Goal: Task Accomplishment & Management: Manage account settings

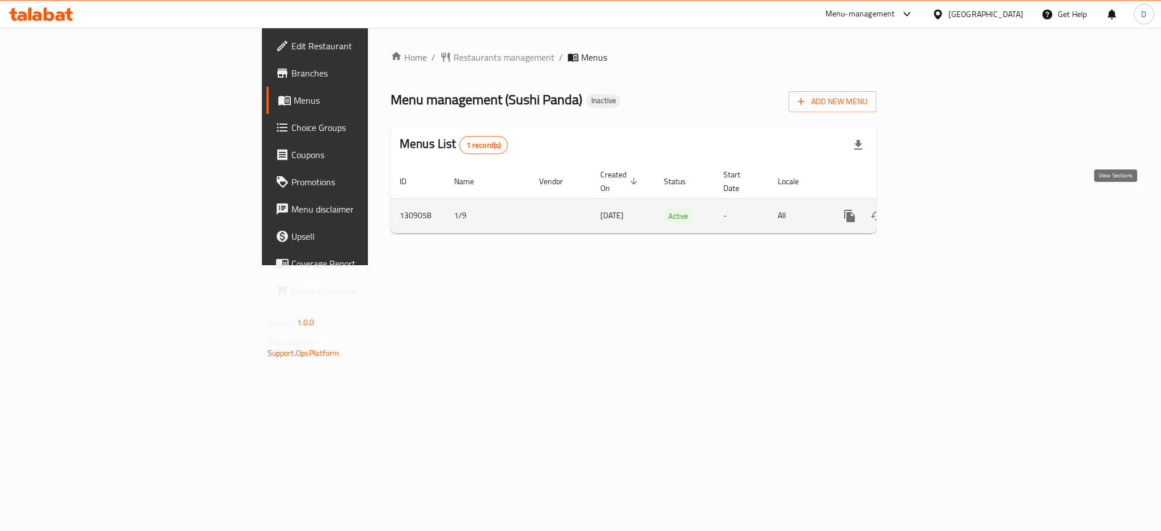
click at [945, 202] on link "enhanced table" at bounding box center [931, 215] width 27 height 27
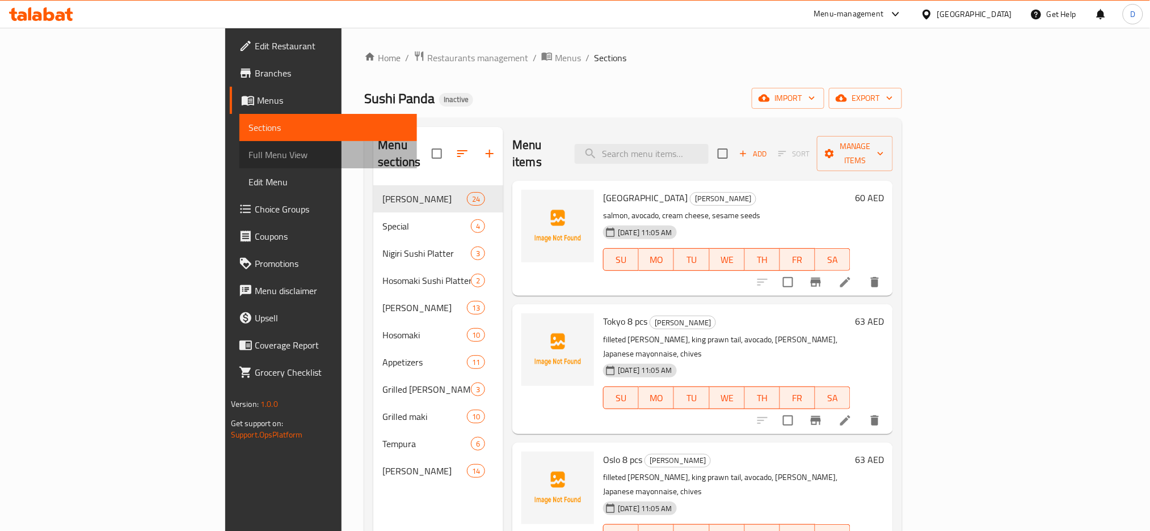
click at [248, 158] on span "Full Menu View" at bounding box center [328, 155] width 160 height 14
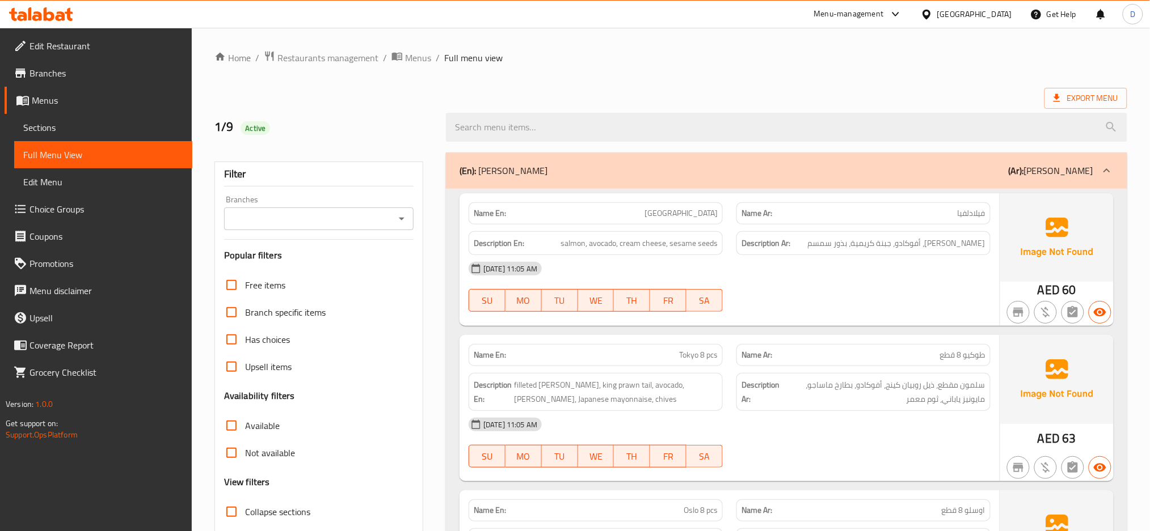
scroll to position [112, 0]
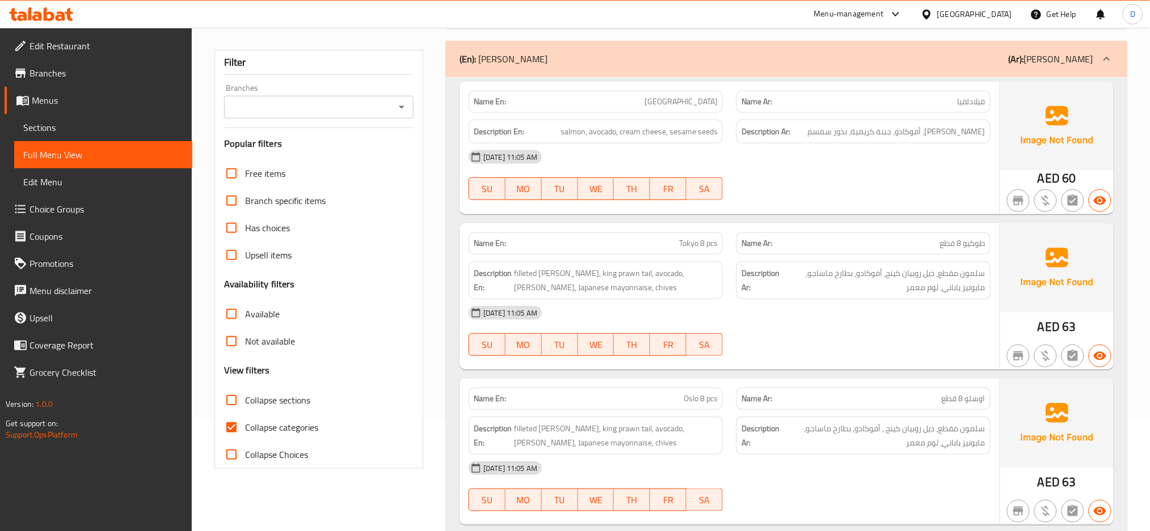
click at [309, 425] on span "Collapse categories" at bounding box center [281, 428] width 73 height 14
click at [245, 425] on input "Collapse categories" at bounding box center [231, 427] width 27 height 27
checkbox input "false"
click at [302, 398] on span "Collapse sections" at bounding box center [277, 401] width 65 height 14
click at [245, 398] on input "Collapse sections" at bounding box center [231, 400] width 27 height 27
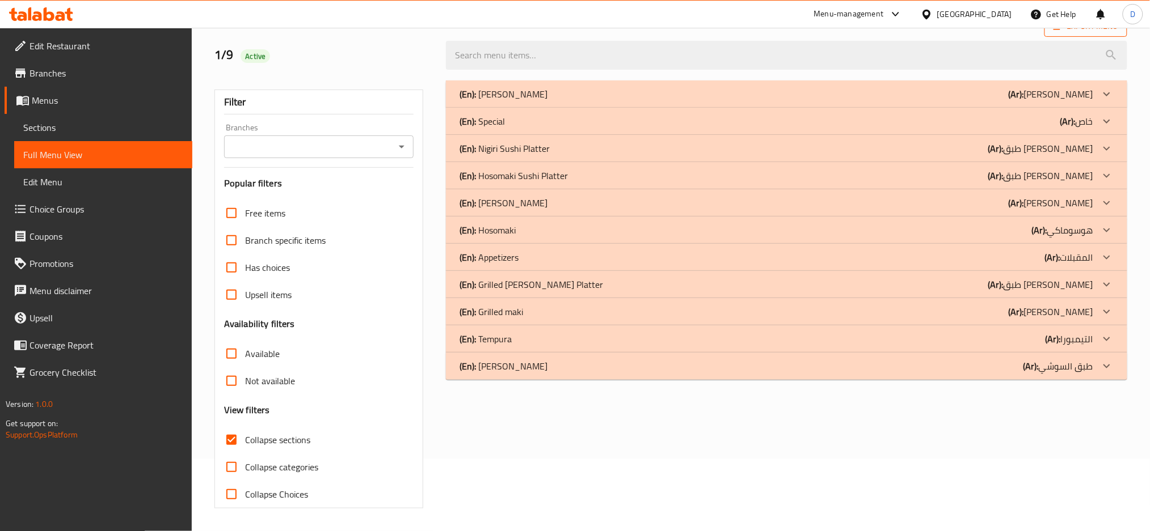
scroll to position [0, 0]
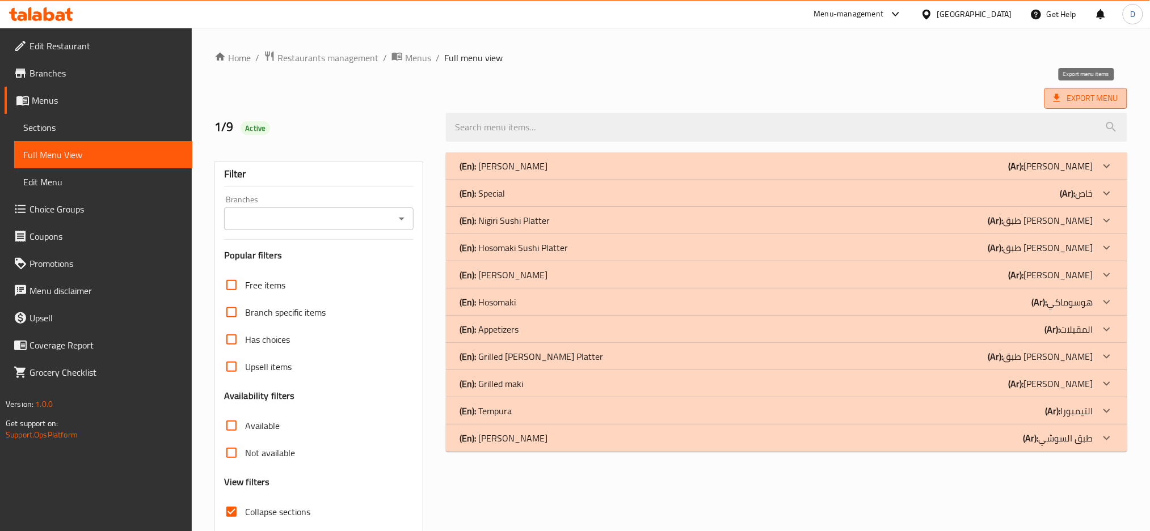
click at [1080, 100] on span "Export Menu" at bounding box center [1085, 98] width 65 height 14
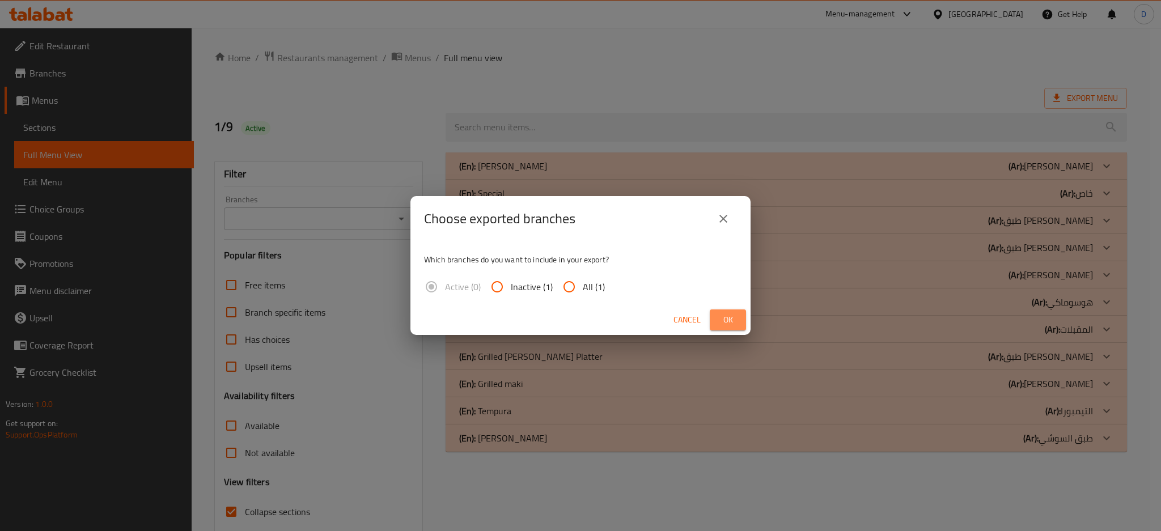
click at [741, 321] on button "Ok" at bounding box center [728, 320] width 36 height 21
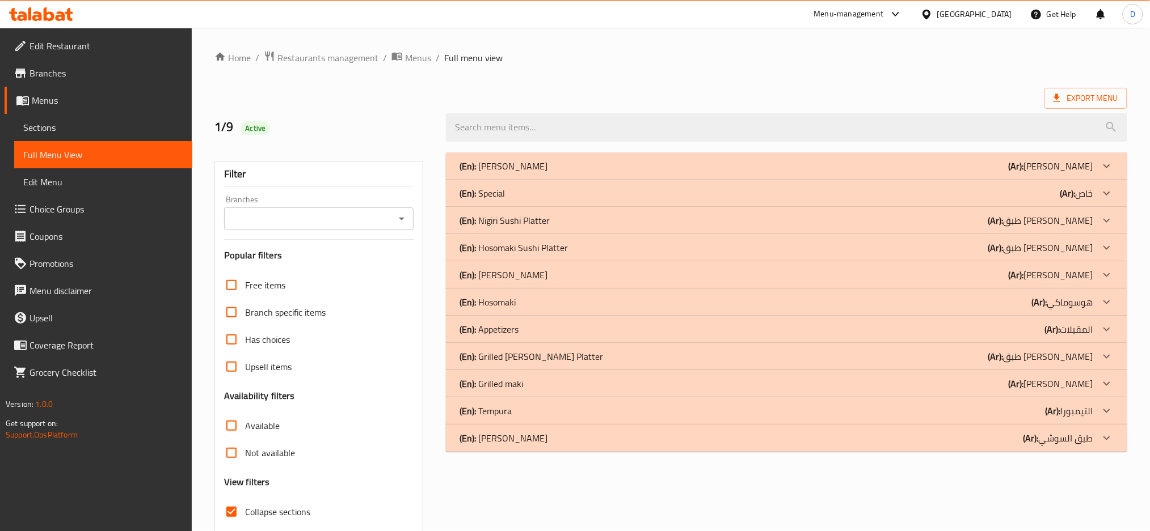
drag, startPoint x: 1018, startPoint y: 74, endPoint x: 1044, endPoint y: -11, distance: 88.3
click at [1044, 0] on html "​ Menu-management United Arab Emirates Get Help D Edit Restaurant Branches Menu…" at bounding box center [575, 265] width 1150 height 531
click at [760, 164] on div "(En): Maki Sushi (Ar): ماكي سوشي" at bounding box center [775, 166] width 633 height 14
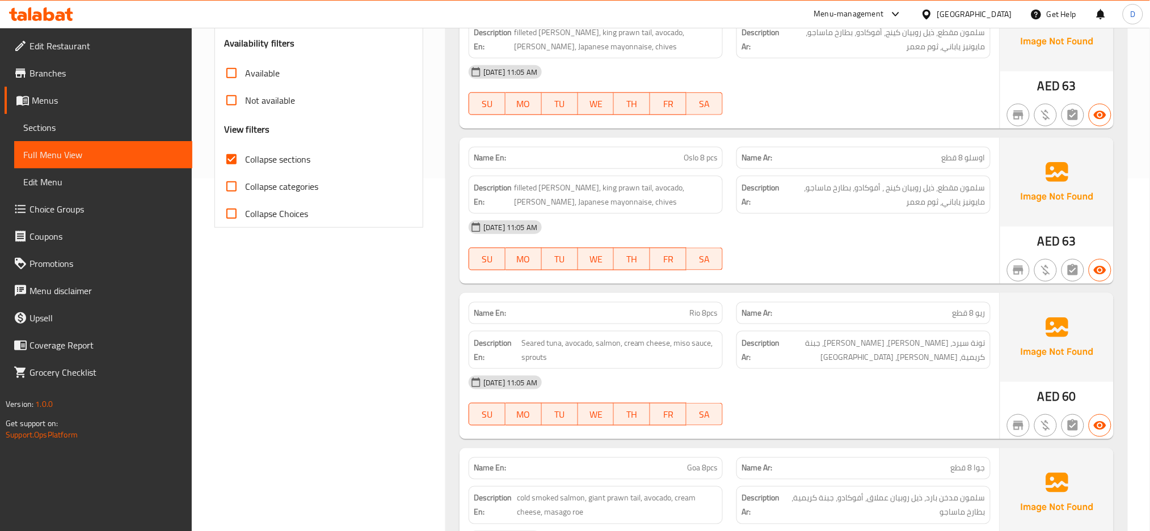
scroll to position [354, 0]
click at [526, 188] on span "filleted [PERSON_NAME], king prawn tail, avocado, [PERSON_NAME], Japanese mayon…" at bounding box center [616, 194] width 204 height 28
copy span "filleted"
click at [938, 293] on div "Name En: Rio 8pcs Name Ar: ريو 8 قطع Description En: Seared tuna, avocado, salm…" at bounding box center [729, 365] width 540 height 146
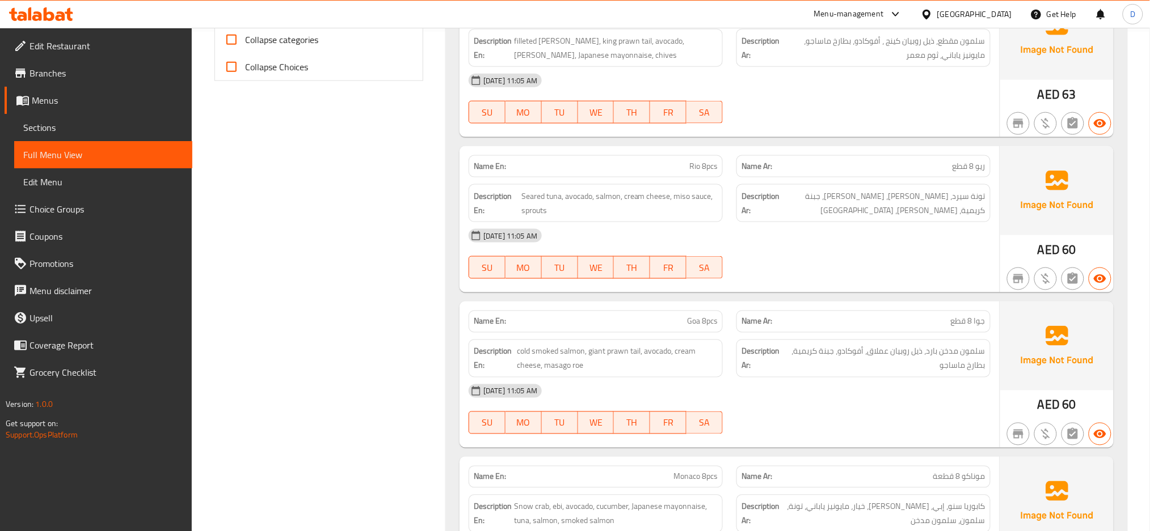
scroll to position [509, 0]
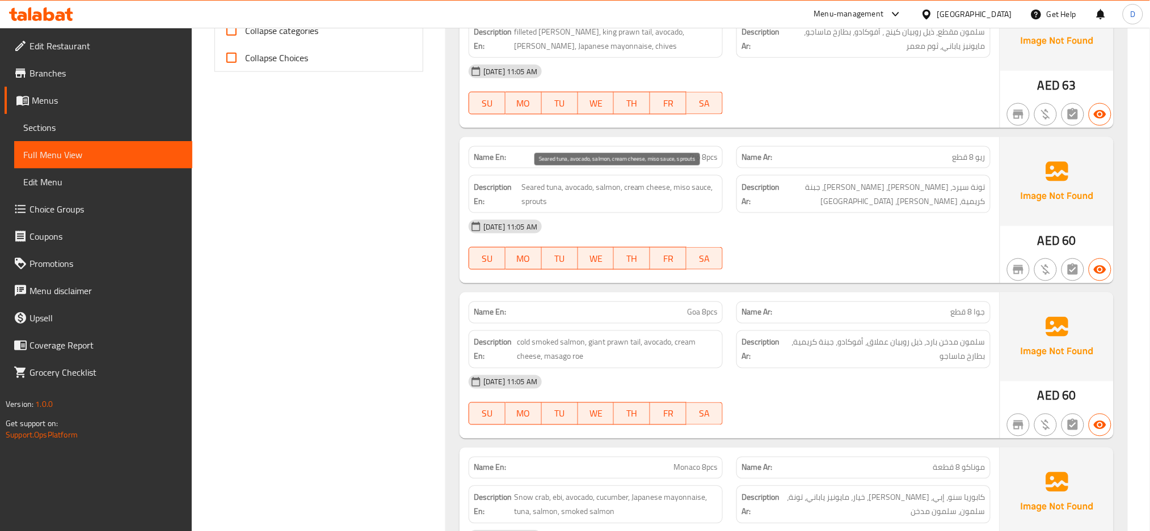
click at [533, 199] on span "Seared tuna, avocado, salmon, cream cheese, miso sauce, sprouts" at bounding box center [619, 194] width 196 height 28
copy span "sprouts"
click at [681, 159] on p "Name En: Rio 8pcs" at bounding box center [596, 157] width 244 height 12
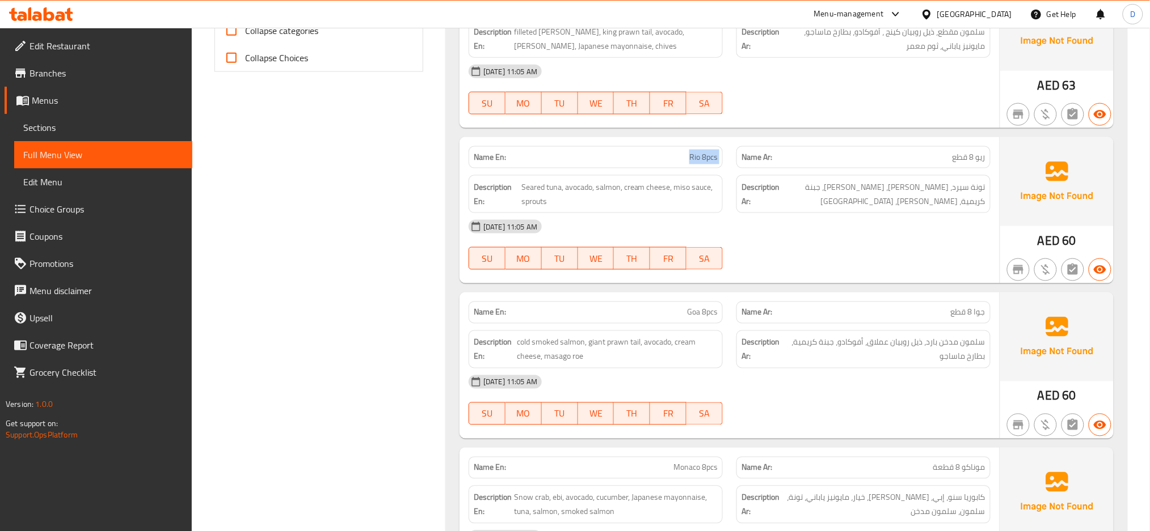
copy span "Rio 8pcs"
click at [681, 159] on p "Name En: Rio 8pcs" at bounding box center [596, 157] width 244 height 12
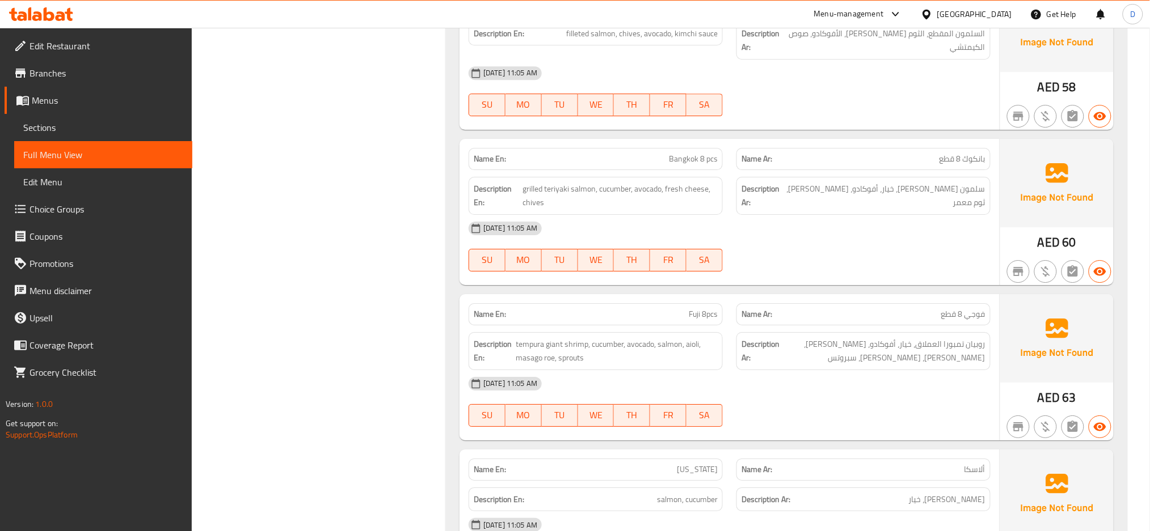
scroll to position [1381, 0]
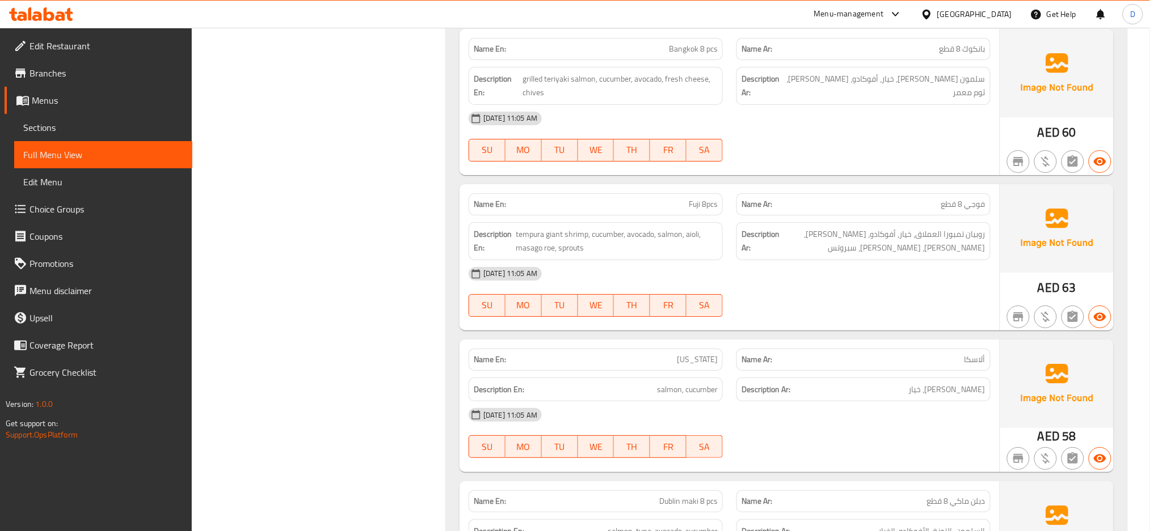
click at [713, 206] on span "Fuji 8pcs" at bounding box center [703, 204] width 29 height 12
copy span "Fuji 8pcs"
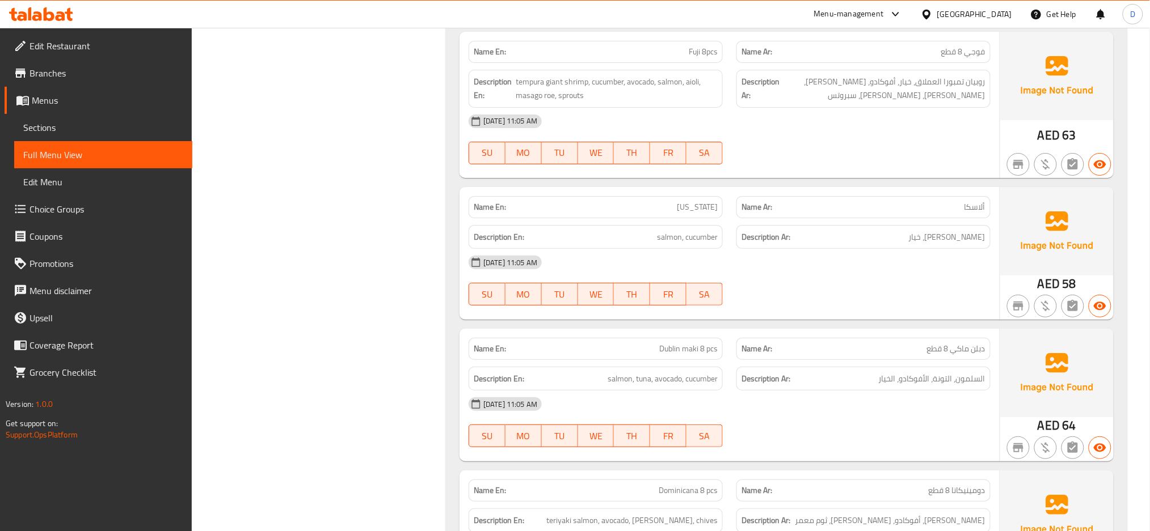
click at [860, 282] on div "01-09-2025 11:05 AM SU MO TU WE TH FR SA" at bounding box center [729, 281] width 535 height 64
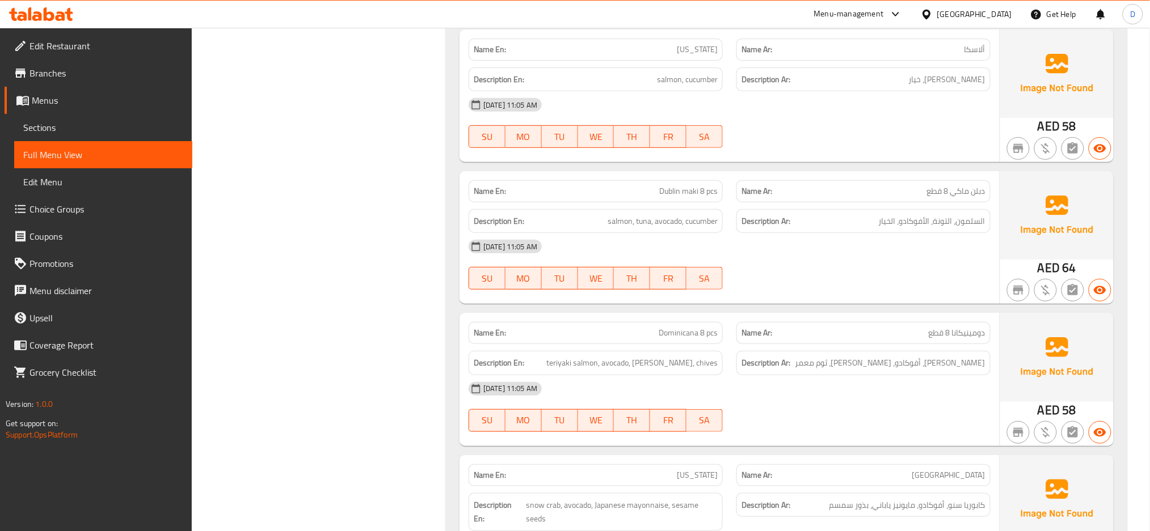
scroll to position [1718, 0]
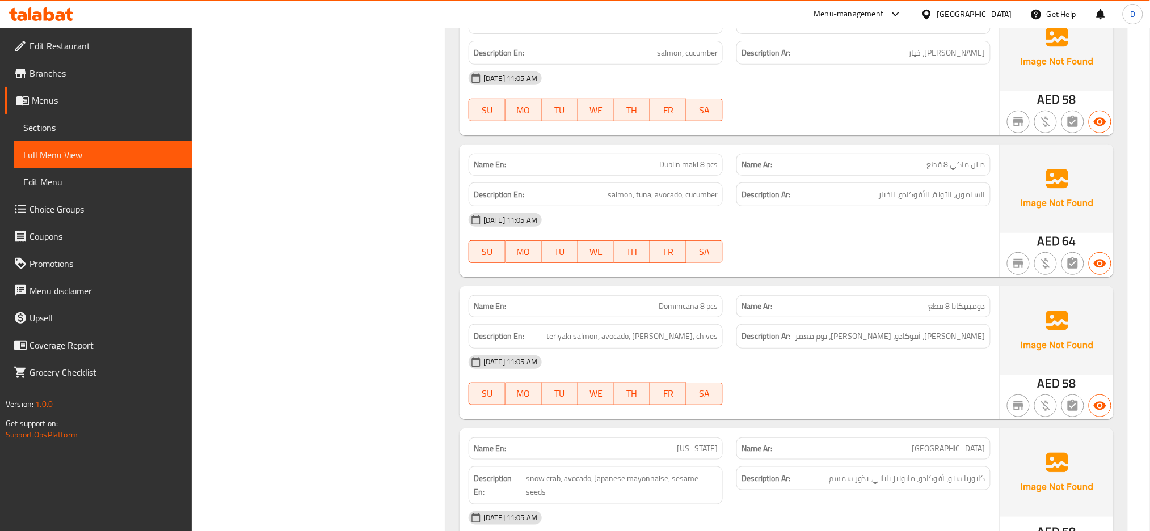
click at [974, 218] on div "[DATE] 11:05 AM" at bounding box center [729, 219] width 535 height 27
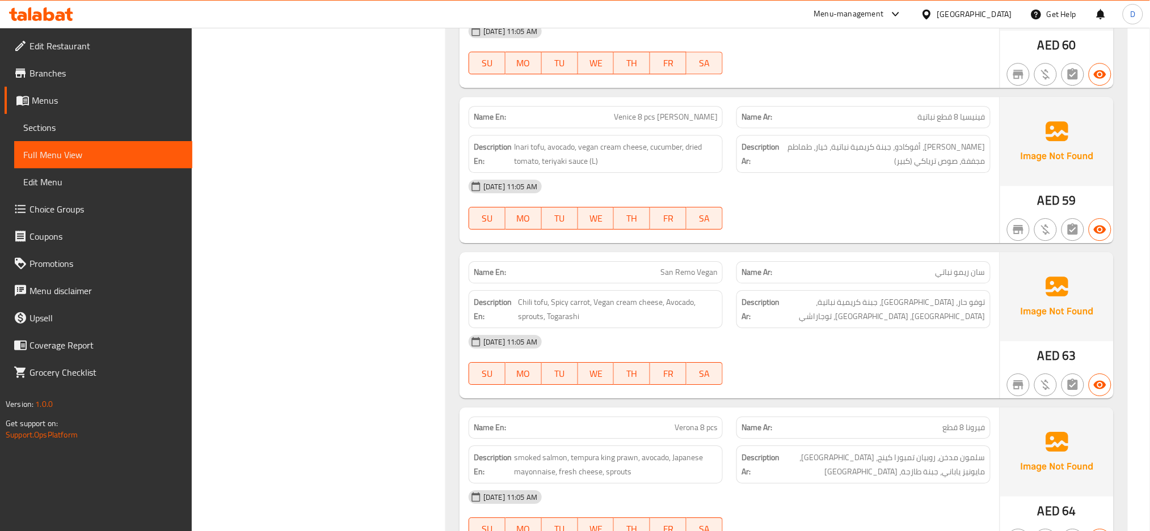
scroll to position [2813, 0]
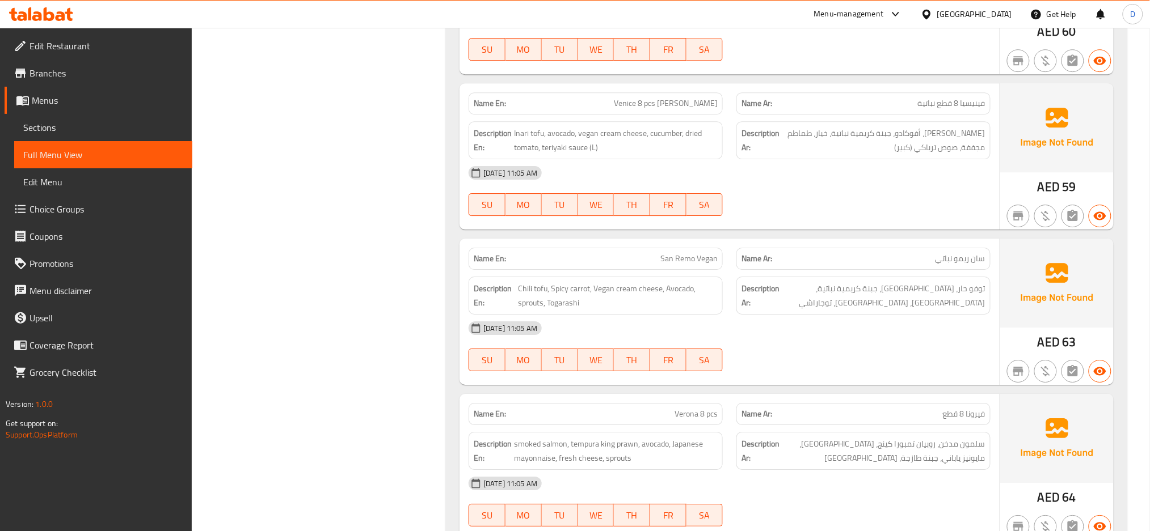
click at [709, 253] on span "San Remo Vegan" at bounding box center [688, 259] width 57 height 12
copy span "San Remo Vegan"
click at [709, 253] on span "San Remo Vegan" at bounding box center [688, 259] width 57 height 12
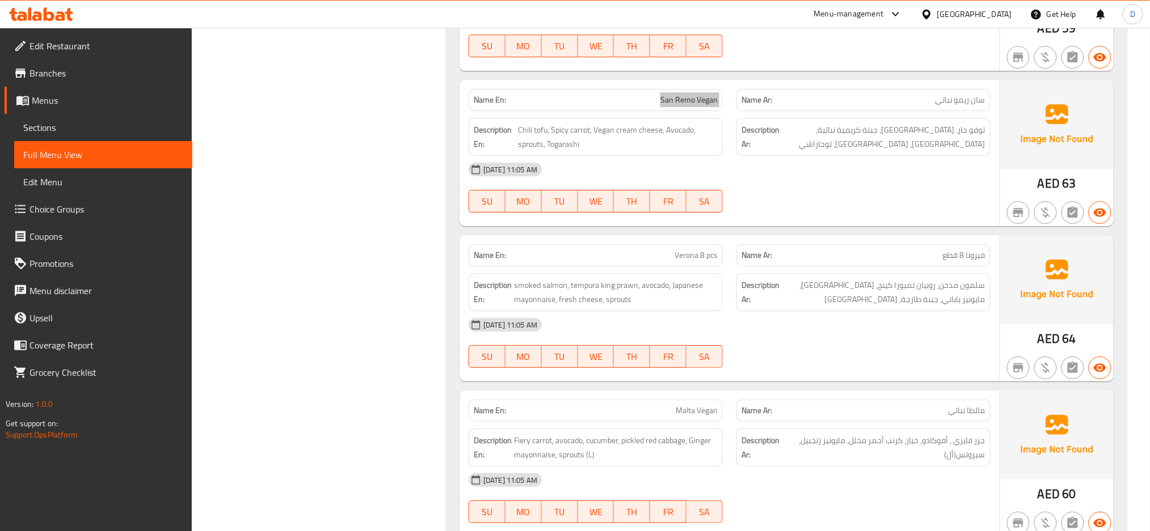
scroll to position [2973, 0]
click at [688, 248] on span "Verona 8 pcs" at bounding box center [695, 254] width 43 height 12
copy span "Verona 8 pcs"
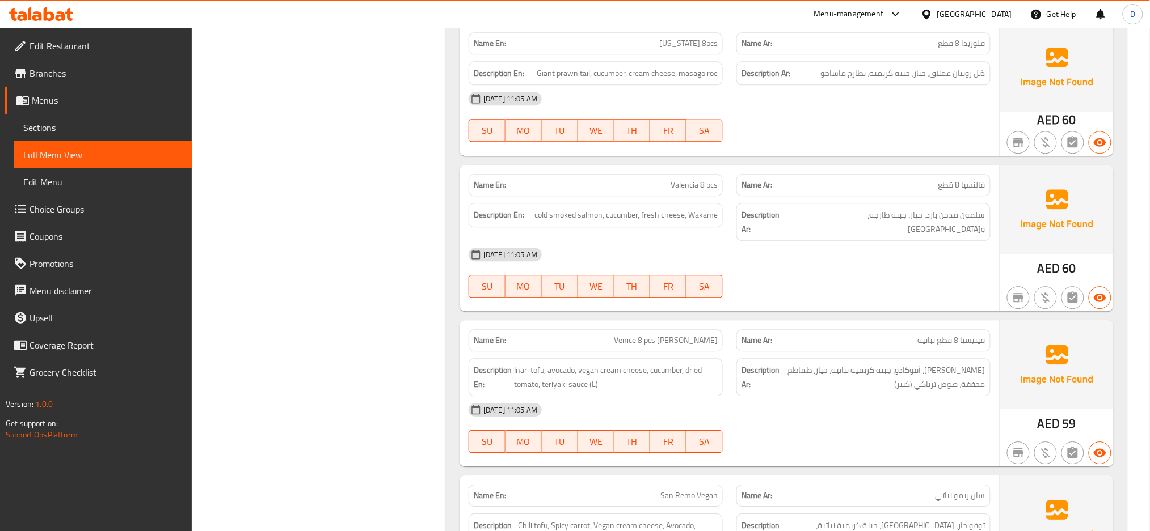
scroll to position [2569, 0]
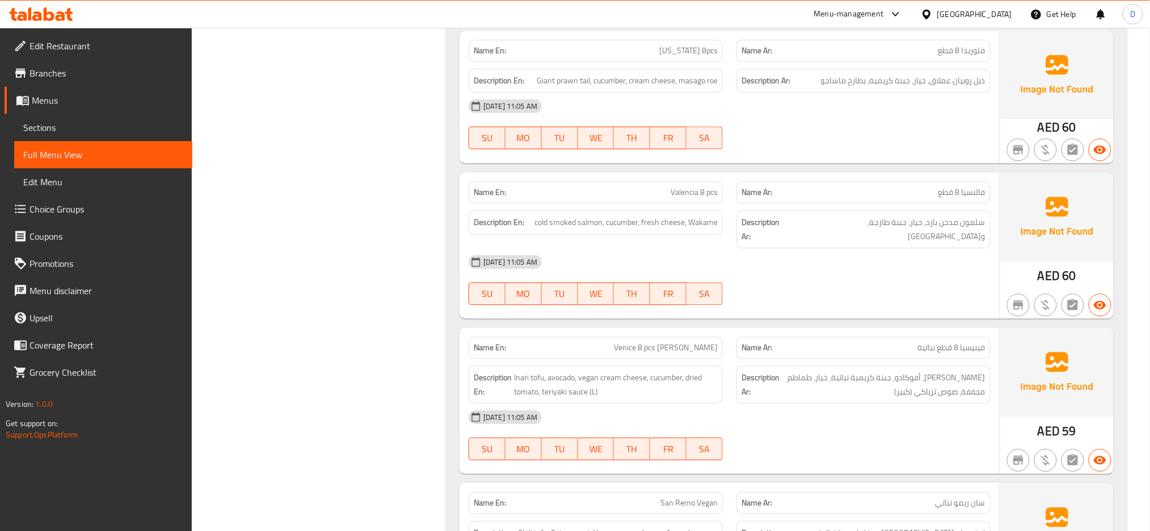
click at [733, 303] on div "Name En: Valencia 8 pcs Name Ar: فالنسيا 8 قطع Description En: cold smoked salm…" at bounding box center [729, 245] width 540 height 146
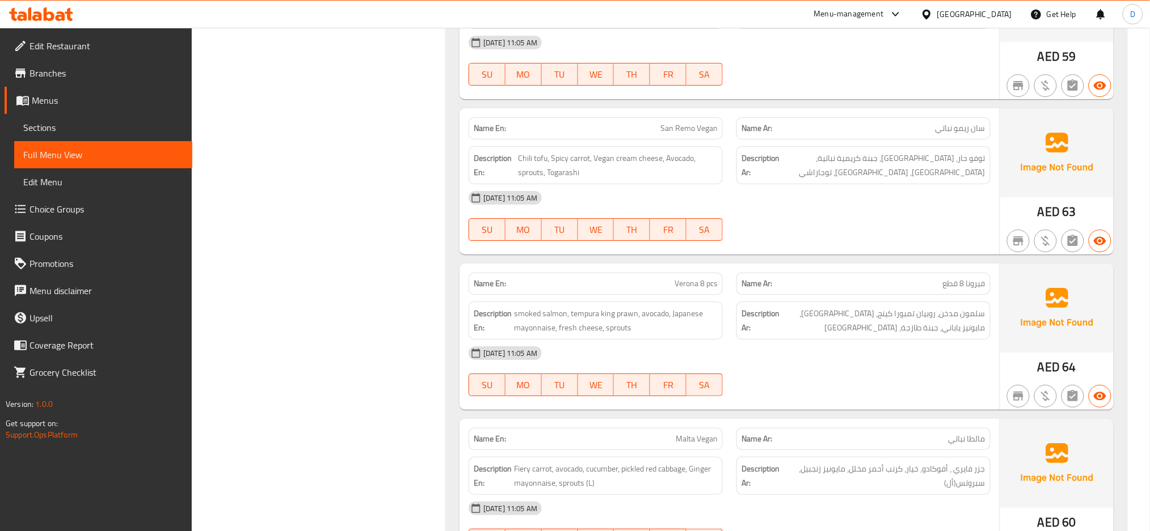
scroll to position [2975, 0]
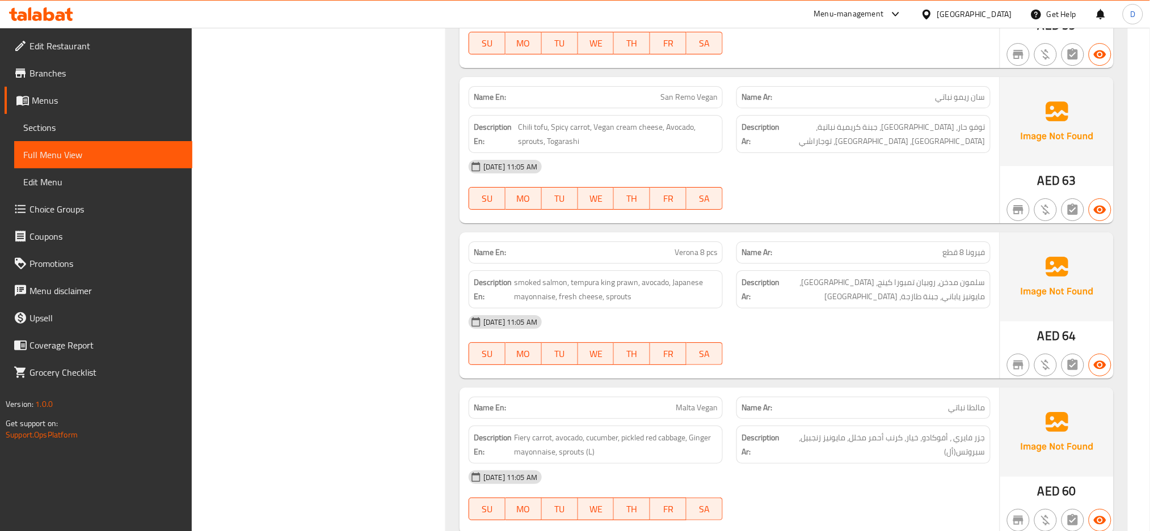
click at [704, 402] on span "Malta Vegan" at bounding box center [696, 408] width 42 height 12
copy span "Malta Vegan"
click at [704, 402] on span "Malta Vegan" at bounding box center [696, 408] width 42 height 12
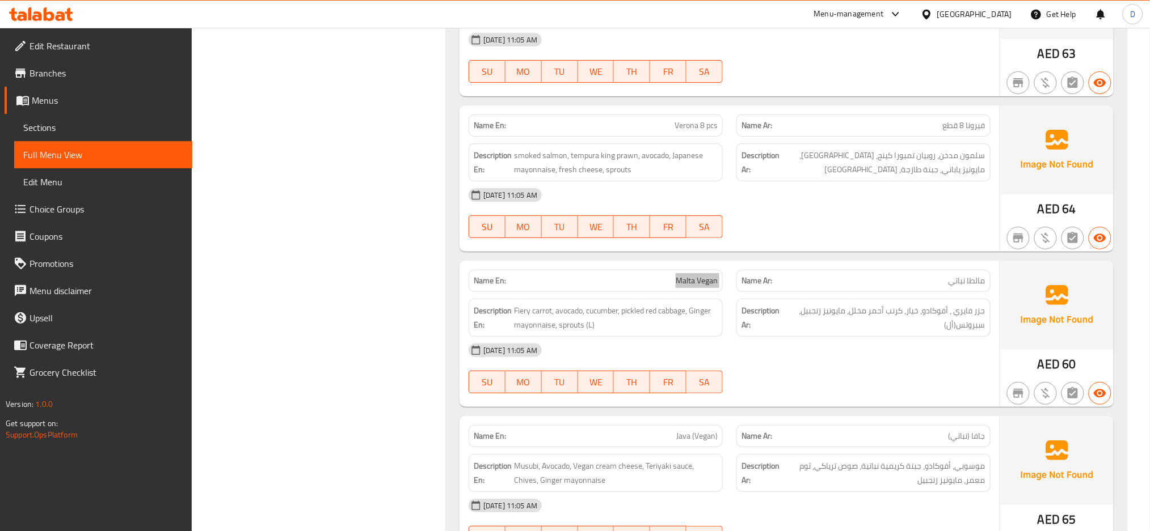
scroll to position [3119, 0]
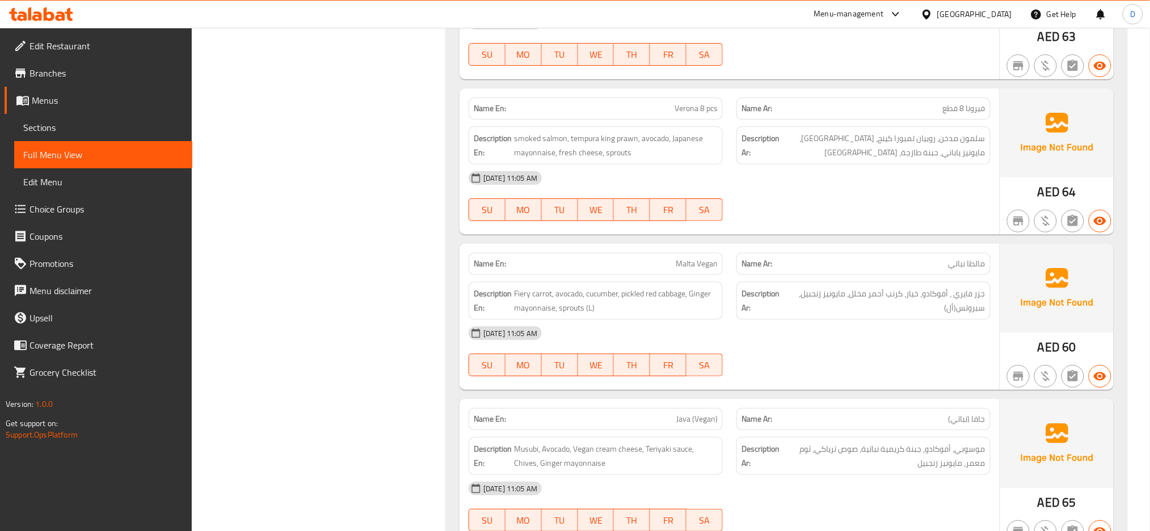
click at [792, 320] on div "[DATE] 11:05 AM" at bounding box center [729, 333] width 535 height 27
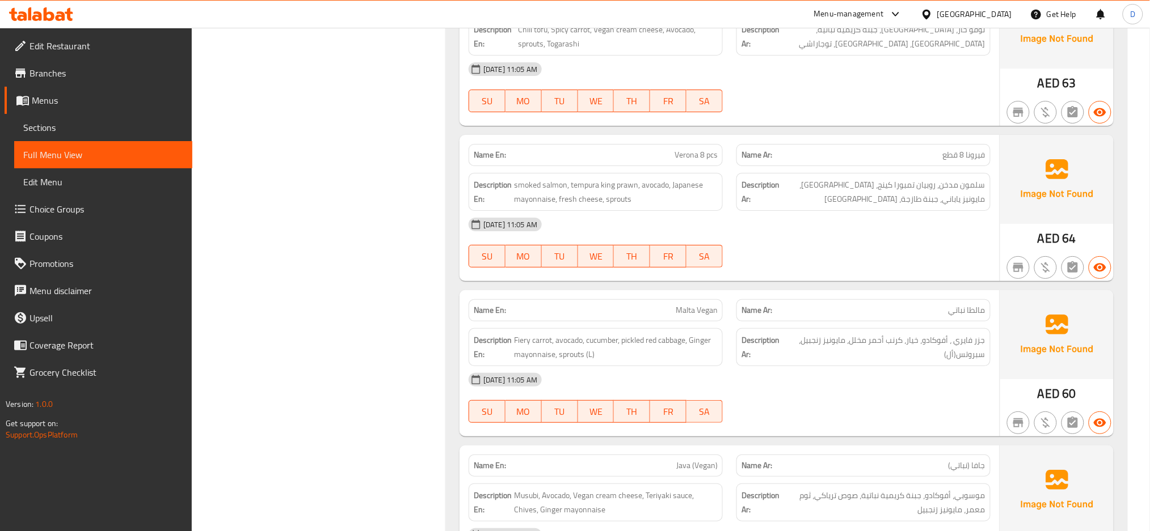
scroll to position [3081, 0]
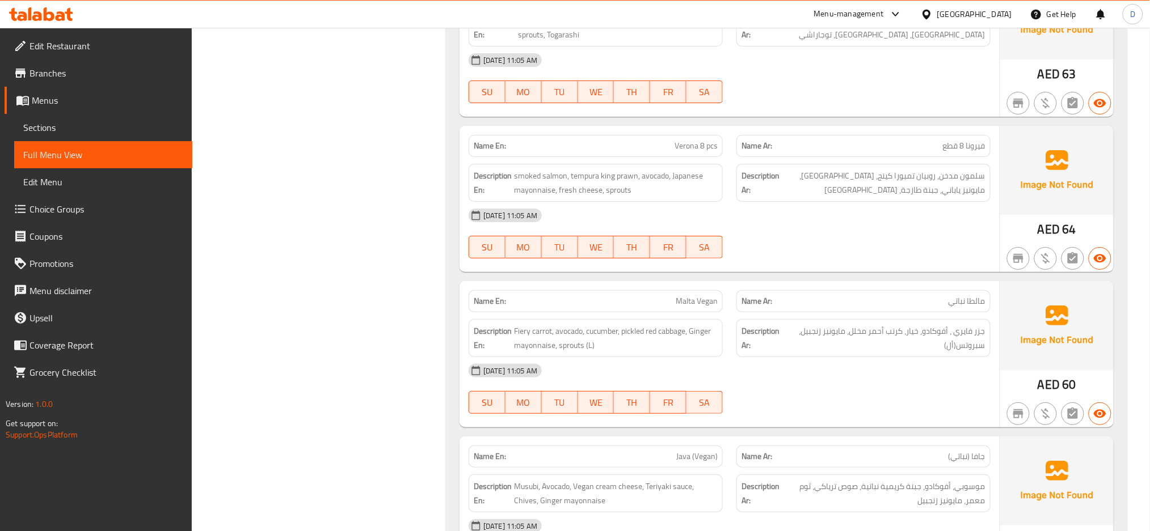
click at [706, 295] on span "Malta Vegan" at bounding box center [696, 301] width 42 height 12
copy span "Malta Vegan"
click at [706, 295] on span "Malta Vegan" at bounding box center [696, 301] width 42 height 12
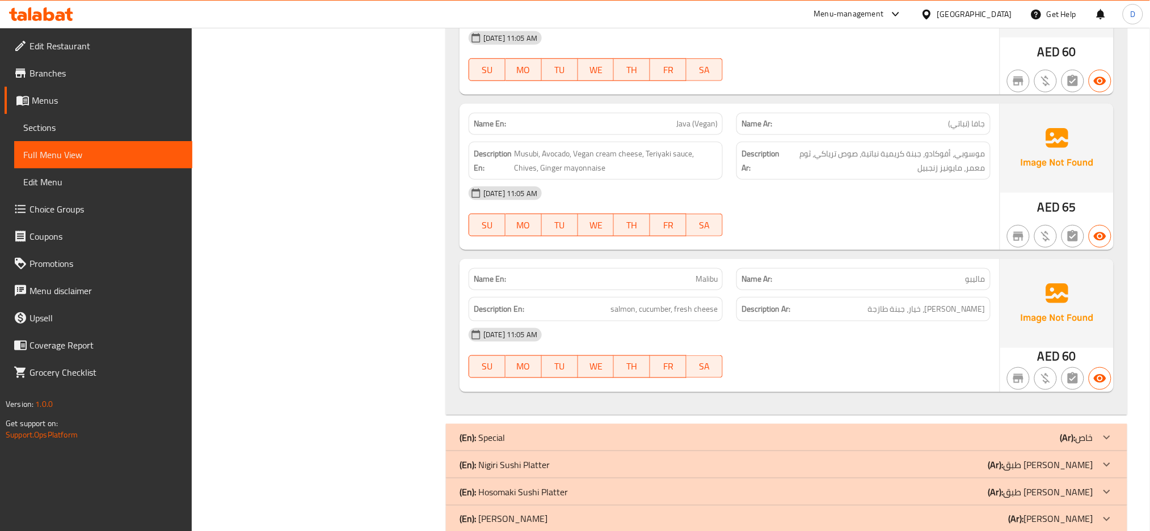
scroll to position [3435, 0]
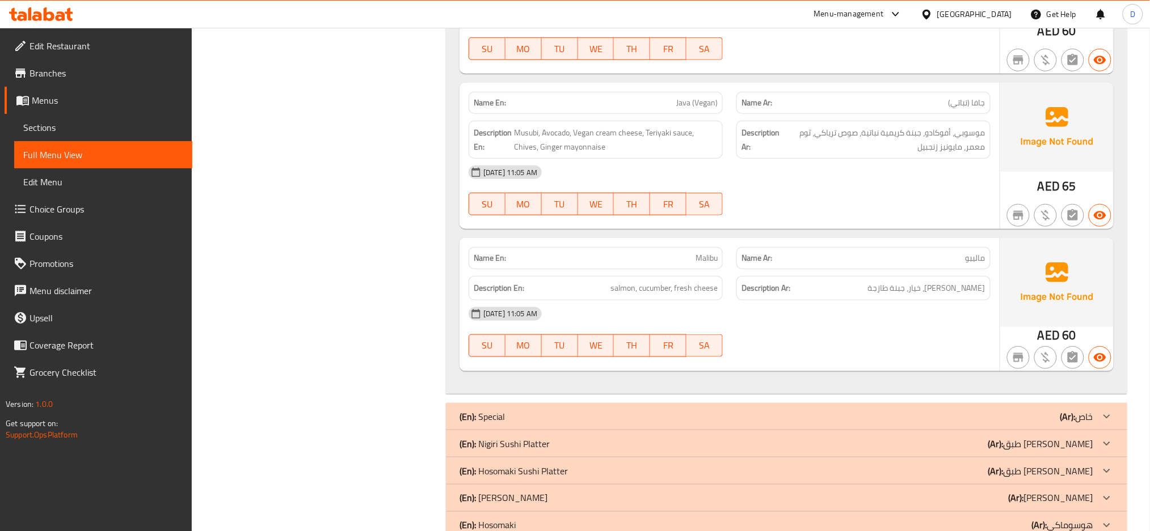
click at [927, 306] on div "[DATE] 11:05 AM" at bounding box center [729, 314] width 535 height 27
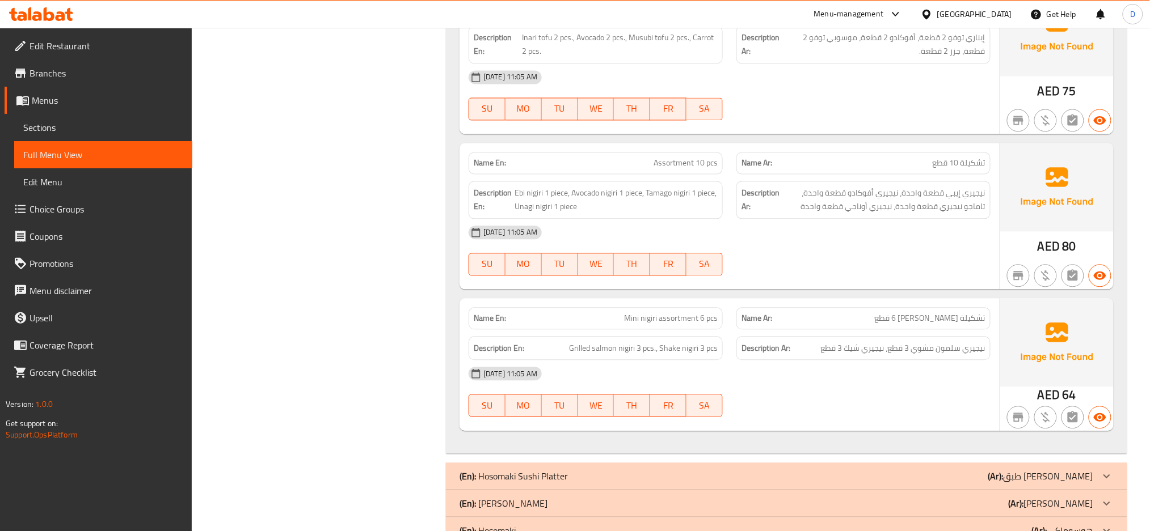
scroll to position [3933, 0]
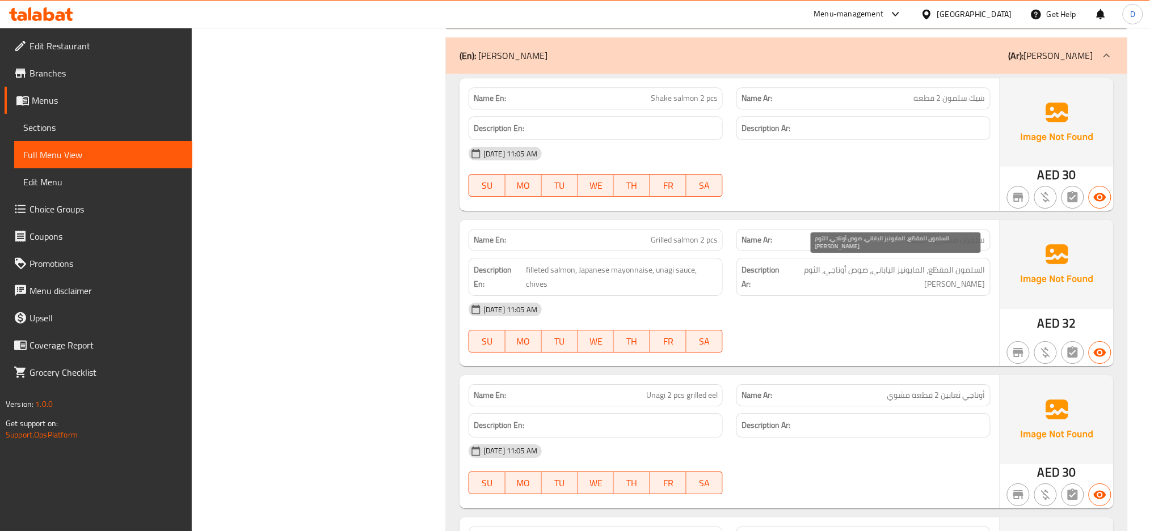
scroll to position [4391, 0]
copy span "Unagi 2 pcs grilled eel"
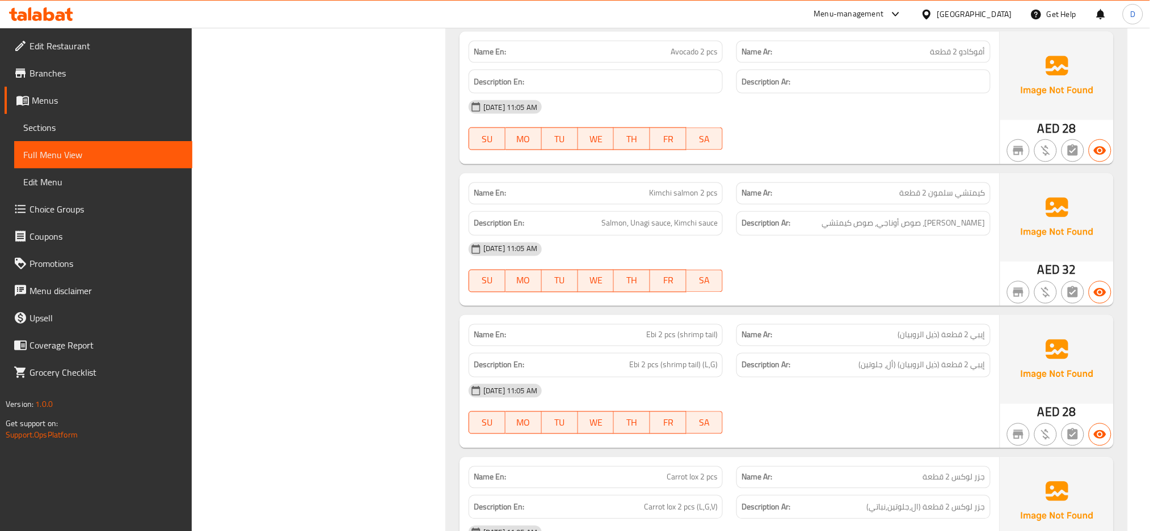
scroll to position [5314, 0]
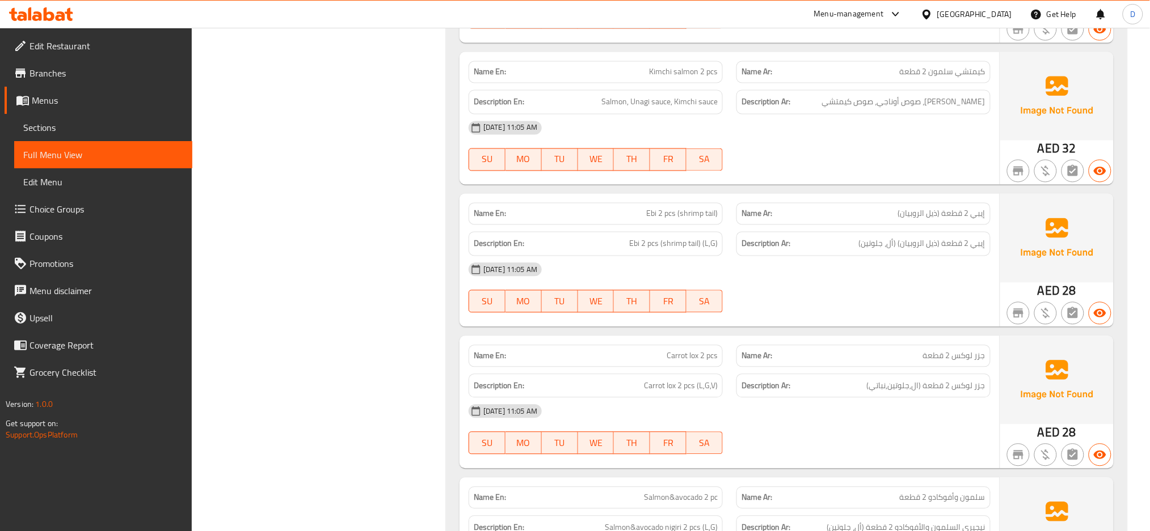
scroll to position [5436, 0]
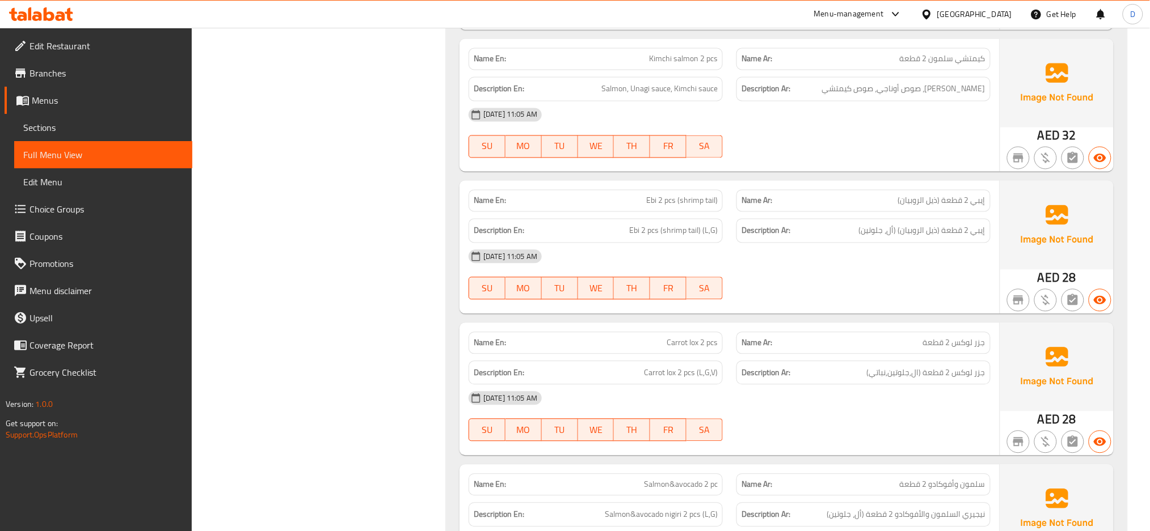
copy span "Ebi 2 pcs (shrimp tail)"
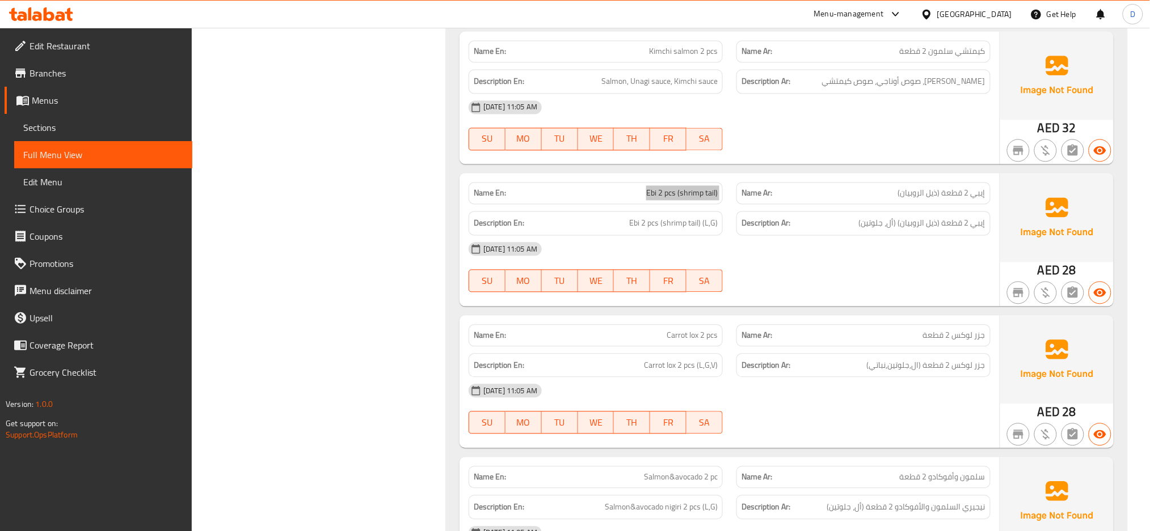
scroll to position [5481, 0]
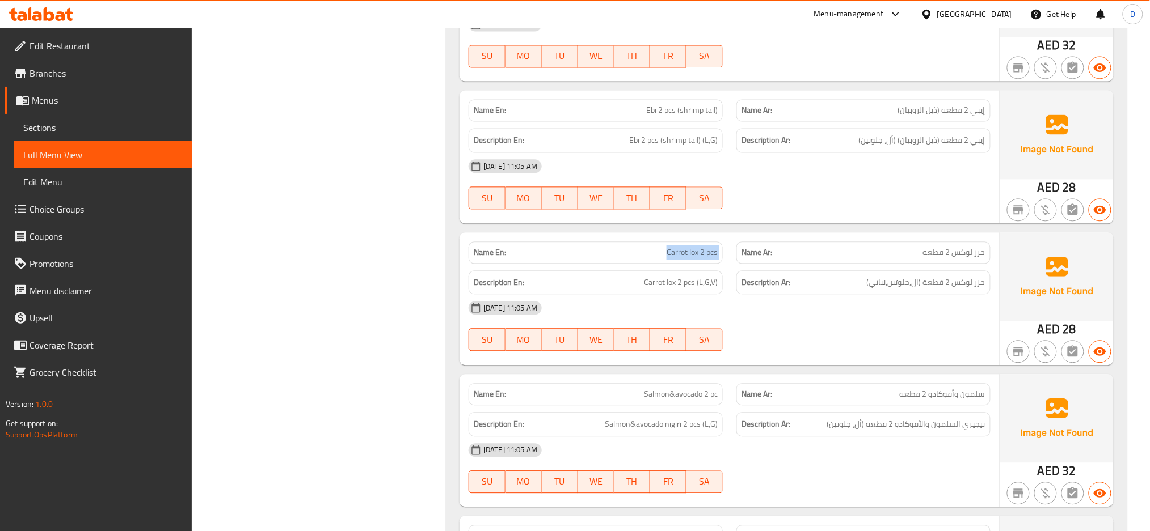
scroll to position [5594, 0]
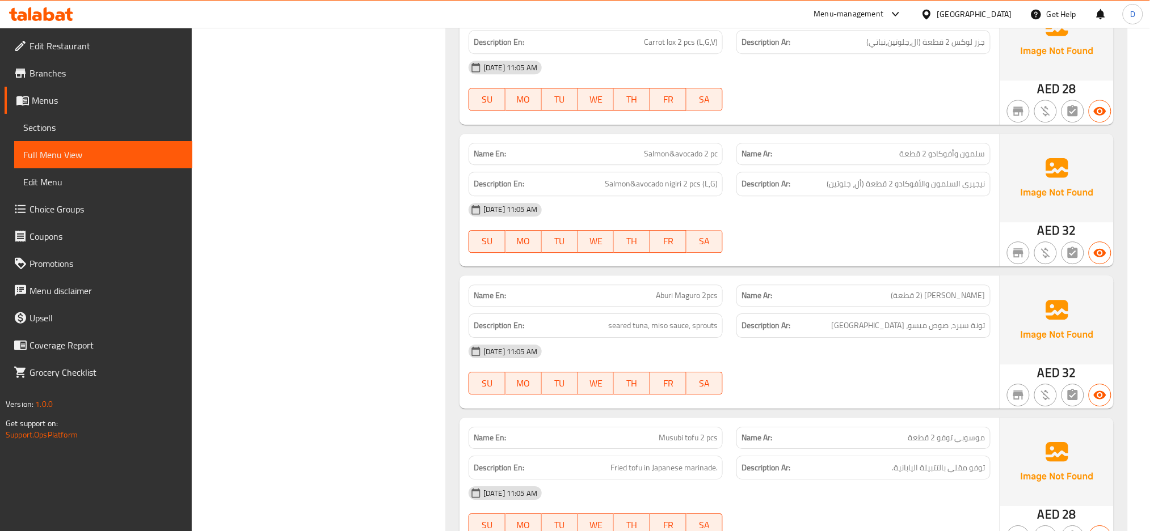
scroll to position [5772, 0]
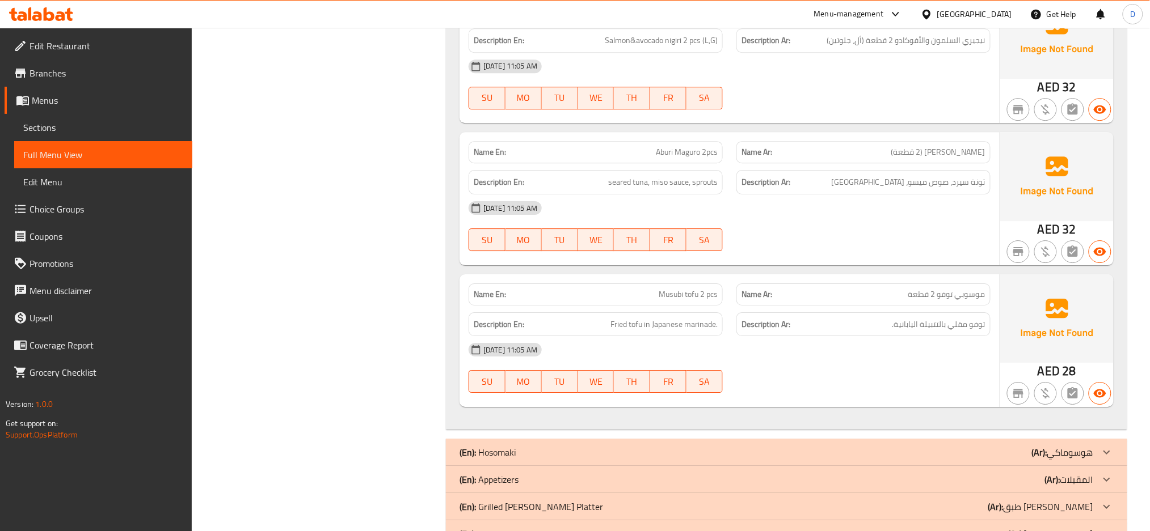
scroll to position [5911, 0]
click at [704, 175] on span "seared tuna, miso sauce, sprouts" at bounding box center [662, 182] width 109 height 14
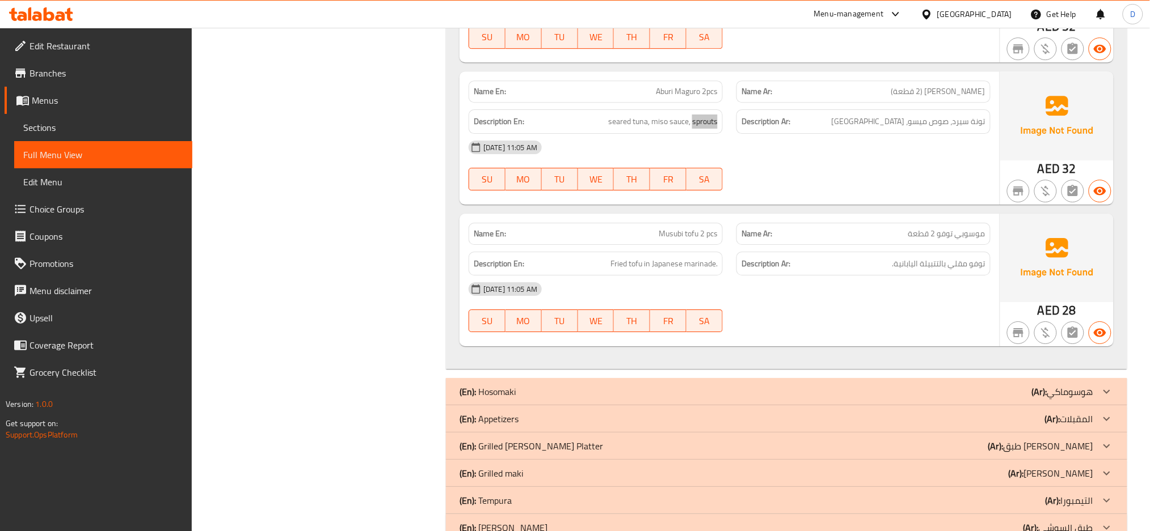
scroll to position [5975, 0]
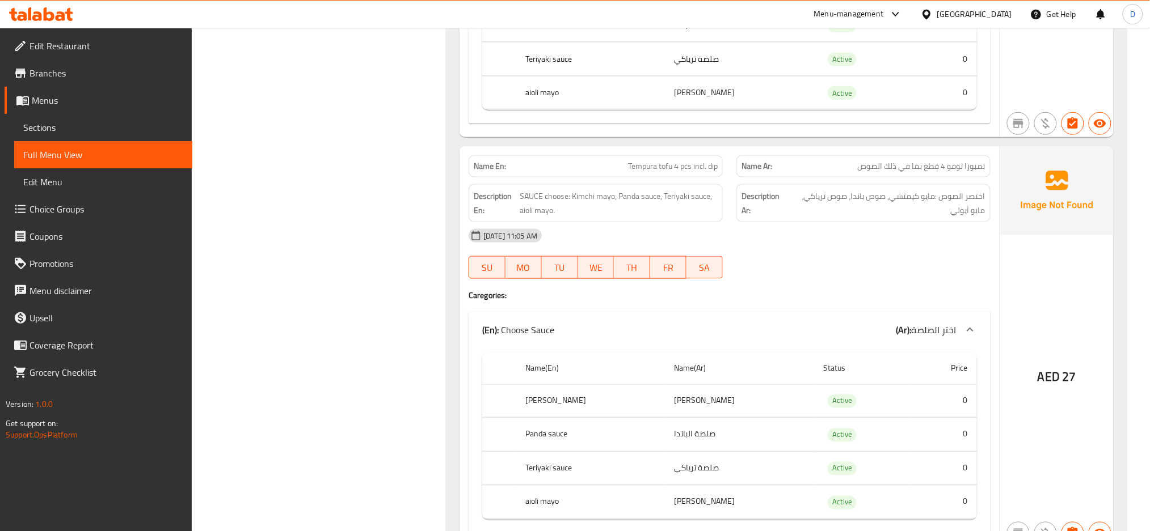
scroll to position [6701, 0]
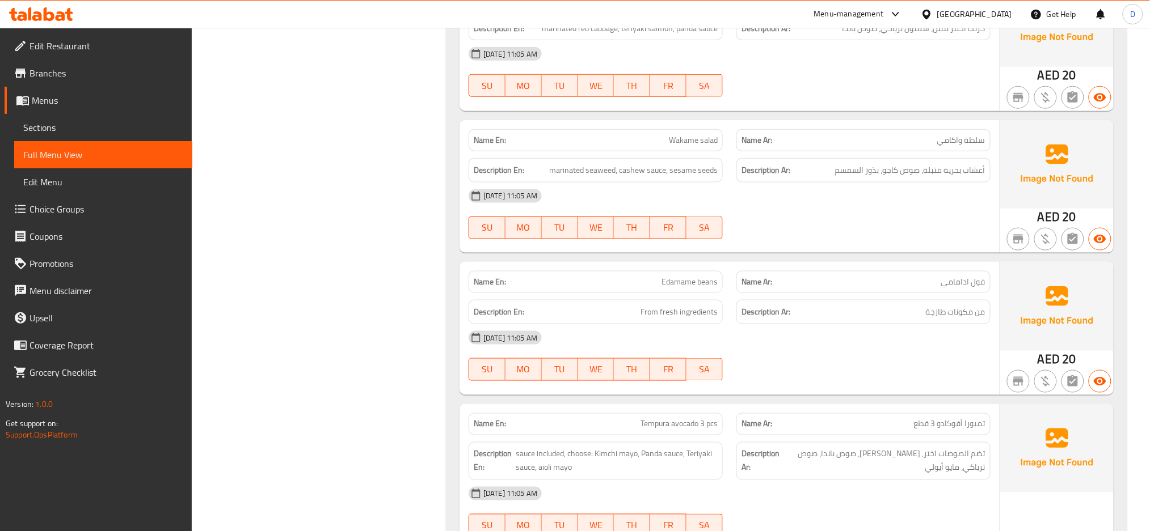
scroll to position [8260, 0]
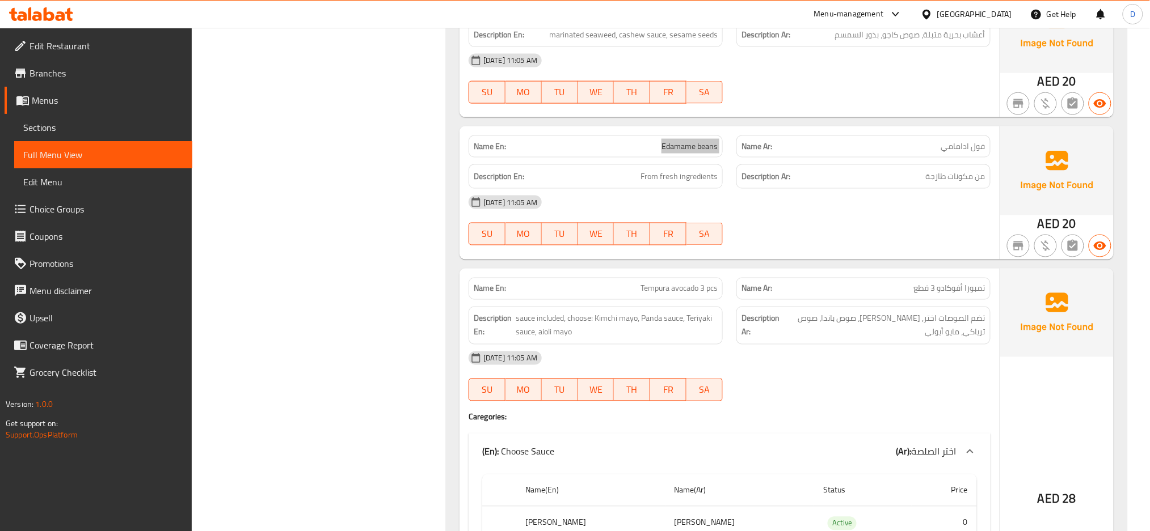
scroll to position [8395, 0]
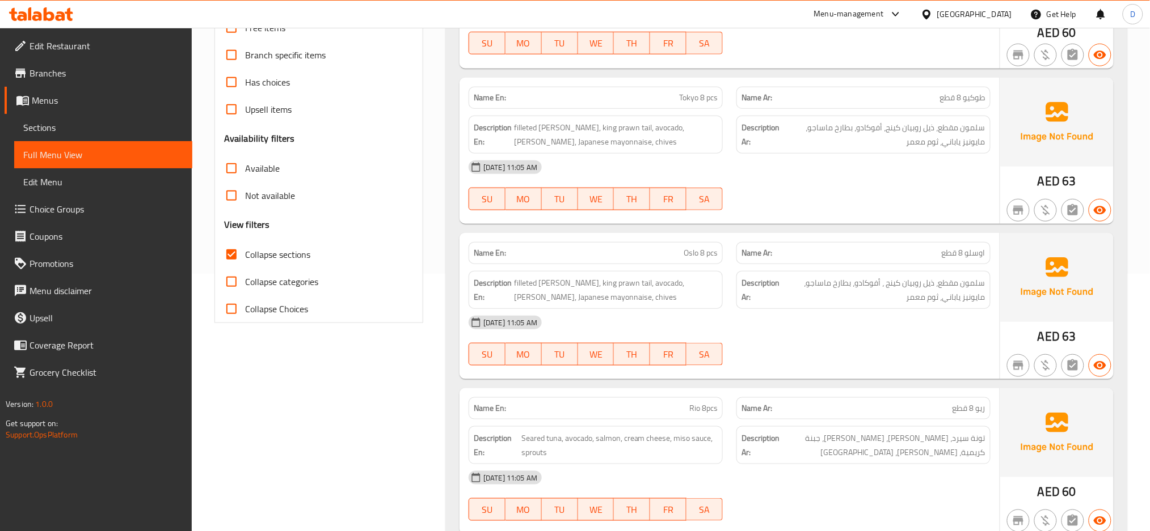
scroll to position [0, 0]
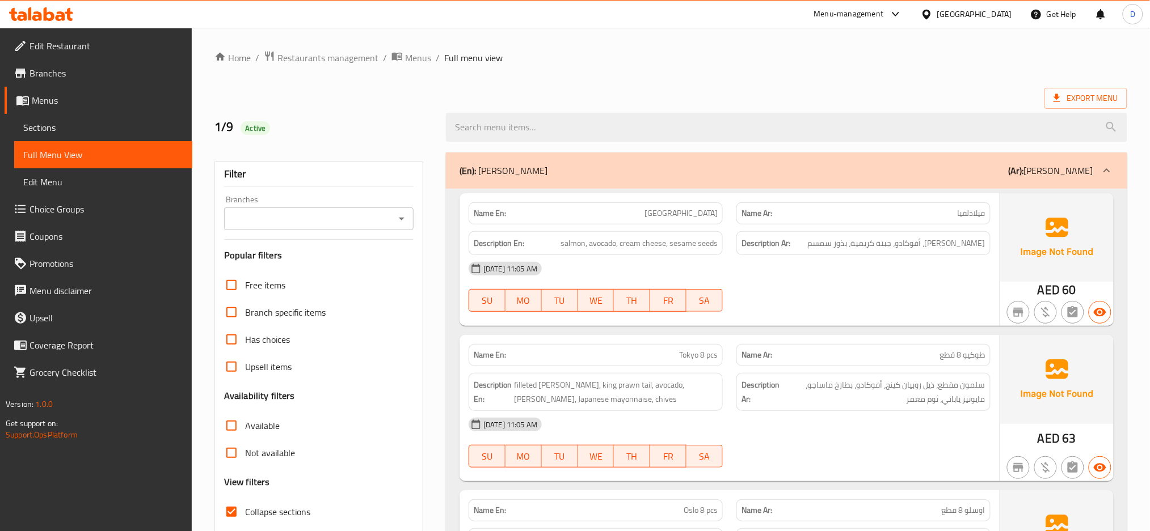
click at [296, 506] on span "Collapse sections" at bounding box center [277, 512] width 65 height 14
click at [245, 506] on input "Collapse sections" at bounding box center [231, 512] width 27 height 27
checkbox input "false"
click at [620, 404] on span "filleted salmon, king prawn tail, avocado, masago roe, Japanese mayonnaise, chi…" at bounding box center [616, 392] width 204 height 28
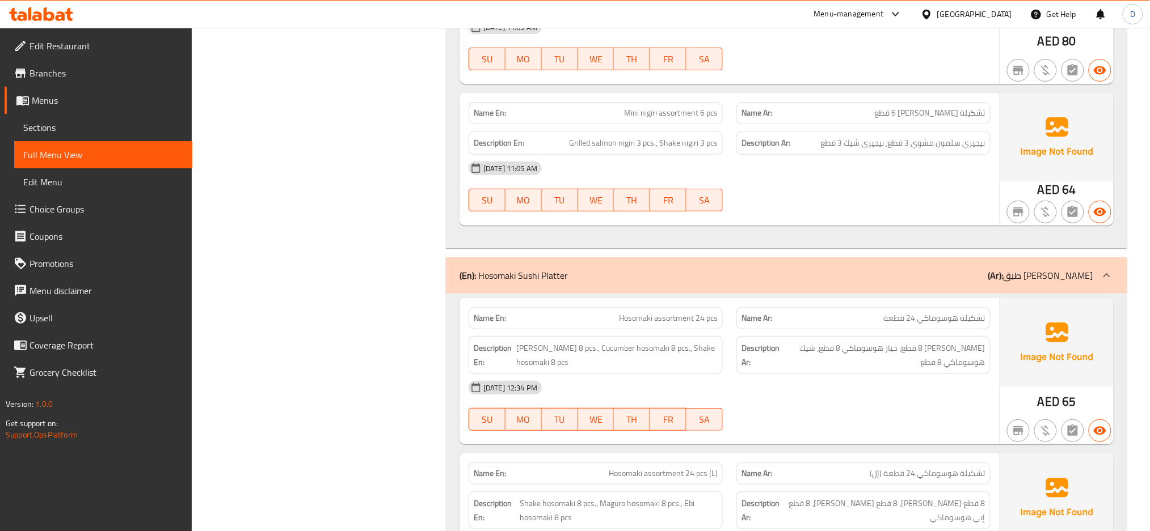
scroll to position [11244, 0]
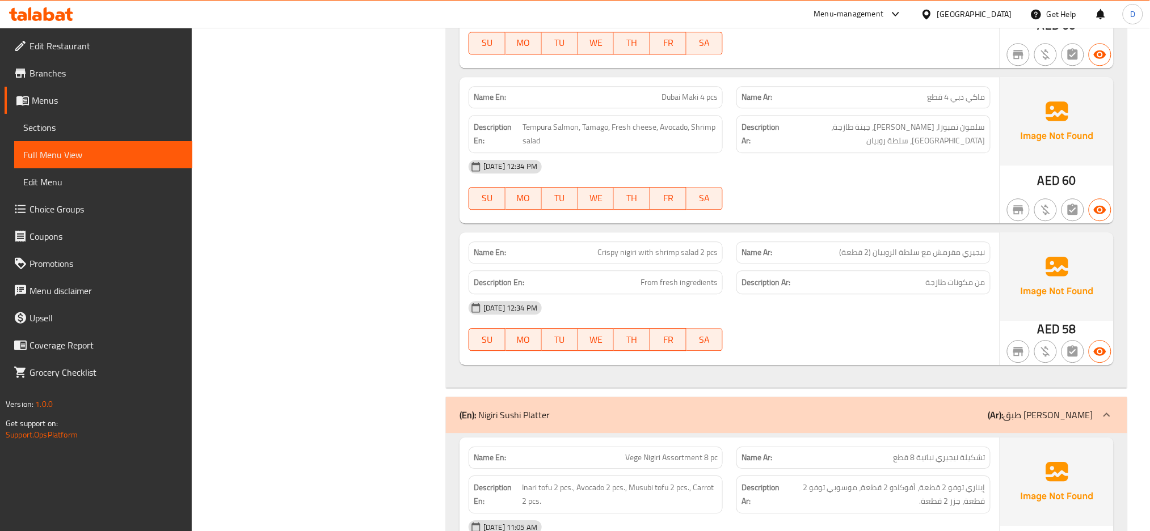
scroll to position [4115, 0]
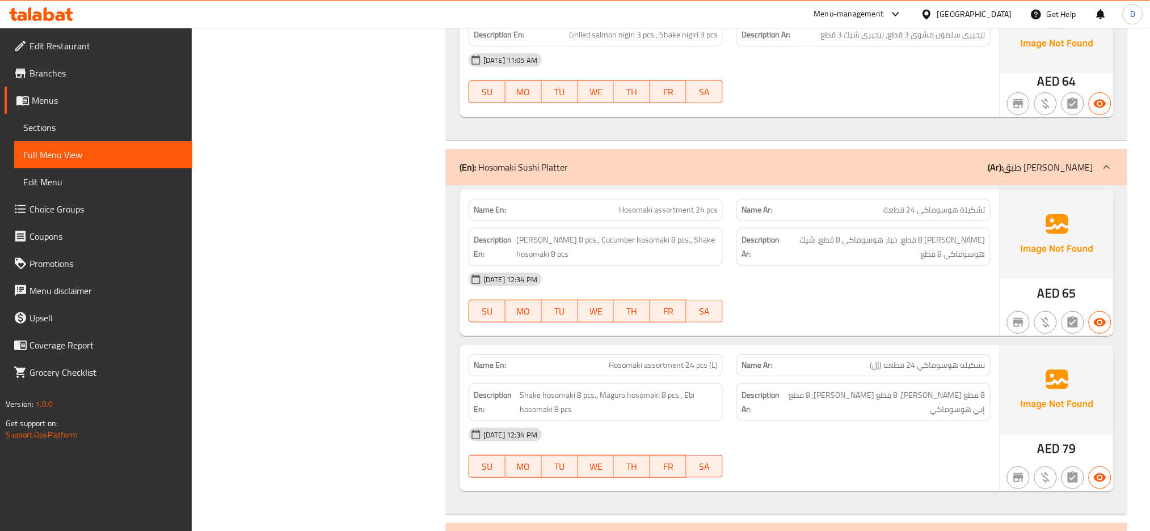
scroll to position [4893, 0]
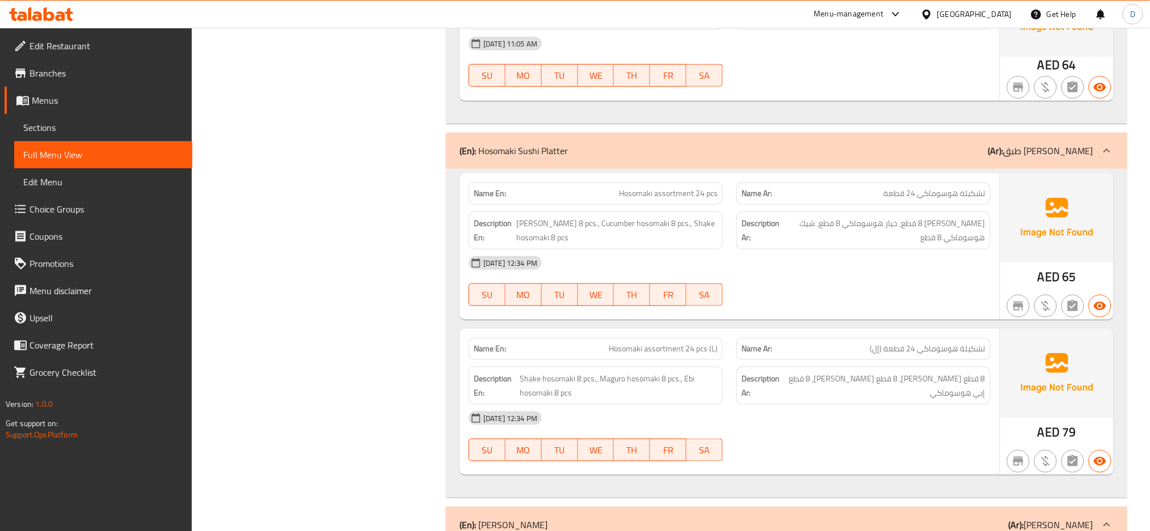
scroll to position [4953, 0]
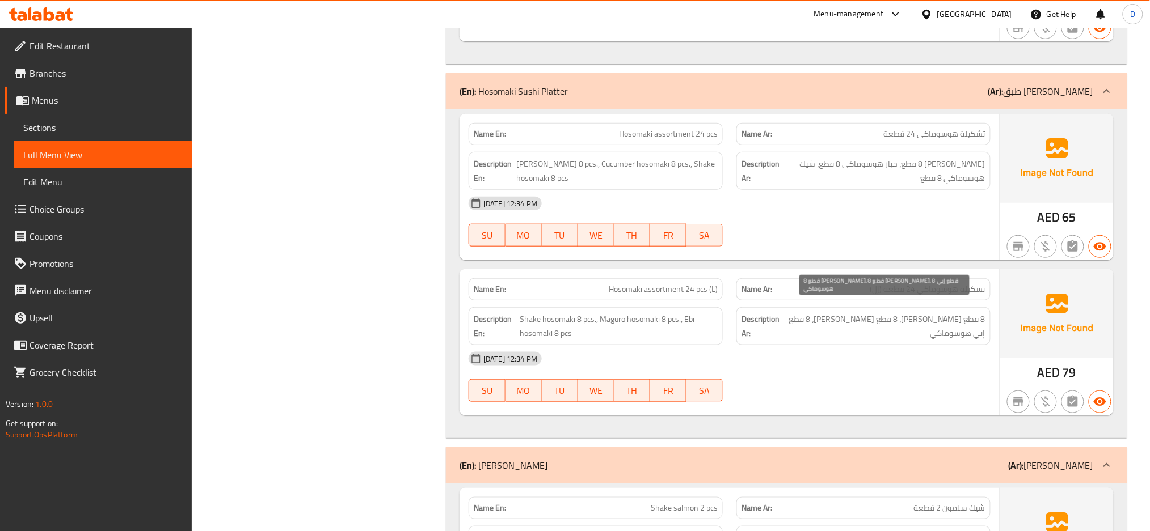
click at [977, 326] on span "8 قطع شيك هوسوماكي، 8 قطع ماجورو هوسوماكي، 8 قطع إبي هوسوماكي" at bounding box center [884, 326] width 202 height 28
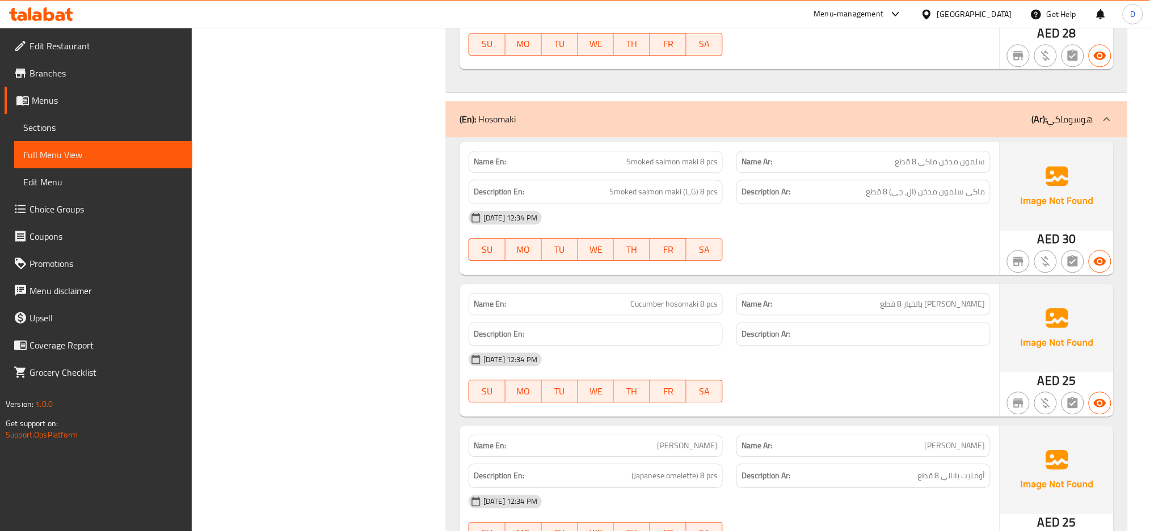
scroll to position [7229, 0]
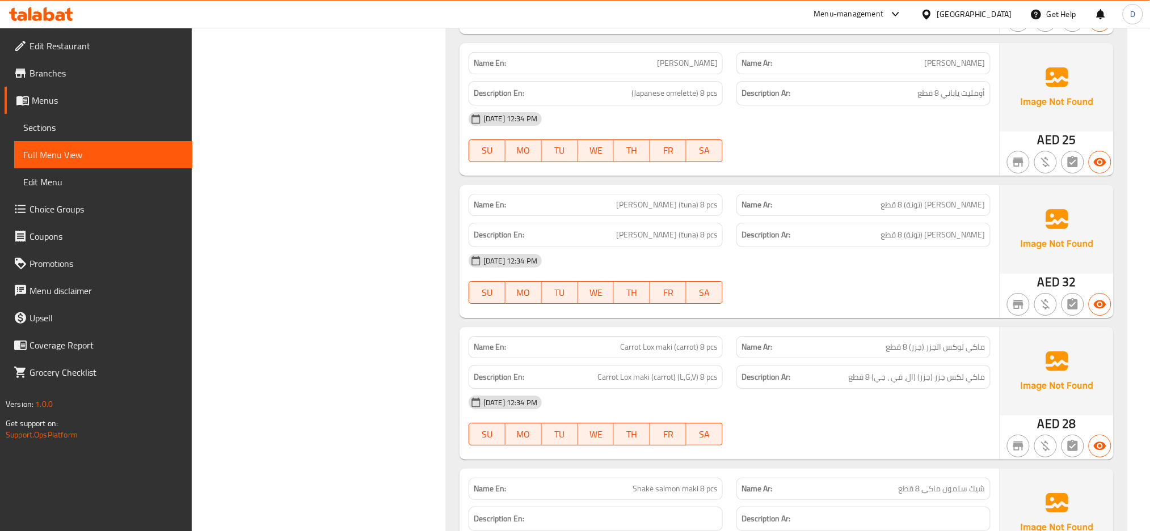
scroll to position [7606, 0]
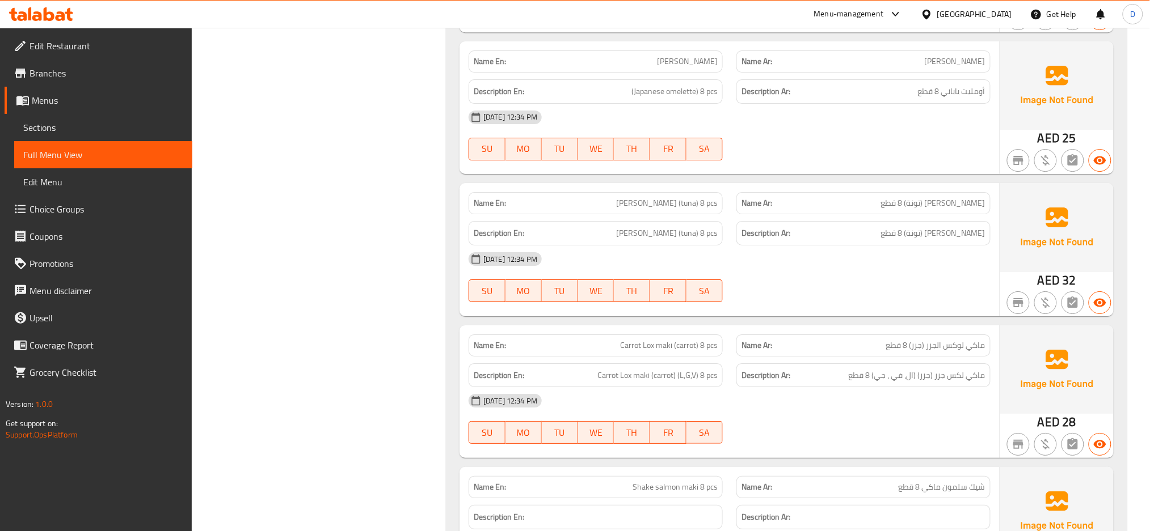
scroll to position [7739, 0]
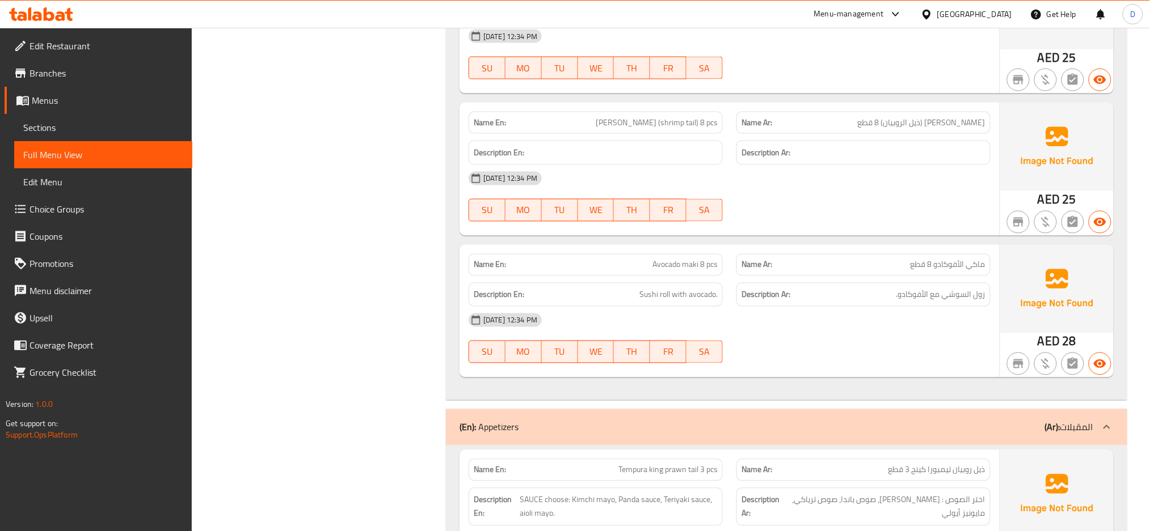
scroll to position [8398, 0]
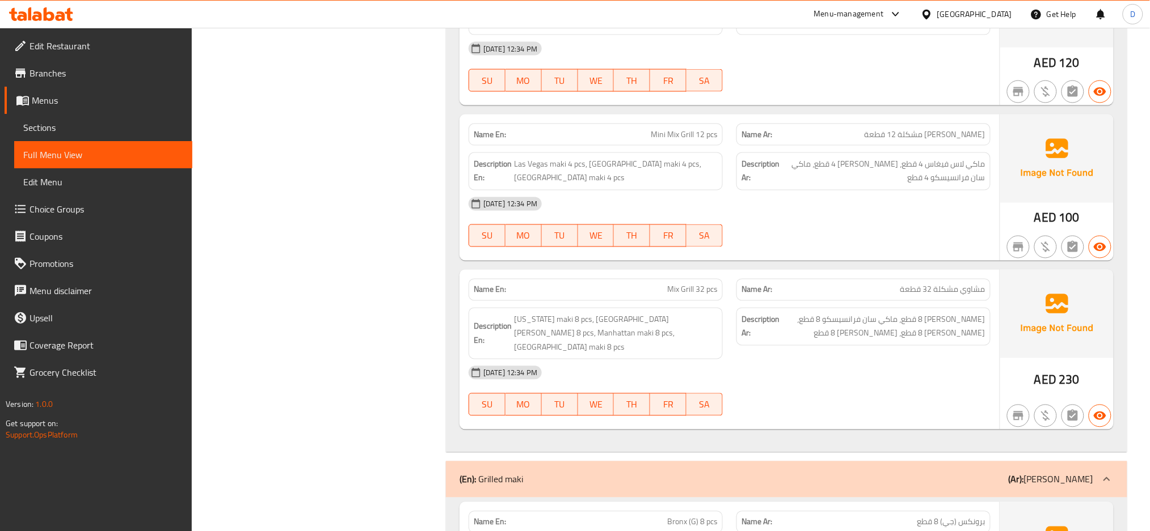
scroll to position [11600, 0]
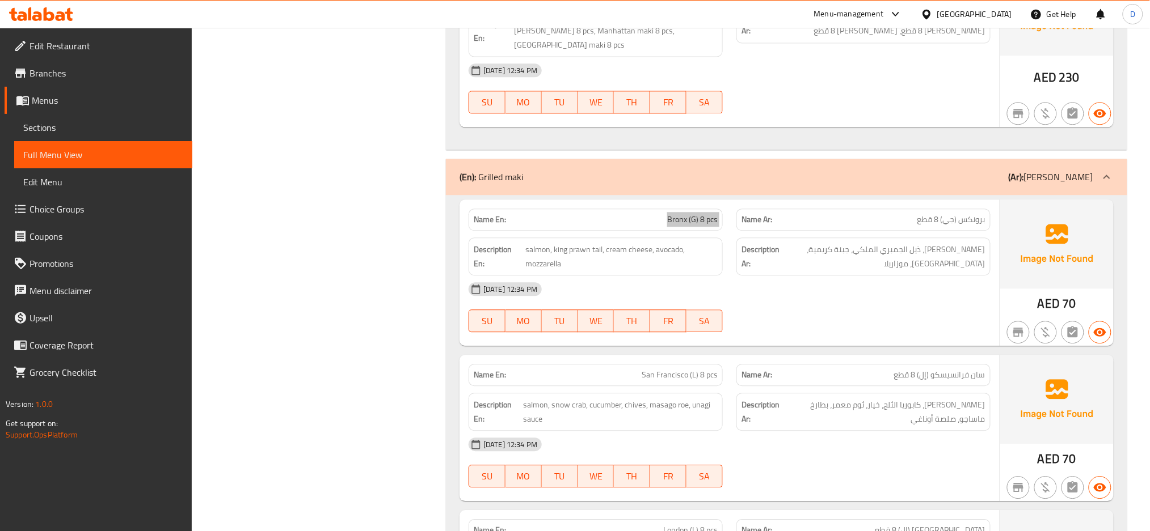
scroll to position [11988, 0]
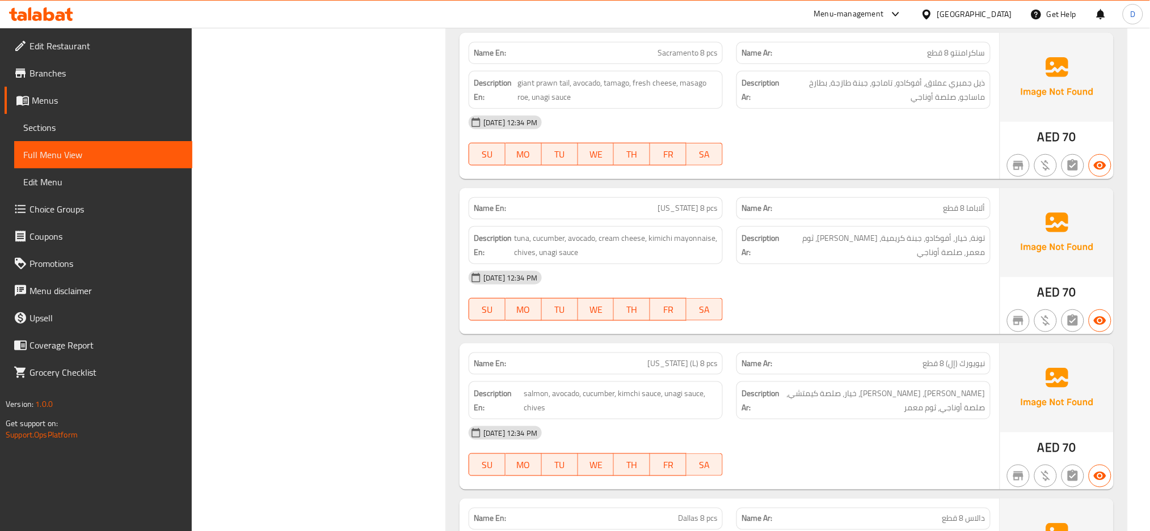
scroll to position [12874, 0]
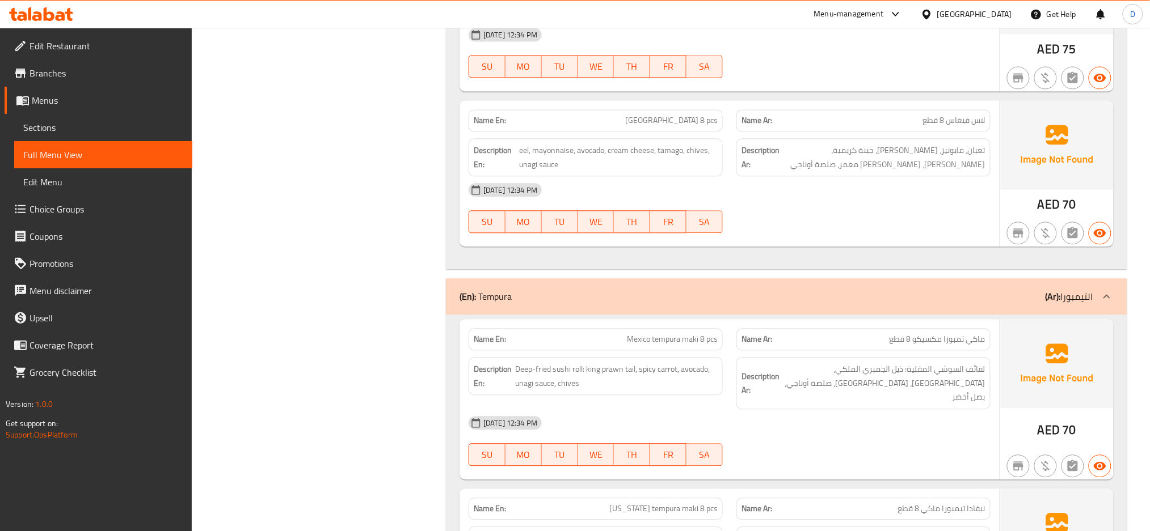
scroll to position [13471, 0]
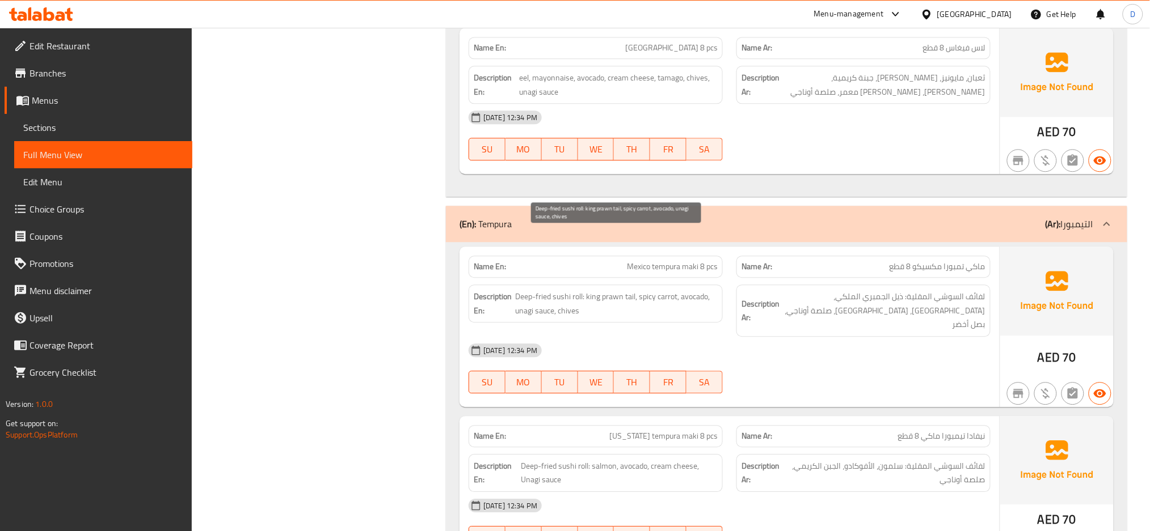
click at [568, 290] on span "Deep-fried sushi roll: king prawn tail, spicy carrot, avocado, unagi sauce, chi…" at bounding box center [616, 304] width 202 height 28
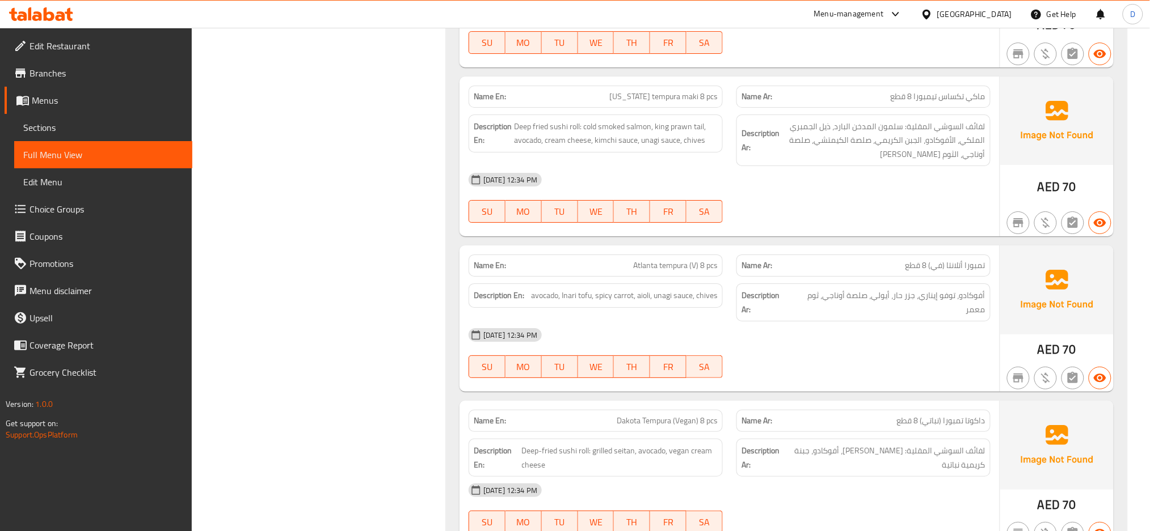
scroll to position [13970, 0]
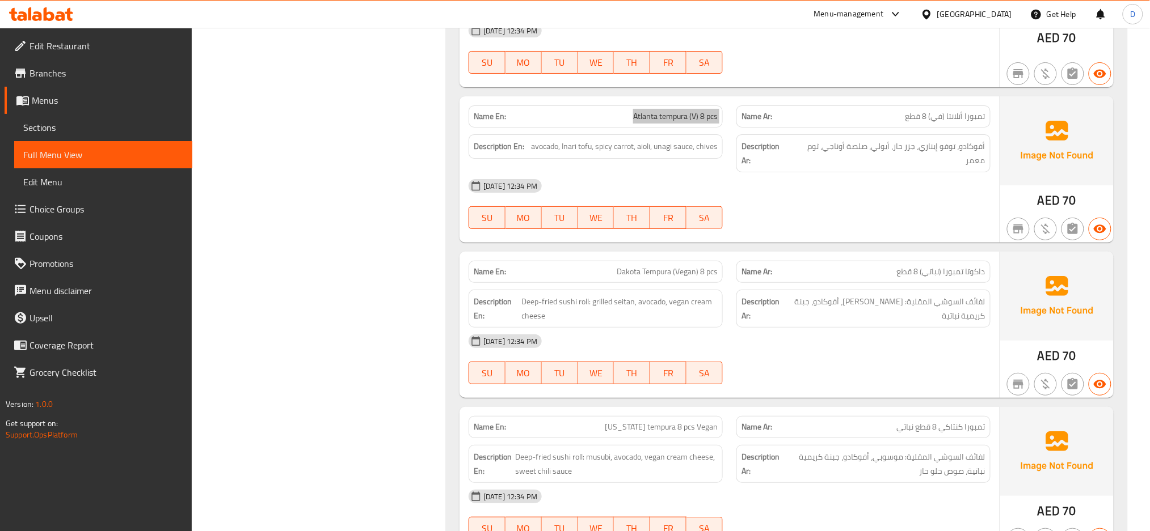
scroll to position [14144, 0]
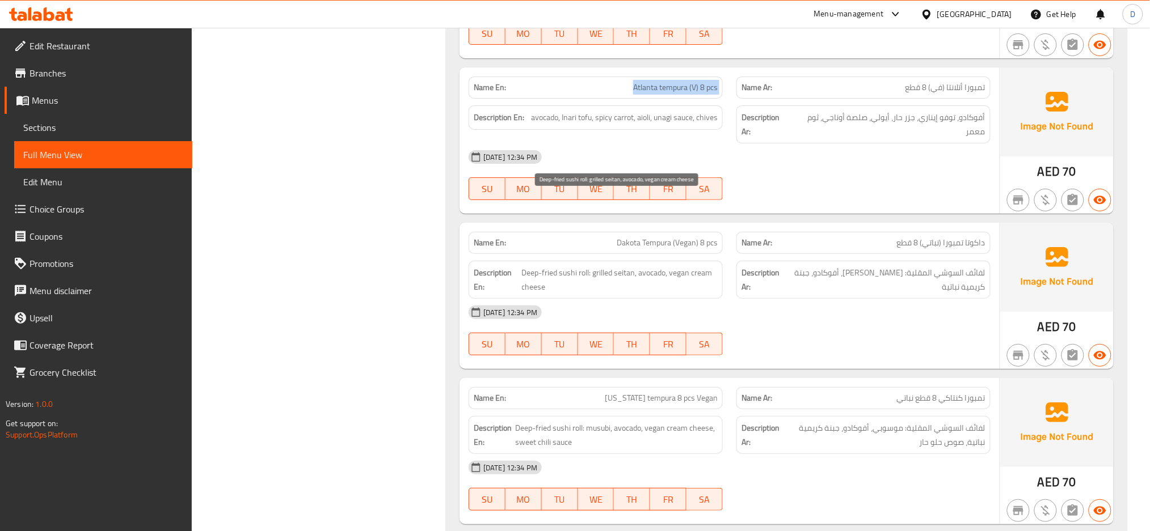
click at [621, 266] on span "Deep-fried sushi roll: grilled seitan, avocado, vegan cream cheese" at bounding box center [620, 280] width 196 height 28
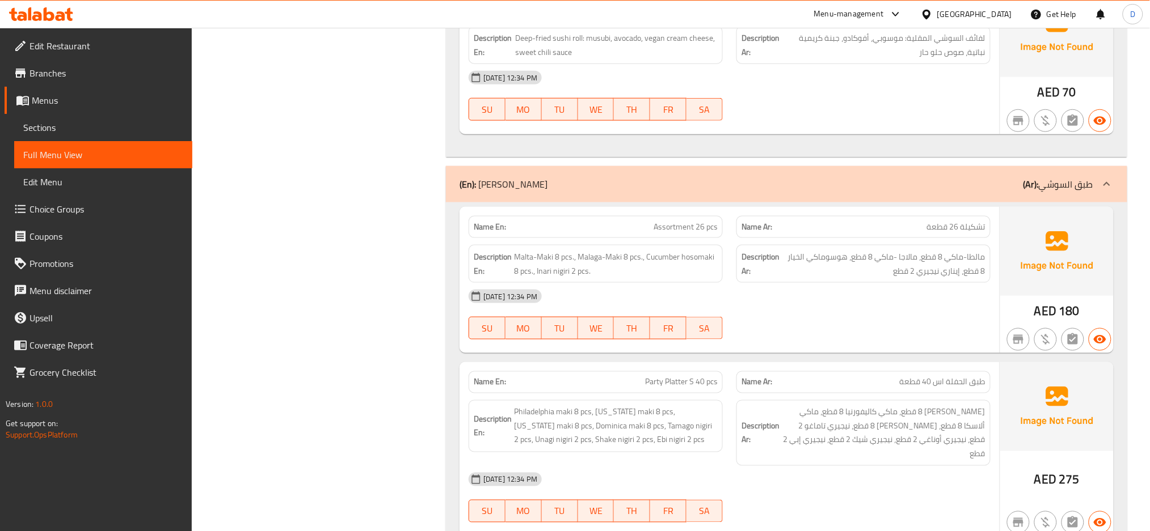
scroll to position [14612, 0]
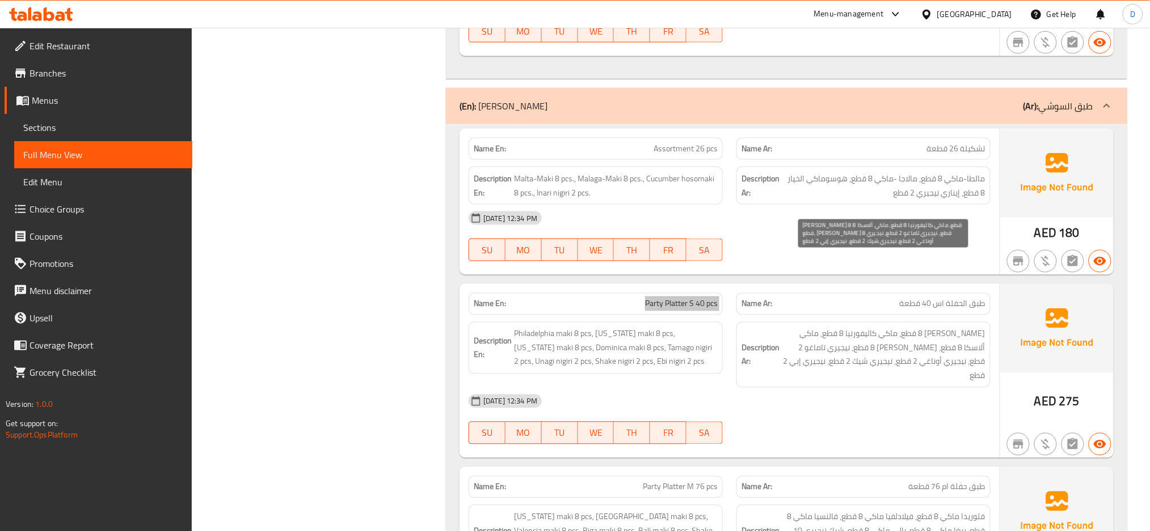
scroll to position [14667, 0]
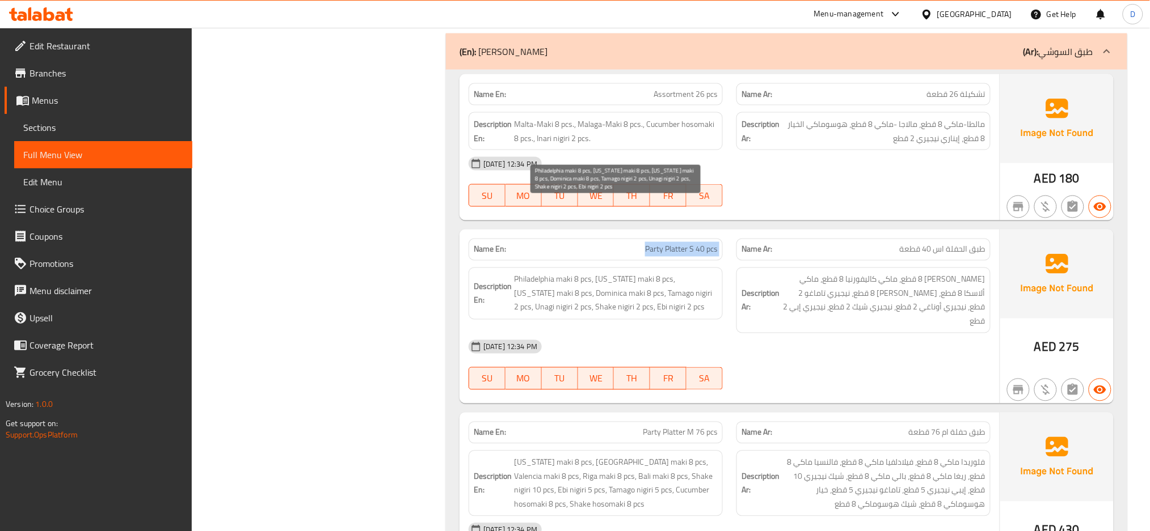
click at [593, 273] on span "Philadelphia [PERSON_NAME] 8 pcs, [US_STATE] [PERSON_NAME] 8 pcs, [US_STATE] [P…" at bounding box center [616, 294] width 204 height 42
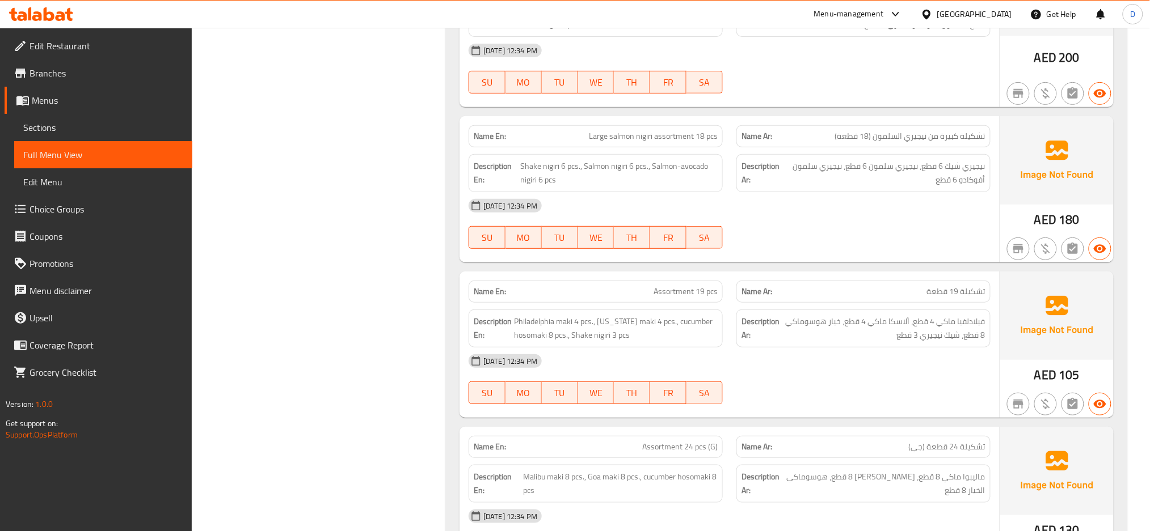
scroll to position [15814, 0]
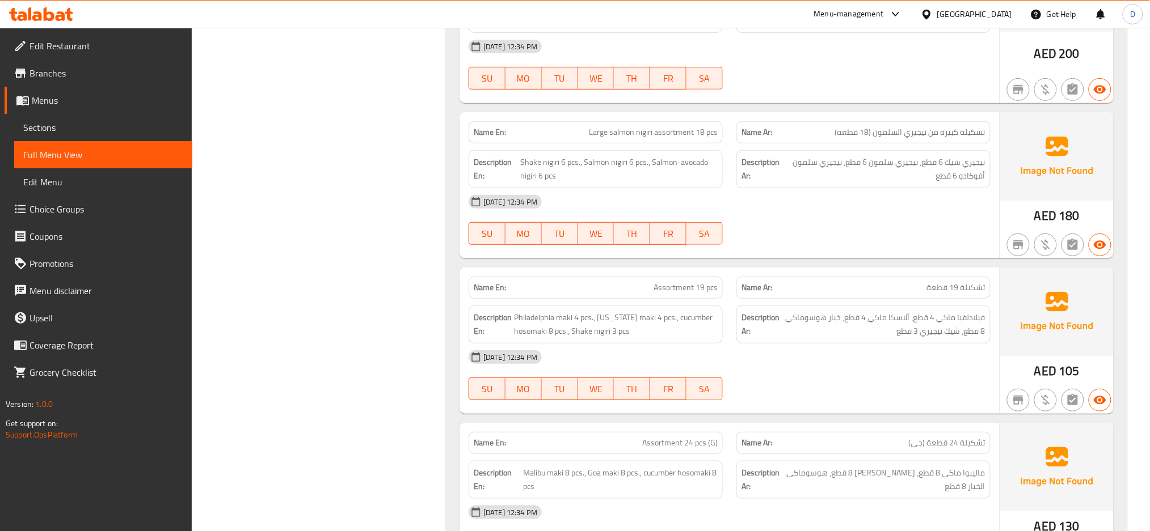
drag, startPoint x: 935, startPoint y: 266, endPoint x: 352, endPoint y: 259, distance: 583.6
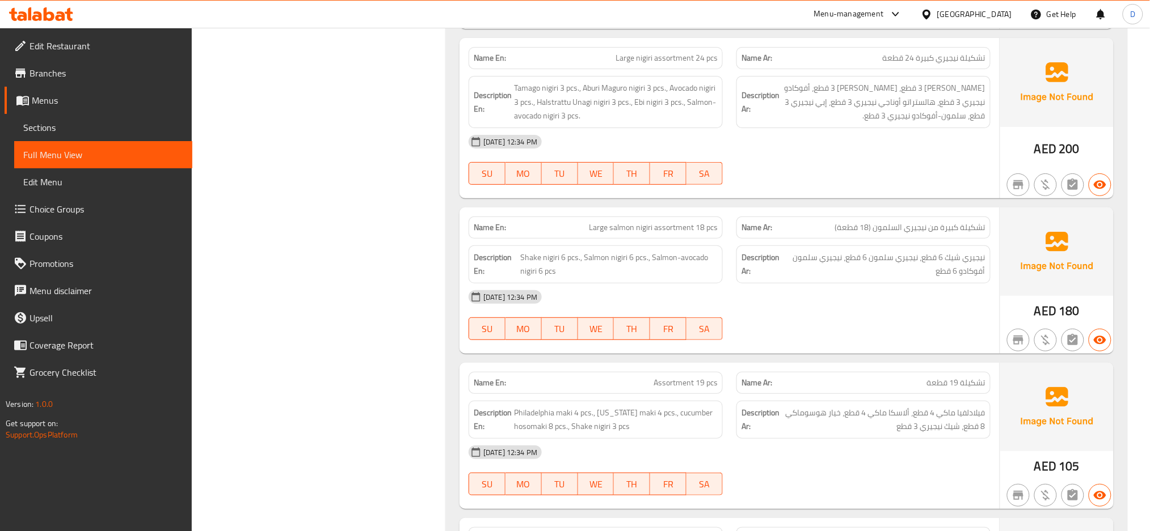
scroll to position [15743, 0]
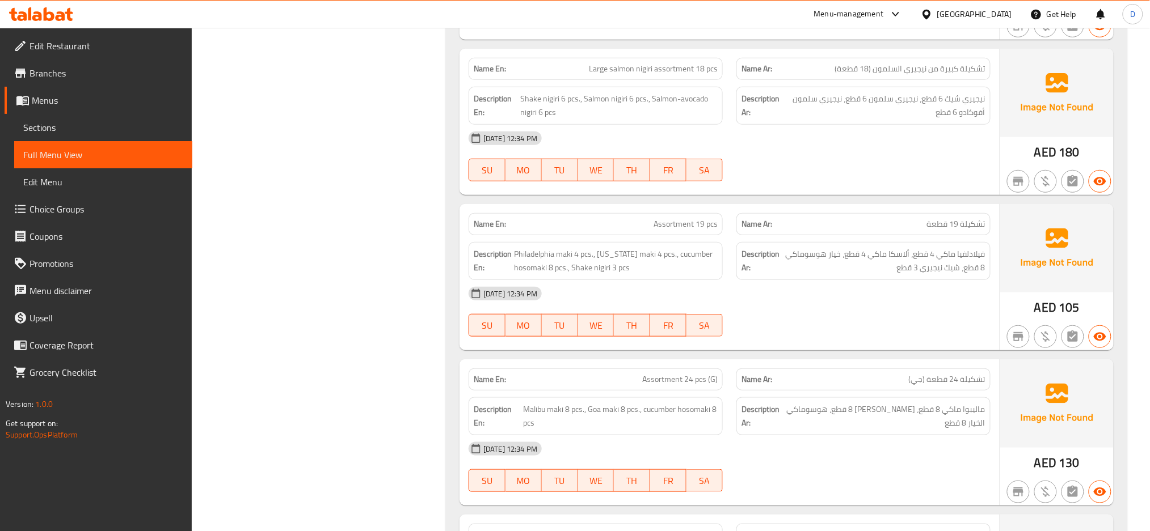
scroll to position [15880, 0]
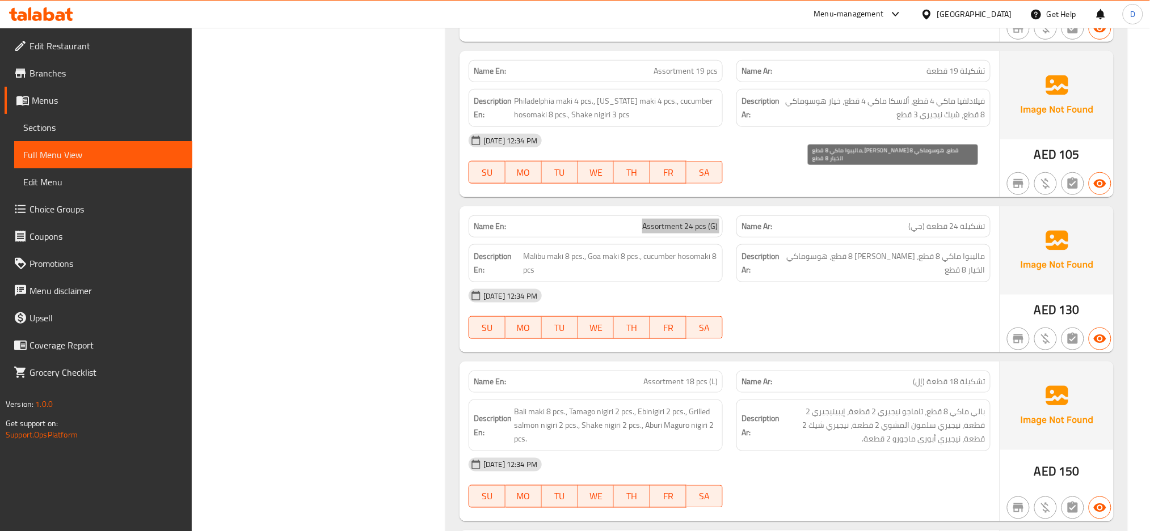
scroll to position [16031, 0]
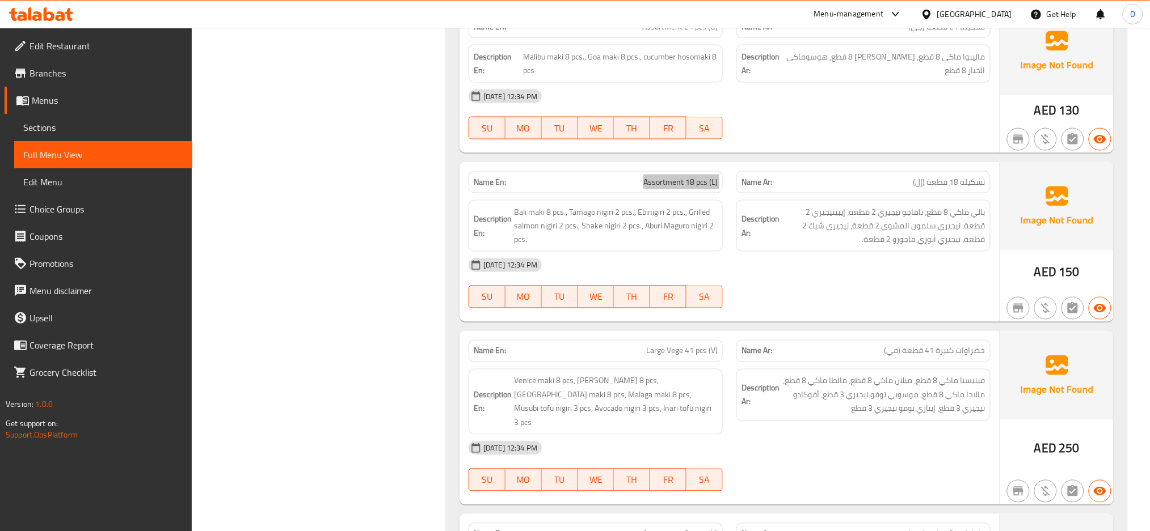
scroll to position [16231, 0]
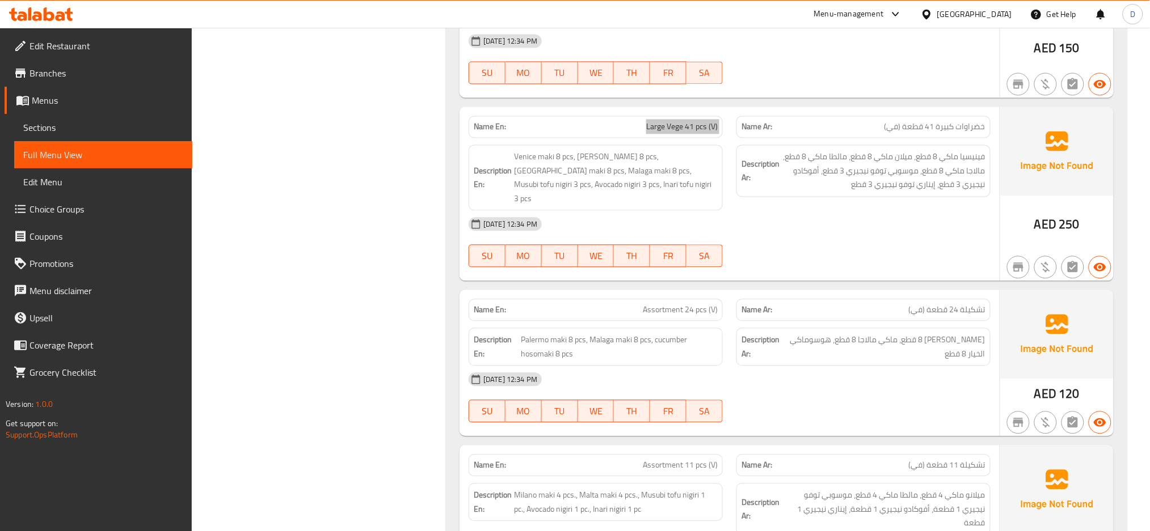
scroll to position [16454, 0]
drag, startPoint x: 862, startPoint y: 408, endPoint x: 854, endPoint y: 408, distance: 8.5
click at [862, 489] on span "ميلانو ماكي 4 قطع، مالطا ماكي 4 قطع، موسوبي توفو نيجيري 1 قطعة، أفوكادو نيجيري …" at bounding box center [884, 510] width 204 height 42
click at [865, 489] on span "ميلانو ماكي 4 قطع، مالطا ماكي 4 قطع، موسوبي توفو نيجيري 1 قطعة، أفوكادو نيجيري …" at bounding box center [884, 510] width 204 height 42
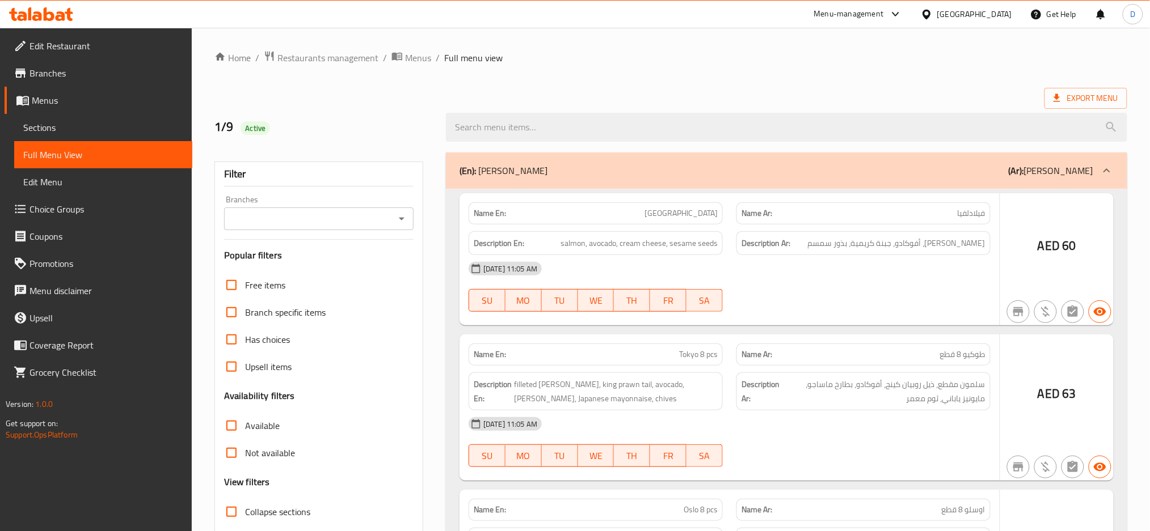
click at [95, 124] on div at bounding box center [575, 265] width 1150 height 531
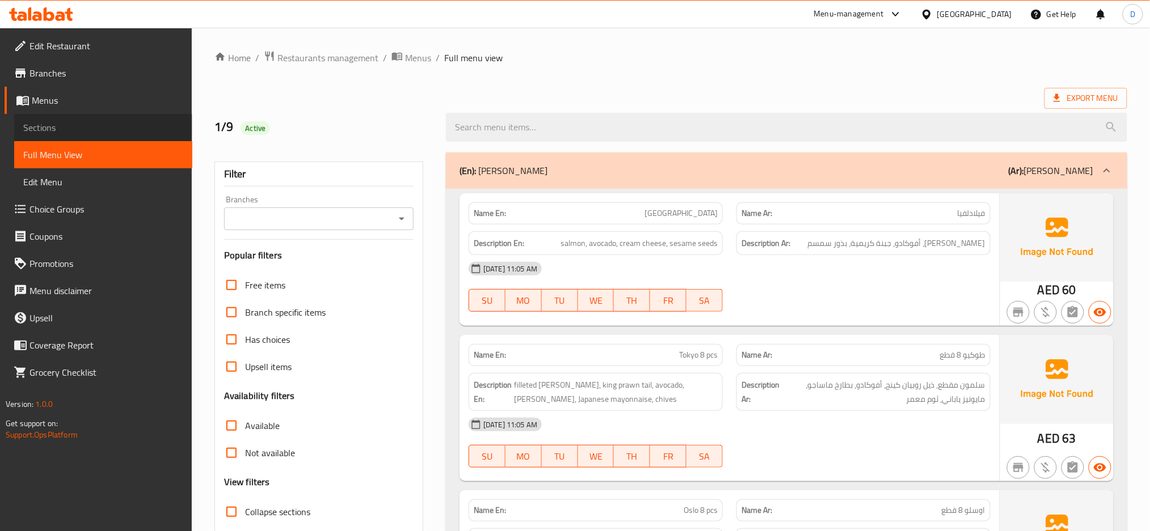
click at [95, 124] on span "Sections" at bounding box center [103, 128] width 160 height 14
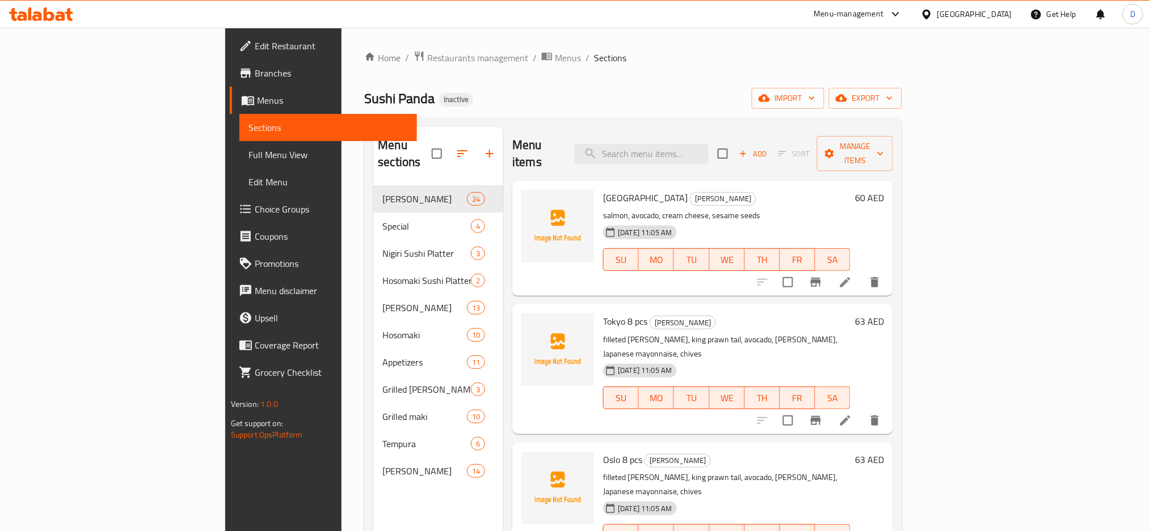
click at [814, 471] on p "filleted [PERSON_NAME], king prawn tail, avocado, [PERSON_NAME], Japanese mayon…" at bounding box center [726, 485] width 247 height 28
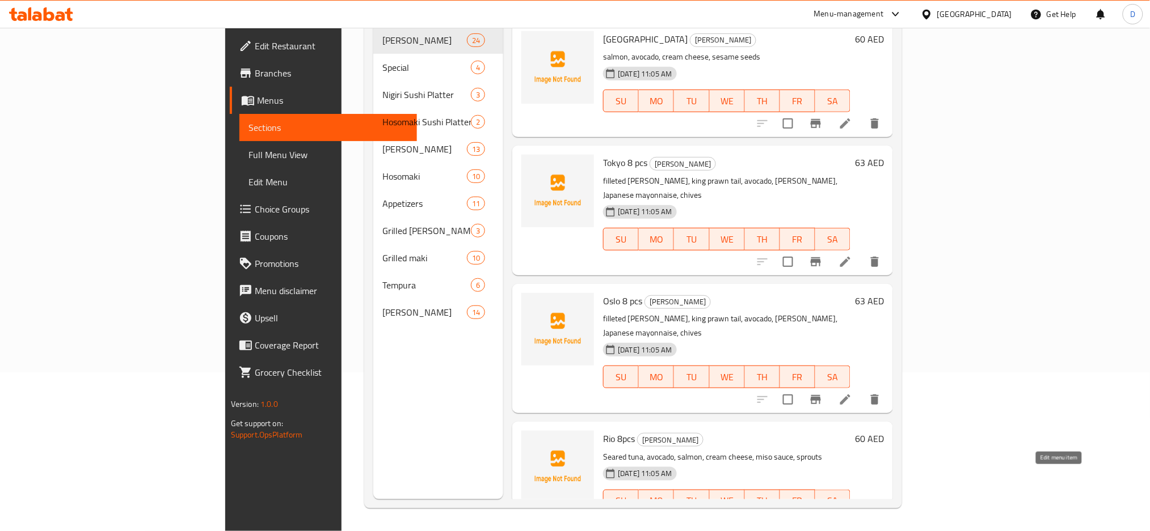
click at [850, 519] on icon at bounding box center [845, 524] width 10 height 10
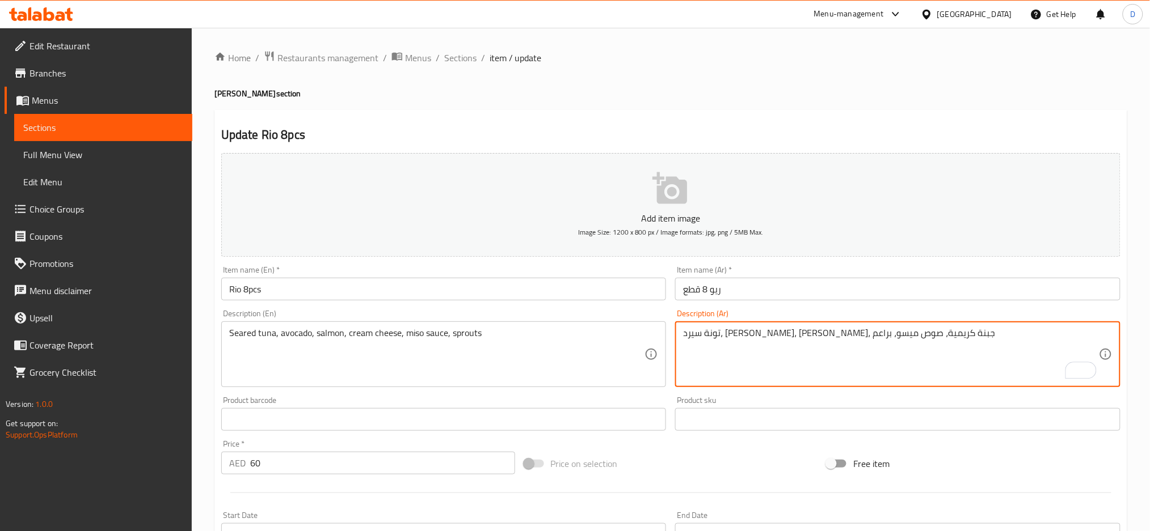
type textarea "تونة سيرد، أفوكادو، سلمون، جبنة كريمية، صوص ميسو، براعم"
click at [882, 282] on input "ريو 8 قطع" at bounding box center [897, 289] width 445 height 23
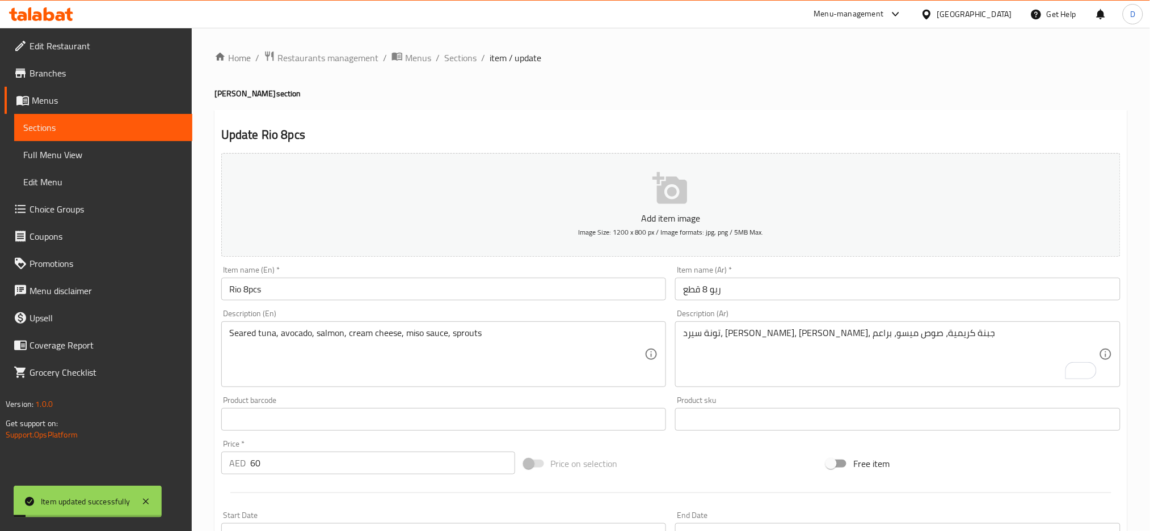
click at [456, 60] on span "Sections" at bounding box center [460, 58] width 32 height 14
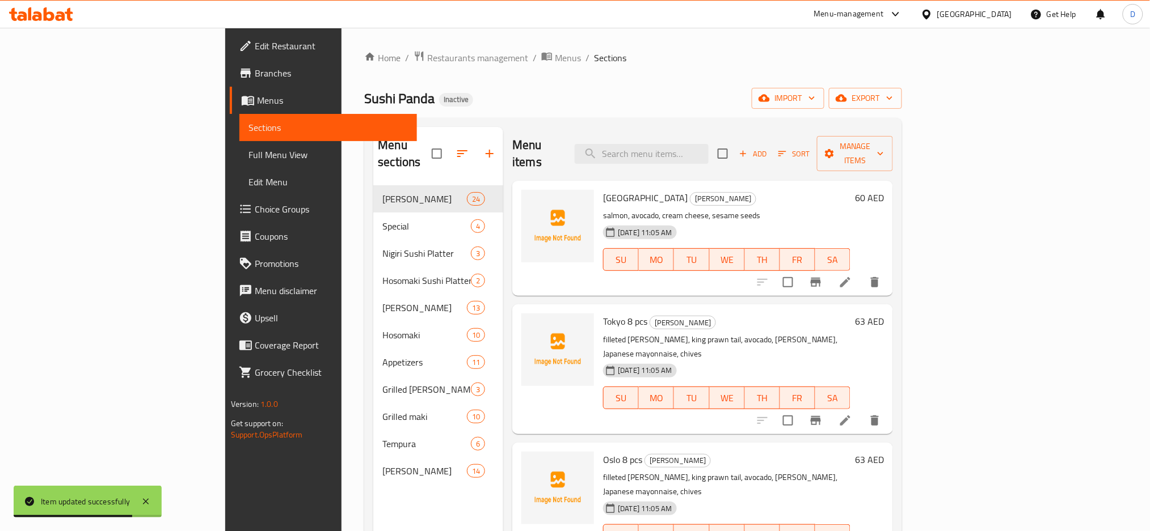
scroll to position [903, 0]
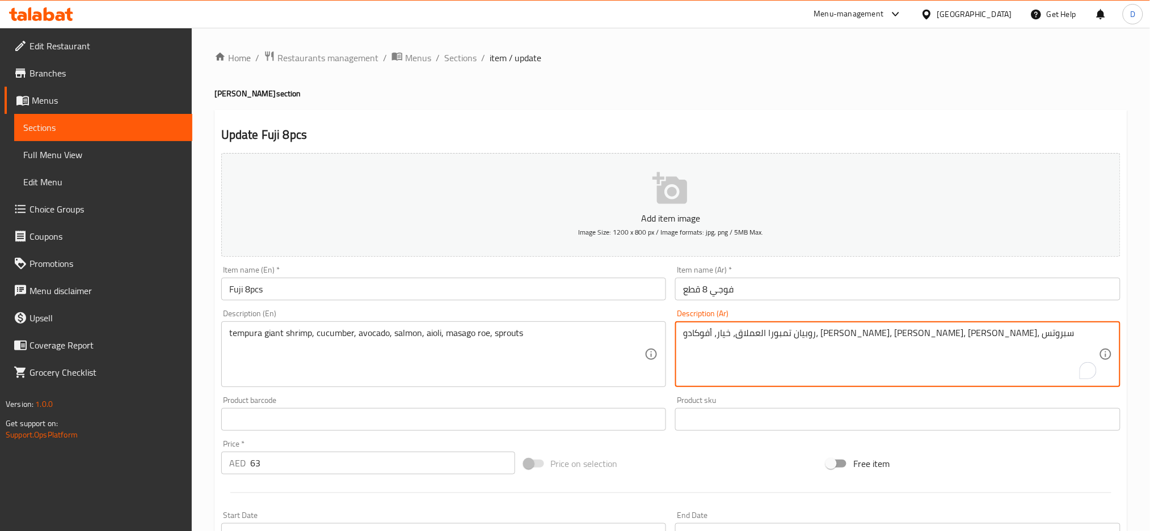
drag, startPoint x: 685, startPoint y: 337, endPoint x: 713, endPoint y: 336, distance: 28.9
paste textarea "راعم"
type textarea "روبيان تمبورا العملاق، خيار، أفوكادو، سلمون، أيولي، بطارخ ماساجو، براعم"
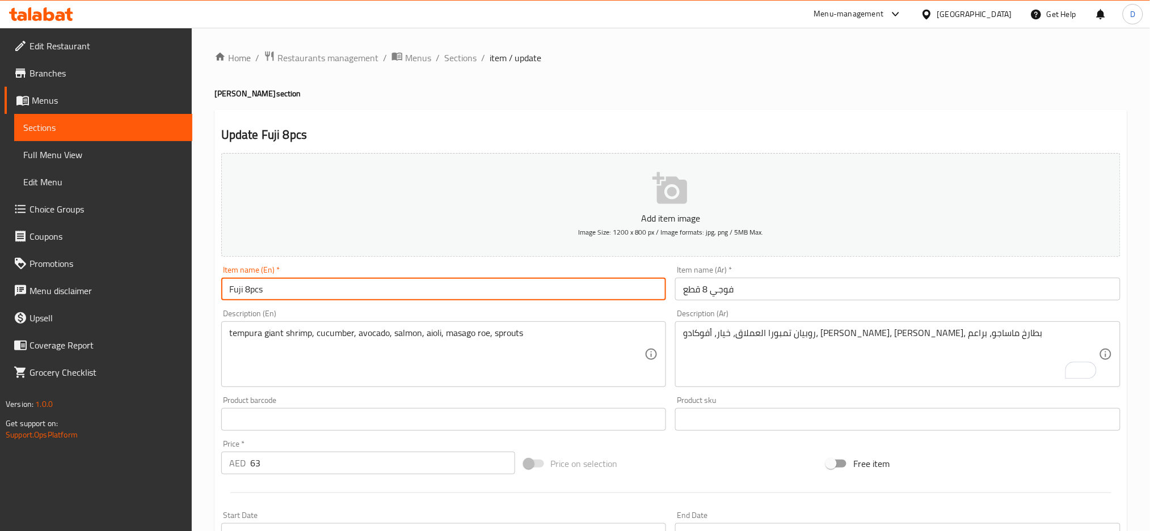
click at [589, 293] on input "Fuji 8pcs" at bounding box center [443, 289] width 445 height 23
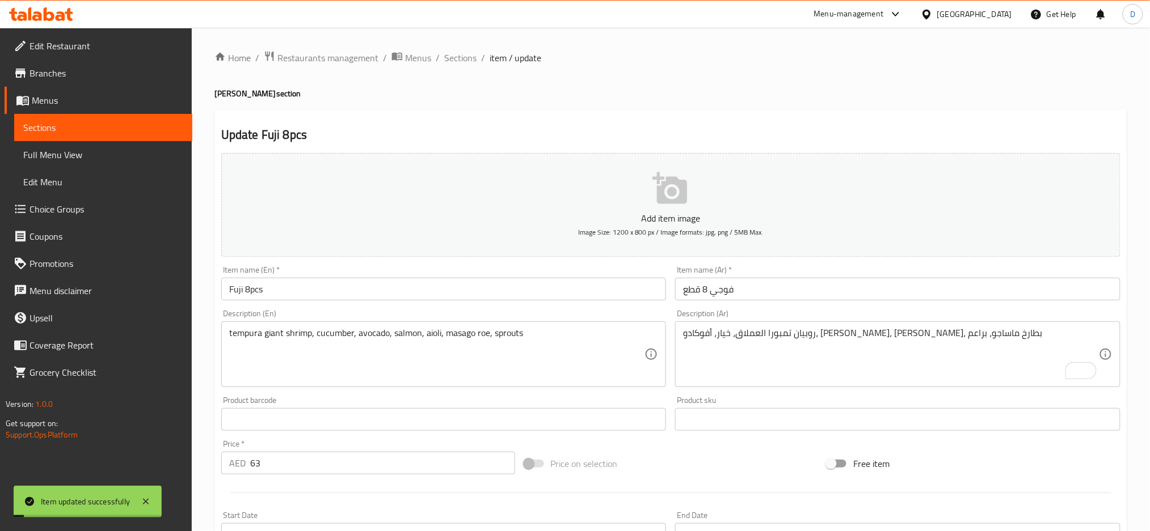
click at [464, 58] on span "Sections" at bounding box center [460, 58] width 32 height 14
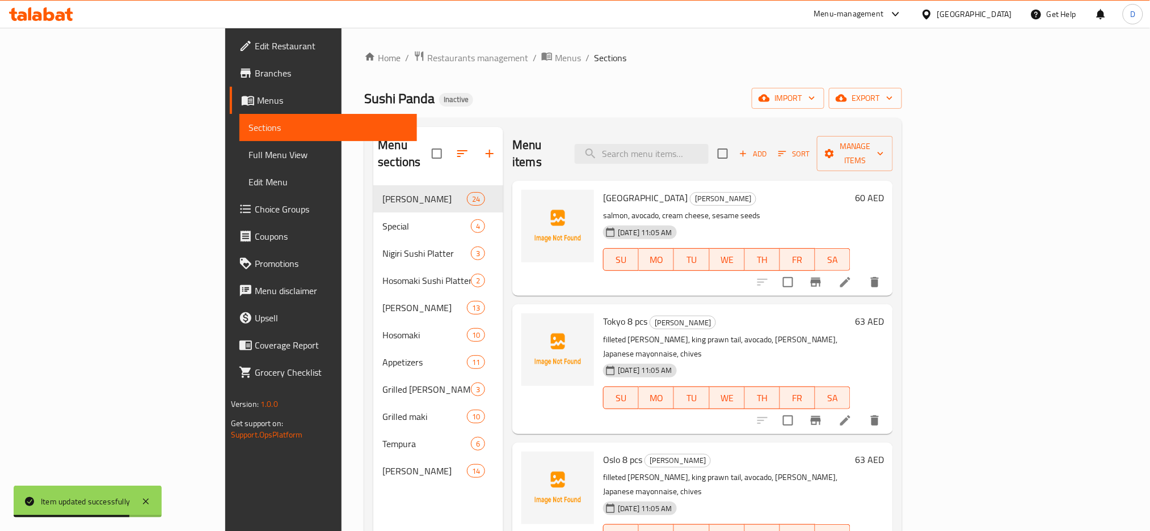
scroll to position [2142, 0]
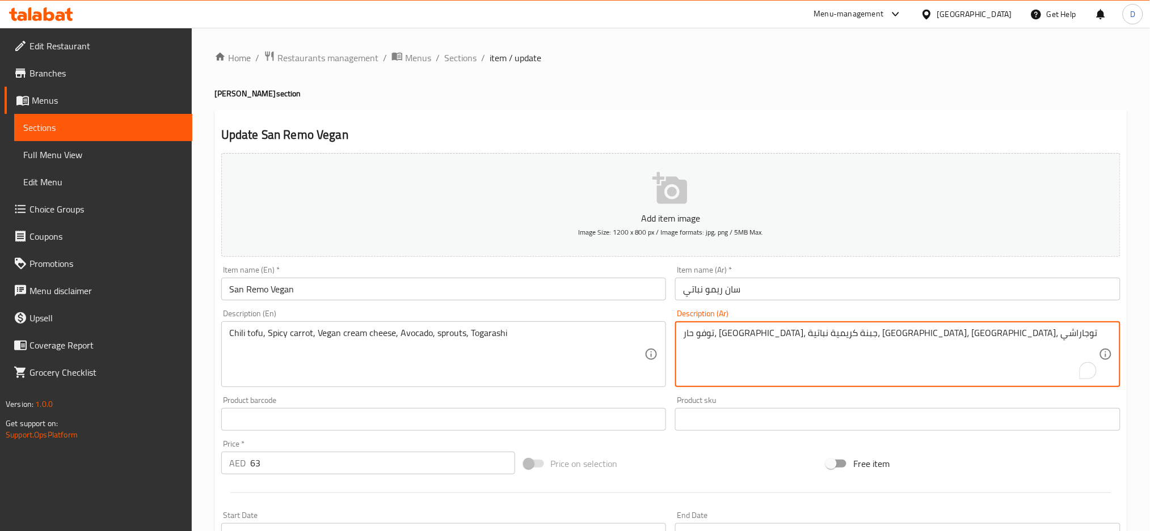
click at [746, 335] on textarea "توفو حار، جزر حار، جبنة كريمية نباتية، أفوكادو، سبروتس، توجاراشي" at bounding box center [891, 355] width 416 height 54
paste textarea "راعم"
type textarea "توفو حار، جزر حار، جبنة كريمية نباتية، أفوكادو، براعم، توجاراشي"
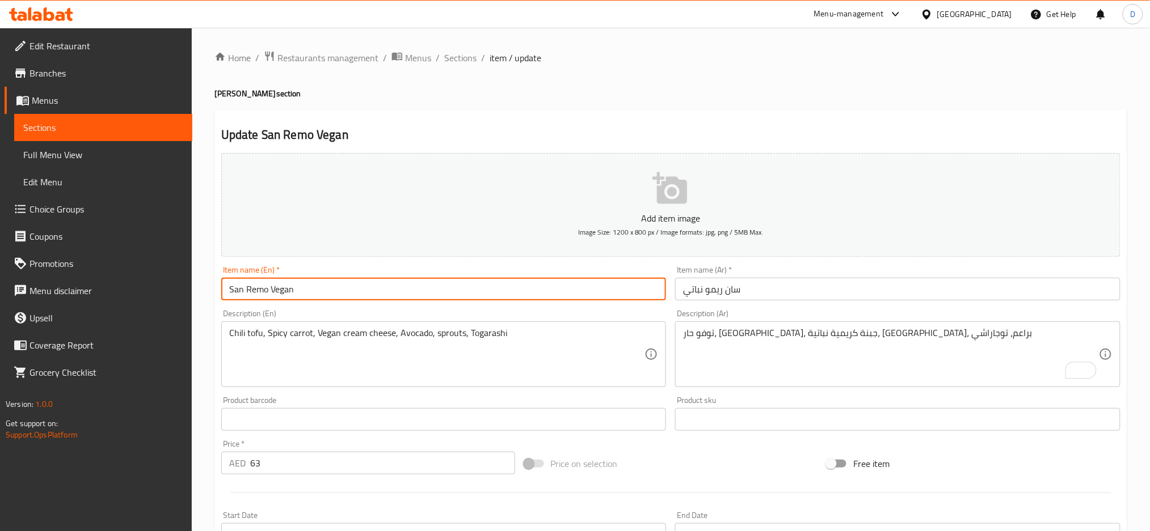
click at [636, 292] on input "San Remo Vegan" at bounding box center [443, 289] width 445 height 23
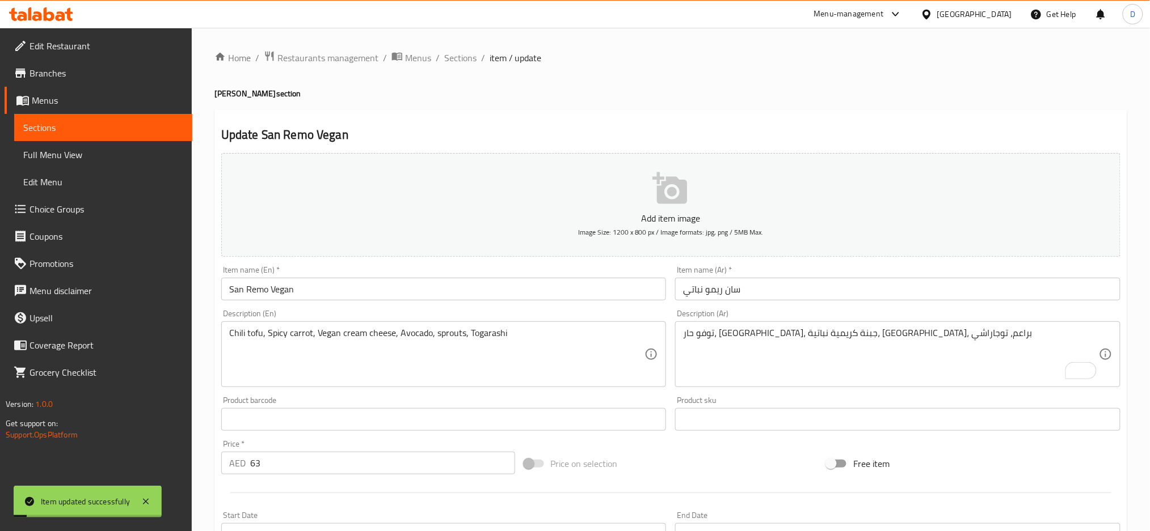
click at [466, 58] on span "Sections" at bounding box center [460, 58] width 32 height 14
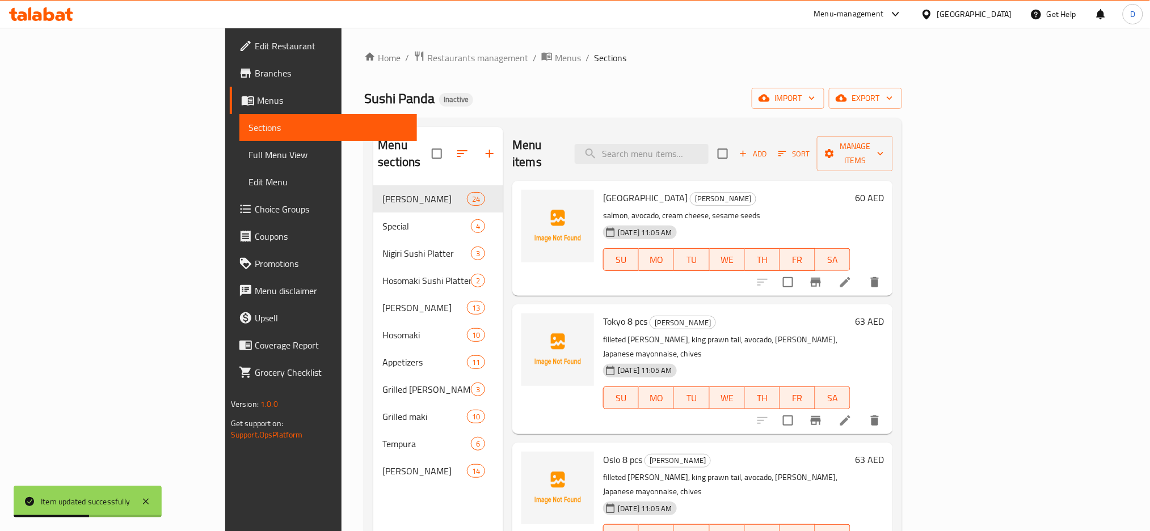
scroll to position [2266, 0]
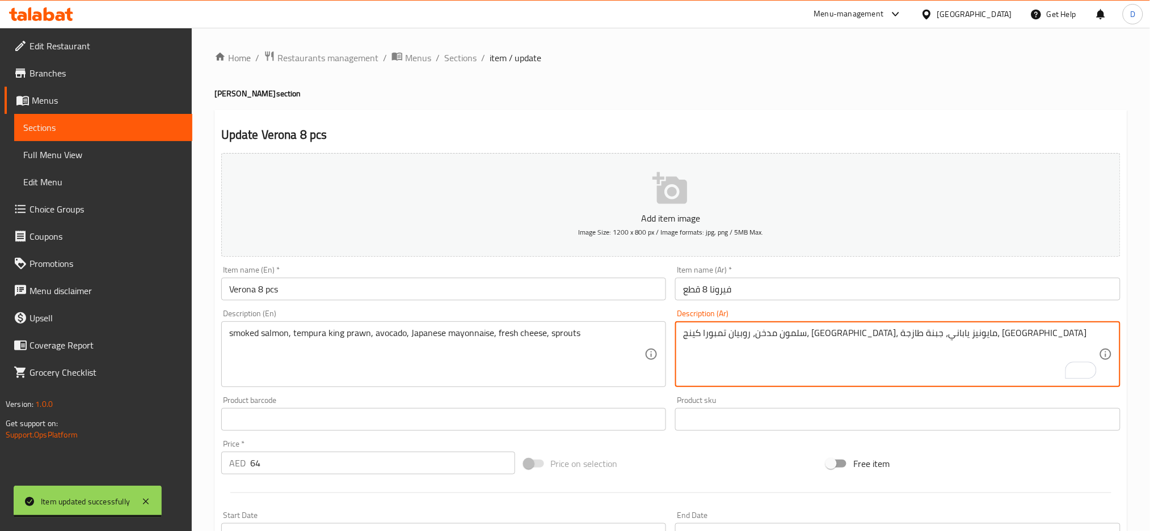
drag, startPoint x: 683, startPoint y: 336, endPoint x: 716, endPoint y: 332, distance: 32.6
type textarea "سلمون مدخن، روبيان تمبورا كينج، أفوكادو، مايونيز ياباني، جبنة طازجة، براعم"
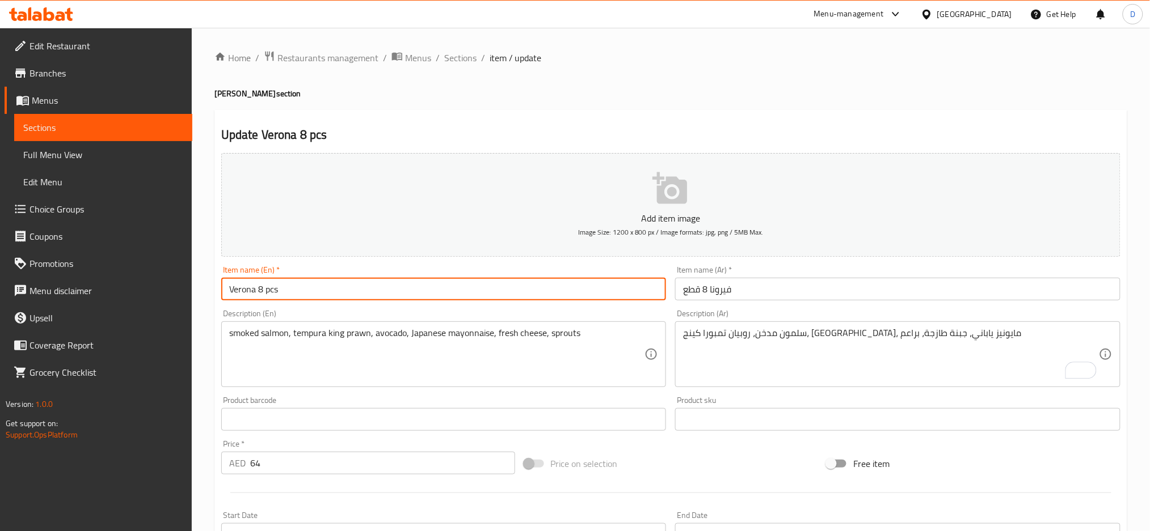
click at [592, 290] on input "Verona 8 pcs" at bounding box center [443, 289] width 445 height 23
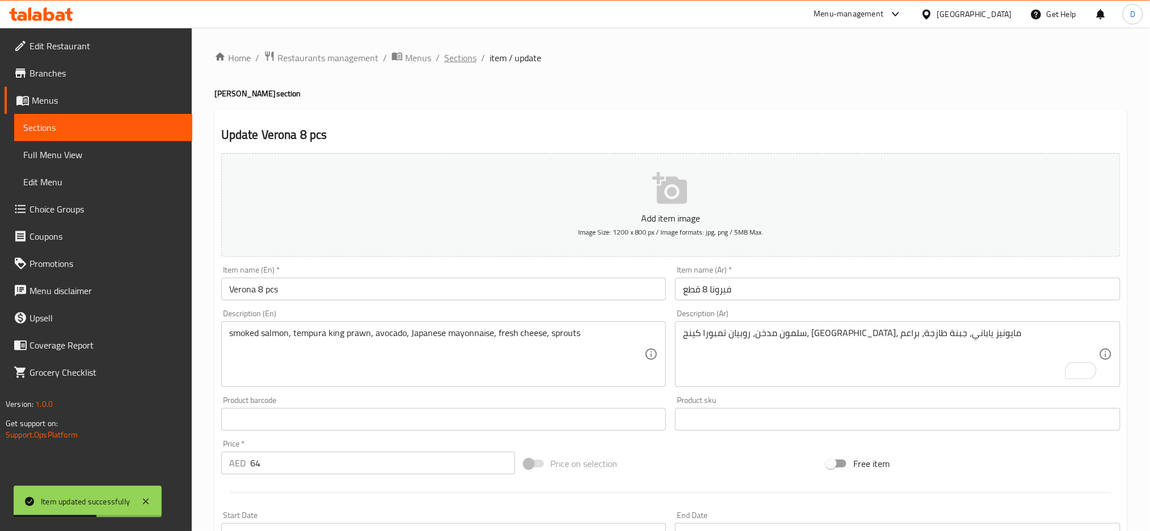
click at [466, 55] on span "Sections" at bounding box center [460, 58] width 32 height 14
click at [461, 54] on span "Sections" at bounding box center [460, 58] width 32 height 14
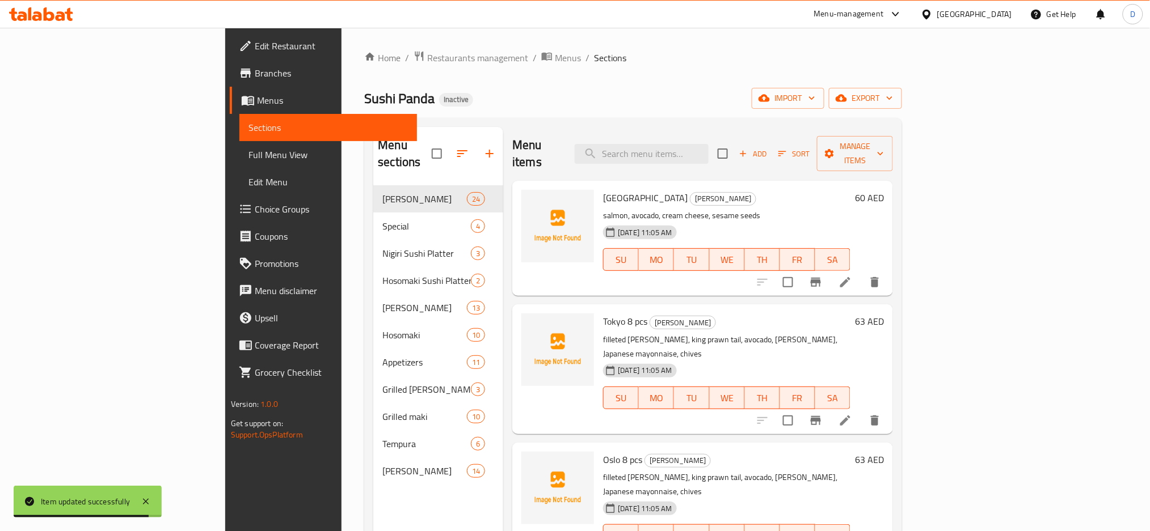
scroll to position [2390, 0]
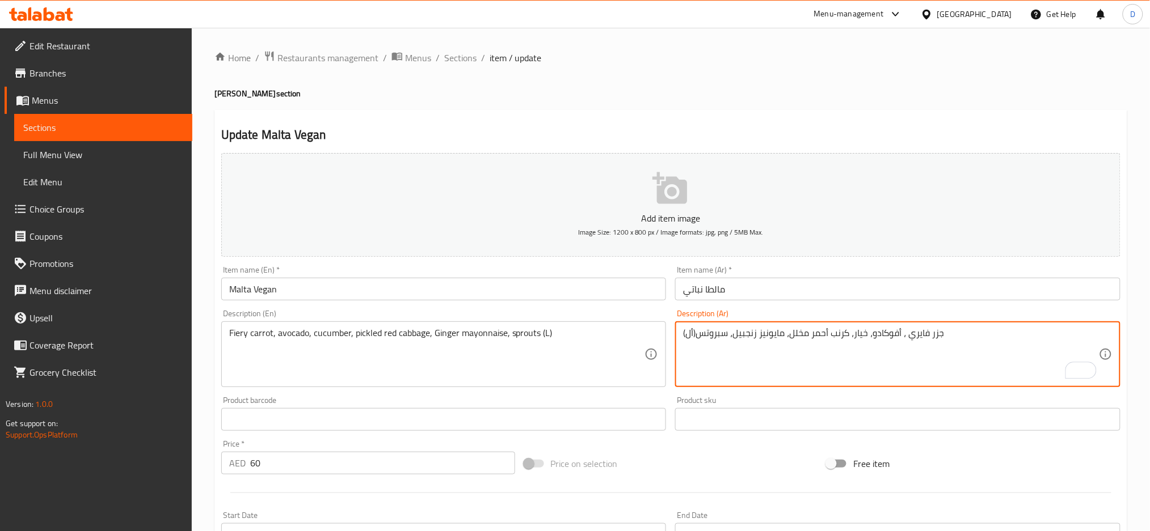
drag, startPoint x: 700, startPoint y: 335, endPoint x: 729, endPoint y: 332, distance: 29.6
type textarea "جزر فايري ، أفوكادو، خيار، كرنب أحمر مخلل، مايونيز زنجبيل، براعم(كبير)"
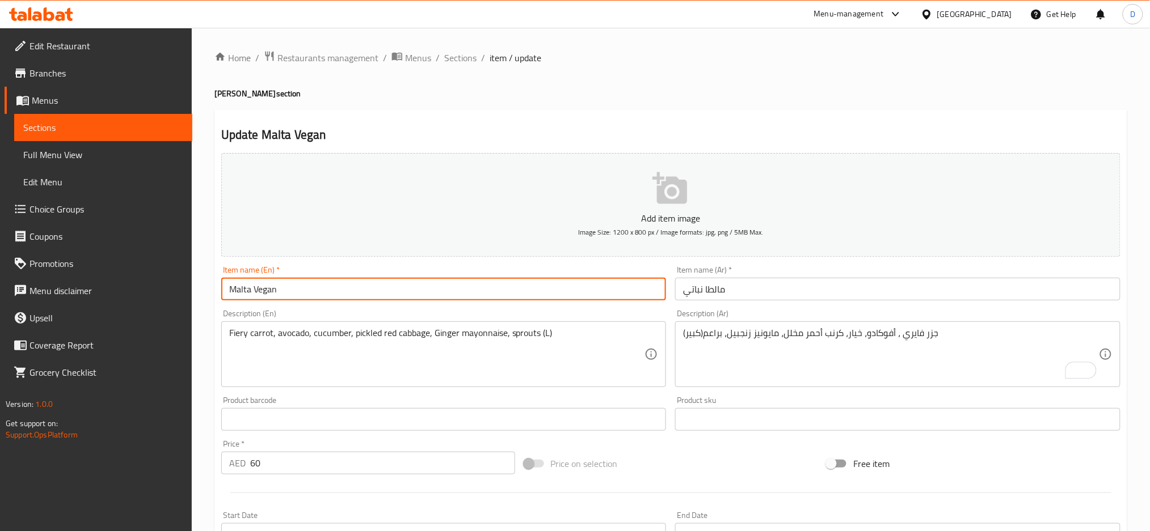
click at [585, 286] on input "Malta Vegan" at bounding box center [443, 289] width 445 height 23
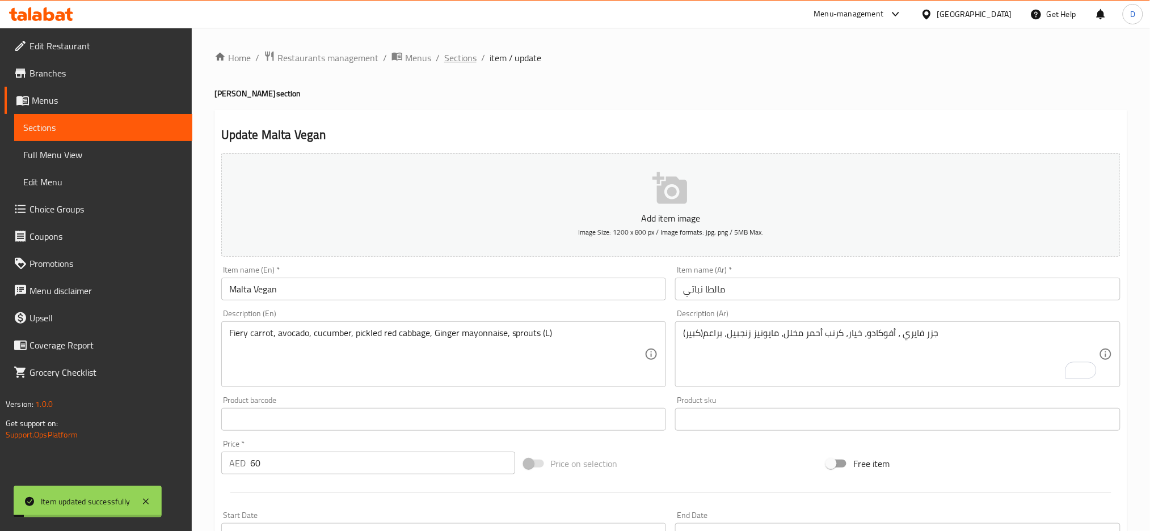
click at [467, 51] on span "Sections" at bounding box center [460, 58] width 32 height 14
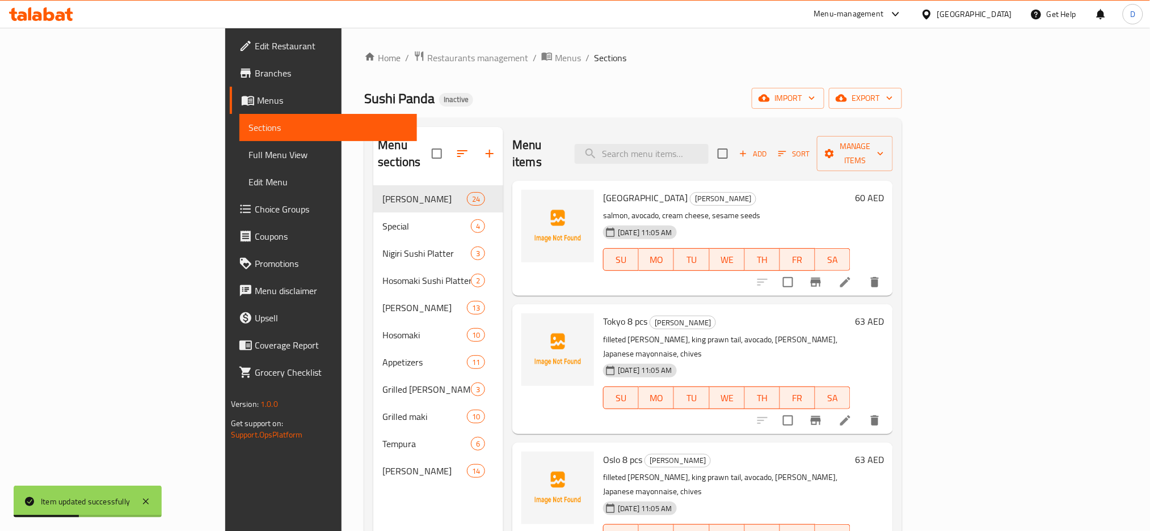
scroll to position [2390, 0]
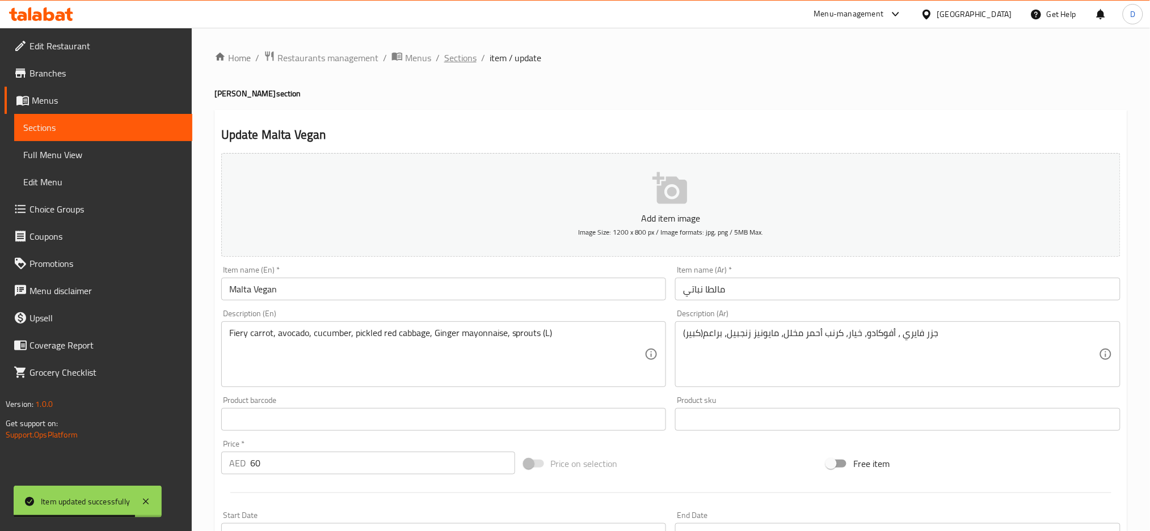
click at [462, 52] on span "Sections" at bounding box center [460, 58] width 32 height 14
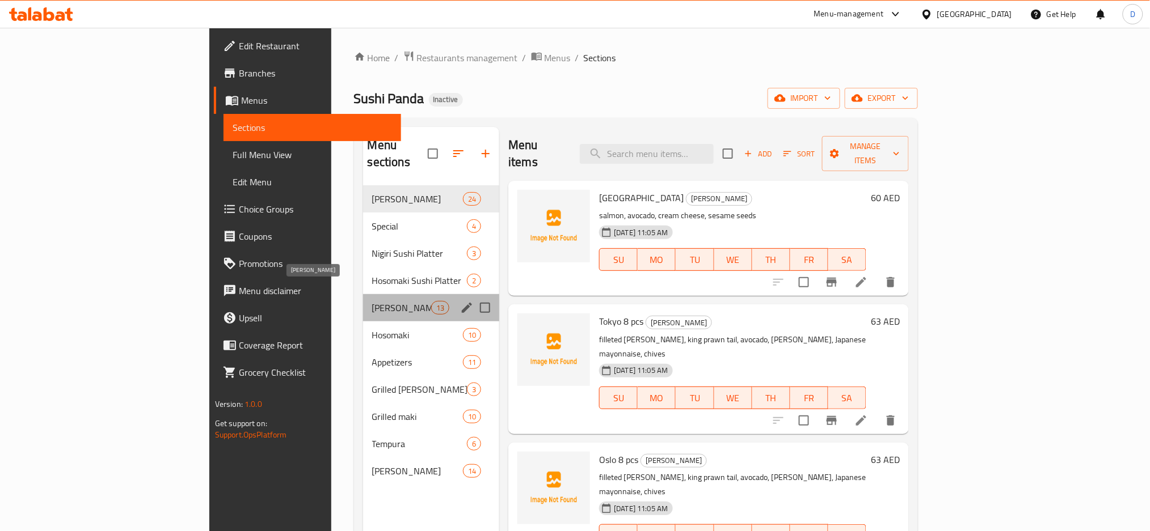
click at [372, 301] on span "[PERSON_NAME]" at bounding box center [401, 308] width 59 height 14
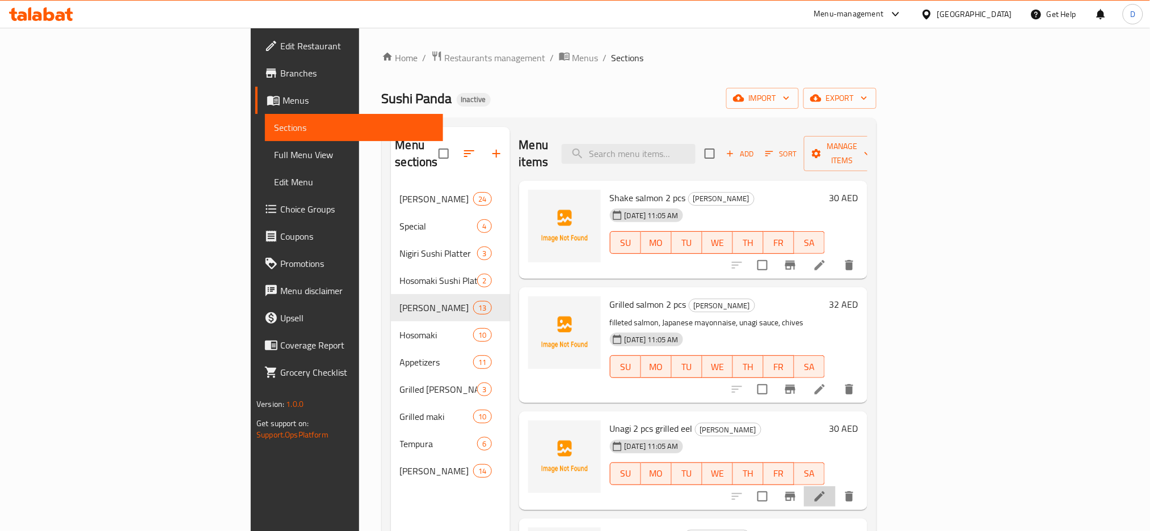
click at [835, 487] on li at bounding box center [820, 497] width 32 height 20
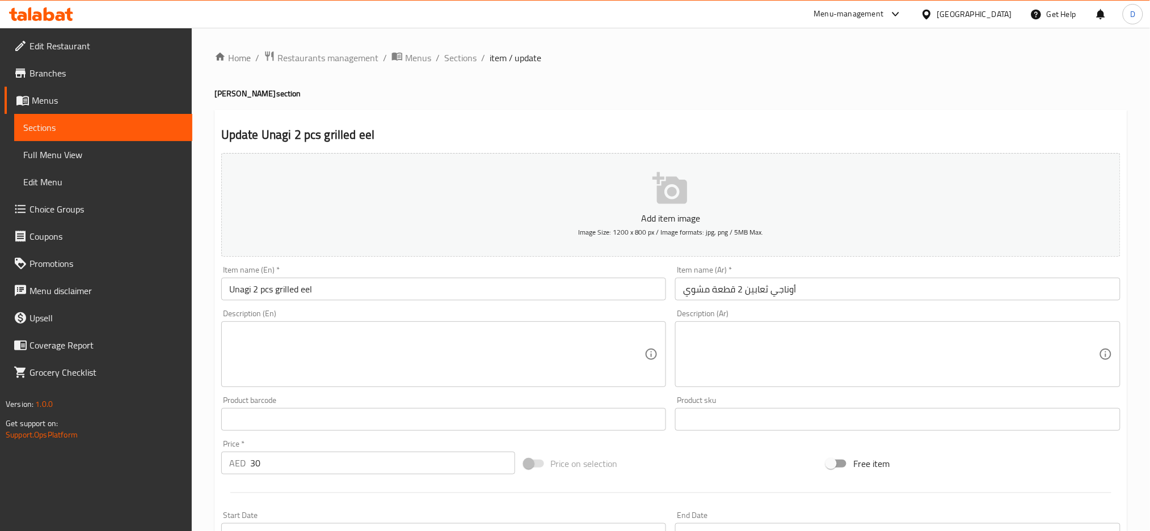
click at [761, 293] on input "أوناجي ثعابين 2 قطعة مشوي" at bounding box center [897, 289] width 445 height 23
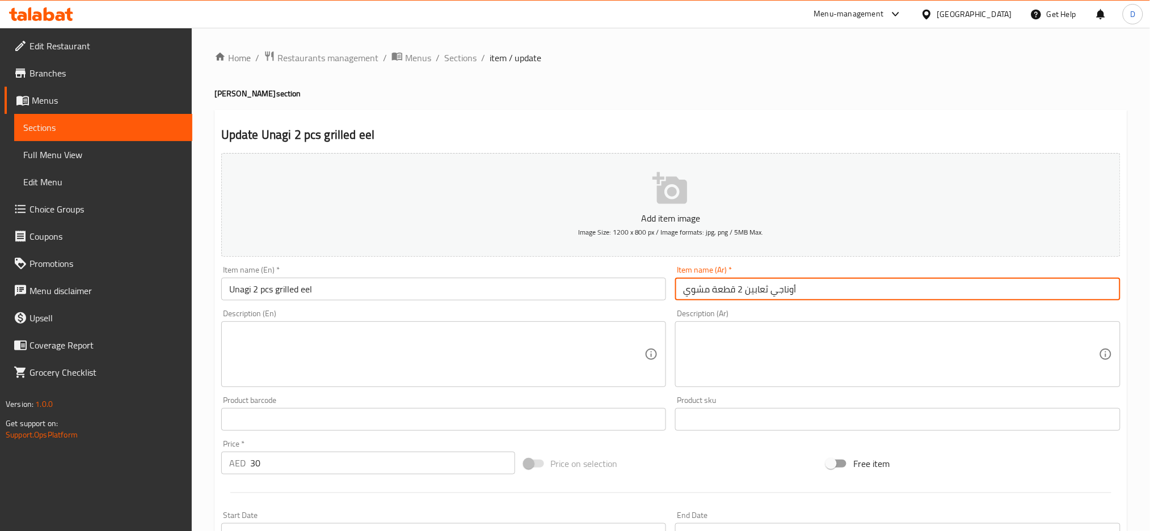
click at [761, 293] on input "أوناجي ثعابين 2 قطعة مشوي" at bounding box center [897, 289] width 445 height 23
paste input "ثعابين"
click at [702, 289] on input "أوناجي ثعابين 2 قطعة مشوي" at bounding box center [897, 289] width 445 height 23
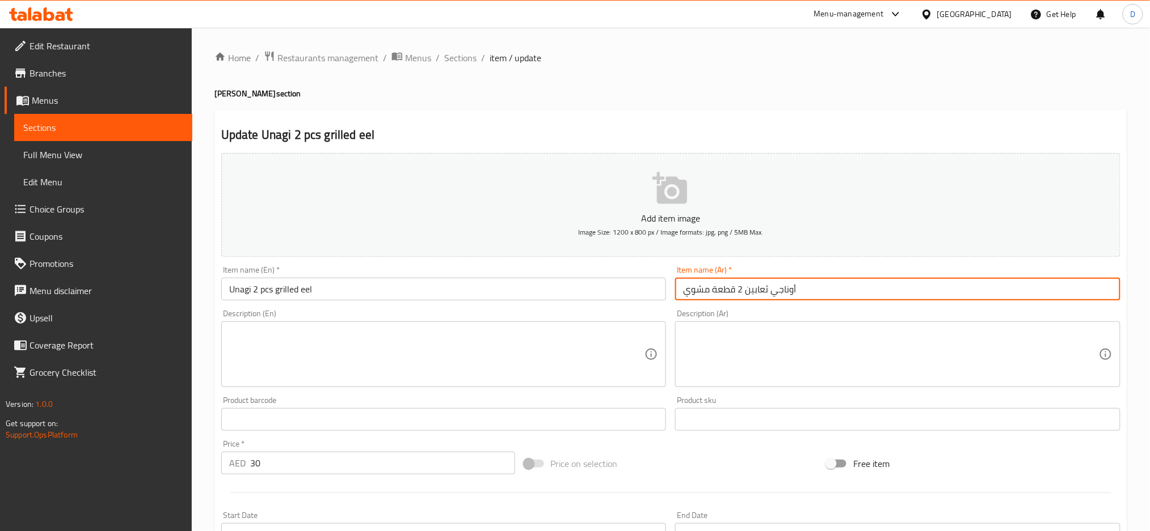
drag, startPoint x: 685, startPoint y: 292, endPoint x: 711, endPoint y: 290, distance: 26.7
click at [711, 290] on input "أوناجي ثعابين 2 قطعة مشوي" at bounding box center [897, 289] width 445 height 23
click at [713, 290] on input "أوناجي ثعابين 2 قطعة" at bounding box center [897, 289] width 445 height 23
paste input "شوي"
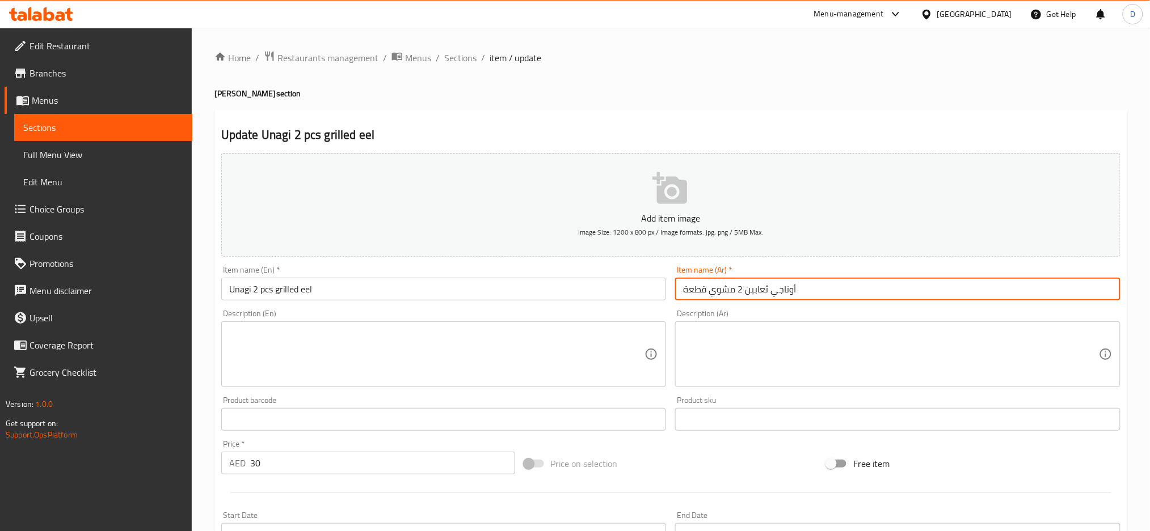
click at [737, 286] on input "أوناجي ثعابين 2 مشوي قطعة" at bounding box center [897, 289] width 445 height 23
type input "أوناجي ثعابين مشوي 2 قطعة"
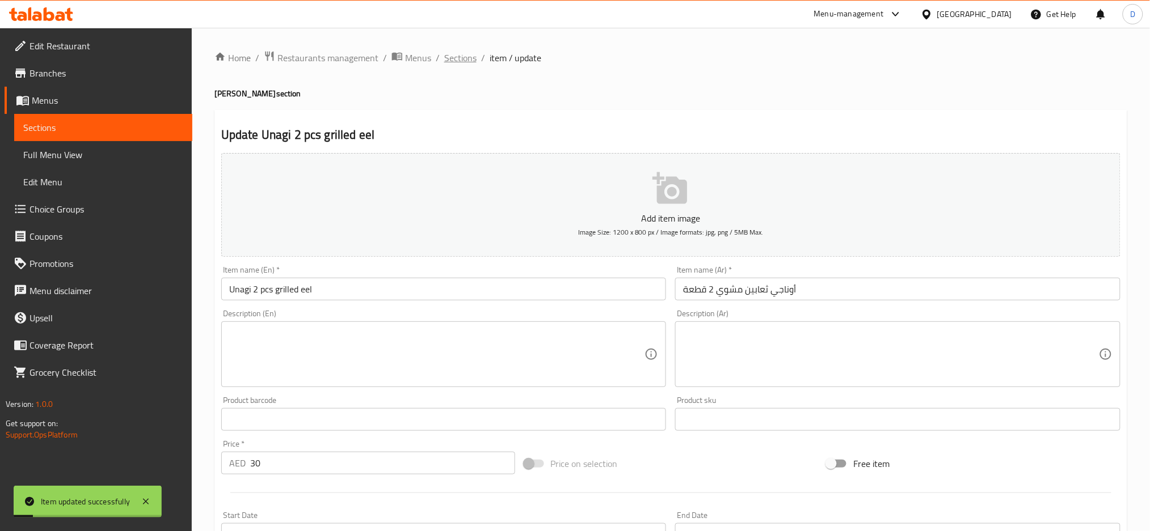
click at [445, 51] on span "Sections" at bounding box center [460, 58] width 32 height 14
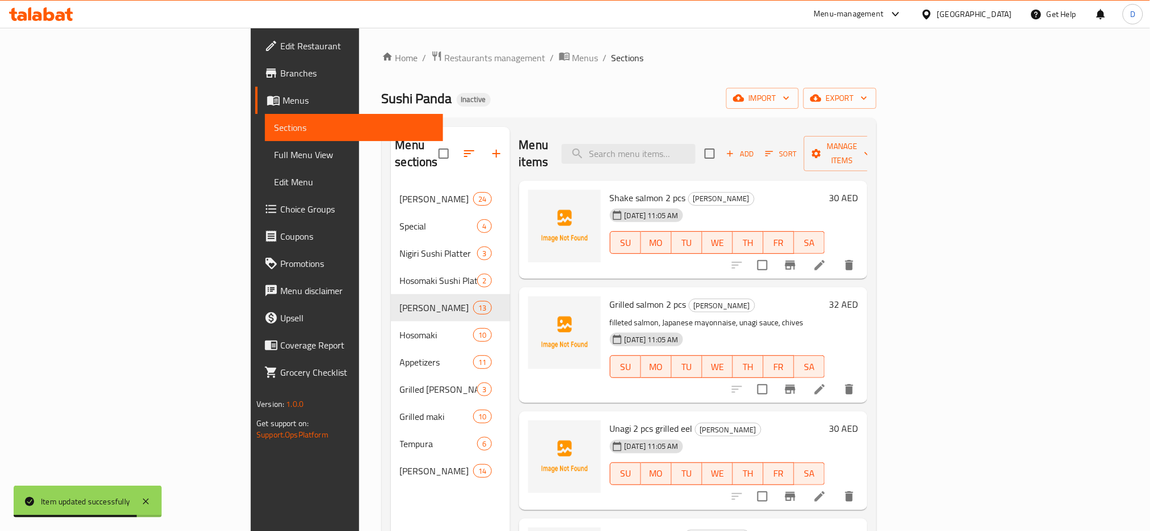
scroll to position [677, 0]
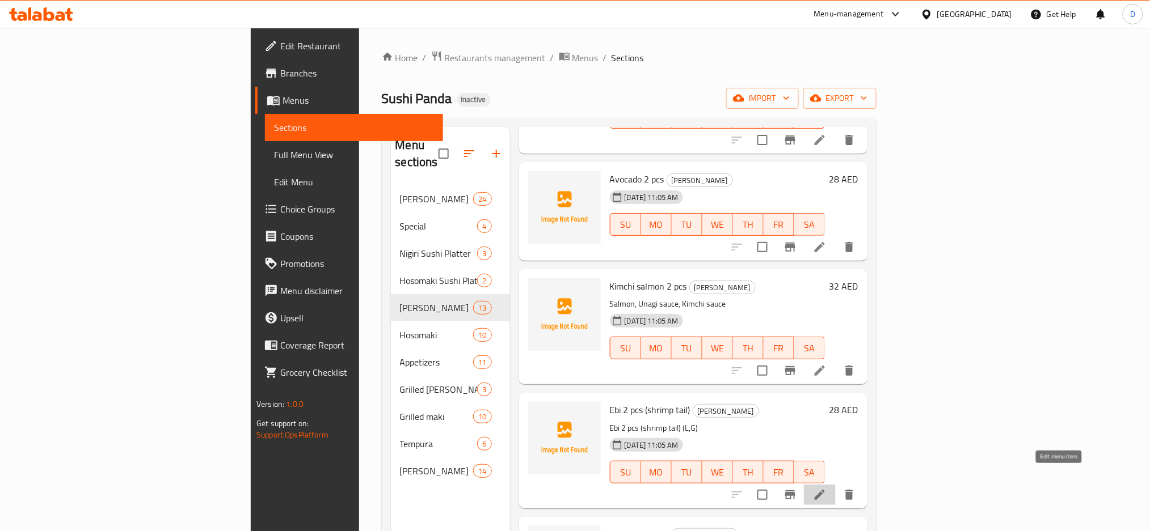
click at [826, 488] on icon at bounding box center [820, 495] width 14 height 14
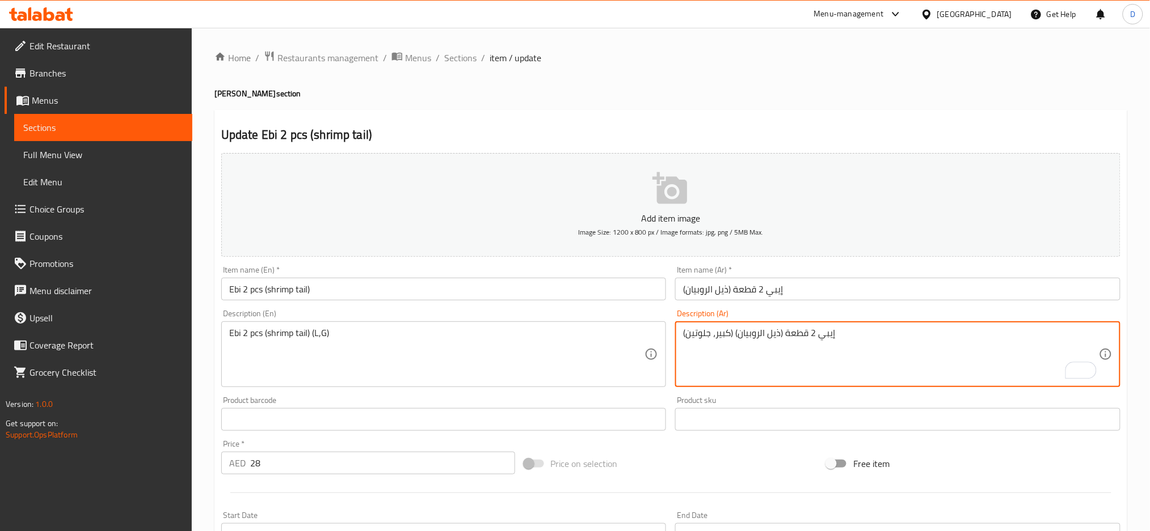
type textarea "إيبي 2 قطعة (ذيل الروبيان) (كبير، جلوتين)"
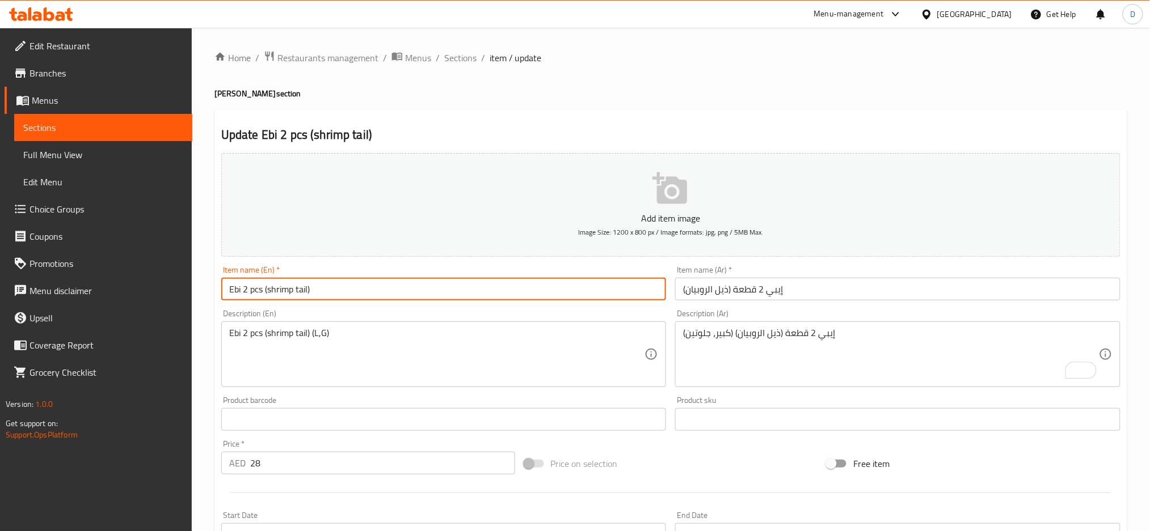
click at [634, 289] on input "Ebi 2 pcs (shrimp tail)" at bounding box center [443, 289] width 445 height 23
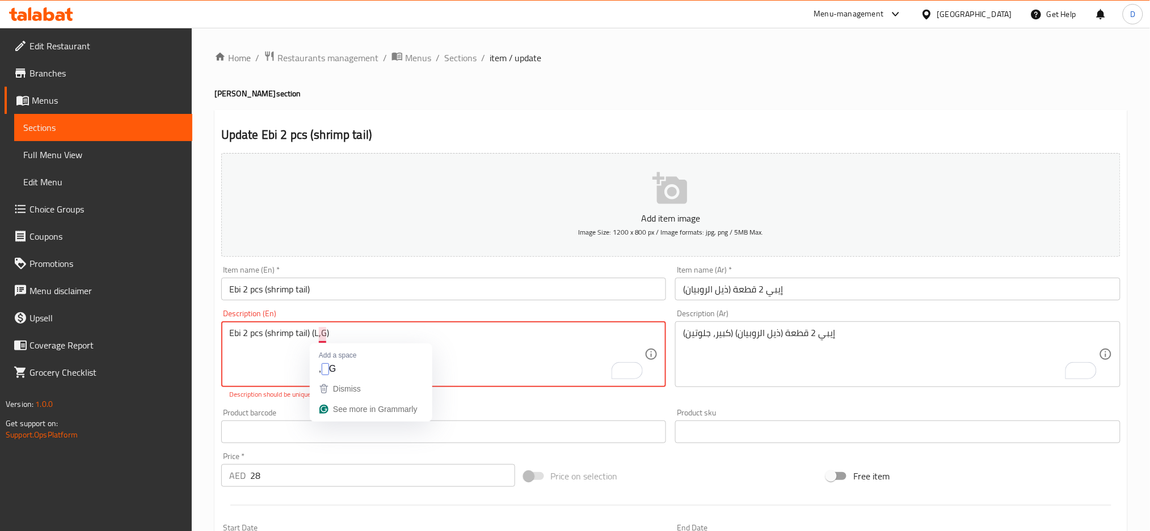
click at [319, 332] on textarea "Ebi 2 pcs (shrimp tail) (L,G)" at bounding box center [437, 355] width 416 height 54
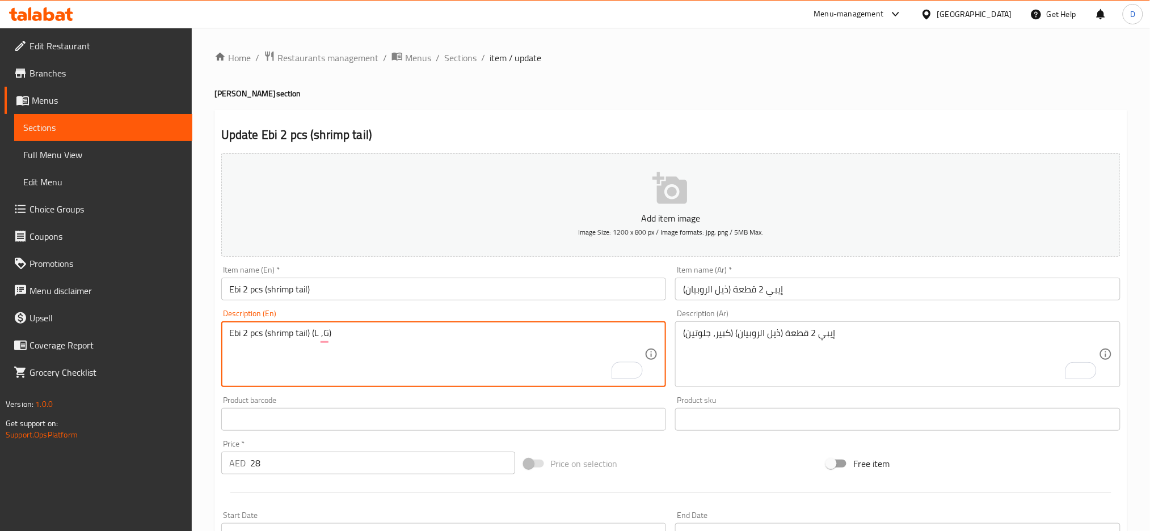
type textarea "Ebi 2 pcs (shrimp tail) (L ,G)"
click at [359, 292] on input "Ebi 2 pcs (shrimp tail)" at bounding box center [443, 289] width 445 height 23
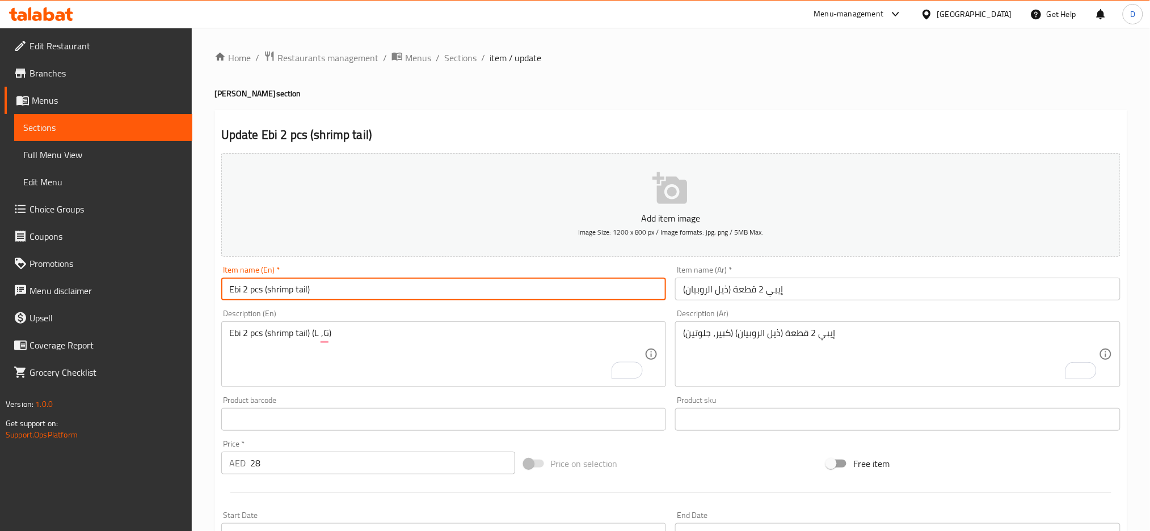
click at [463, 62] on span "Sections" at bounding box center [460, 58] width 32 height 14
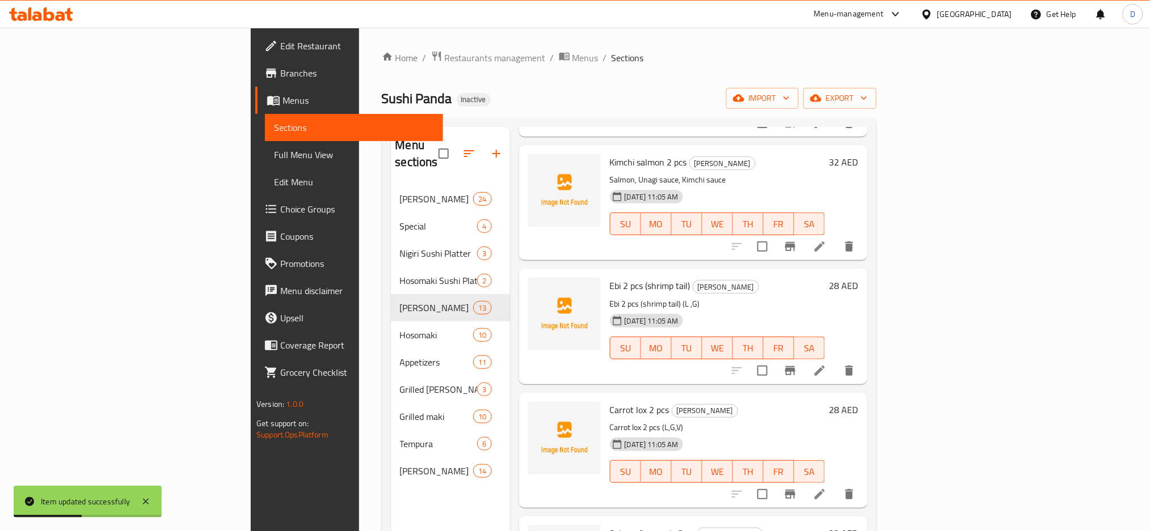
scroll to position [868, 0]
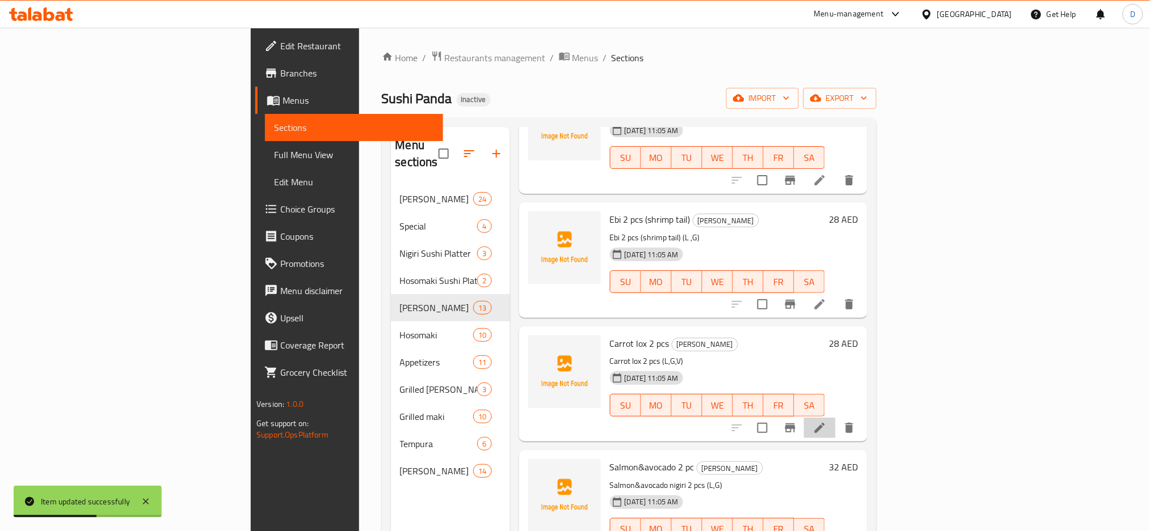
click at [835, 418] on li at bounding box center [820, 428] width 32 height 20
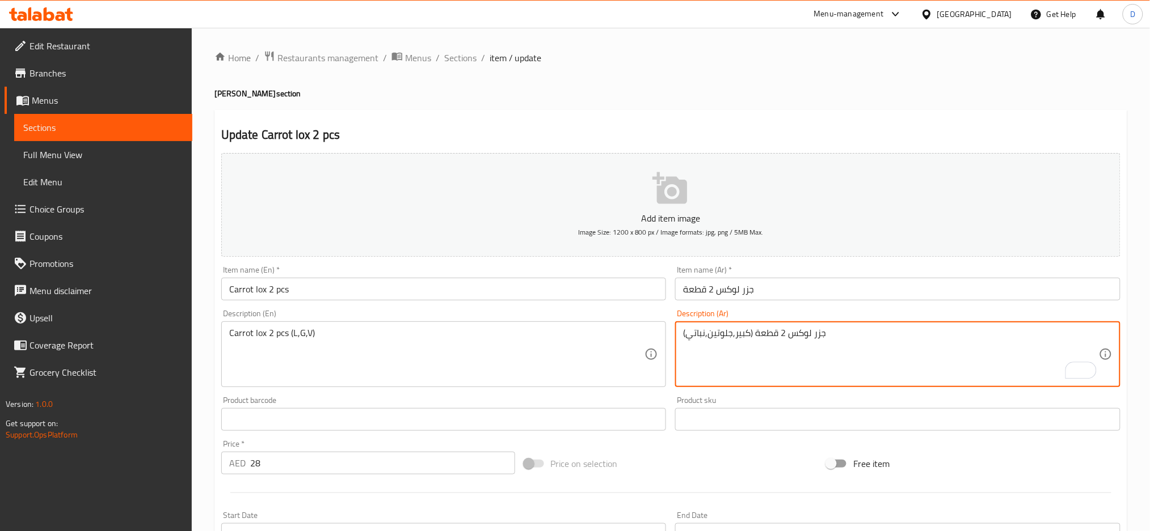
type textarea "جزر لوكس 2 قطعة (كبير,جلوتين,نباتي)"
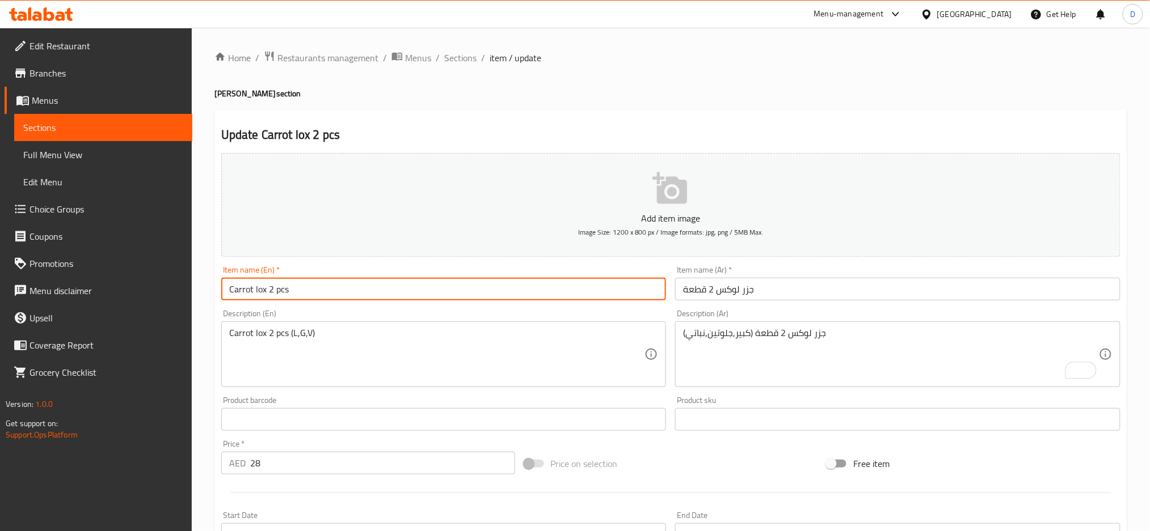
click at [616, 284] on input "Carrot lox 2 pcs" at bounding box center [443, 289] width 445 height 23
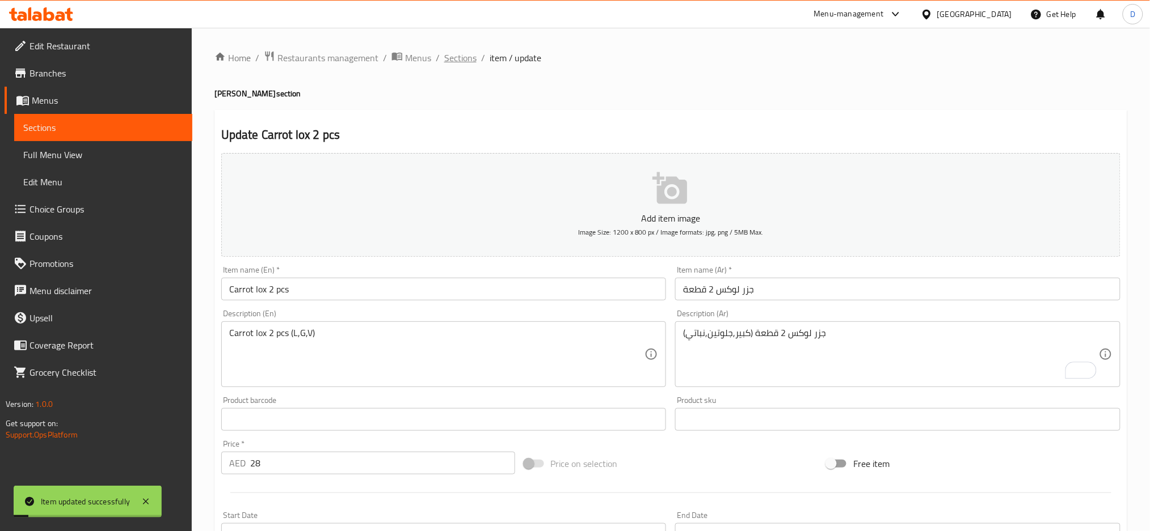
click at [467, 62] on span "Sections" at bounding box center [460, 58] width 32 height 14
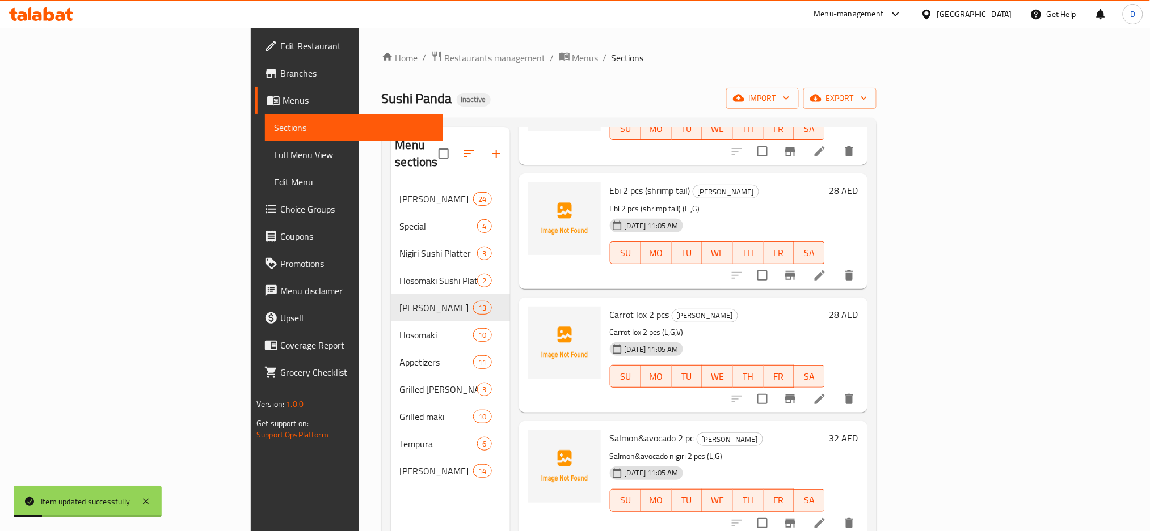
scroll to position [916, 0]
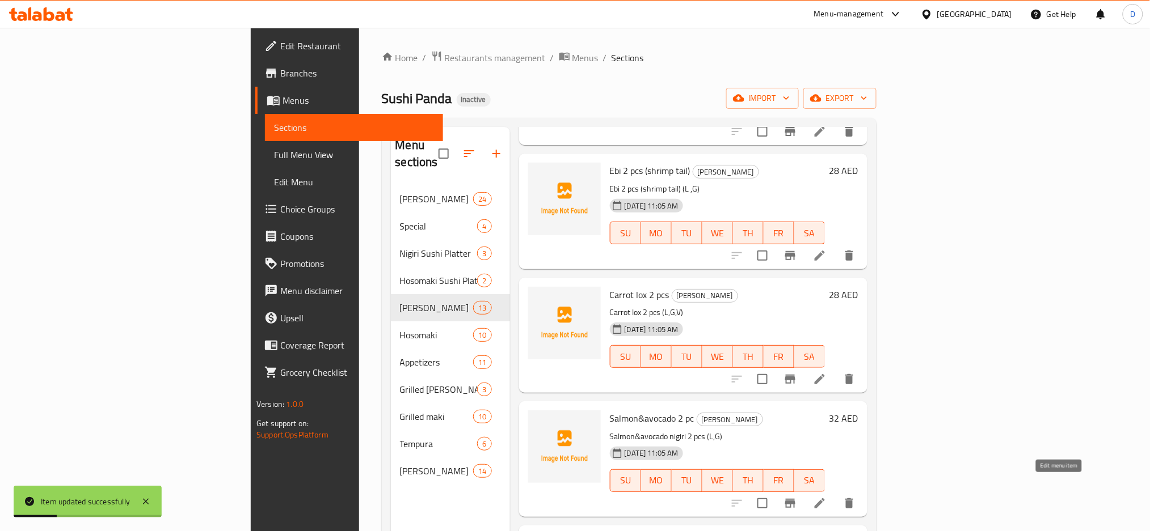
click at [826, 497] on icon at bounding box center [820, 504] width 14 height 14
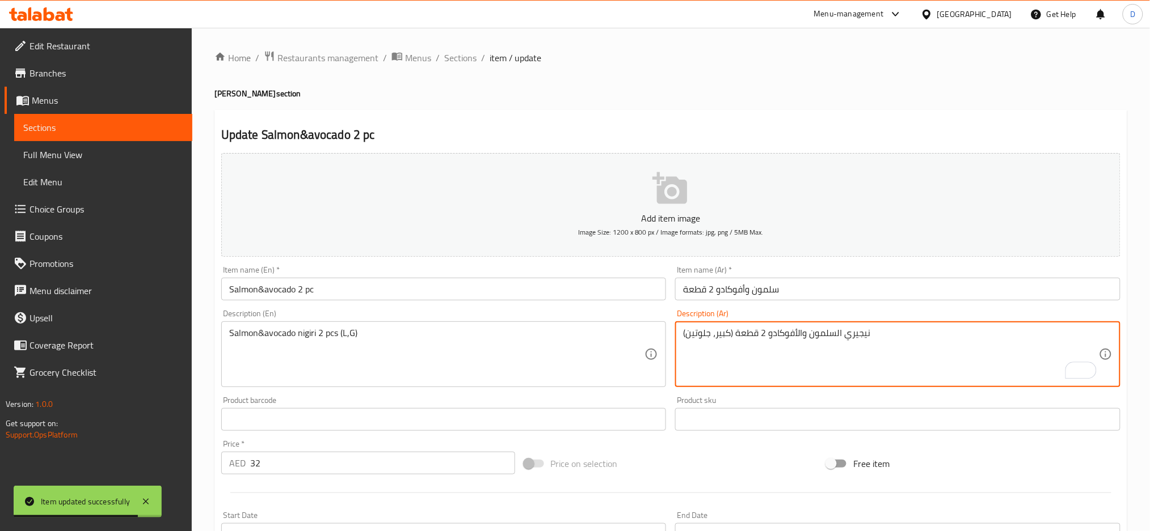
type textarea "نيجيري السلمون والأفوكادو 2 قطعة (كبير، جلوتين)"
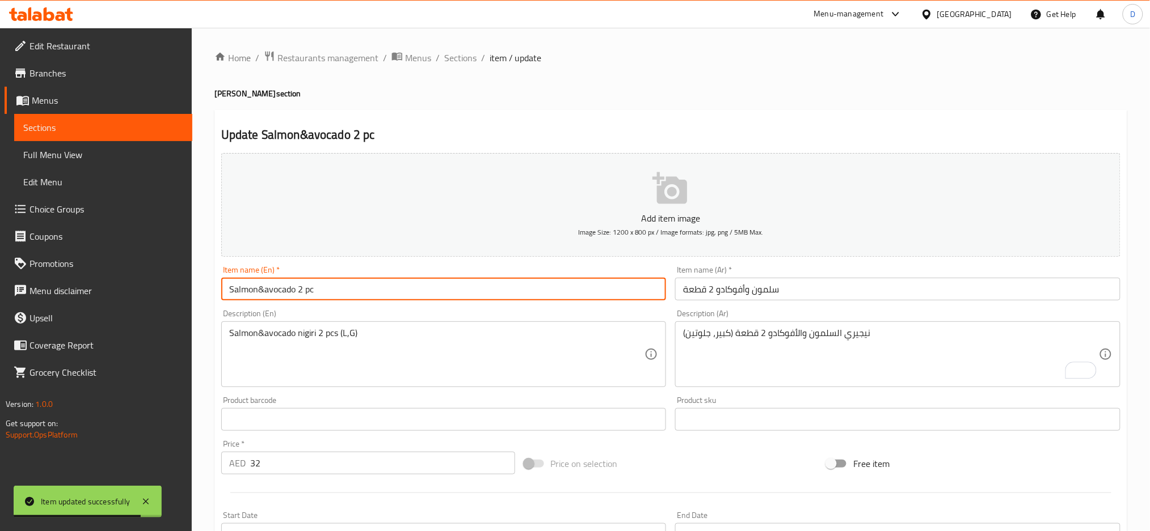
click at [606, 288] on input "Salmon&avocado 2 pc" at bounding box center [443, 289] width 445 height 23
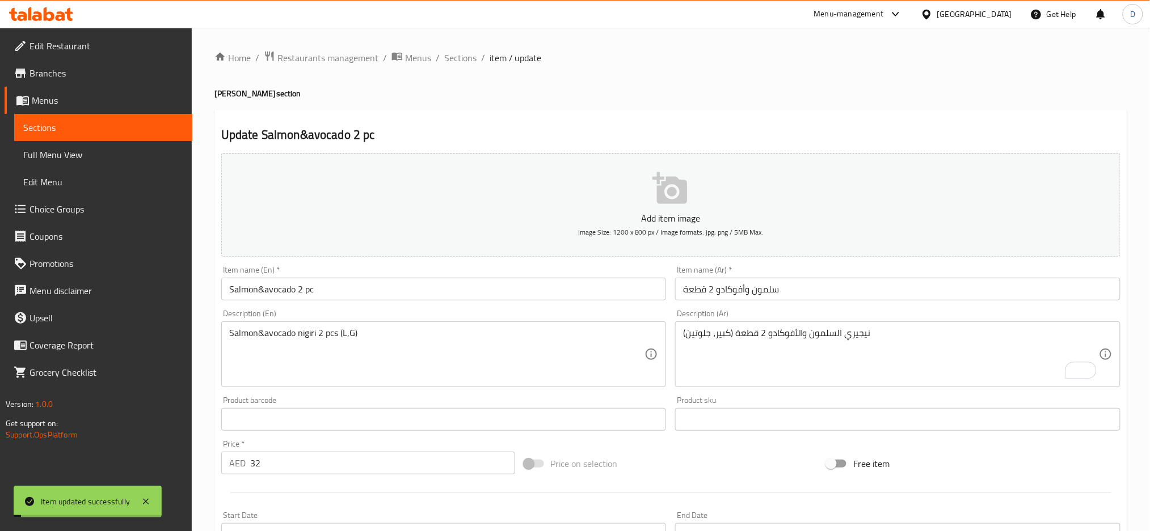
click at [463, 62] on span "Sections" at bounding box center [460, 58] width 32 height 14
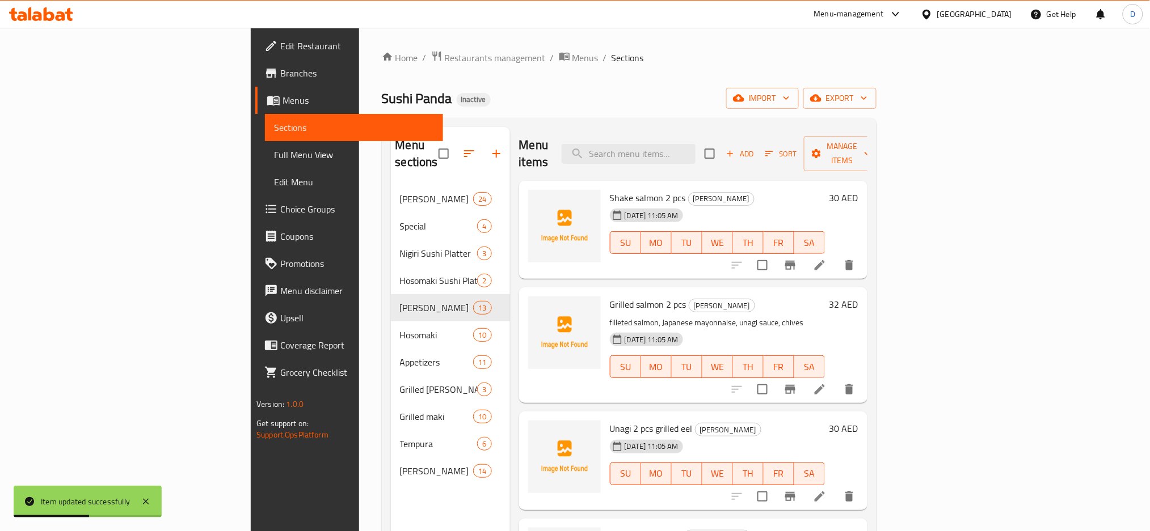
scroll to position [1005, 0]
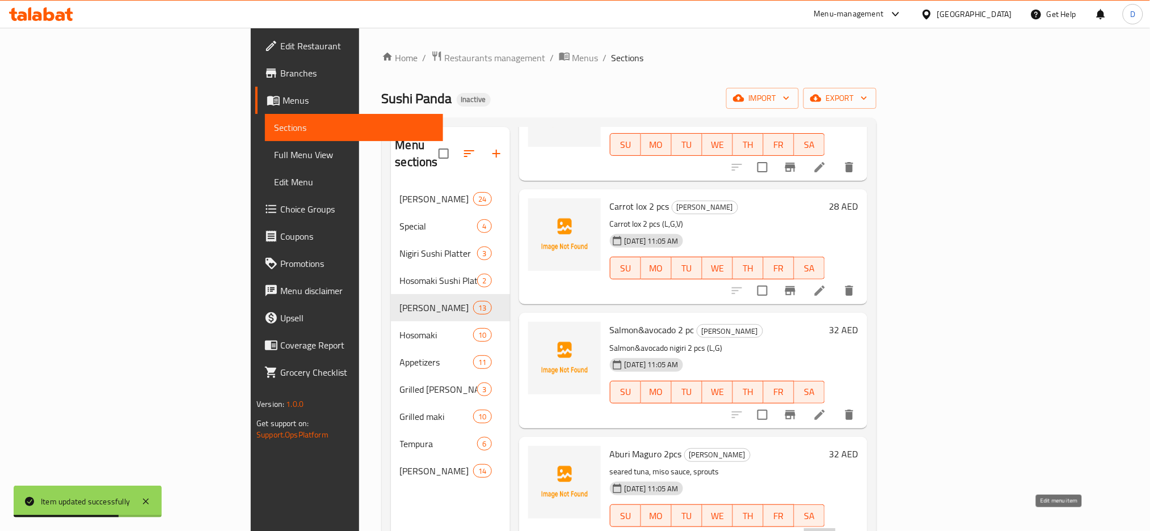
click at [825, 531] on icon at bounding box center [819, 539] width 10 height 10
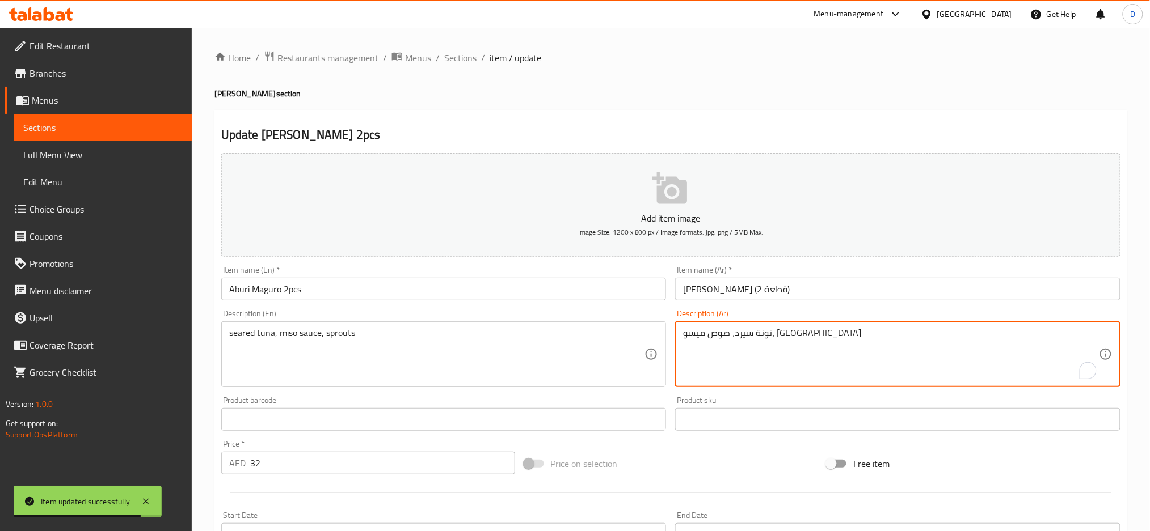
click at [704, 336] on textarea "تونة سيرد، صوص ميسو، سبروتس" at bounding box center [891, 355] width 416 height 54
click at [829, 331] on textarea "تونة سيرد، صوص ميسو، سبروتس" at bounding box center [891, 355] width 416 height 54
type textarea "تونة سيرد، صوص ميسو، براعم"
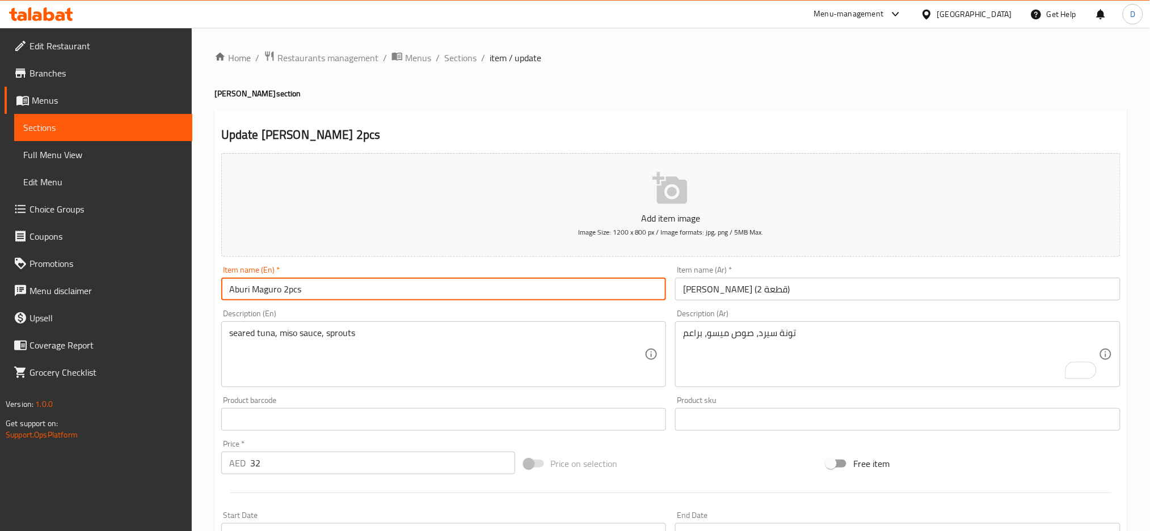
click at [579, 286] on input "Aburi Maguro 2pcs" at bounding box center [443, 289] width 445 height 23
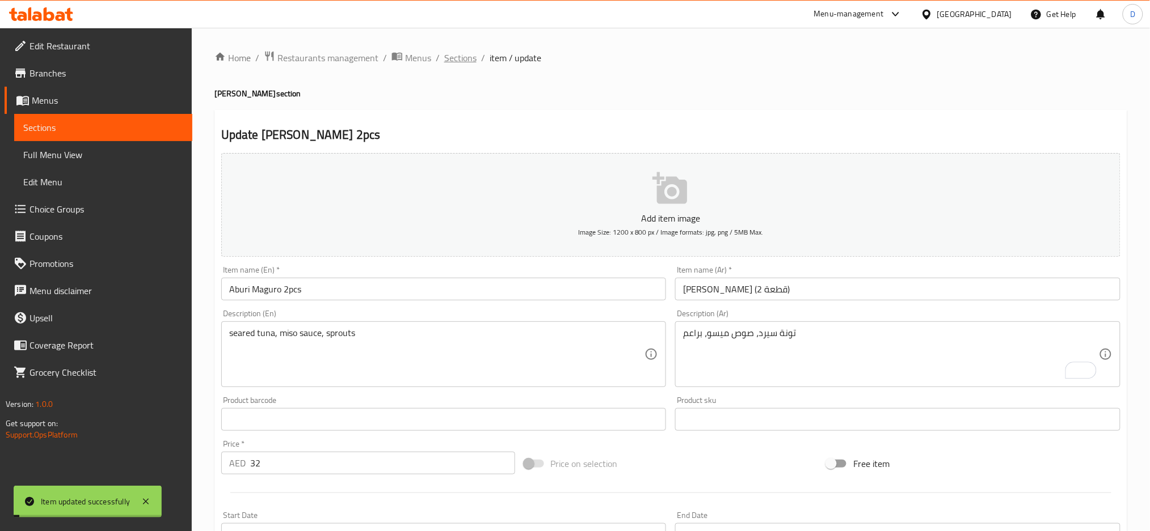
click at [467, 58] on span "Sections" at bounding box center [460, 58] width 32 height 14
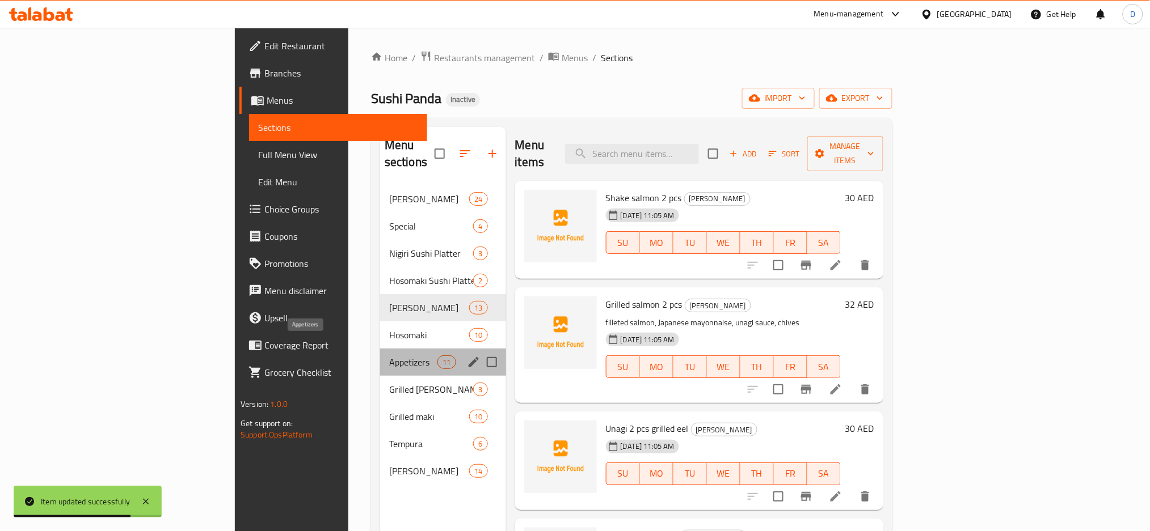
click at [389, 356] on span "Appetizers" at bounding box center [413, 363] width 48 height 14
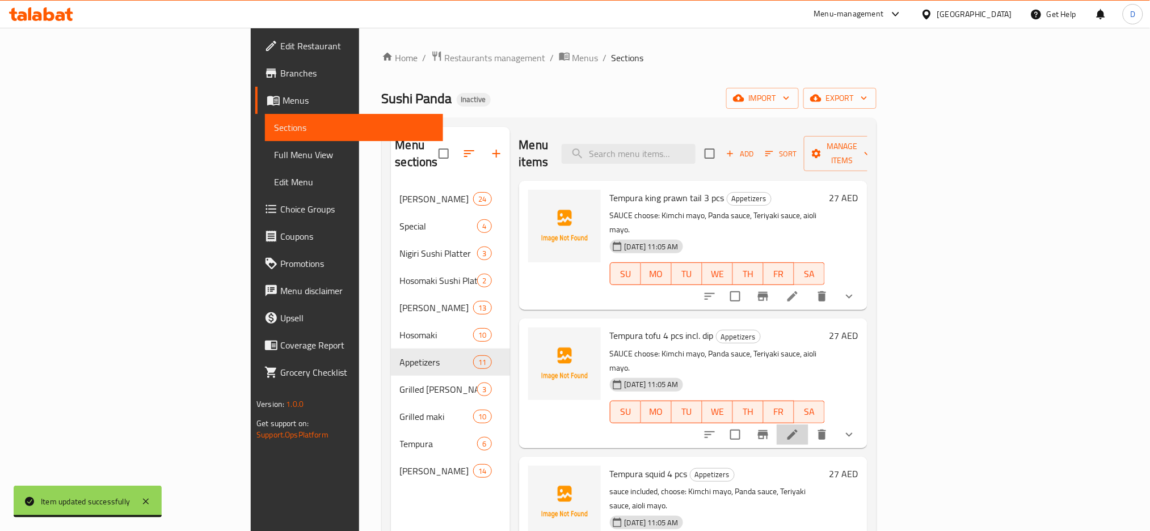
click at [808, 425] on li at bounding box center [792, 435] width 32 height 20
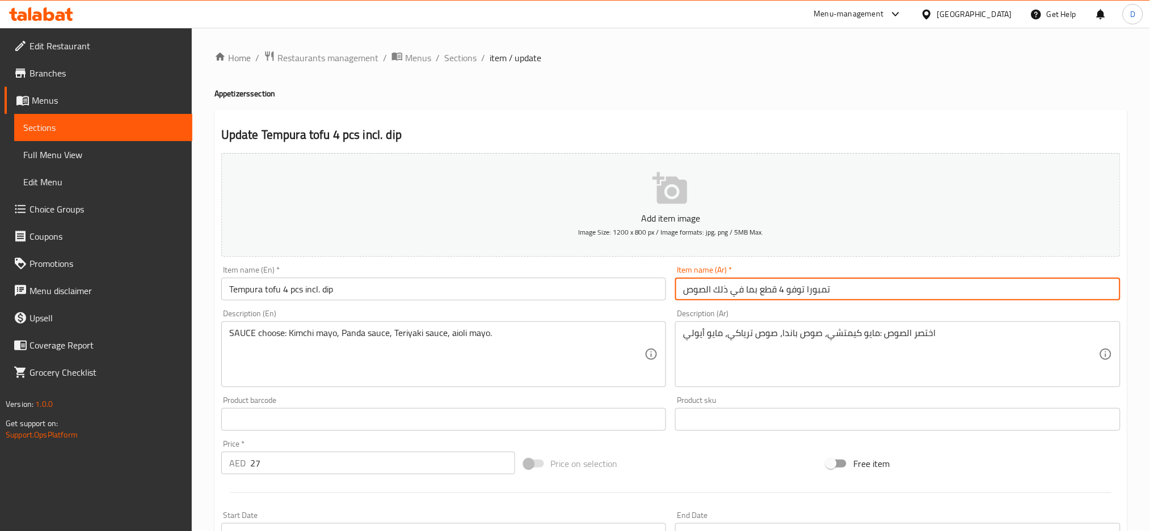
click at [713, 288] on input "تمبورا توفو 4 قطع بما في ذلك الصوص" at bounding box center [897, 289] width 445 height 23
type input "تمبورا توفو 4 قطع مع صوص"
click at [316, 288] on input "Tempura tofu 4 pcs incl. dip" at bounding box center [443, 289] width 445 height 23
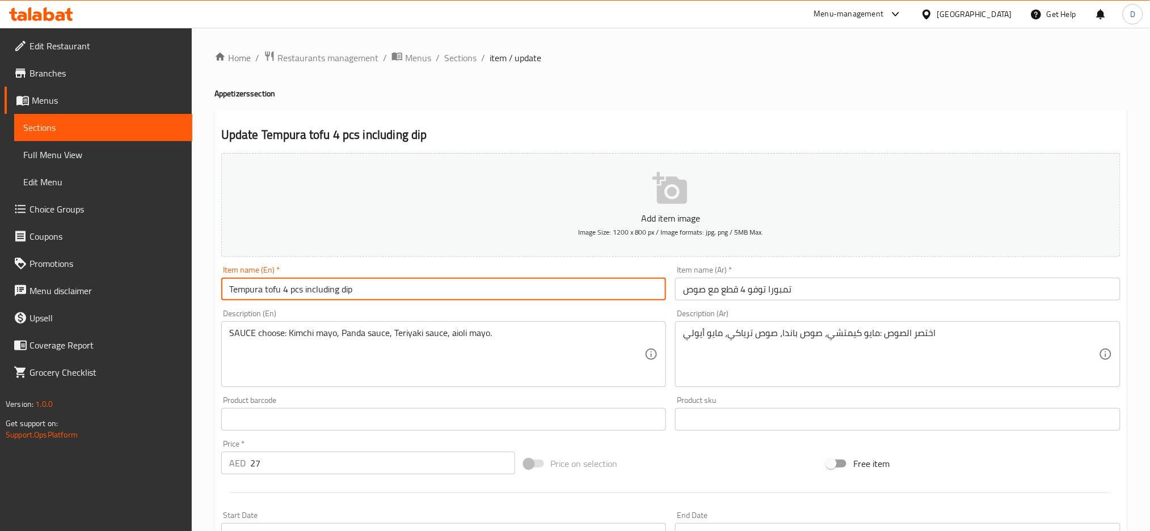
type input "Tempura tofu 4 pcs including dip"
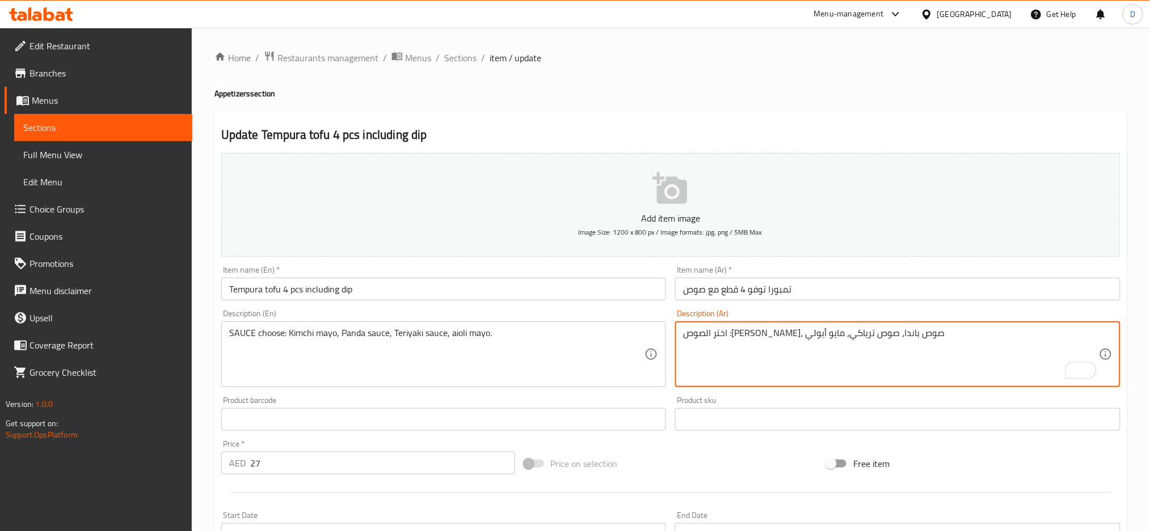
type textarea "اختر الصوص :مايو كيمتشي، صوص باندا، صوص ترياكي، مايو أيولي"
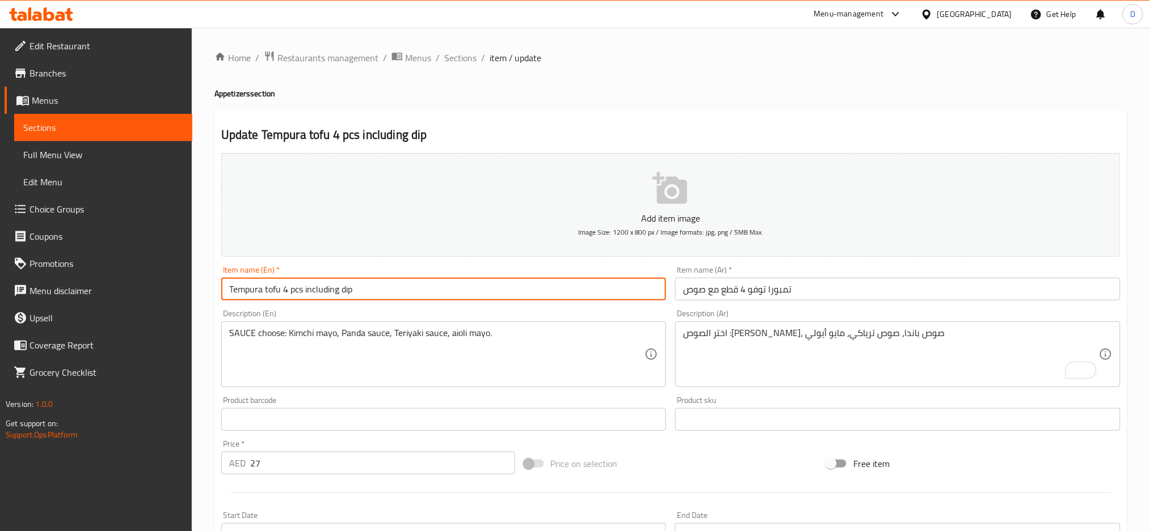
click at [631, 284] on input "Tempura tofu 4 pcs including dip" at bounding box center [443, 289] width 445 height 23
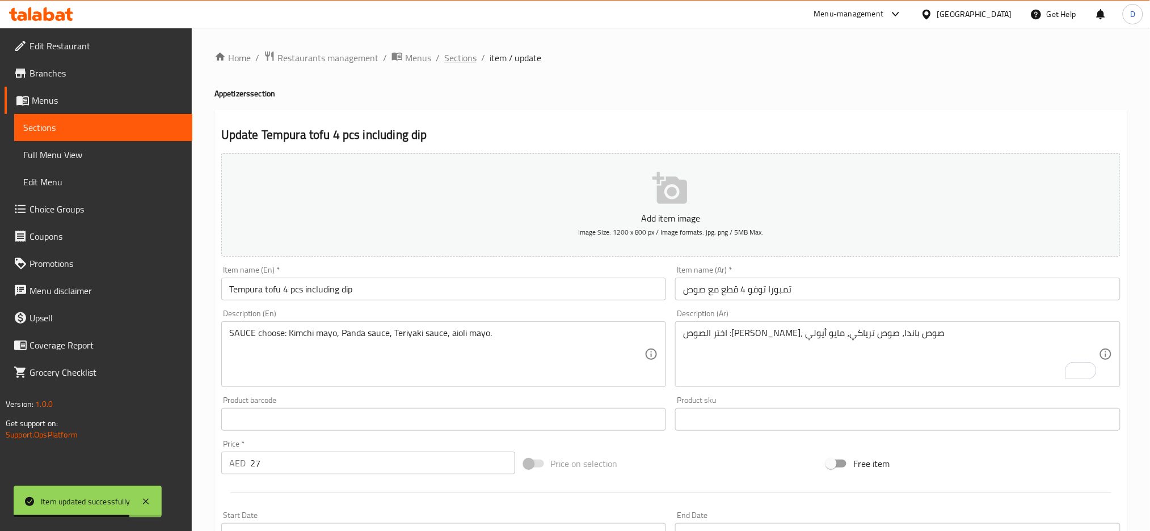
click at [468, 51] on span "Sections" at bounding box center [460, 58] width 32 height 14
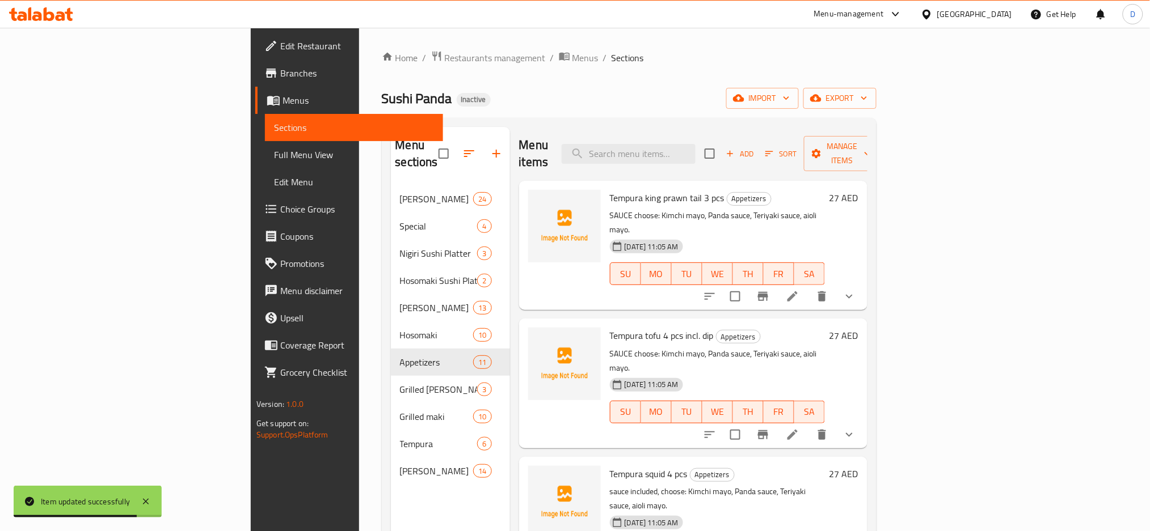
scroll to position [859, 0]
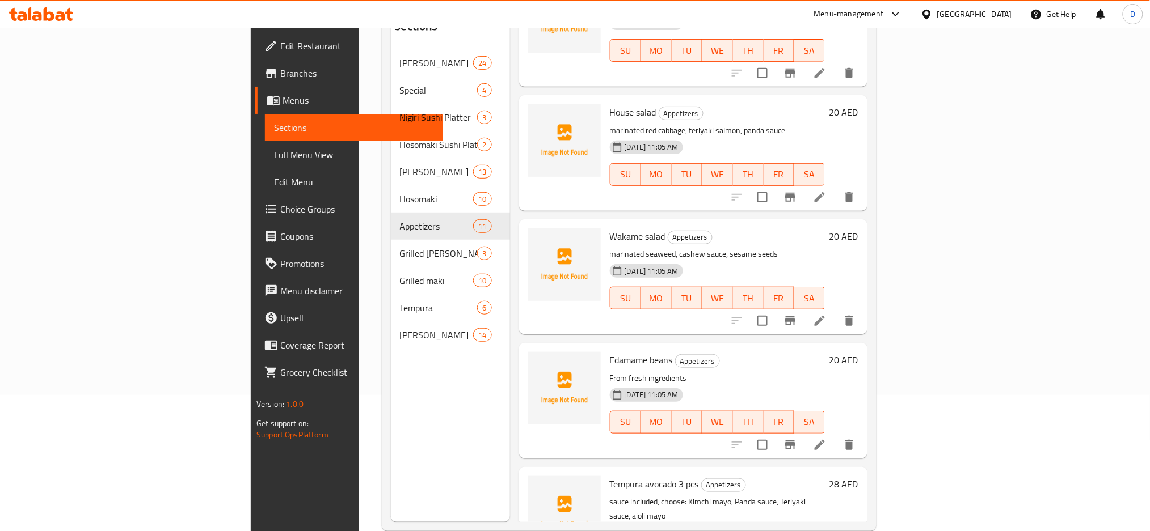
scroll to position [141, 0]
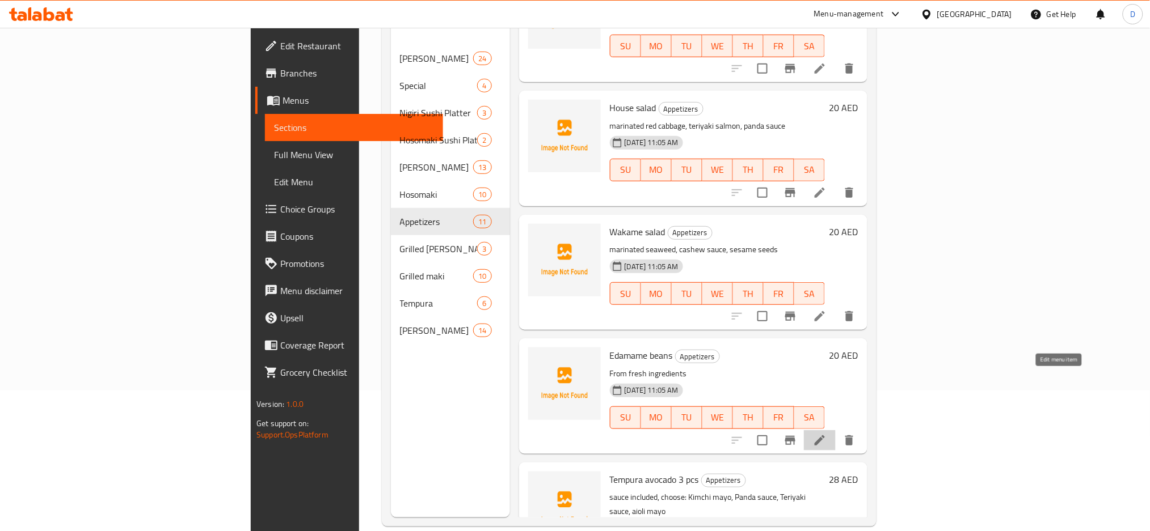
click at [826, 434] on icon at bounding box center [820, 441] width 14 height 14
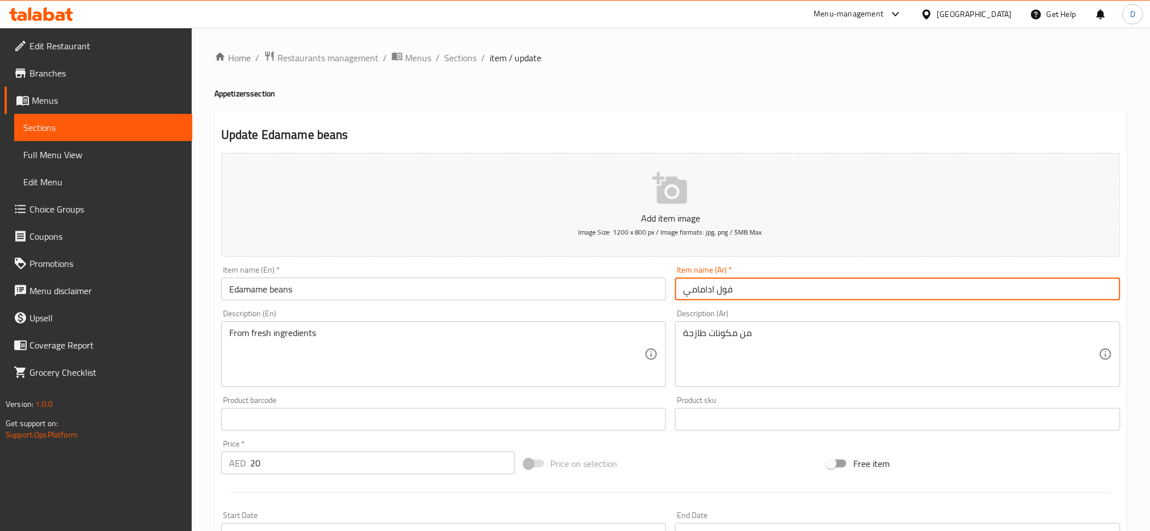
drag, startPoint x: 718, startPoint y: 291, endPoint x: 746, endPoint y: 288, distance: 28.6
click at [746, 288] on input "فول ادامامي" at bounding box center [897, 289] width 445 height 23
paste input "اصولياء"
type input "فاصولياء ادامامي"
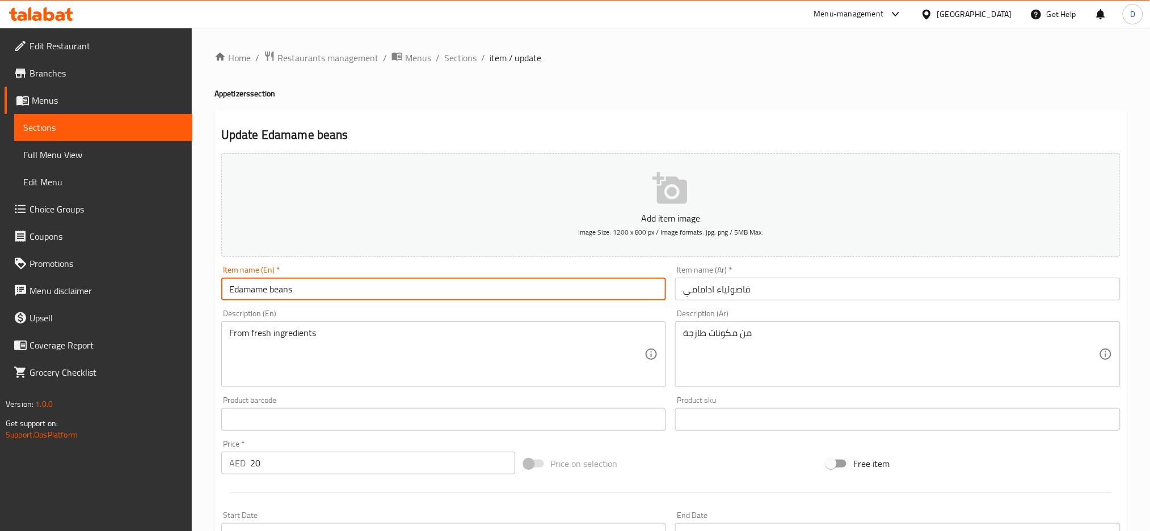
click at [286, 295] on input "Edamame beans" at bounding box center [443, 289] width 445 height 23
click at [408, 293] on input "Edamame beans" at bounding box center [443, 289] width 445 height 23
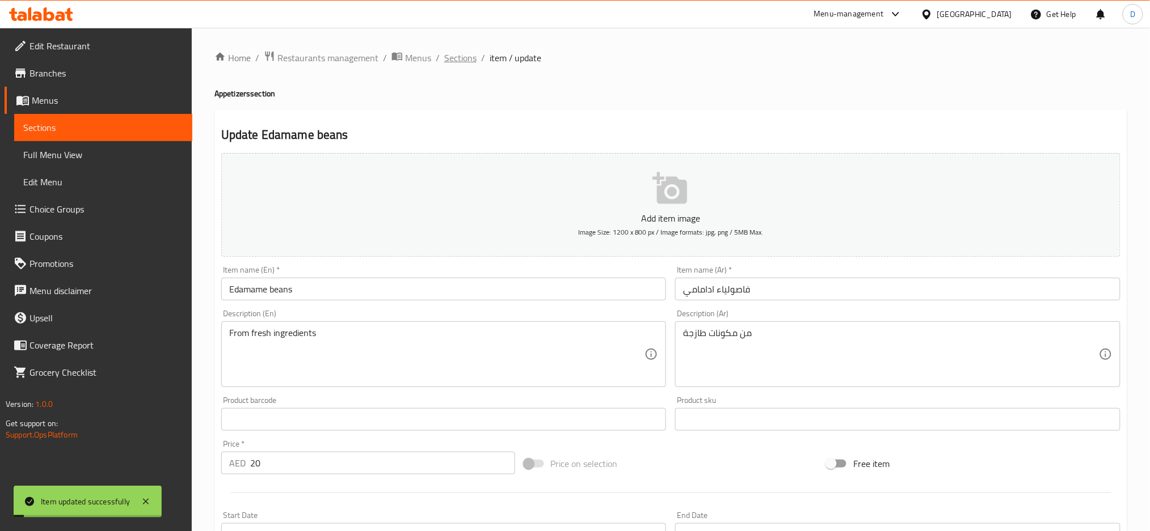
click at [464, 57] on span "Sections" at bounding box center [460, 58] width 32 height 14
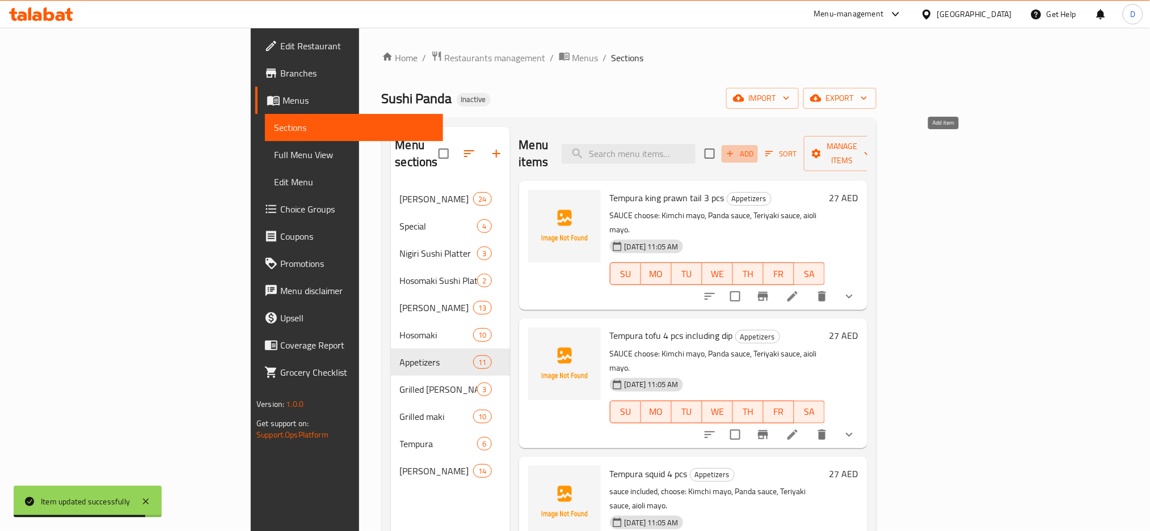
click at [755, 147] on span "Add" at bounding box center [739, 153] width 31 height 13
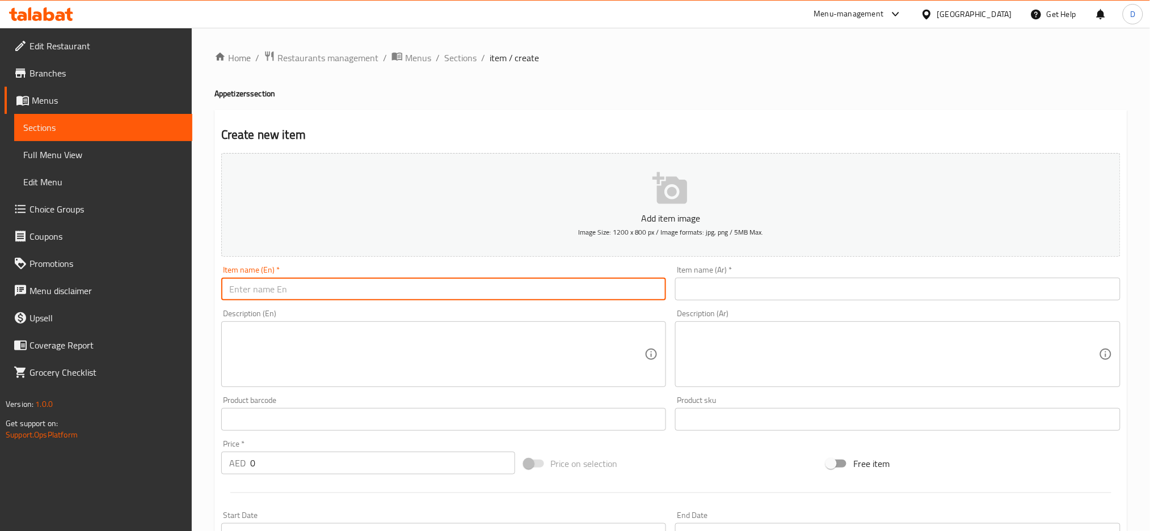
click at [551, 292] on input "text" at bounding box center [443, 289] width 445 height 23
paste input "[PERSON_NAME]"
type input "[PERSON_NAME]"
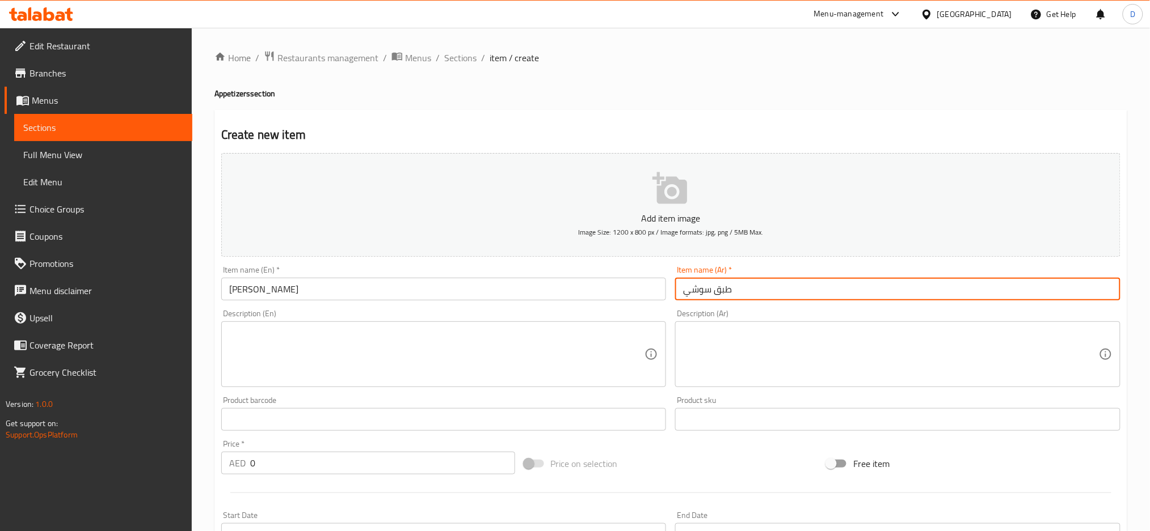
type input "طبق سوشي"
click at [505, 347] on textarea at bounding box center [437, 355] width 416 height 54
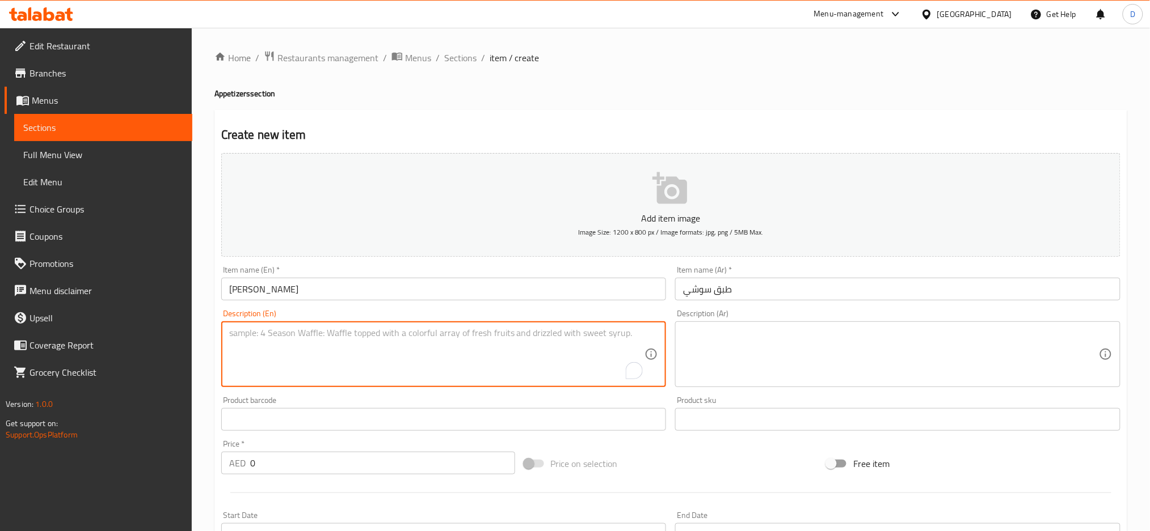
click at [505, 347] on textarea "To enrich screen reader interactions, please activate Accessibility in Grammarl…" at bounding box center [437, 355] width 416 height 54
paste textarea "Children's salmon nigiri 6 pcs"
type textarea "Children's salmon nigiri 6 pcs"
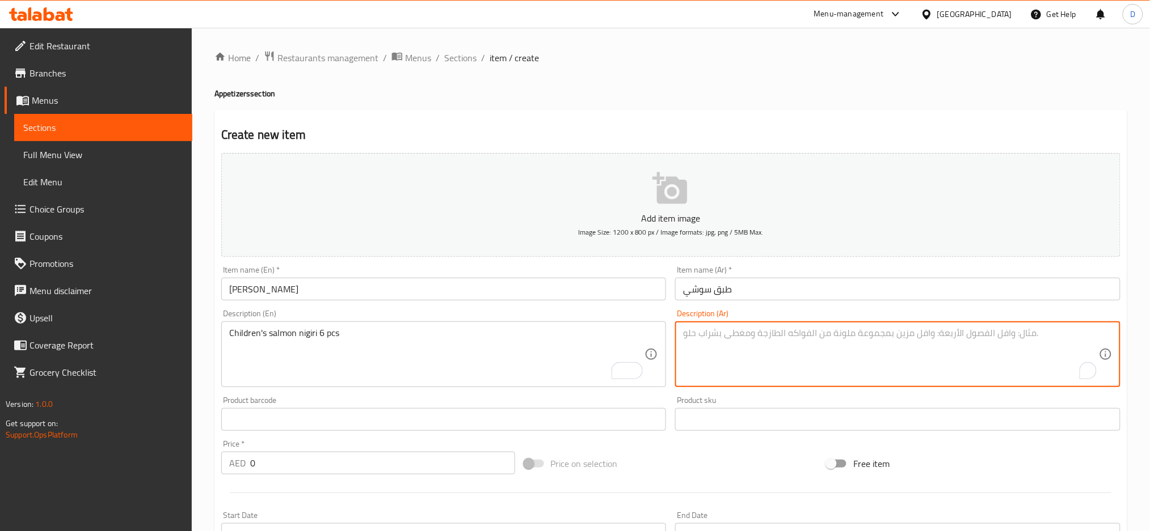
click at [810, 333] on textarea "To enrich screen reader interactions, please activate Accessibility in Grammarl…" at bounding box center [891, 355] width 416 height 54
paste textarea "نيغيري سمك السلمون للأطفال 6 قطع"
click at [816, 333] on textarea "نيغيري سمك السلمون للأطفال 6 قطع" at bounding box center [891, 355] width 416 height 54
click at [767, 331] on textarea "نيجيري سمك السلمون للأطفال 6 قطع" at bounding box center [891, 355] width 416 height 54
type textarea "نيجيري سمك سلمون للأطفال 6 قطع"
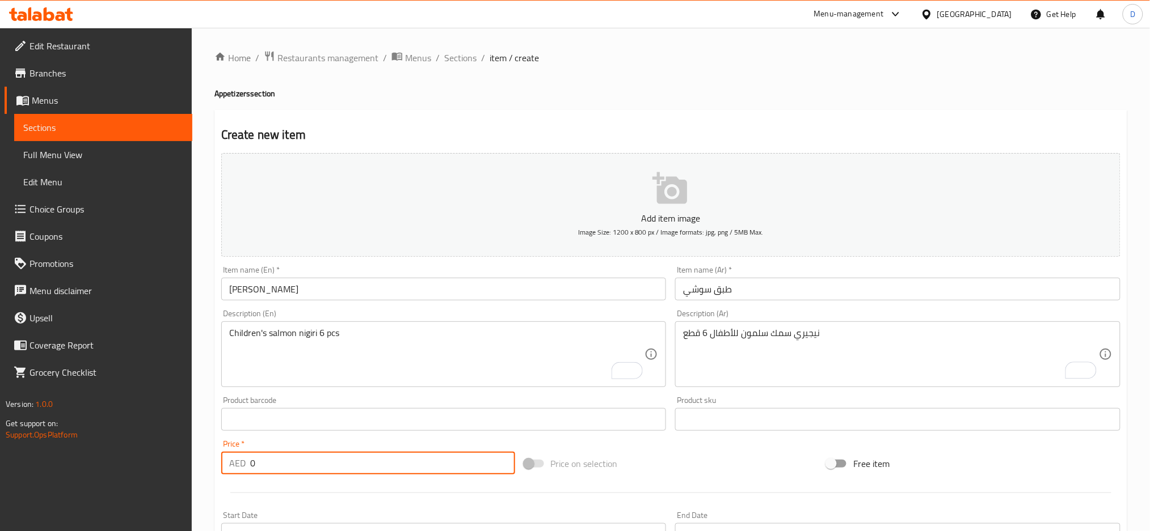
click at [419, 469] on input "0" at bounding box center [382, 463] width 265 height 23
paste input "23"
type input "23"
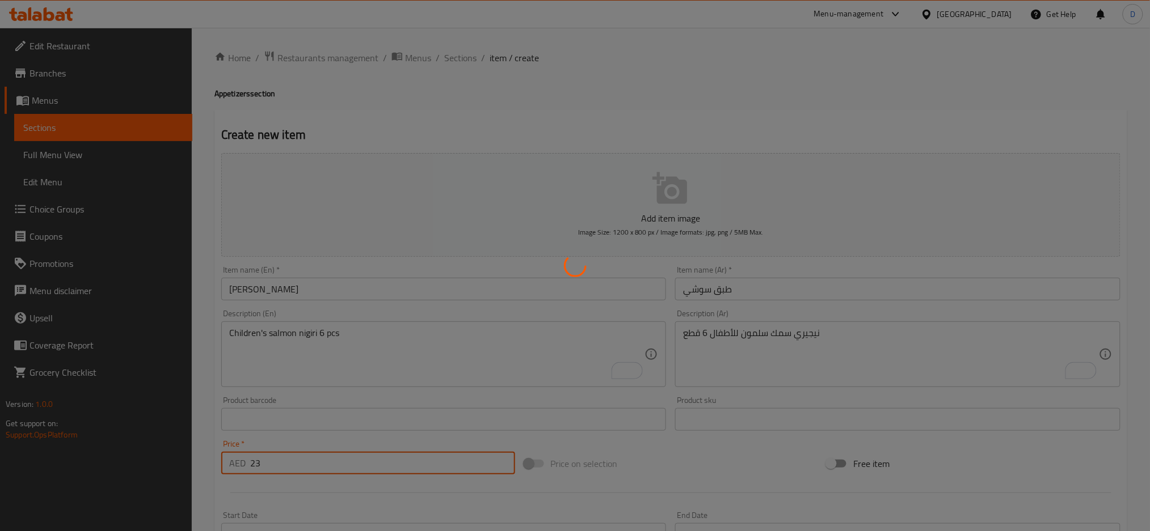
type input "0"
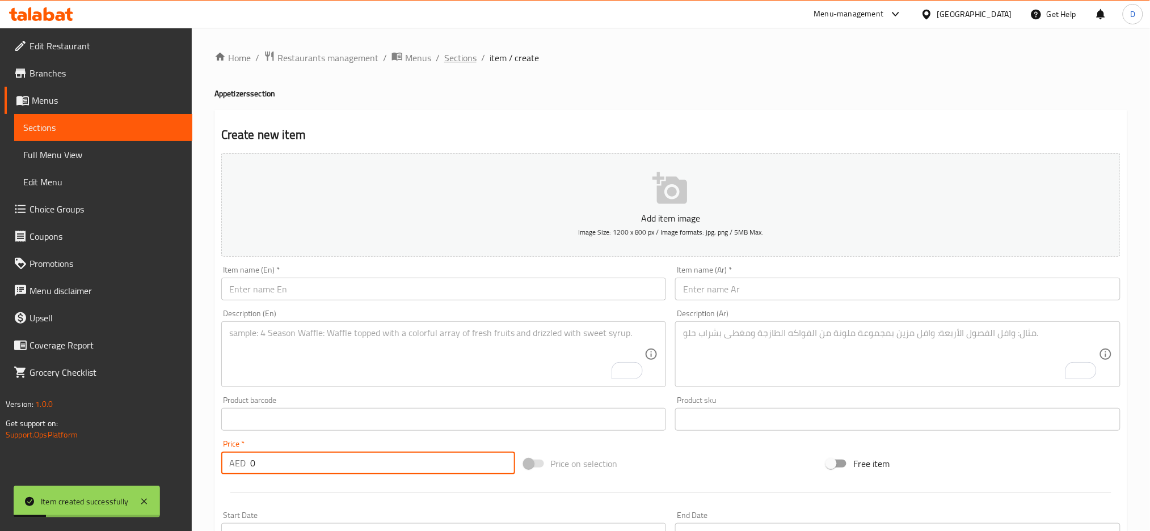
click at [467, 61] on span "Sections" at bounding box center [460, 58] width 32 height 14
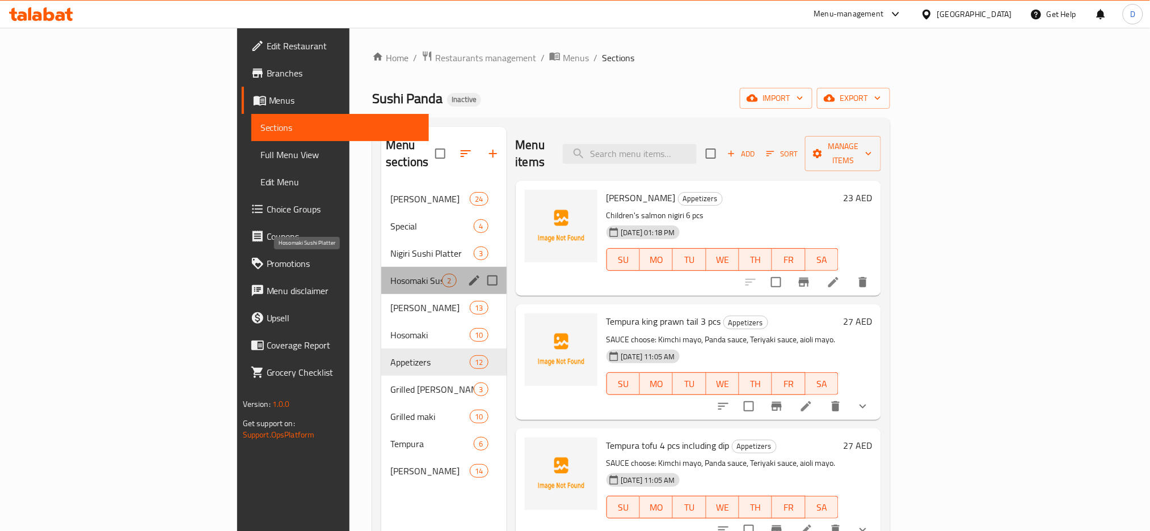
click at [390, 274] on span "Hosomaki Sushi Platter" at bounding box center [416, 281] width 52 height 14
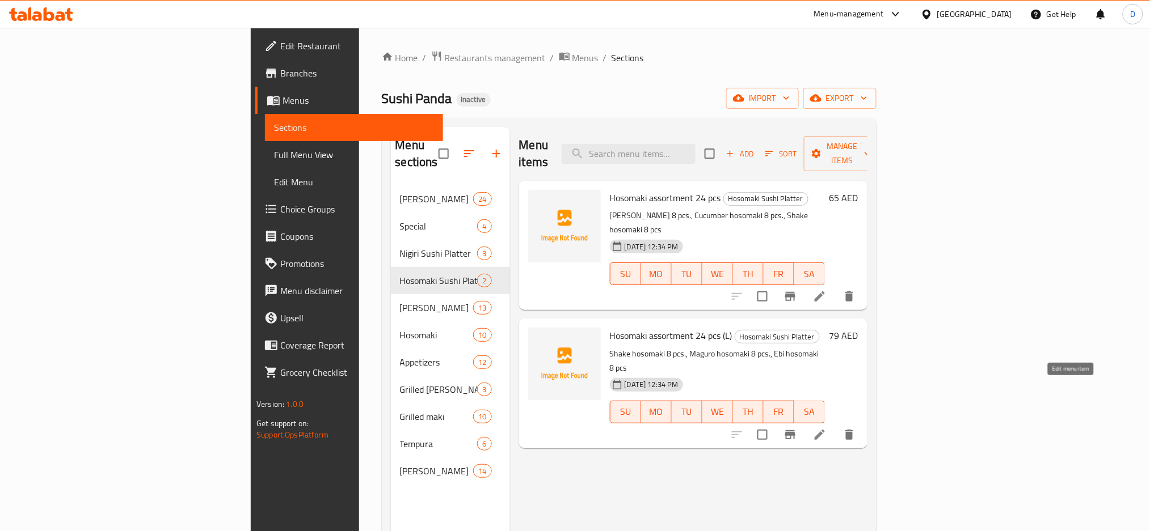
click at [826, 428] on icon at bounding box center [820, 435] width 14 height 14
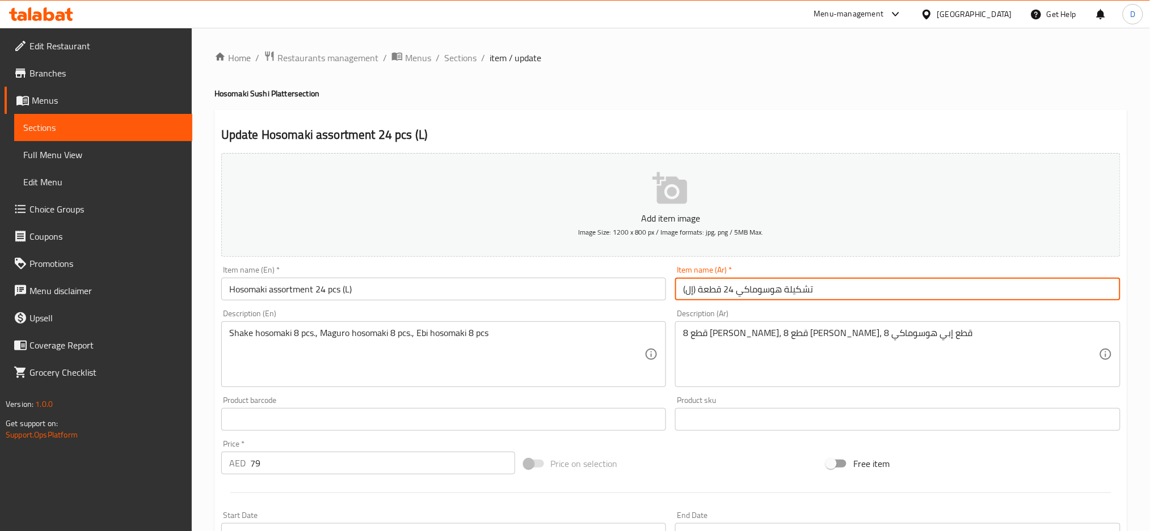
click at [685, 291] on input "تشكيلة هوسوماكي 24 قطعة (إل)" at bounding box center [897, 289] width 445 height 23
type input "تشكيلة هوسوماكي 24 قطعة (كبير)"
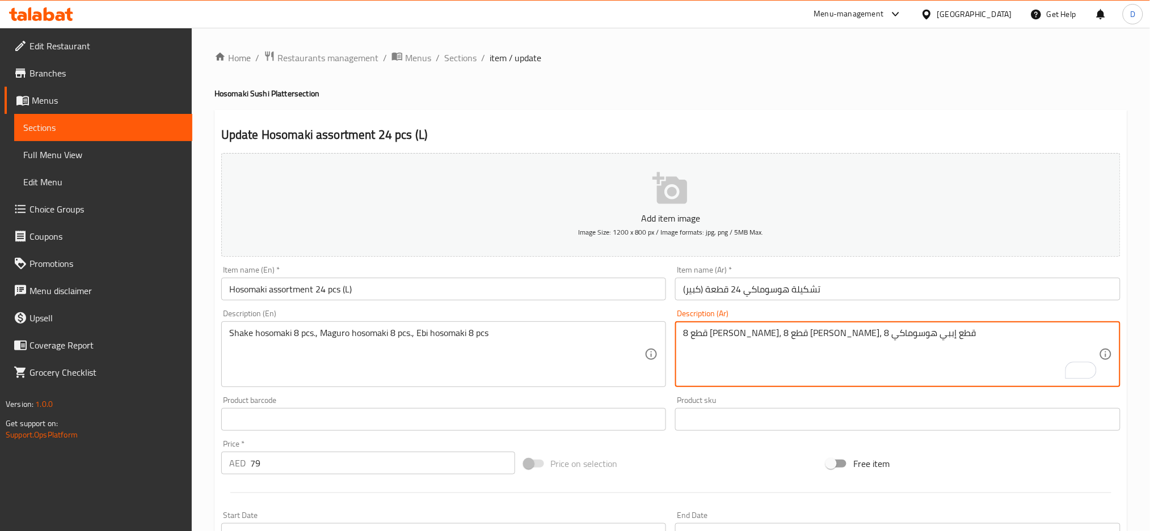
type textarea "8 قطع شيك هوسوماكي، 8 قطع ماجورو هوسوماكي، 8 قطع إببي هوسوماكي"
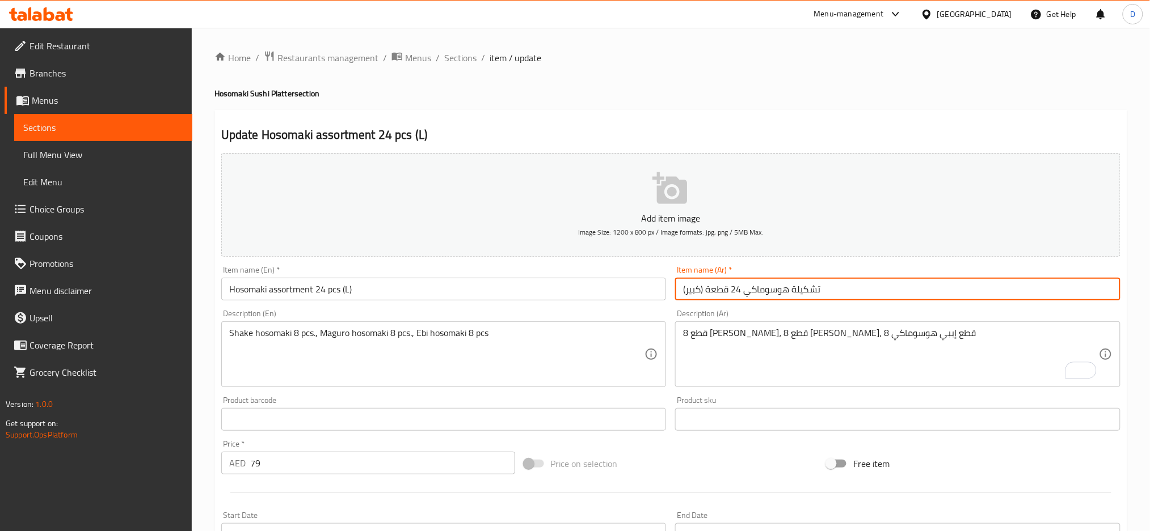
click at [827, 293] on input "تشكيلة هوسوماكي 24 قطعة (كبير)" at bounding box center [897, 289] width 445 height 23
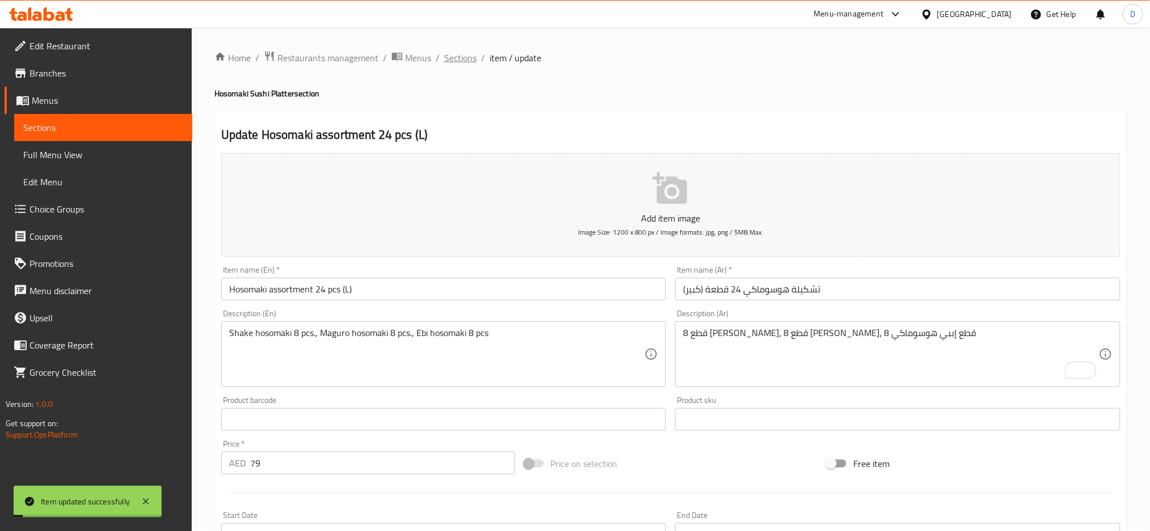
click at [459, 53] on span "Sections" at bounding box center [460, 58] width 32 height 14
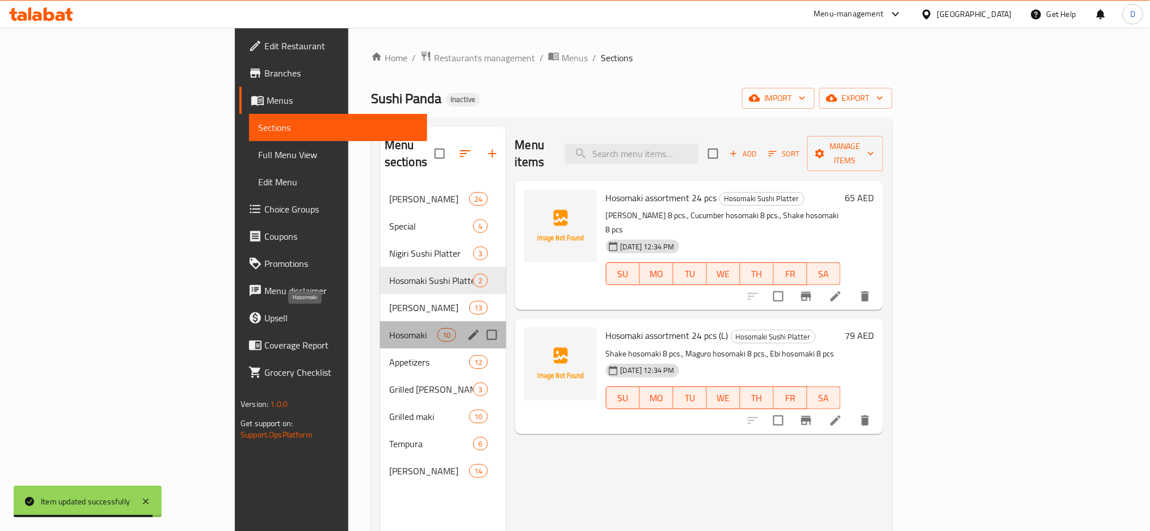
click at [389, 328] on span "Hosomaki" at bounding box center [413, 335] width 48 height 14
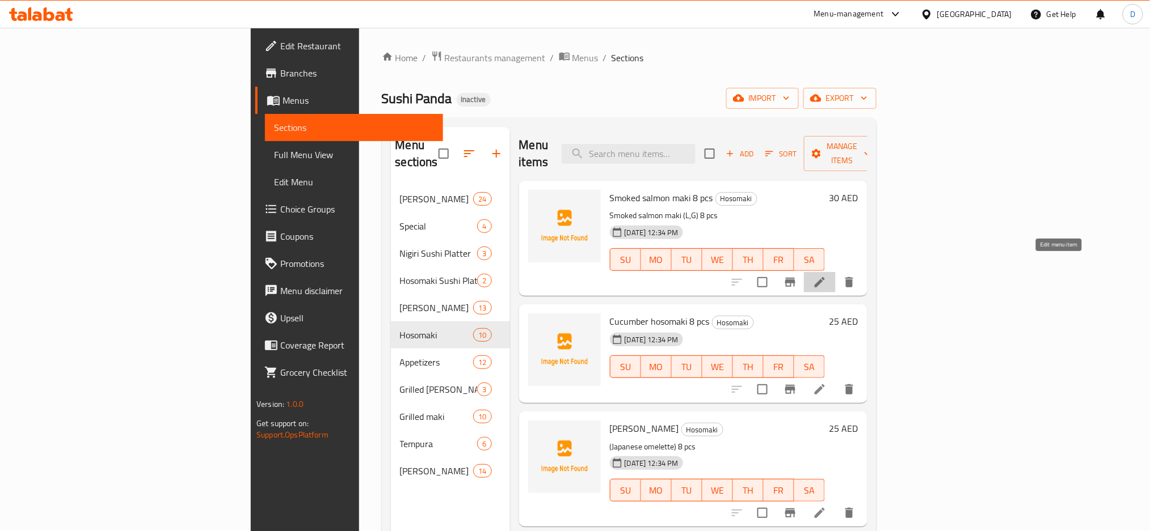
click at [825, 277] on icon at bounding box center [819, 282] width 10 height 10
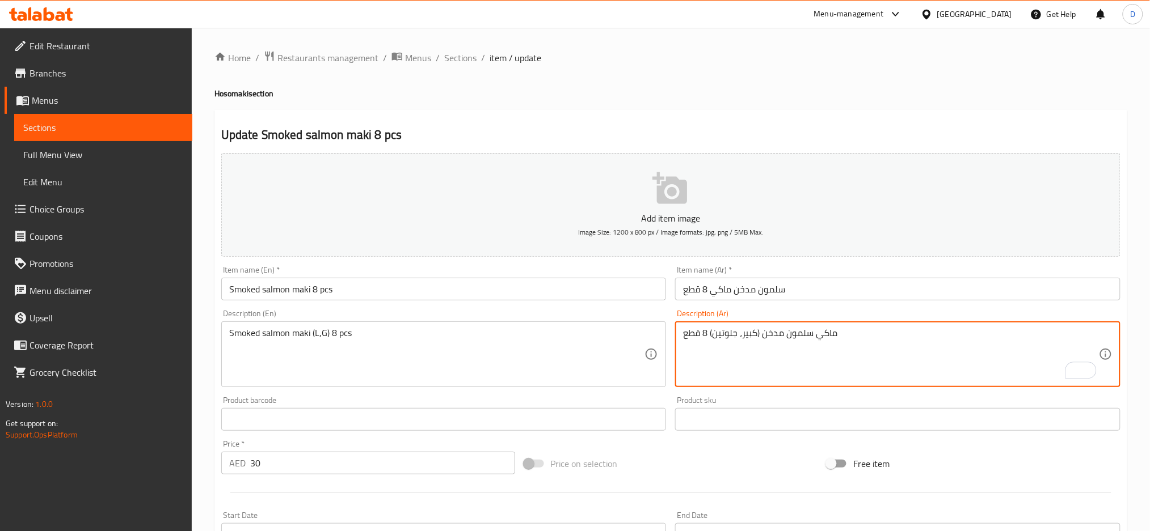
type textarea "ماكي سلمون مدخن (كبير، جلوتين) 8 قطع"
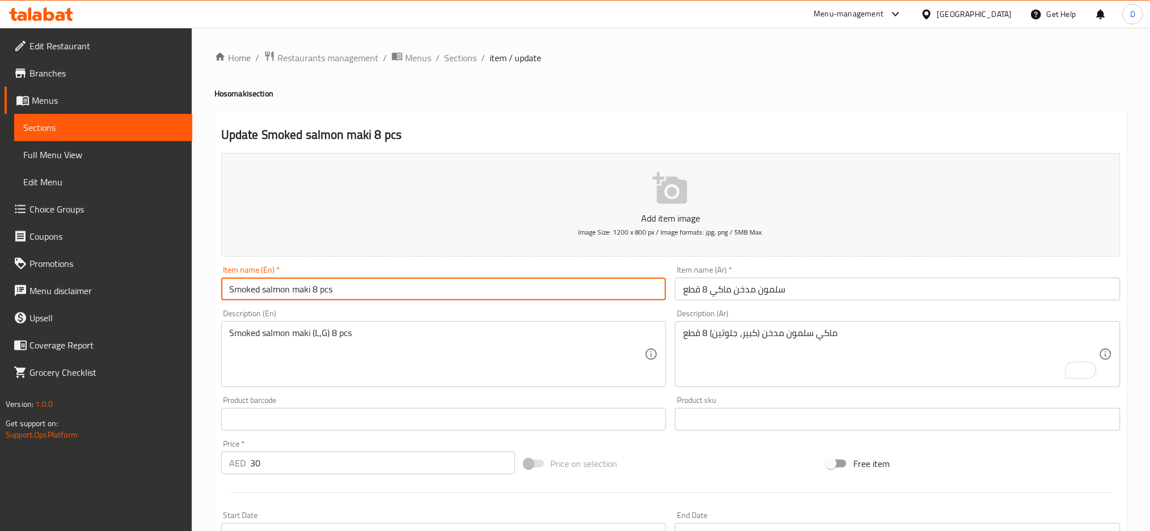
click at [554, 290] on input "Smoked salmon maki 8 pcs" at bounding box center [443, 289] width 445 height 23
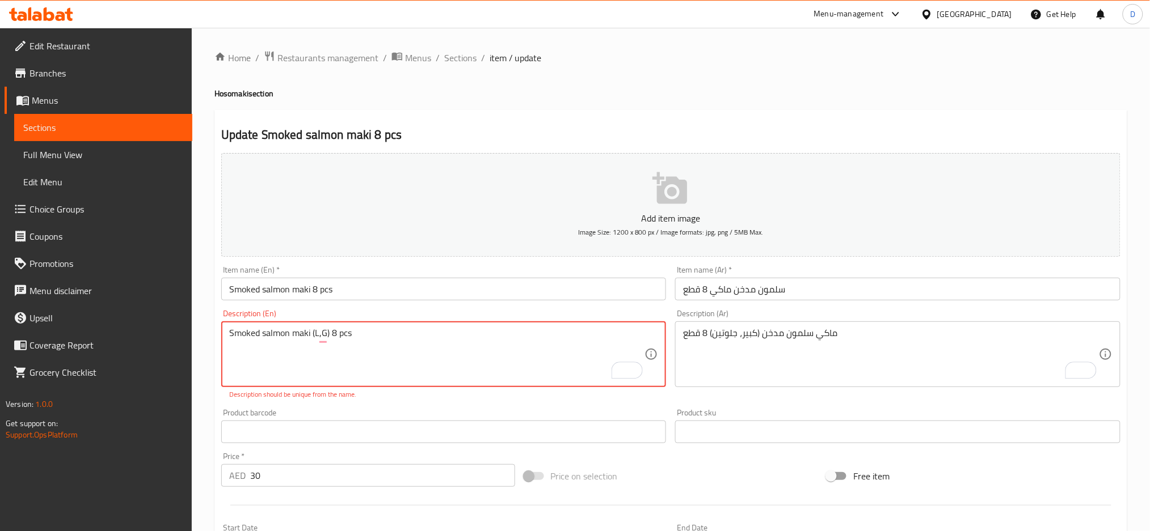
click at [319, 330] on textarea "Smoked salmon maki (L,G) 8 pcs" at bounding box center [437, 355] width 416 height 54
type textarea "Smoked salmon maki (L ,G) 8 pcs"
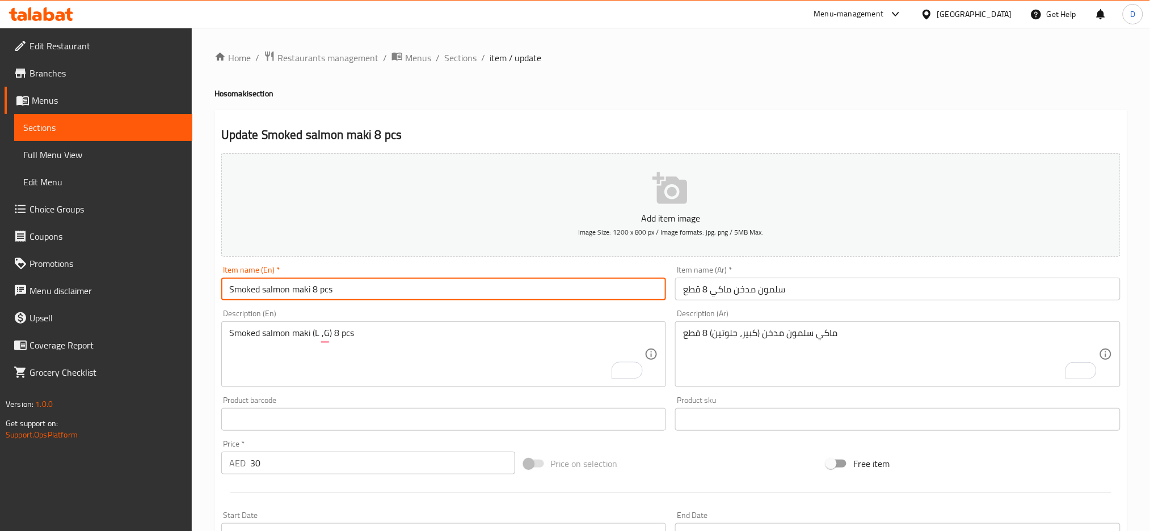
click at [389, 286] on input "Smoked salmon maki 8 pcs" at bounding box center [443, 289] width 445 height 23
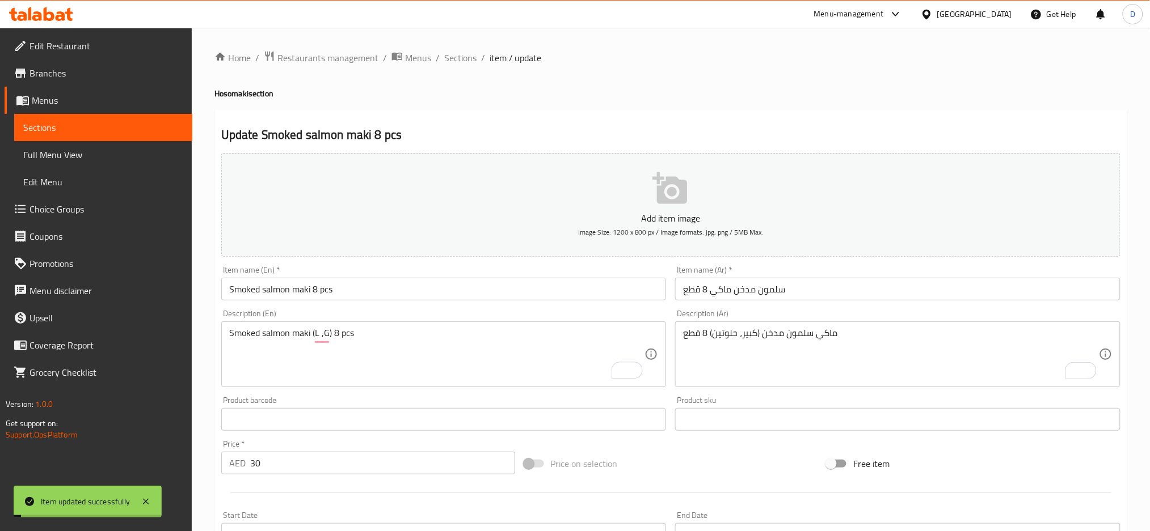
click at [458, 62] on span "Sections" at bounding box center [460, 58] width 32 height 14
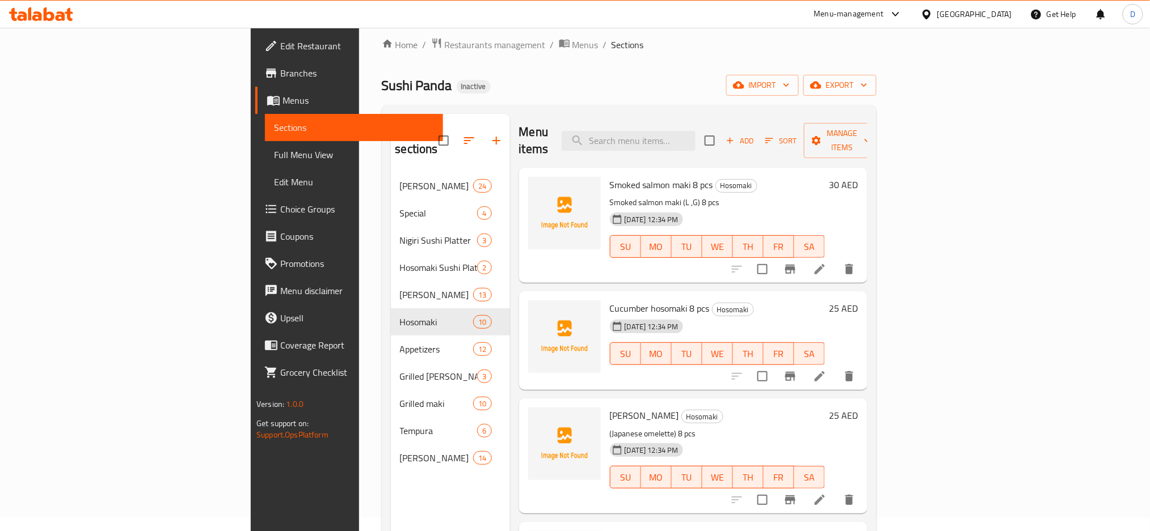
scroll to position [226, 0]
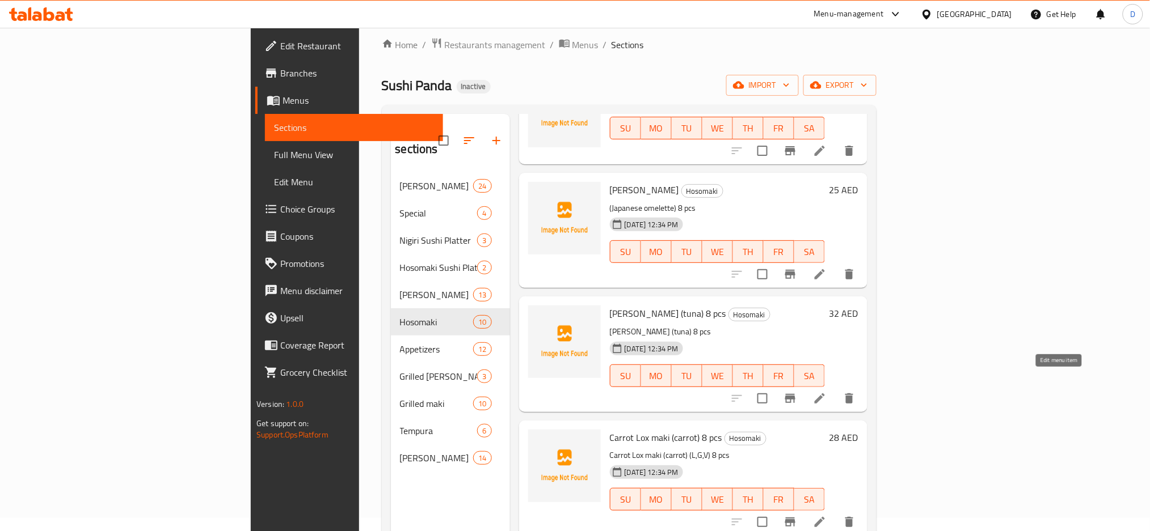
click at [826, 392] on icon at bounding box center [820, 399] width 14 height 14
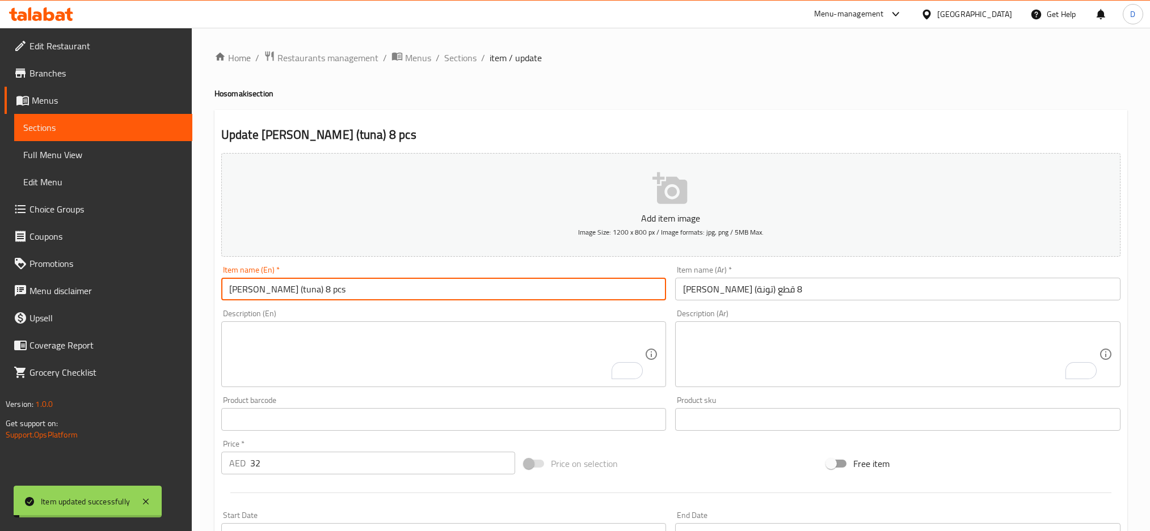
click at [465, 60] on span "Sections" at bounding box center [460, 58] width 32 height 14
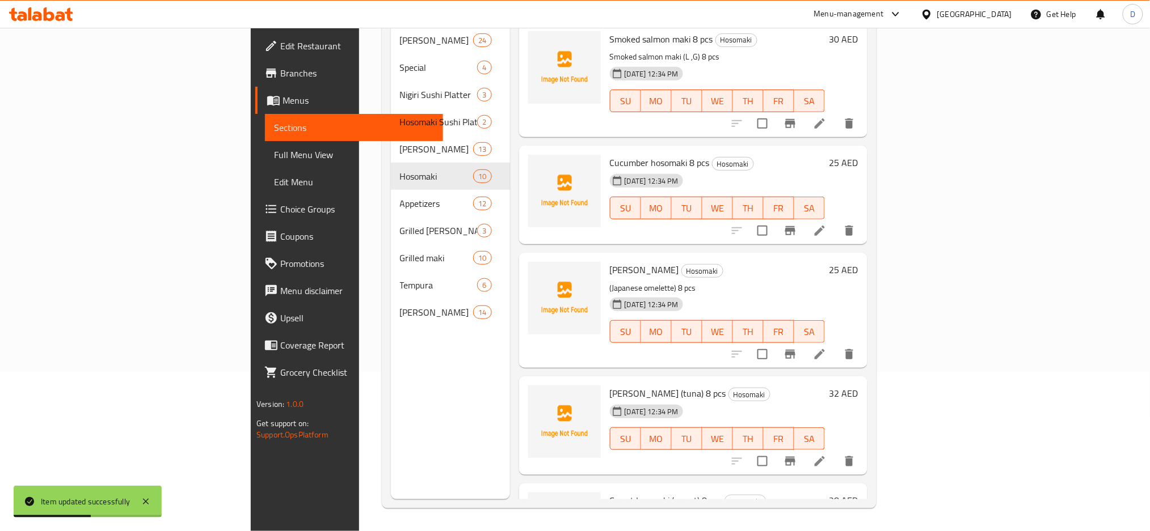
scroll to position [127, 0]
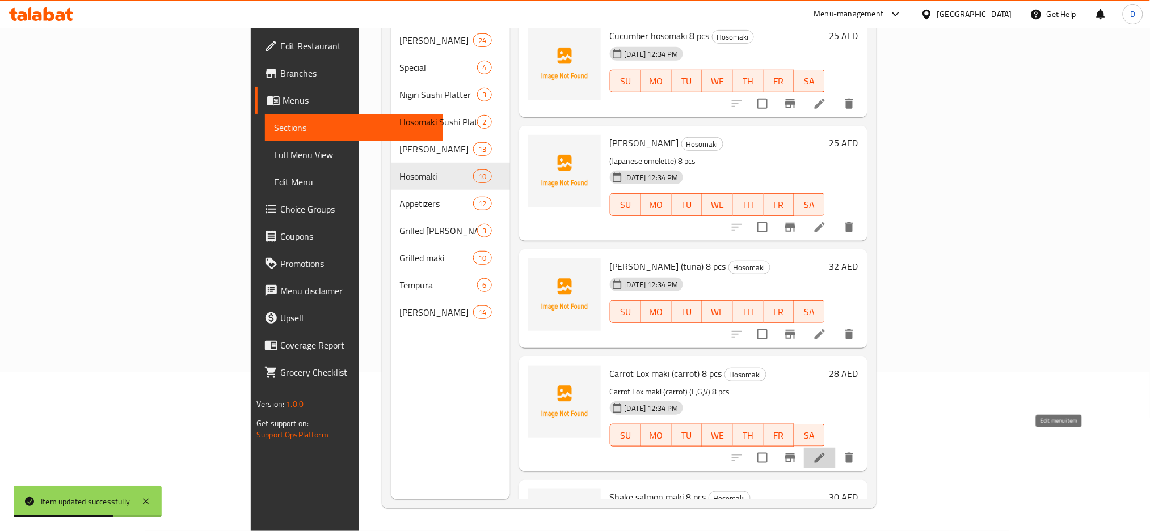
click at [826, 451] on icon at bounding box center [820, 458] width 14 height 14
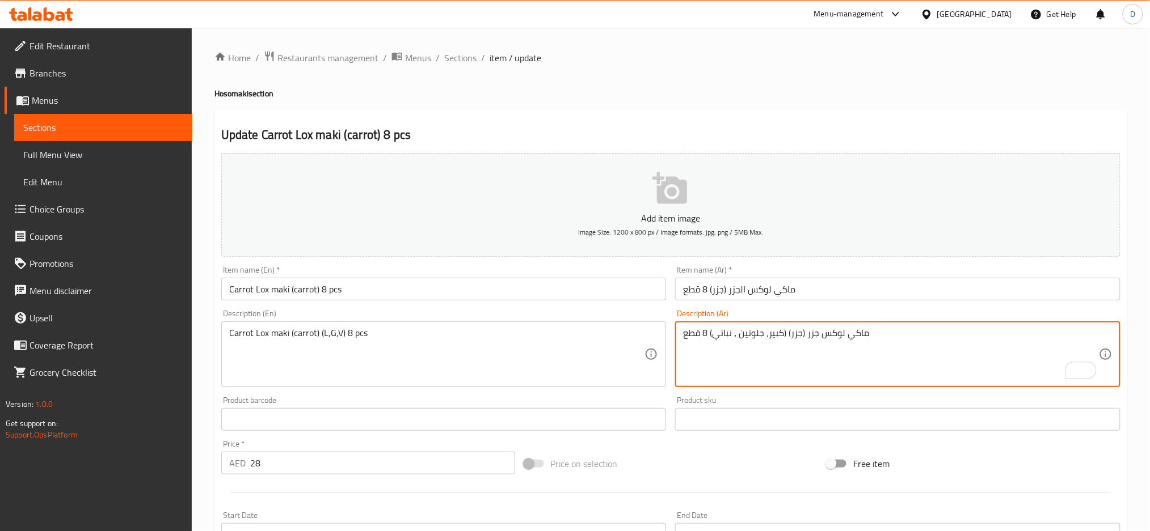
type textarea "ماكي لوكس جزر (جزر) (كبير، جلوتين ، نباتي) 8 قطع"
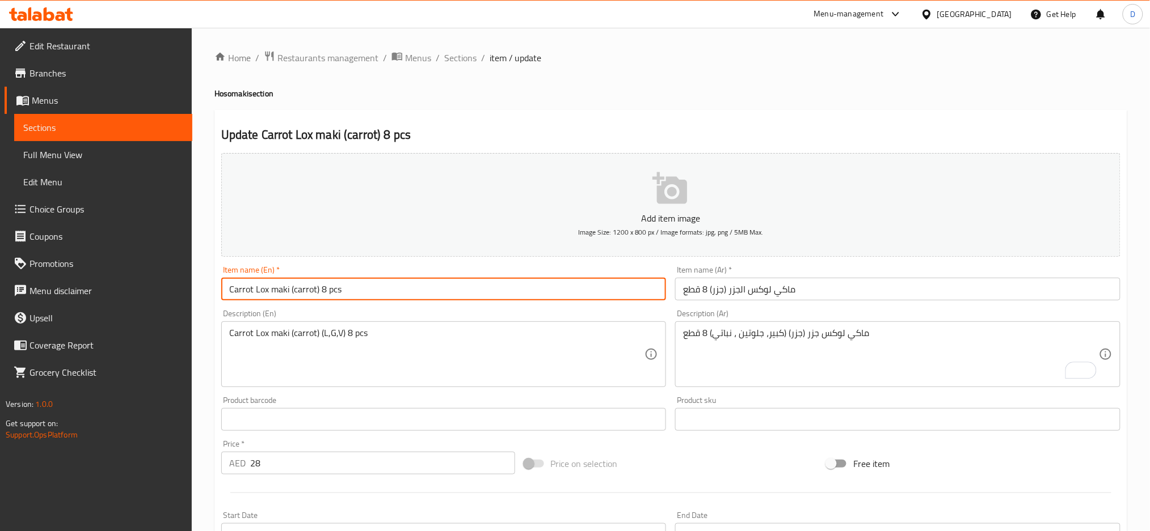
click at [624, 285] on input "Carrot Lox maki (carrot) 8 pcs" at bounding box center [443, 289] width 445 height 23
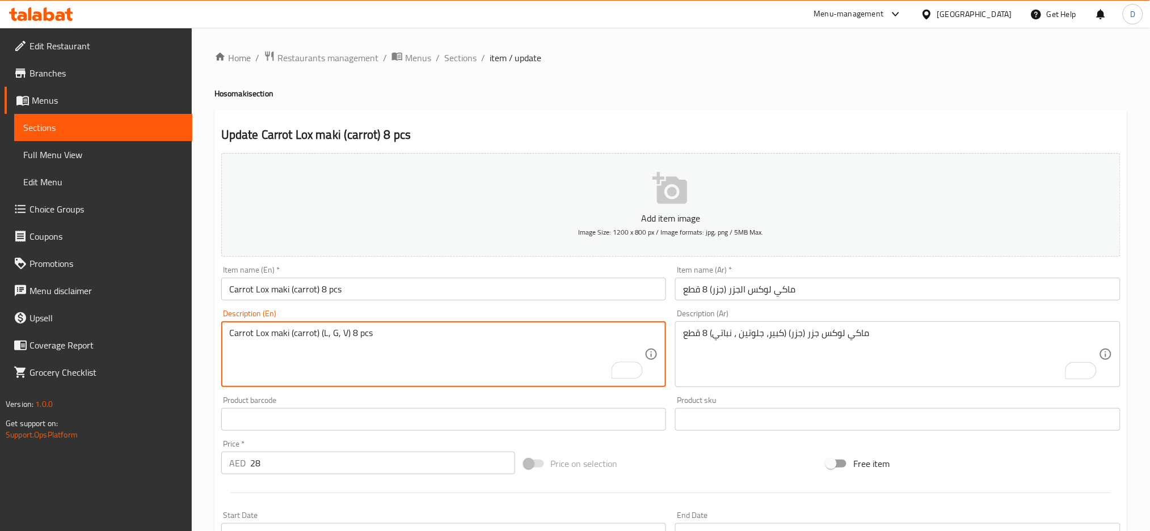
type textarea "Carrot Lox maki (carrot) (L, G, V) 8 pcs"
click at [622, 285] on input "Carrot Lox maki (carrot) 8 pcs" at bounding box center [443, 289] width 445 height 23
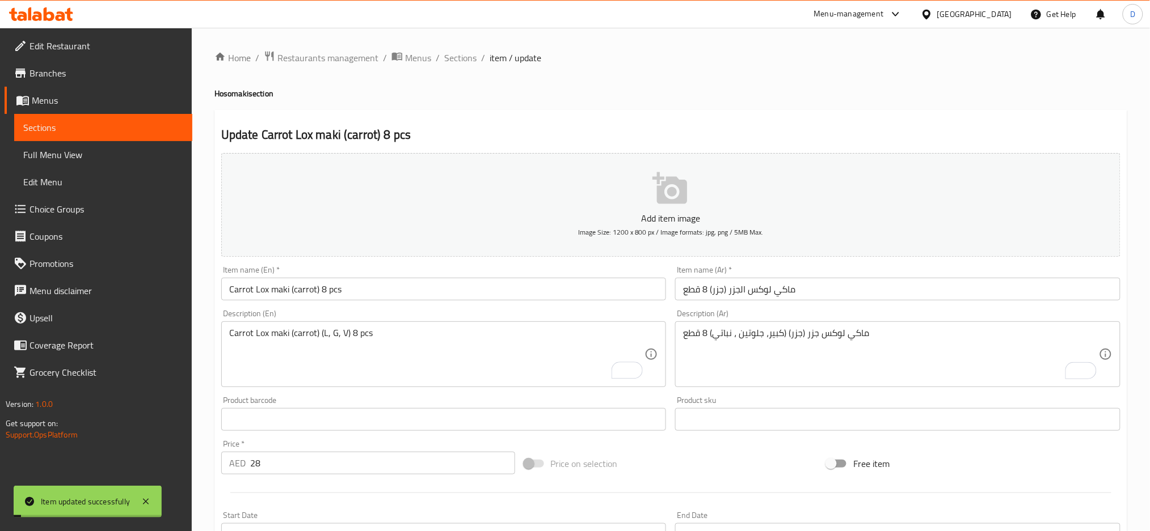
click at [453, 58] on span "Sections" at bounding box center [460, 58] width 32 height 14
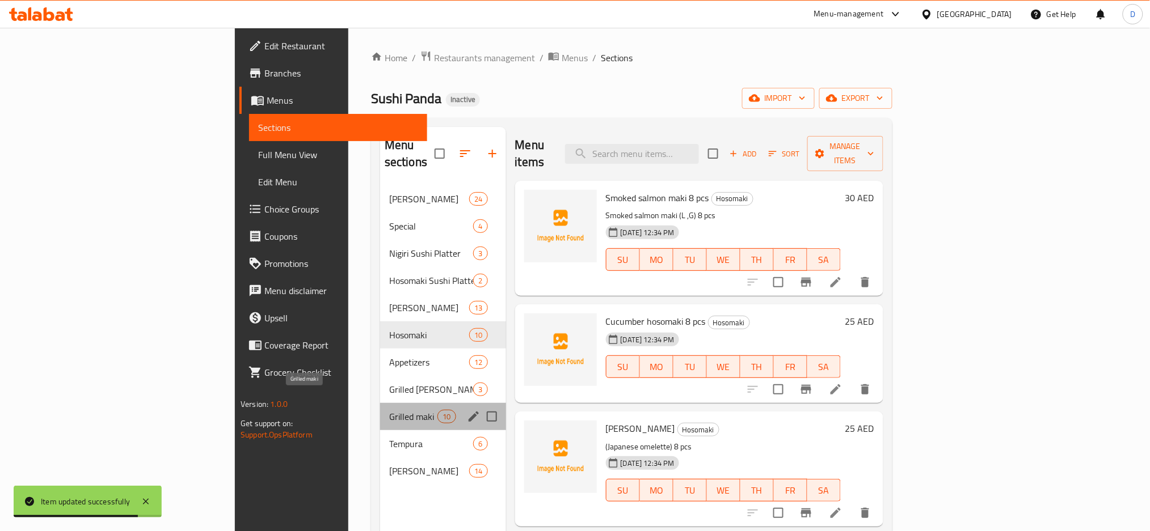
click at [389, 410] on span "Grilled maki" at bounding box center [413, 417] width 48 height 14
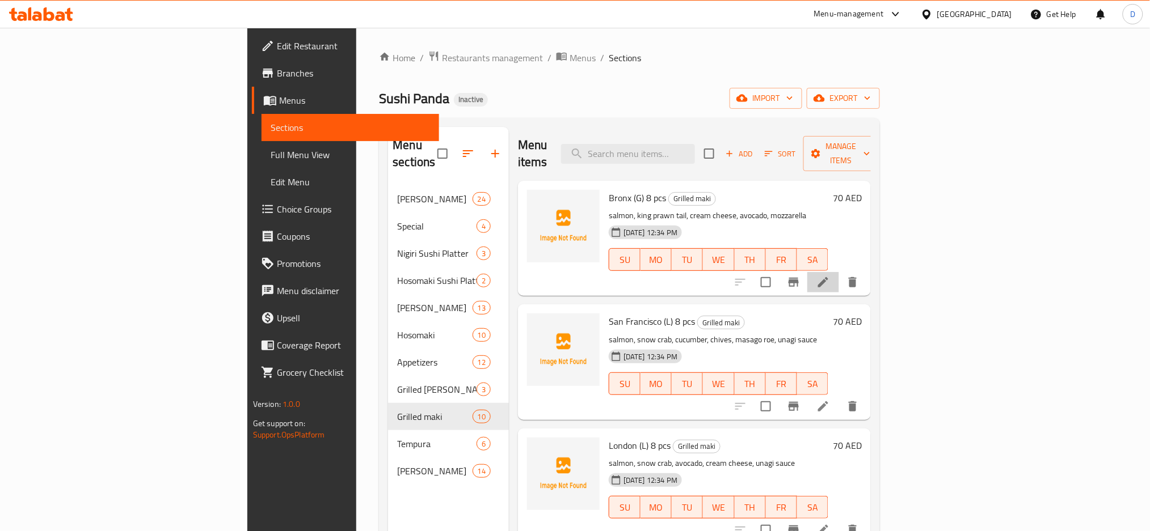
click at [839, 273] on li at bounding box center [823, 282] width 32 height 20
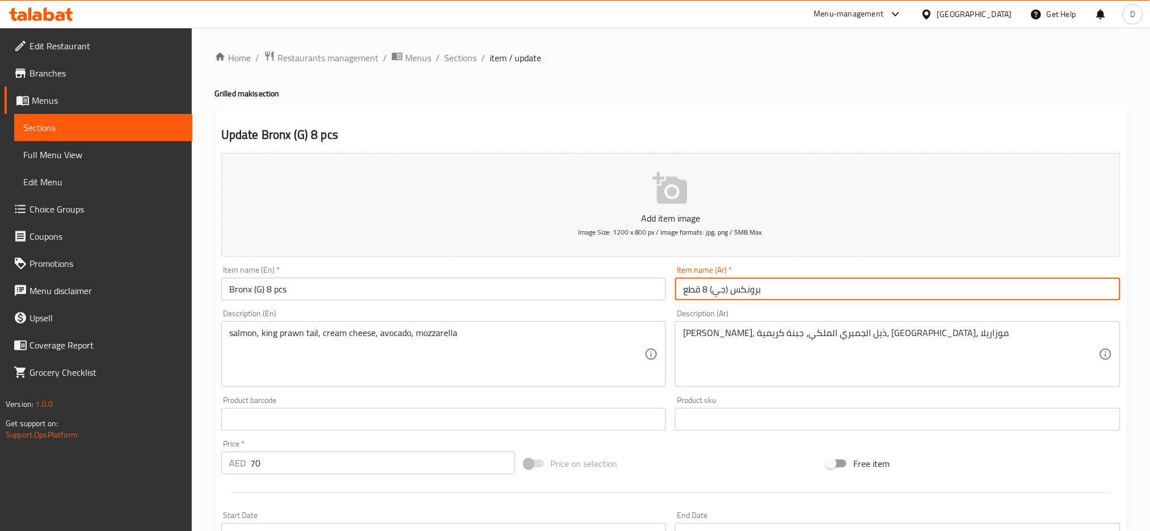
click at [719, 294] on input "برونكس (جي) 8 قطع" at bounding box center [897, 289] width 445 height 23
type input "برونكس (جلوتين) 8 قطع"
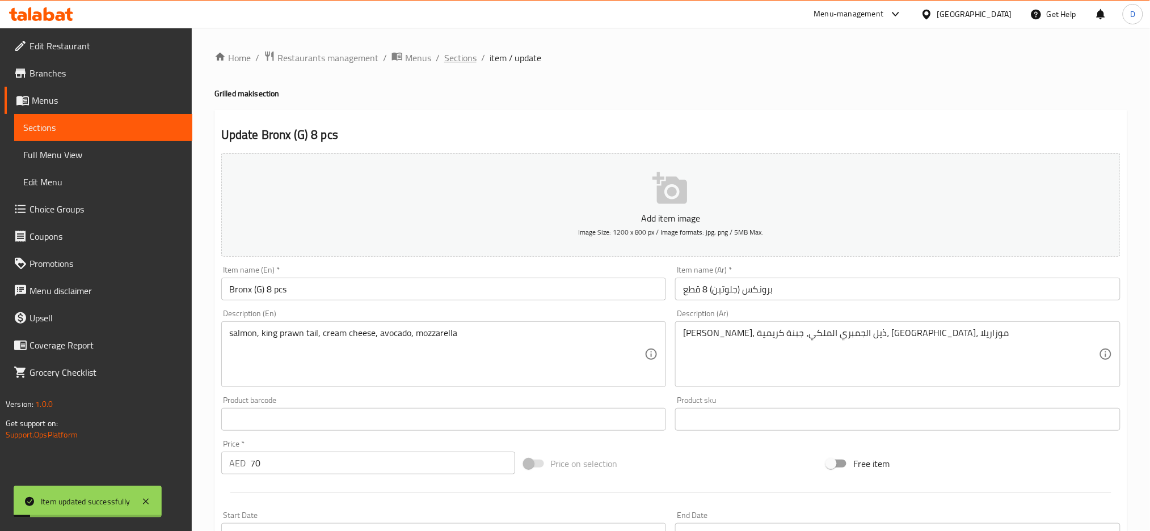
click at [459, 55] on span "Sections" at bounding box center [460, 58] width 32 height 14
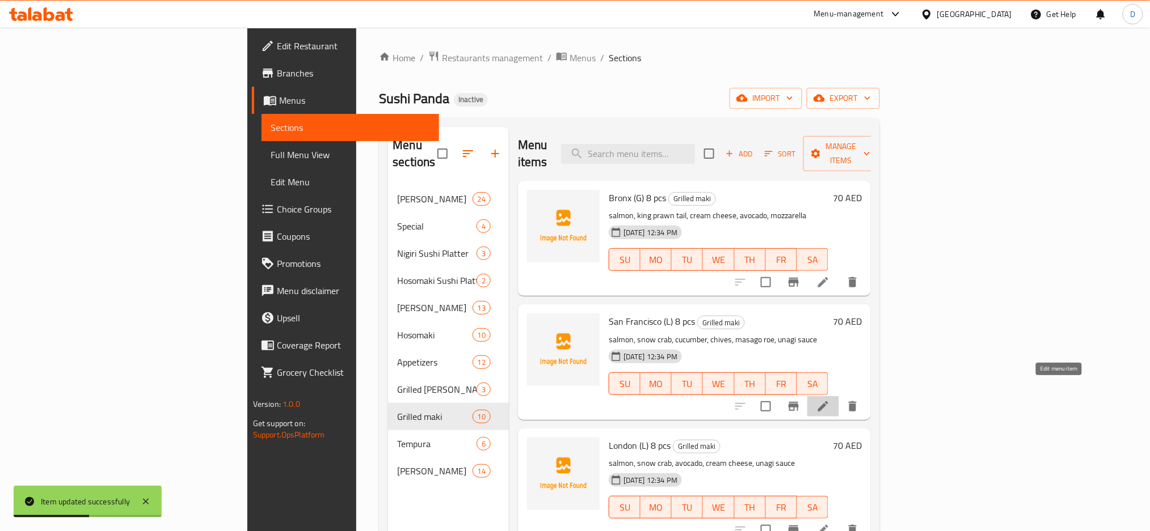
click at [830, 400] on icon at bounding box center [823, 407] width 14 height 14
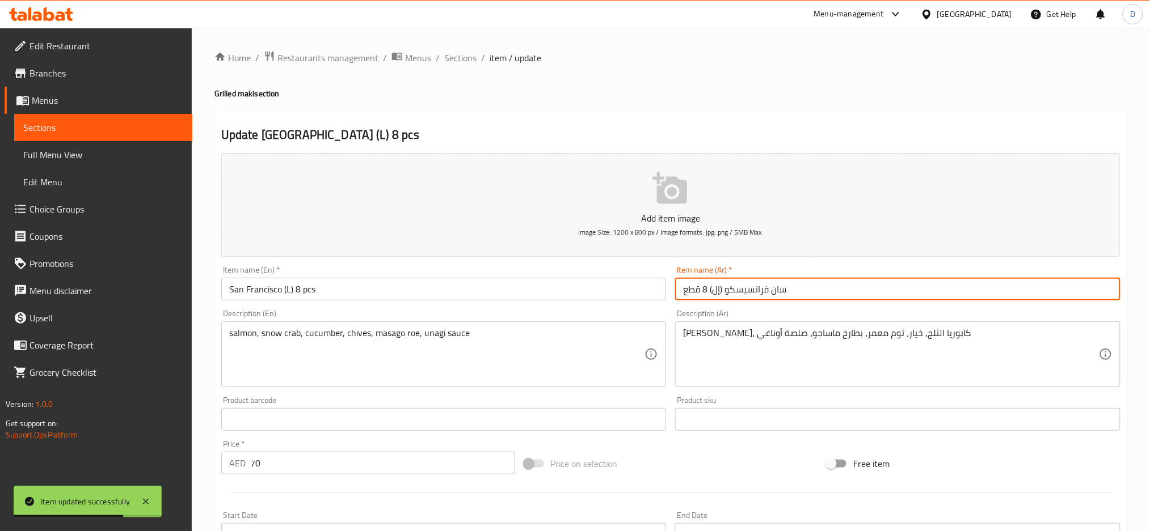
click at [711, 290] on input "سان فرانسيسكو (إل) 8 قطع" at bounding box center [897, 289] width 445 height 23
type input "سان فرانسيسكو (كبير) 8 قطع"
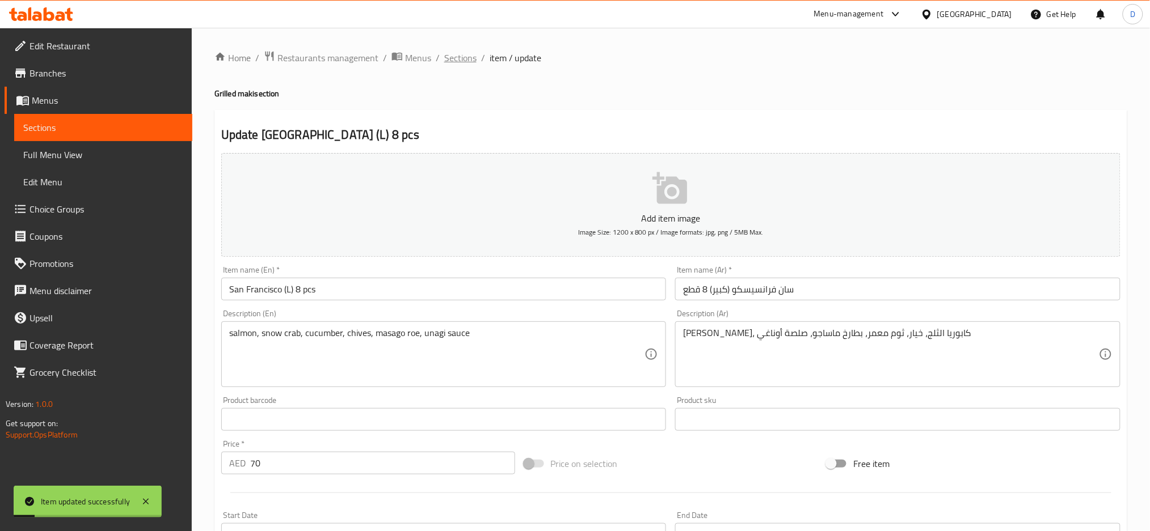
click at [466, 62] on span "Sections" at bounding box center [460, 58] width 32 height 14
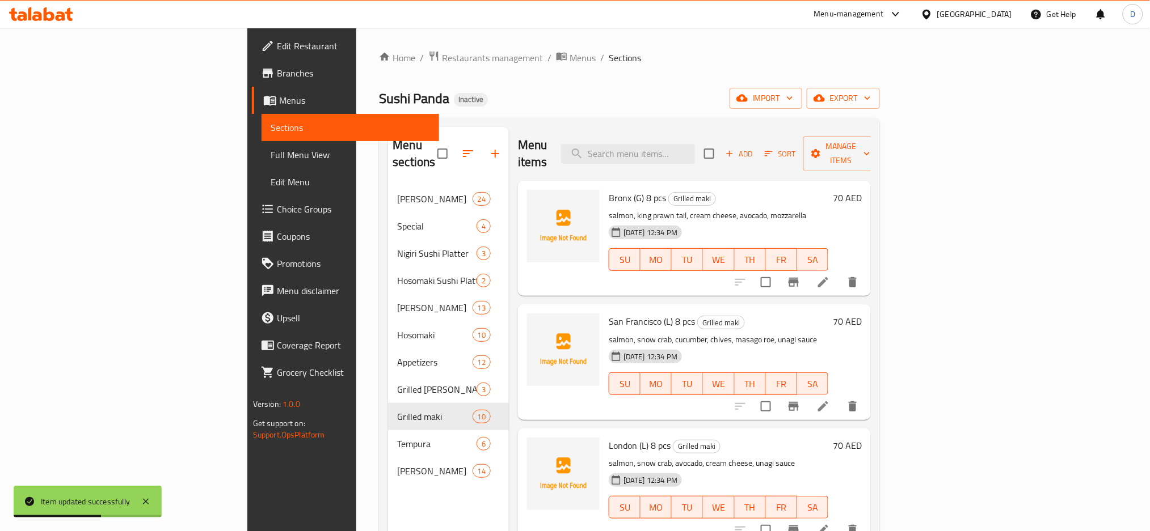
scroll to position [114, 0]
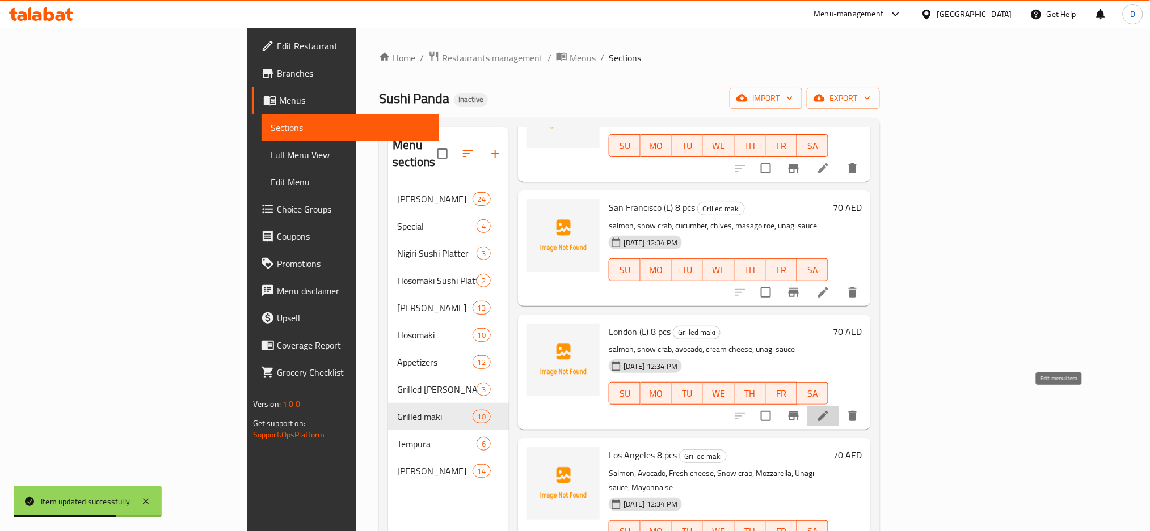
click at [828, 411] on icon at bounding box center [823, 416] width 10 height 10
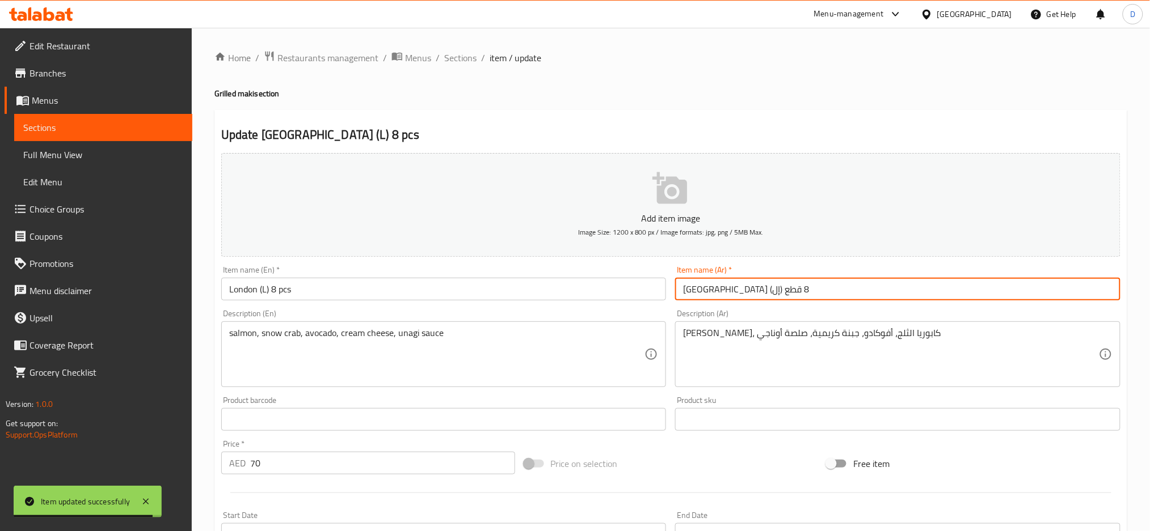
click at [714, 293] on input "لندن (إل) 8 قطع" at bounding box center [897, 289] width 445 height 23
type input "لندن (كبير) 8 قطع"
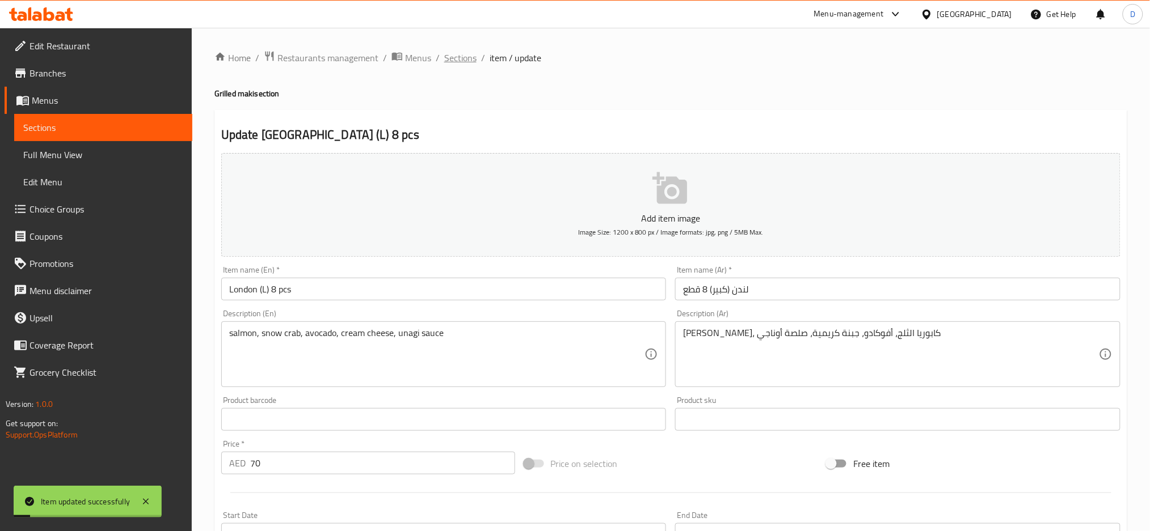
click at [465, 65] on span "Sections" at bounding box center [460, 58] width 32 height 14
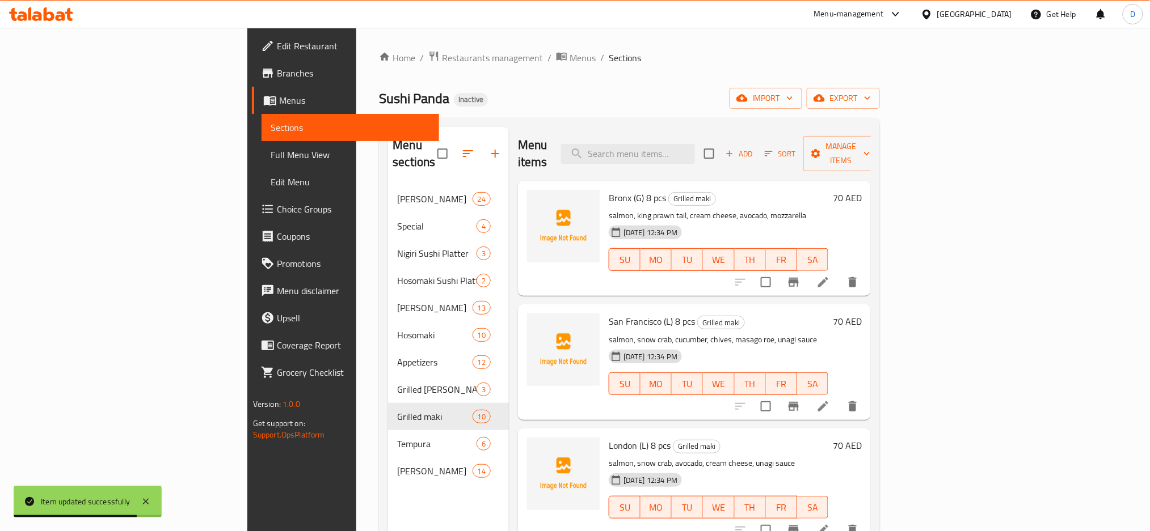
scroll to position [655, 0]
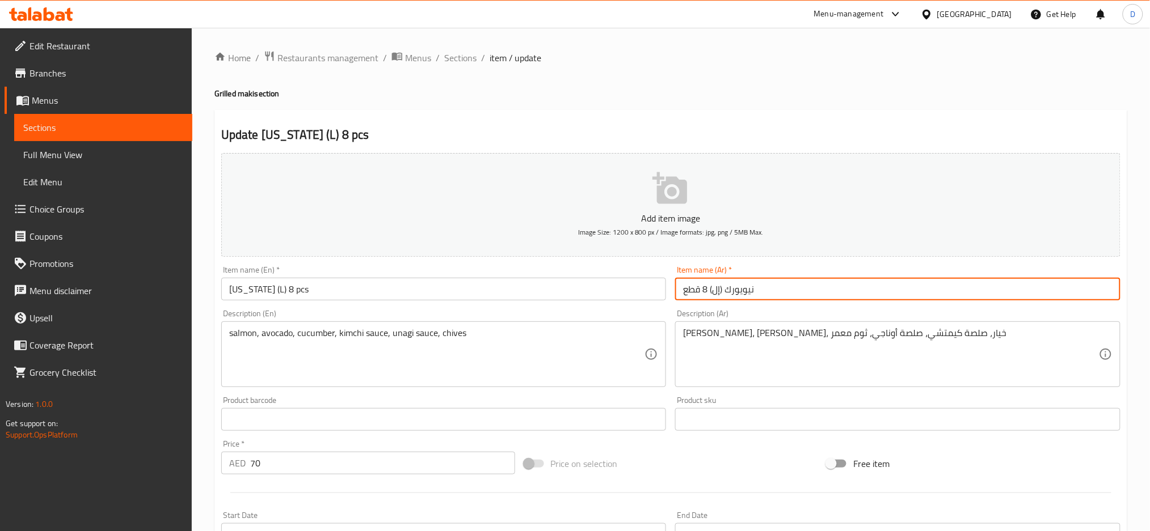
click at [711, 290] on input "نيويورك (إل) 8 قطع" at bounding box center [897, 289] width 445 height 23
type input "نيويورك (كبير) 8 قطع"
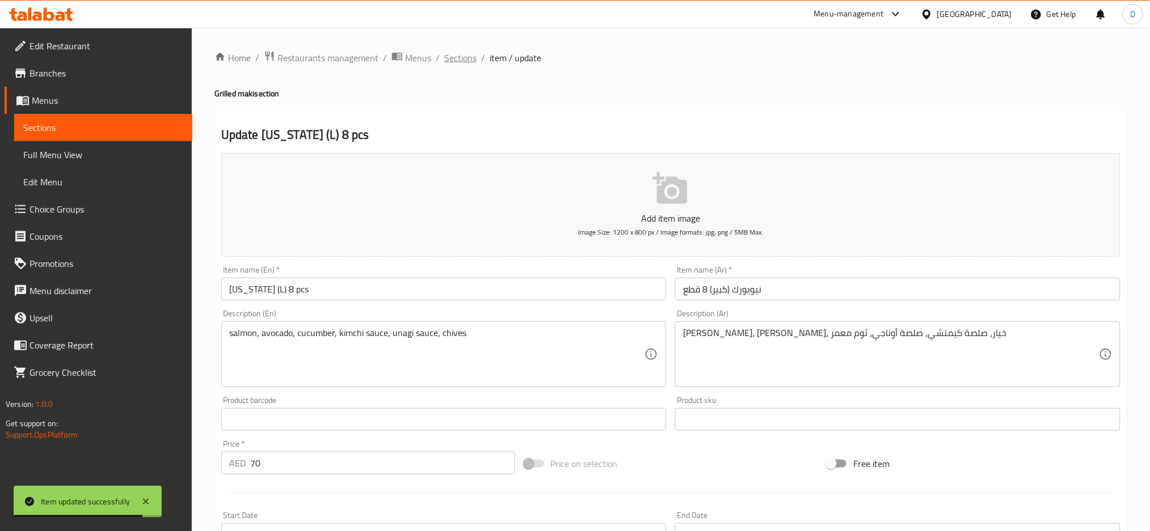
click at [461, 51] on span "Sections" at bounding box center [460, 58] width 32 height 14
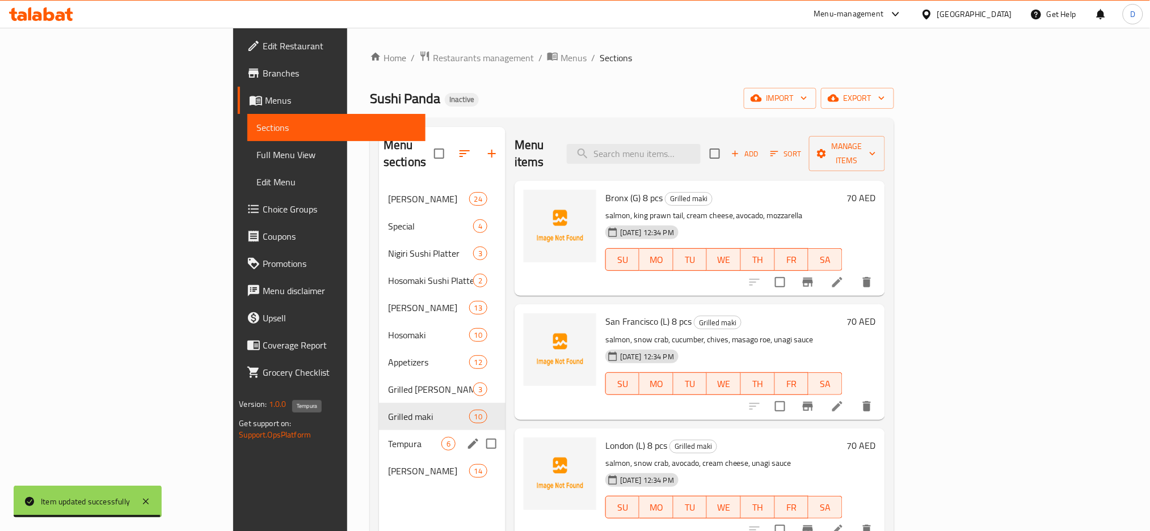
click at [388, 437] on span "Tempura" at bounding box center [414, 444] width 53 height 14
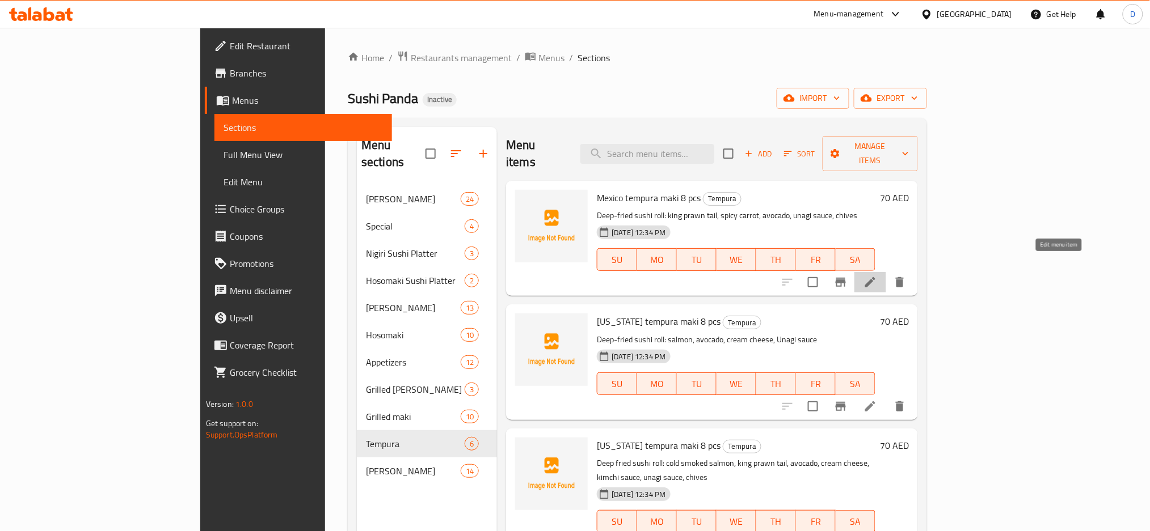
click at [877, 276] on icon at bounding box center [870, 283] width 14 height 14
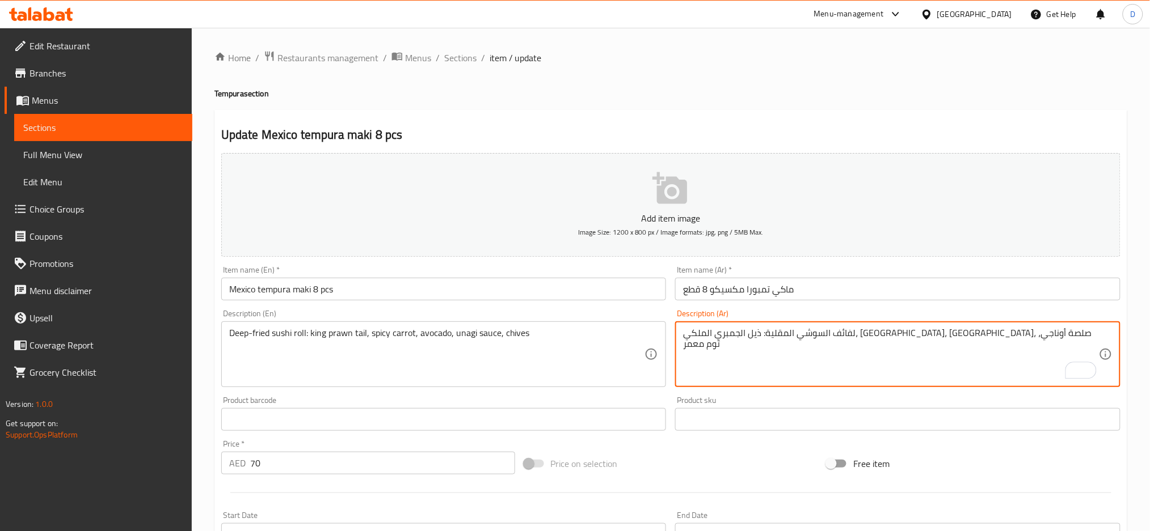
type textarea "لفائف السوشي المقلية: ذيل الجمبري الملكي، جزر حار، أفوكادو، صلصة أوناجي، ثوم مع…"
click at [927, 293] on input "ماكي تمبورا مكسيكو 8 قطع" at bounding box center [897, 289] width 445 height 23
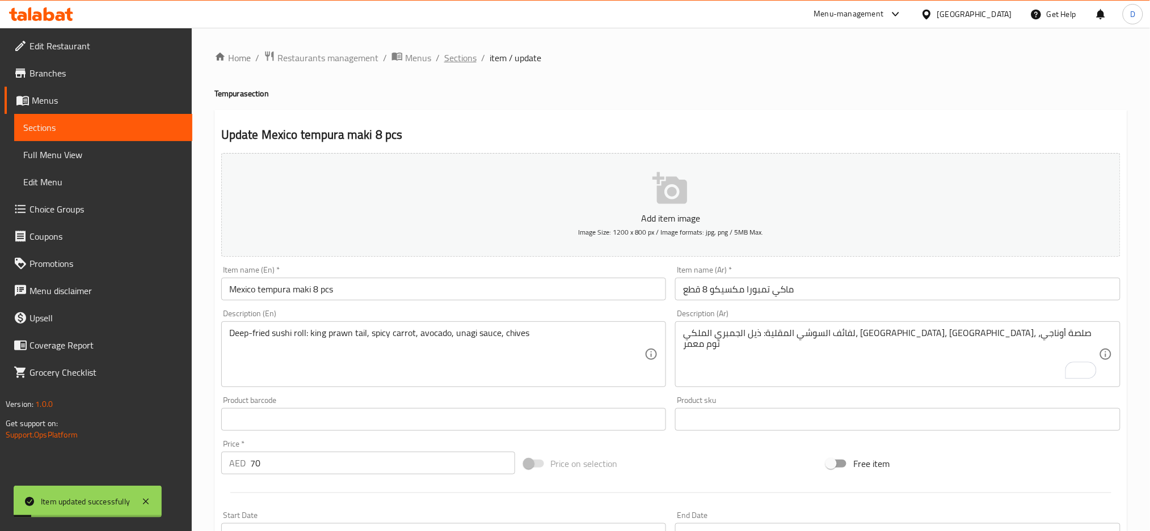
click at [466, 65] on span "Sections" at bounding box center [460, 58] width 32 height 14
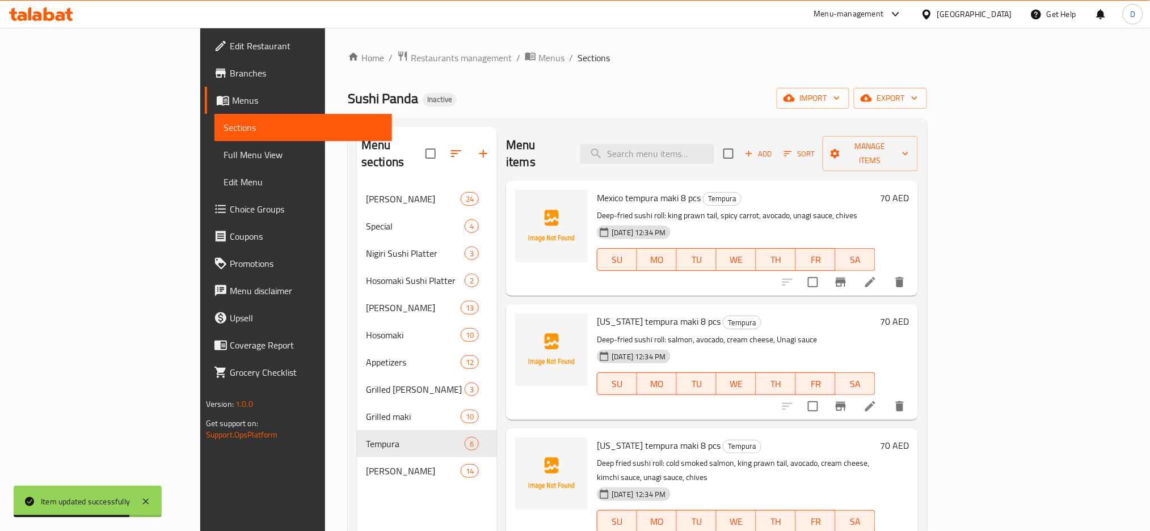
scroll to position [159, 0]
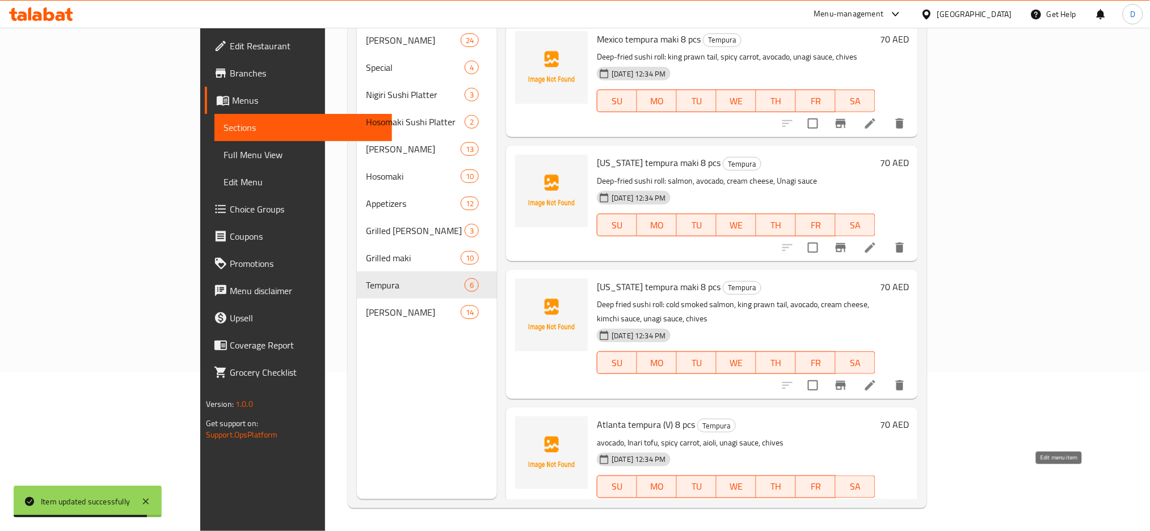
click at [877, 503] on icon at bounding box center [870, 510] width 14 height 14
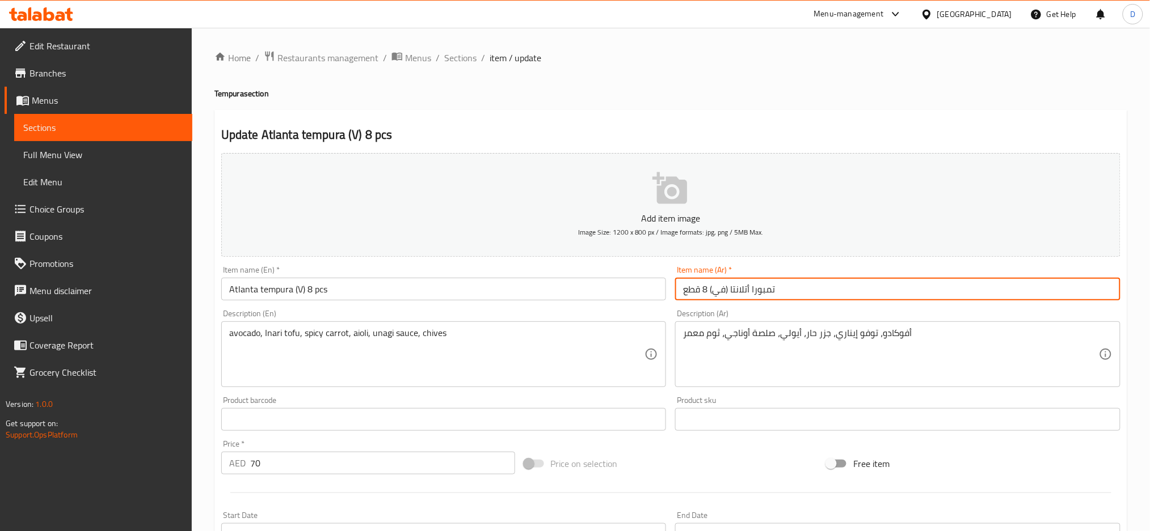
click at [712, 294] on input "تمبورا أتلانتا (في) 8 قطع" at bounding box center [897, 289] width 445 height 23
type input "تمبورا أتلانتا (نباتي) 8 قطع"
click at [463, 64] on span "Sections" at bounding box center [460, 58] width 32 height 14
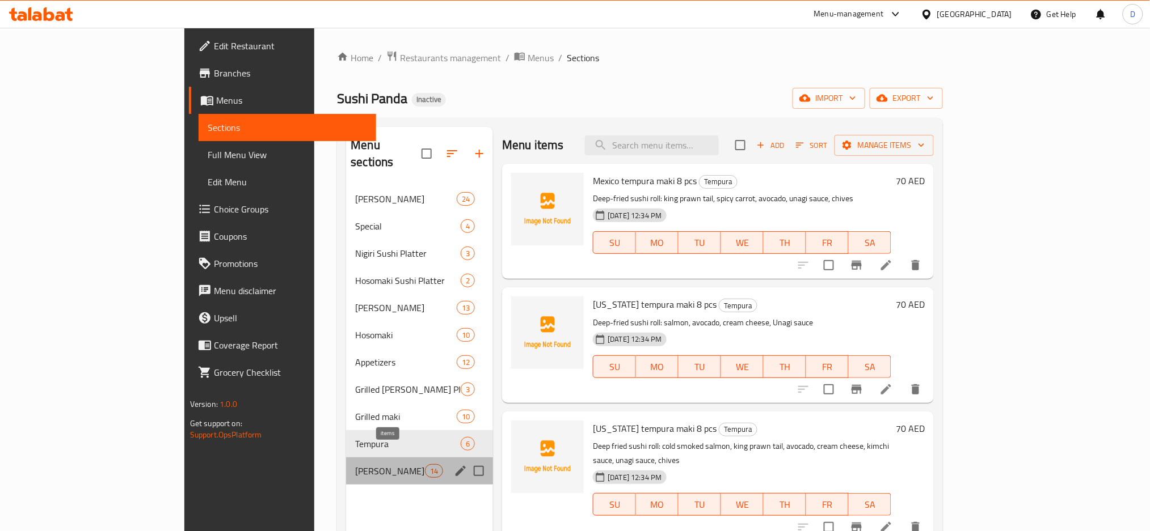
click at [425, 466] on span "14" at bounding box center [433, 471] width 17 height 11
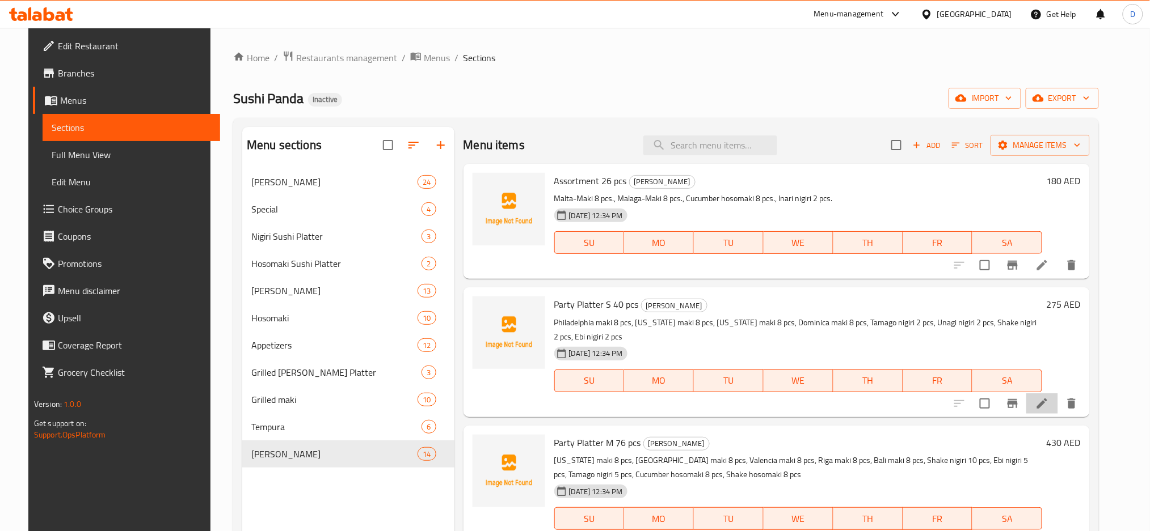
click at [1058, 402] on li at bounding box center [1042, 404] width 32 height 20
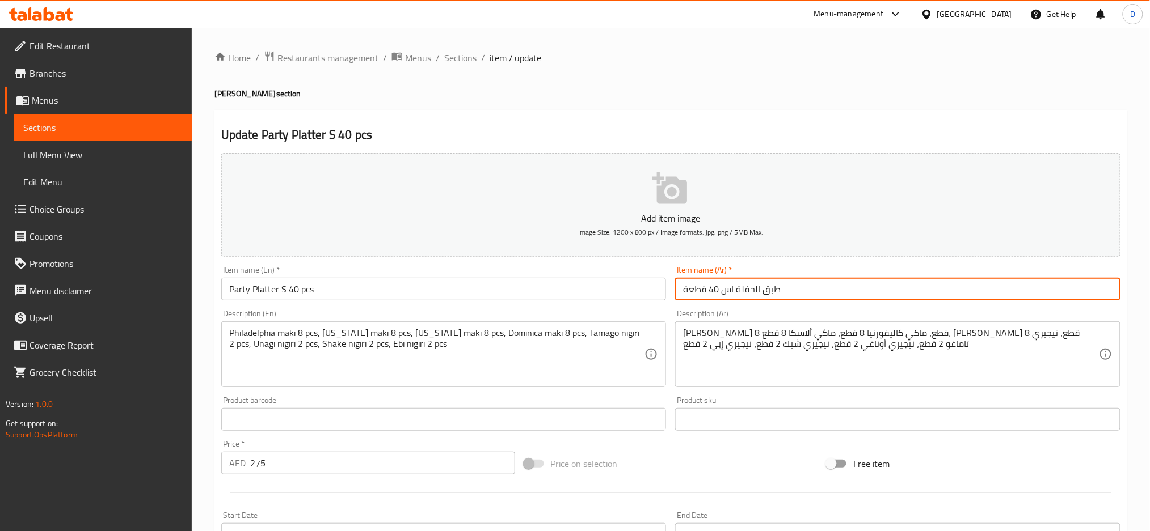
click at [720, 293] on input "طبق الحفلة اس 40 قطعة" at bounding box center [897, 289] width 445 height 23
type input "طبق الحفلة صغير 40 قطعة"
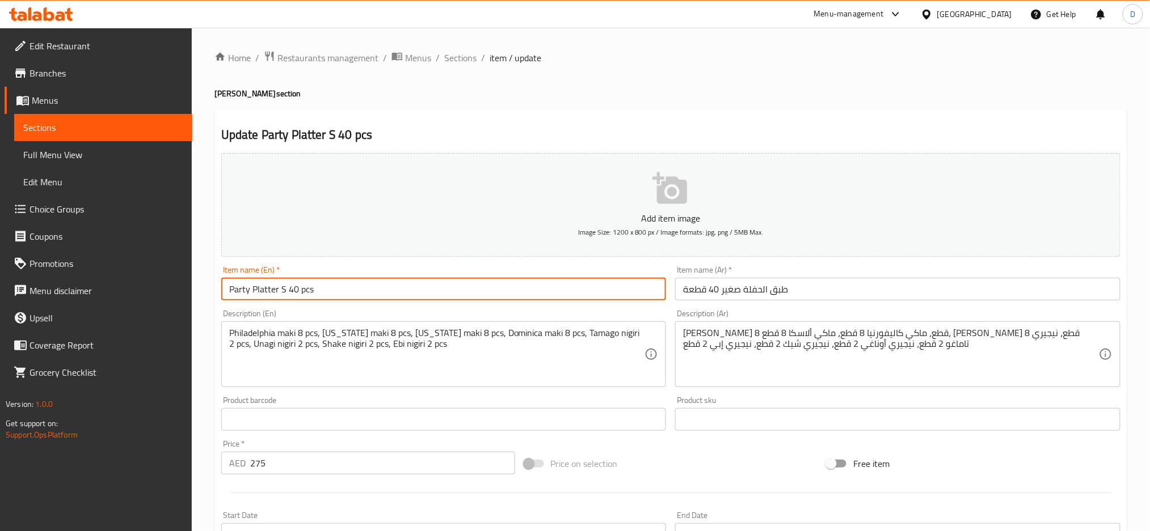
click at [281, 290] on input "Party Platter S 40 pcs" at bounding box center [443, 289] width 445 height 23
type input "Party Platter Small 40 pcs"
click at [599, 294] on input "Party Platter Small 40 pcs" at bounding box center [443, 289] width 445 height 23
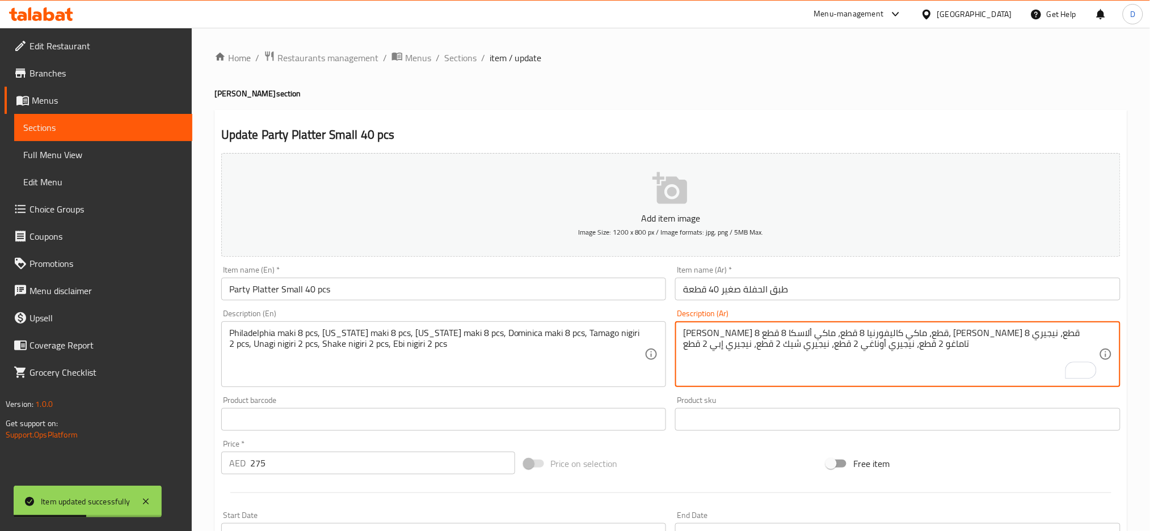
type textarea "ماكي فيلادلفيا 8 قطع، ماكي كاليفورنيا 8 قطع، ماكي ألاسكا 8 قطع، ماكي دومينيكا 8…"
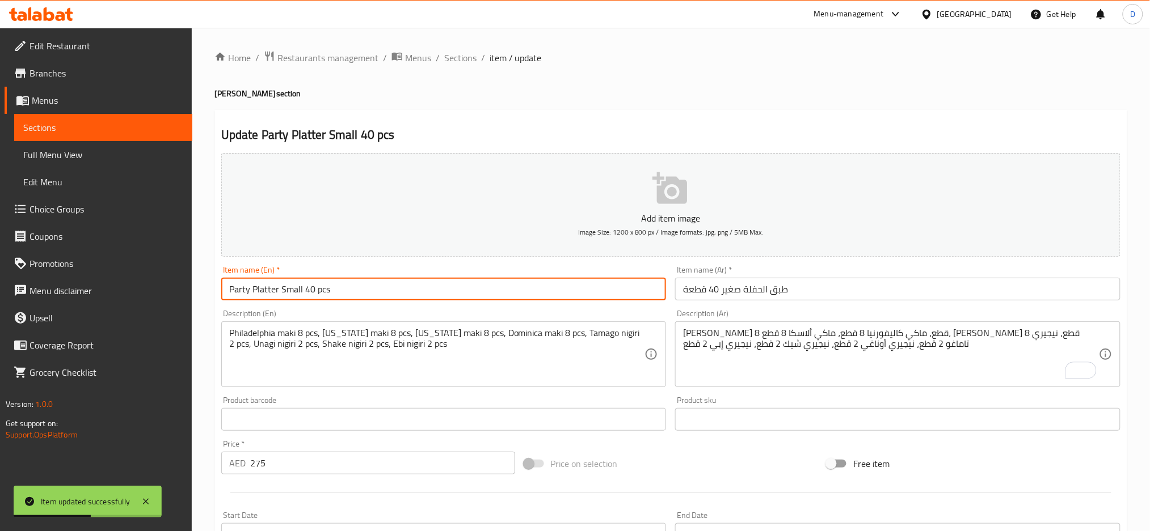
click at [613, 290] on input "Party Platter Small 40 pcs" at bounding box center [443, 289] width 445 height 23
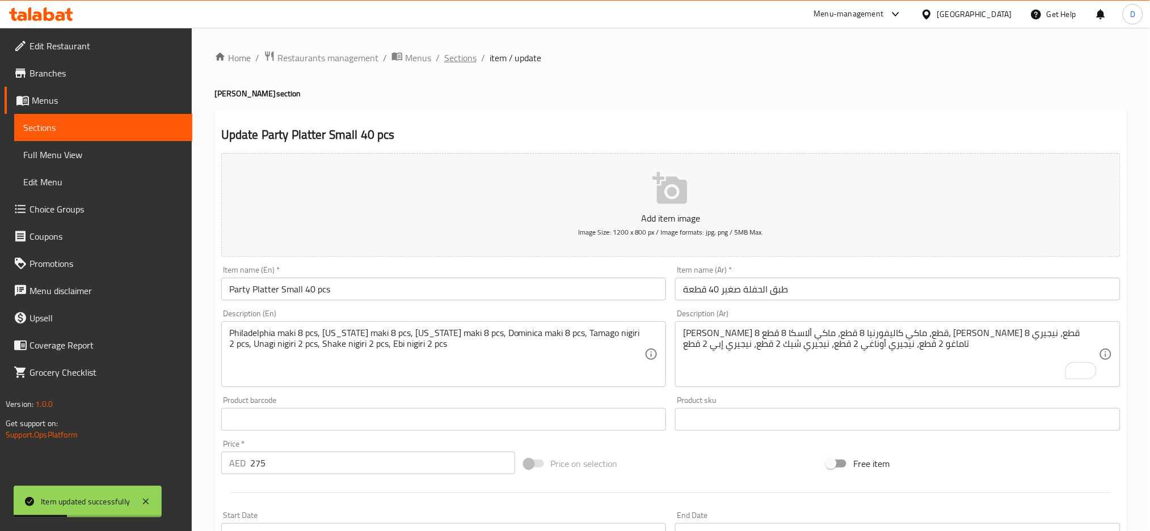
click at [463, 60] on span "Sections" at bounding box center [460, 58] width 32 height 14
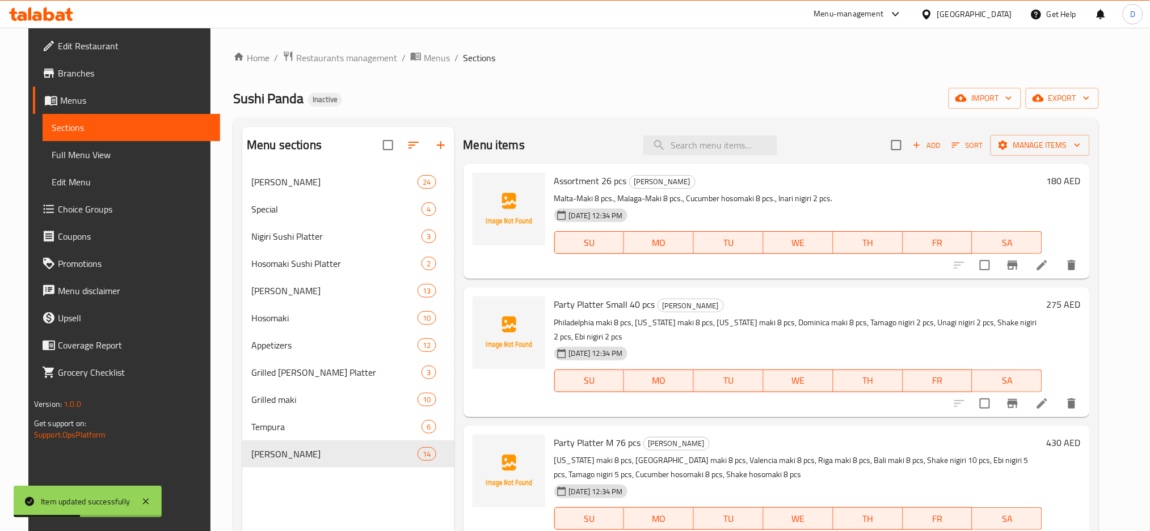
scroll to position [75, 0]
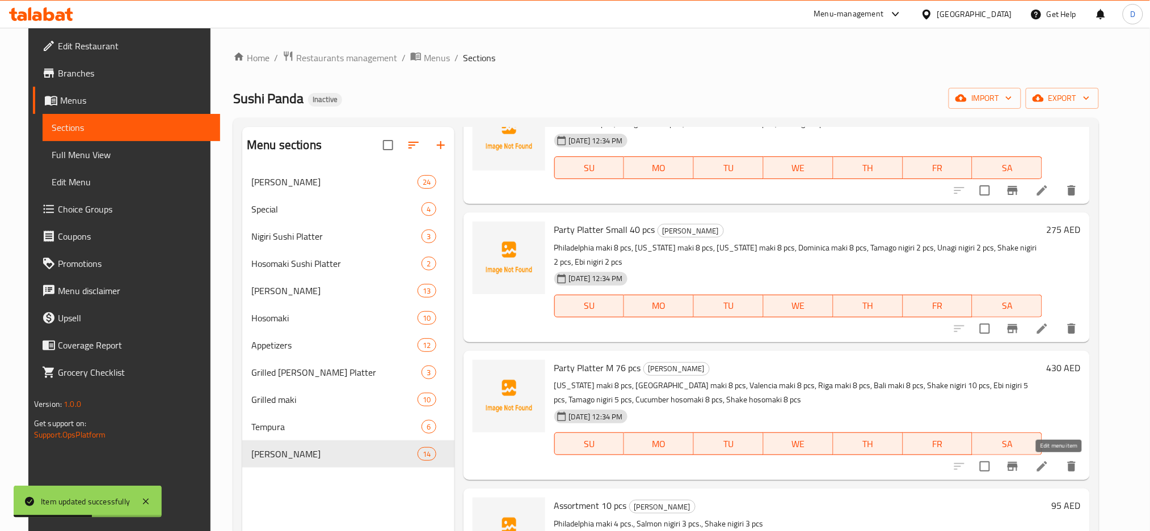
click at [1049, 464] on icon at bounding box center [1042, 467] width 14 height 14
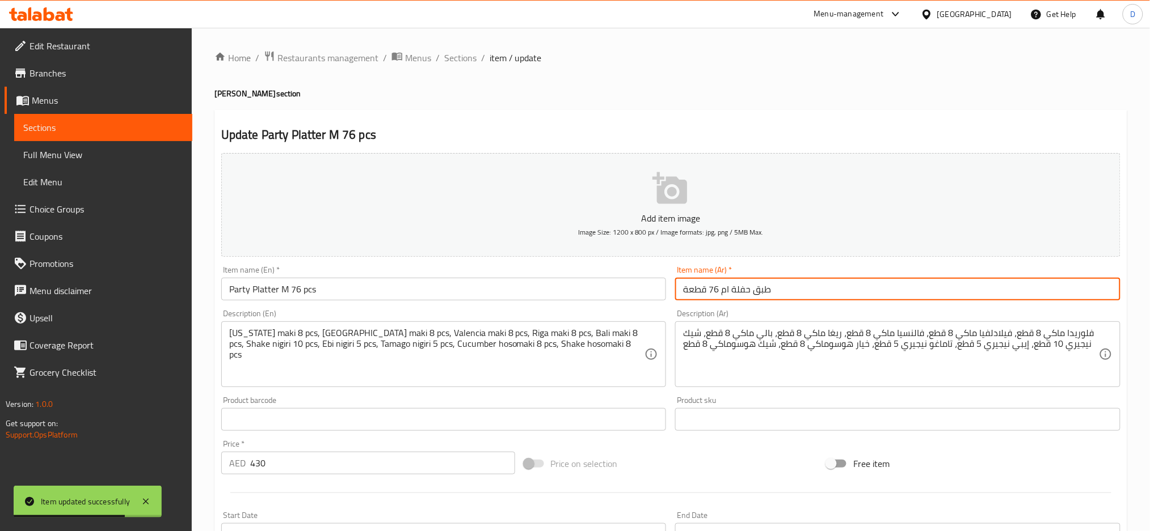
click at [721, 296] on input "طبق حفلة ام 76 قطعة" at bounding box center [897, 289] width 445 height 23
type input "طبق حفلة وسط 76 قطعة"
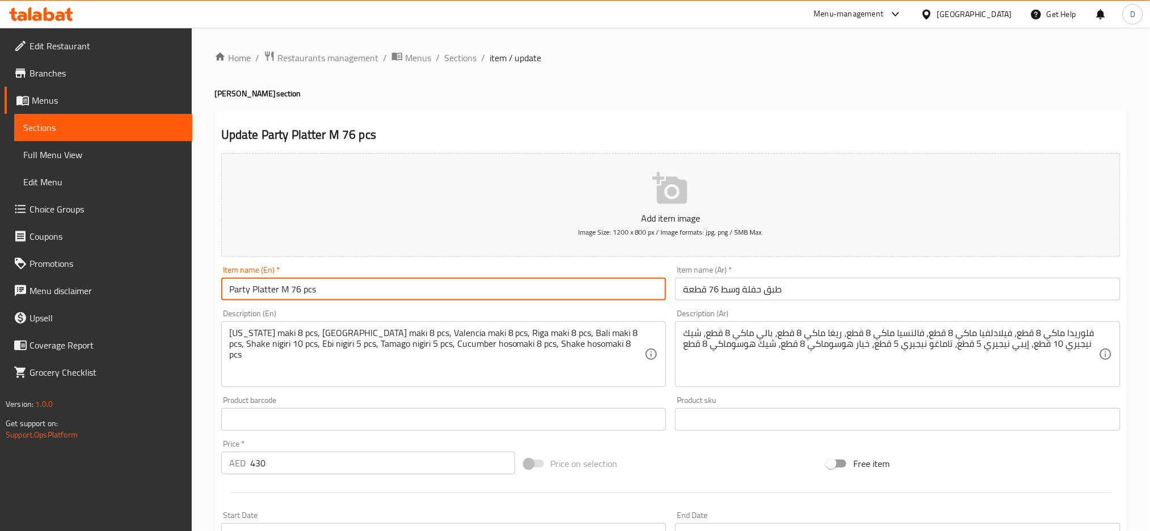
click at [286, 284] on input "Party Platter M 76 pcs" at bounding box center [443, 289] width 445 height 23
type input "Party Platter Medium 76 pcs"
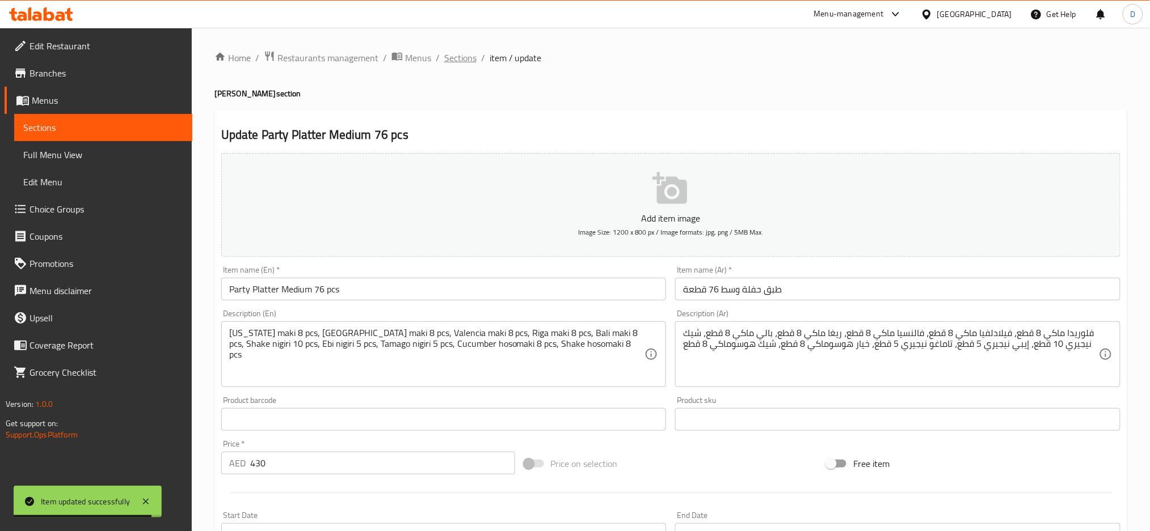
click at [470, 61] on span "Sections" at bounding box center [460, 58] width 32 height 14
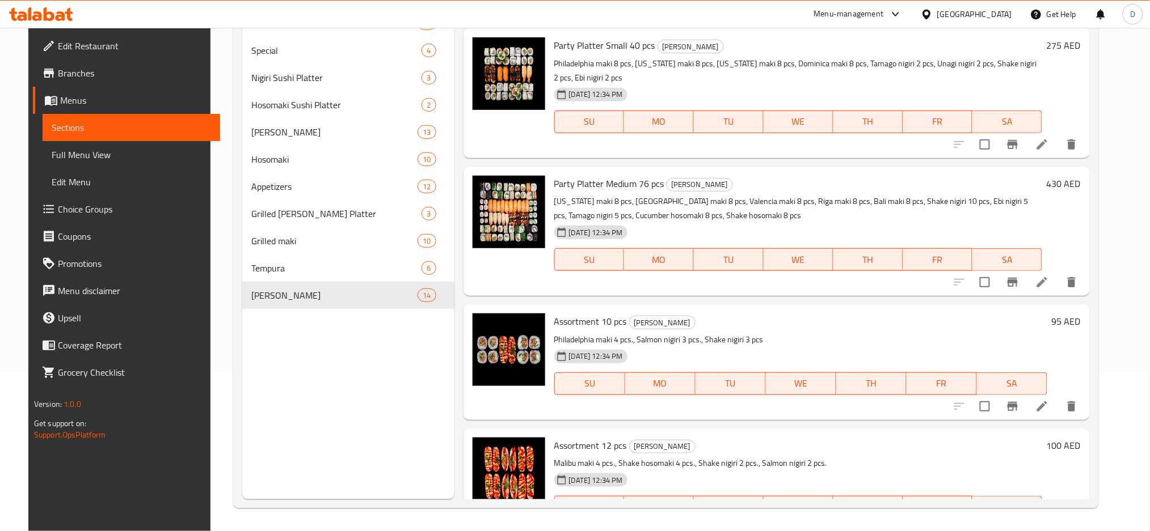
scroll to position [123, 0]
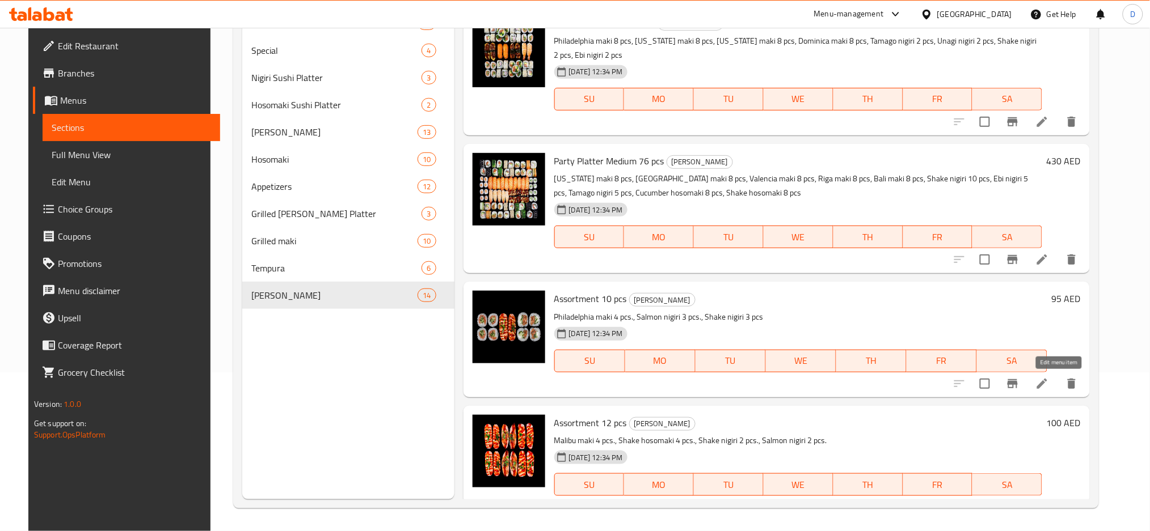
click at [1049, 379] on icon at bounding box center [1042, 384] width 14 height 14
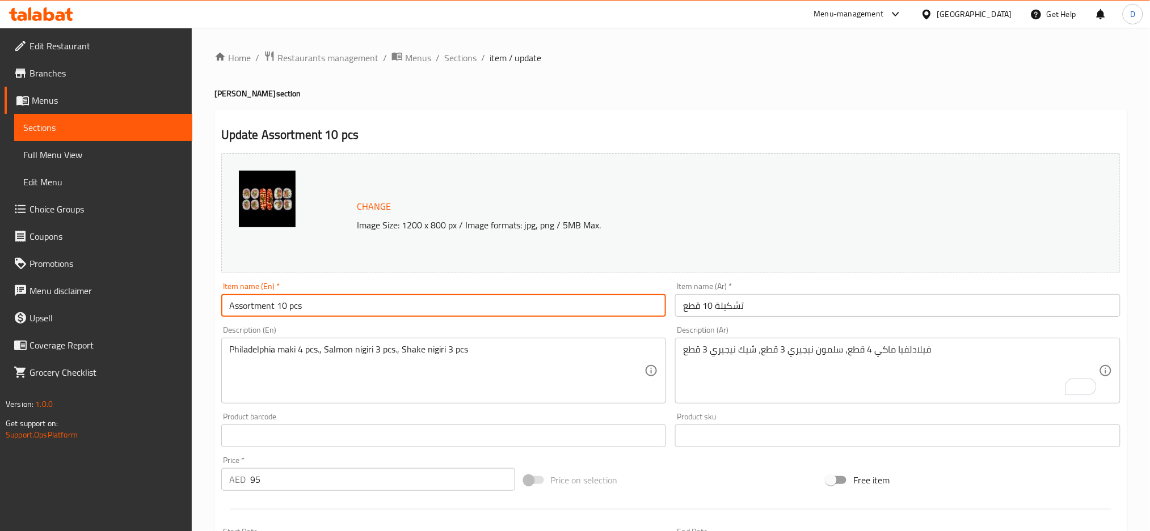
click at [405, 309] on input "Assortment 10 pcs" at bounding box center [443, 305] width 445 height 23
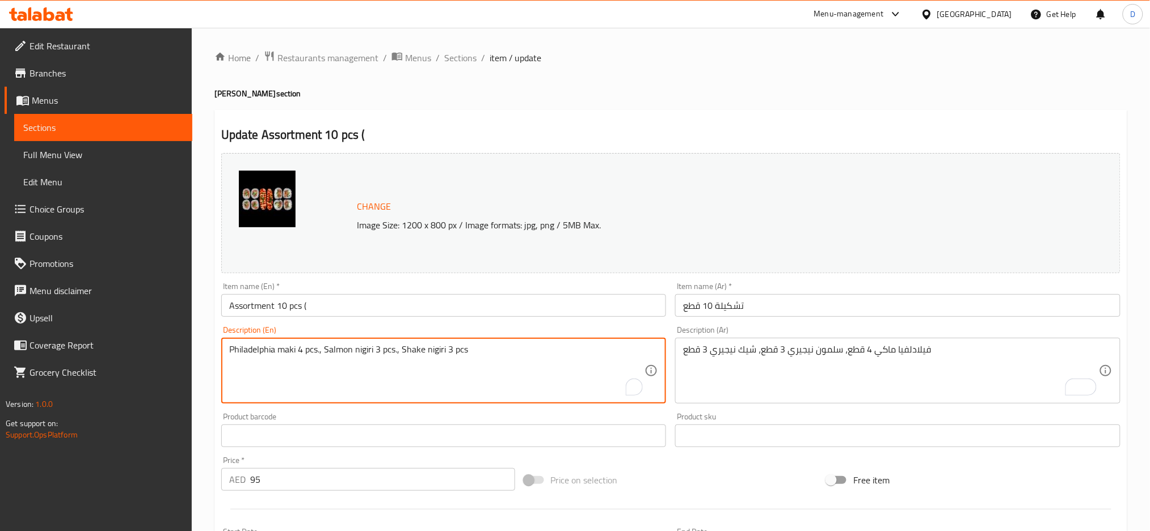
click at [248, 355] on textarea "Philadelphia maki 4 pcs., Salmon nigiri 3 pcs., Shake nigiri 3 pcs" at bounding box center [437, 371] width 416 height 54
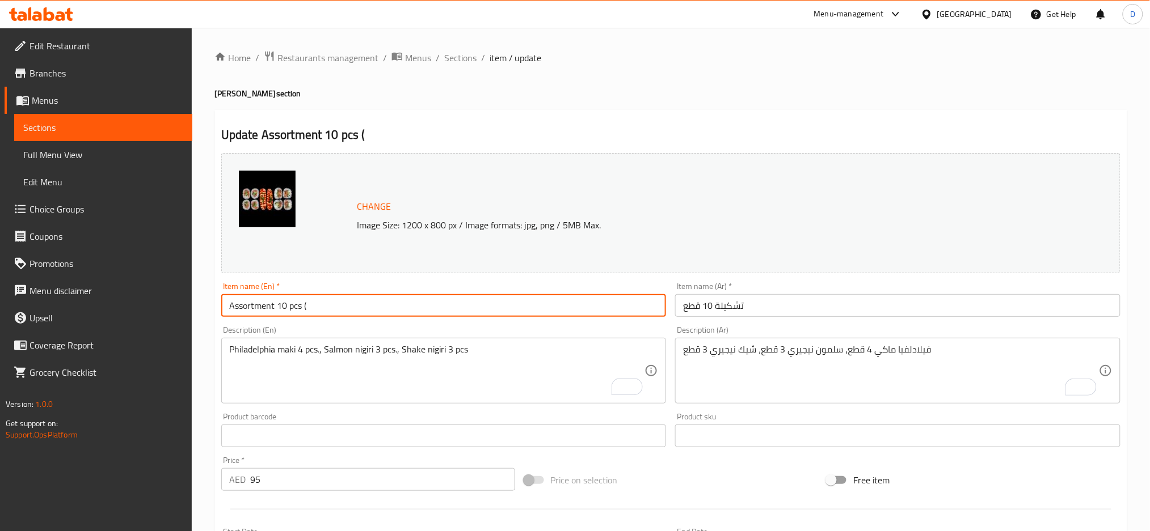
click at [324, 306] on input "Assortment 10 pcs (" at bounding box center [443, 305] width 445 height 23
paste input "Philadelphia"
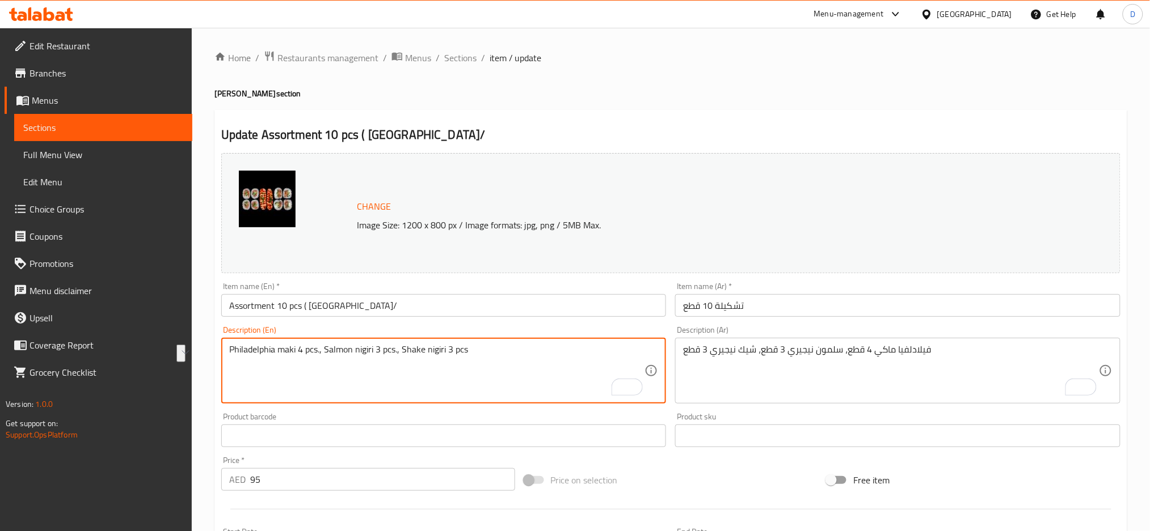
drag, startPoint x: 403, startPoint y: 349, endPoint x: 445, endPoint y: 353, distance: 42.2
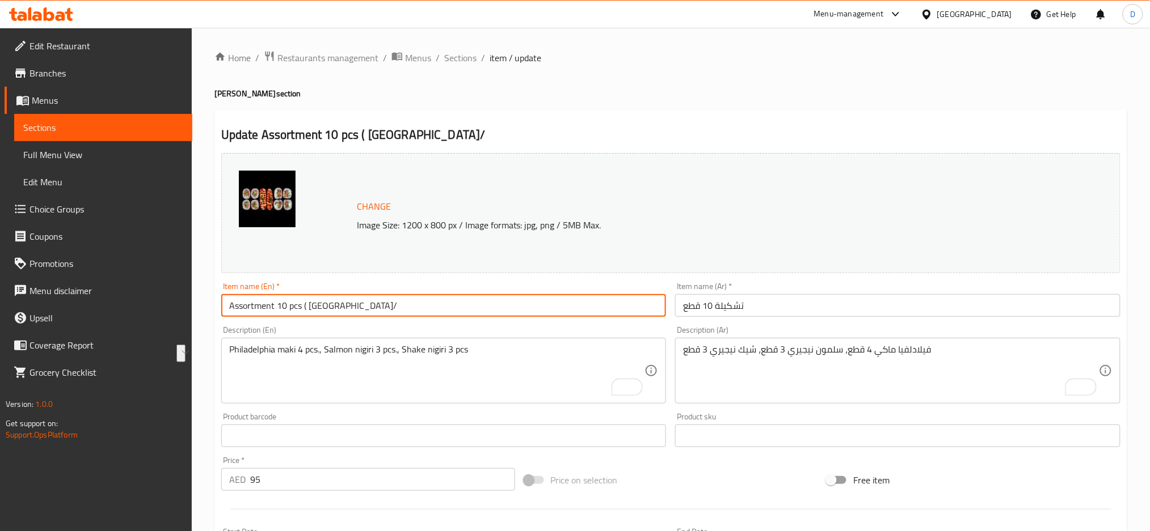
click at [428, 311] on input "Assortment 10 pcs ( Philadelphia/" at bounding box center [443, 305] width 445 height 23
paste input "Shake nigiri"
type input "Assortment 10 pcs ( [GEOGRAPHIC_DATA]/Shake nigiri )"
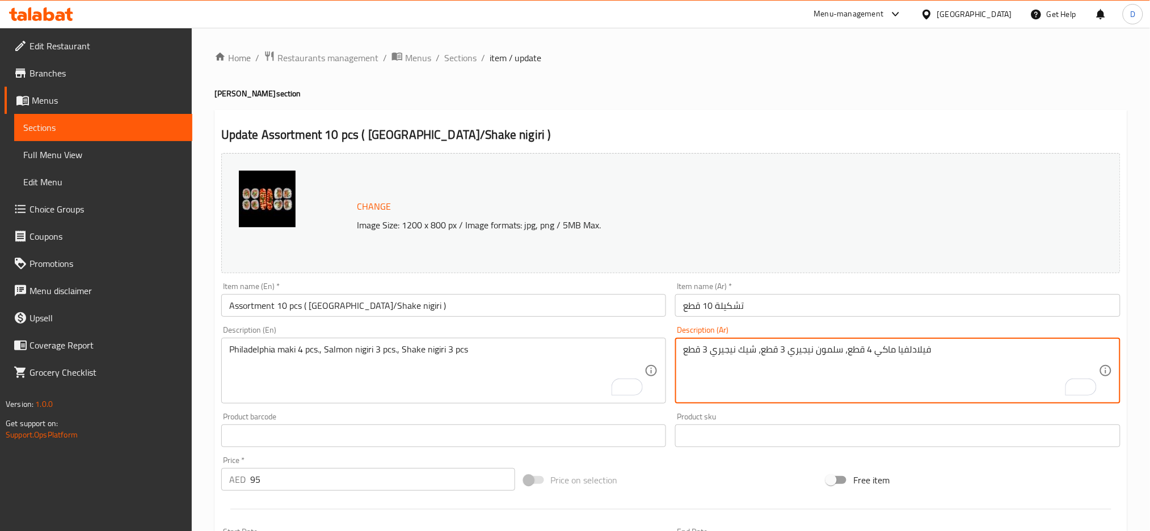
click at [926, 348] on textarea "فيلادلفيا ماكي 4 قطع، سلمون نيجيري 3 قطع، شيك نيجيري 3 قطع" at bounding box center [891, 371] width 416 height 54
drag, startPoint x: 896, startPoint y: 349, endPoint x: 951, endPoint y: 355, distance: 54.7
click at [951, 355] on textarea "فيلادلفيا ماكي 4 قطع، سلمون نيجيري 3 قطع، شيك نيجيري 3 قطع" at bounding box center [891, 371] width 416 height 54
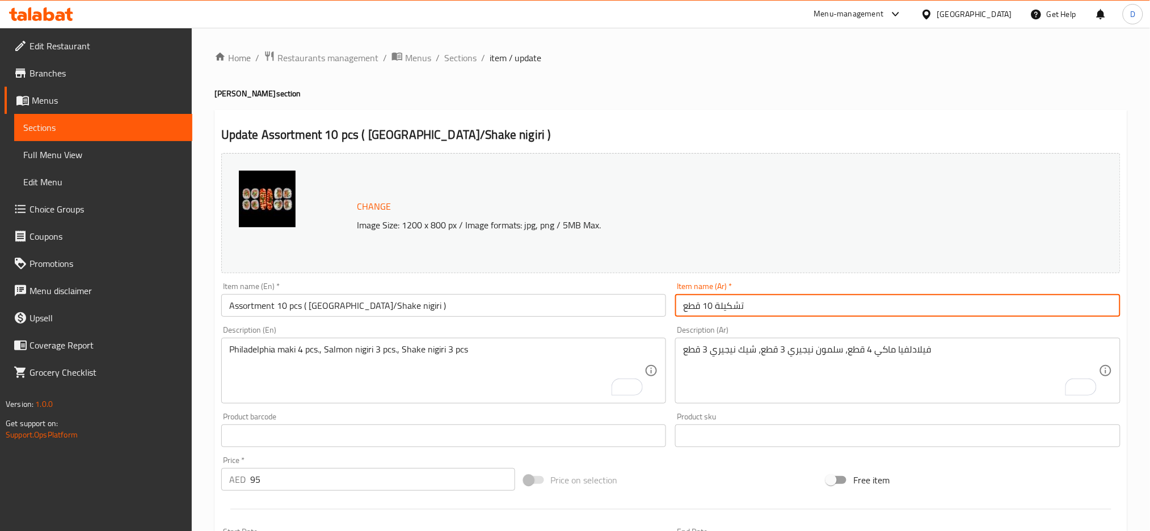
click at [896, 311] on input "تشكيلة 10 قطع" at bounding box center [897, 305] width 445 height 23
paste input "فيلادلفيا"
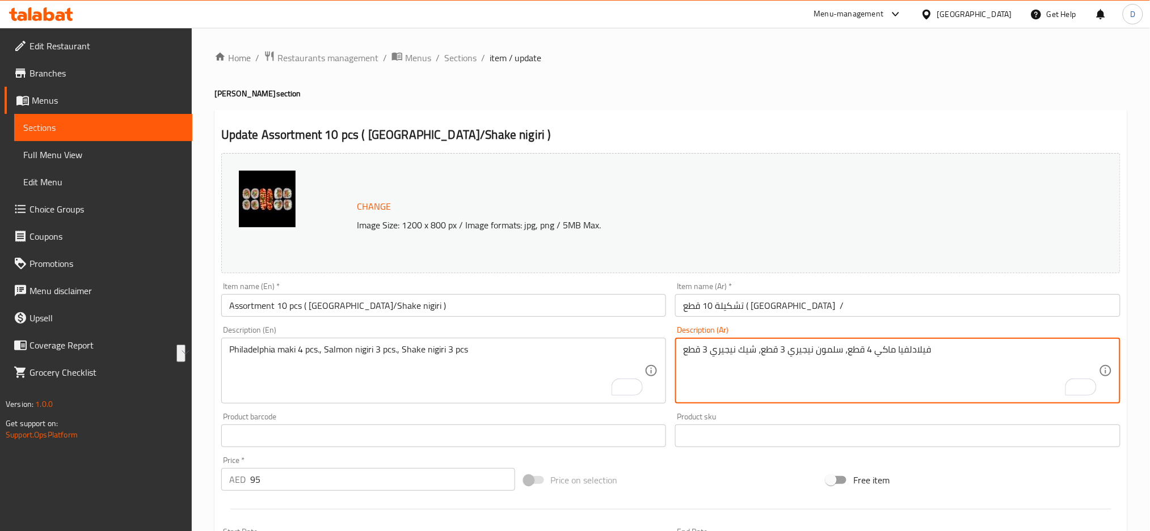
drag, startPoint x: 709, startPoint y: 352, endPoint x: 755, endPoint y: 352, distance: 45.4
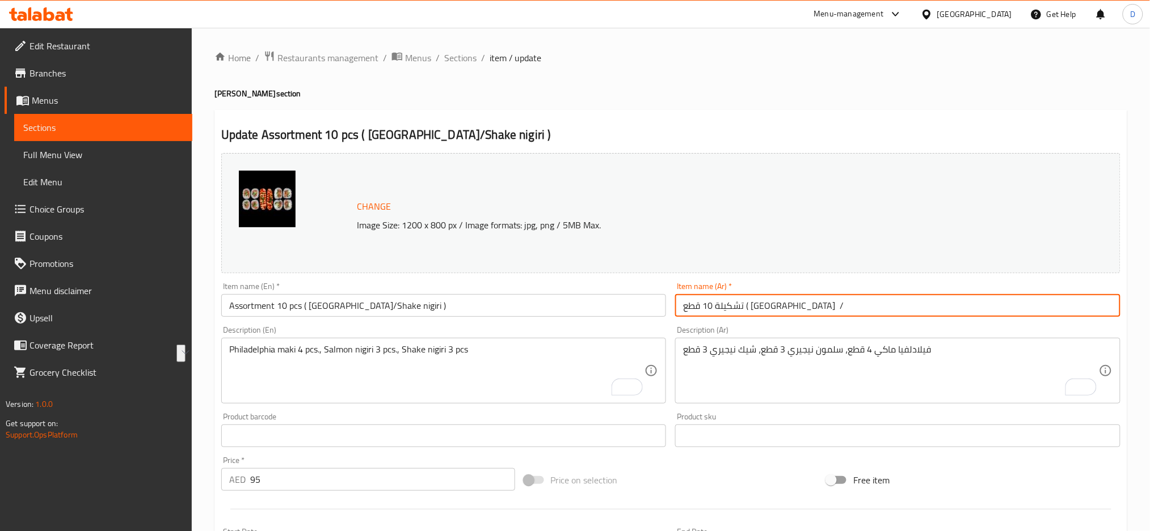
click at [809, 311] on input "تشكيلة 10 قطع ( فيلادلفيا /" at bounding box center [897, 305] width 445 height 23
paste input "شيك نيجيري"
type input "تشكيلة 10 قطع ( فيلادلفيا / شيك نيجيري)"
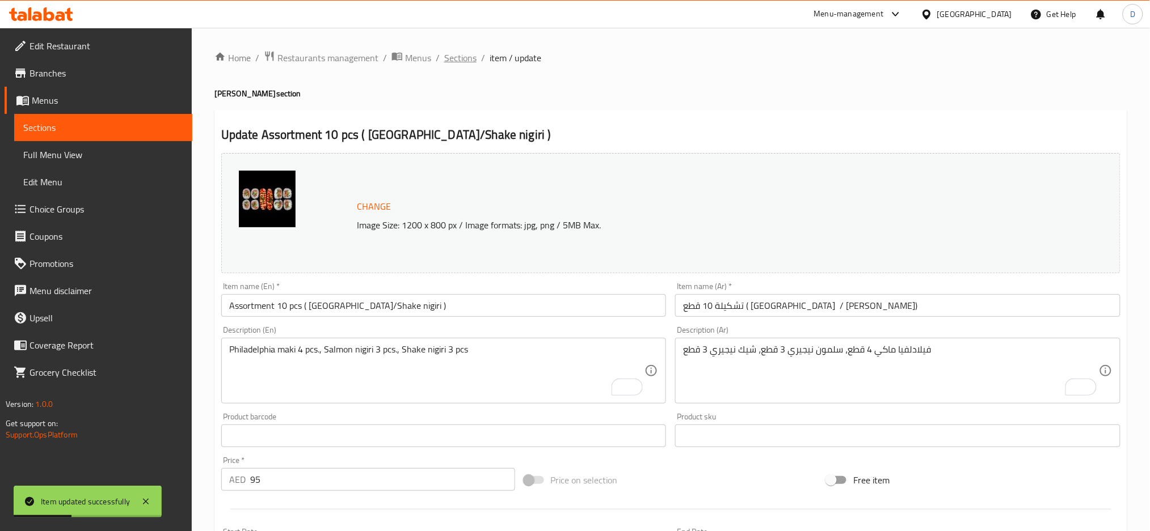
click at [459, 60] on span "Sections" at bounding box center [460, 58] width 32 height 14
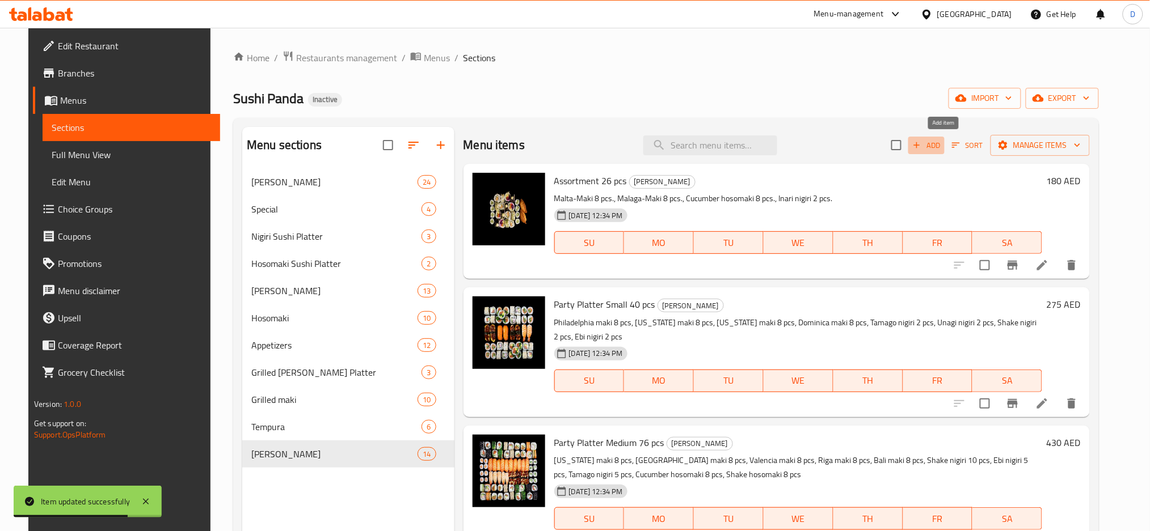
click at [941, 143] on span "Add" at bounding box center [926, 145] width 31 height 13
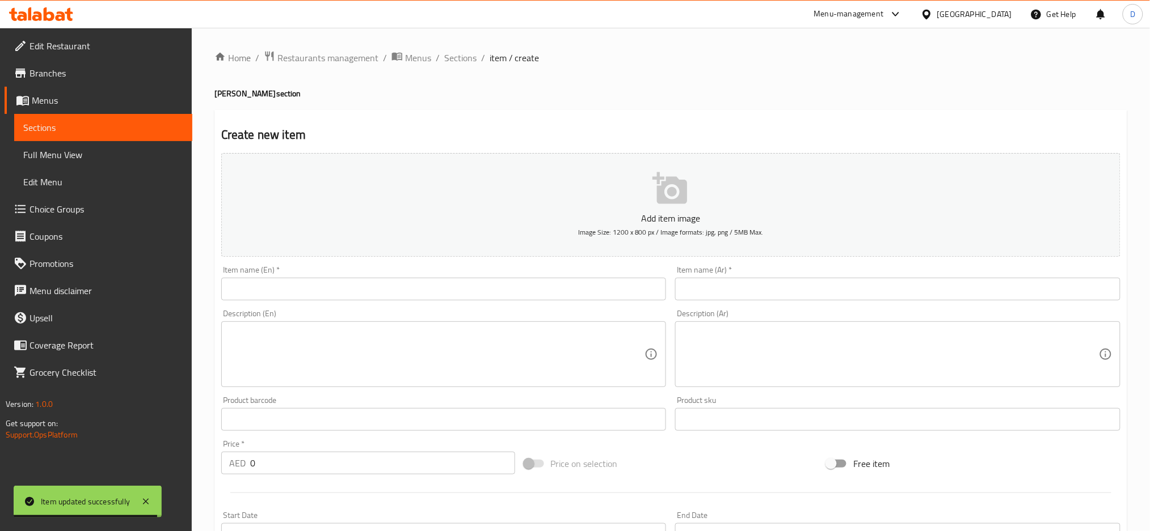
paste input "Assortment 10 pcs"
click at [551, 281] on input "Assortment 10 pcs" at bounding box center [443, 289] width 445 height 23
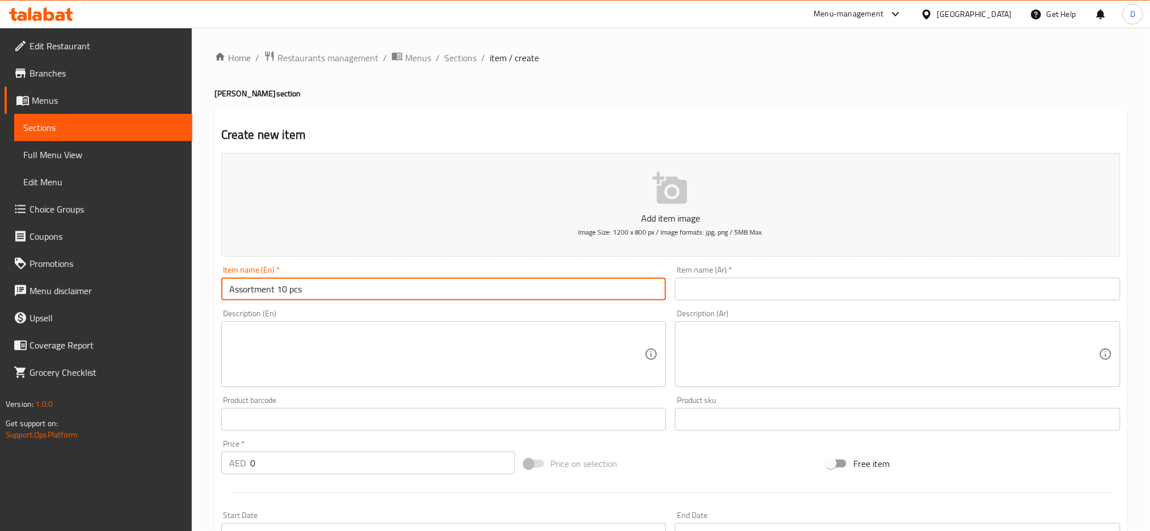
type input "Assortment 10 pcs"
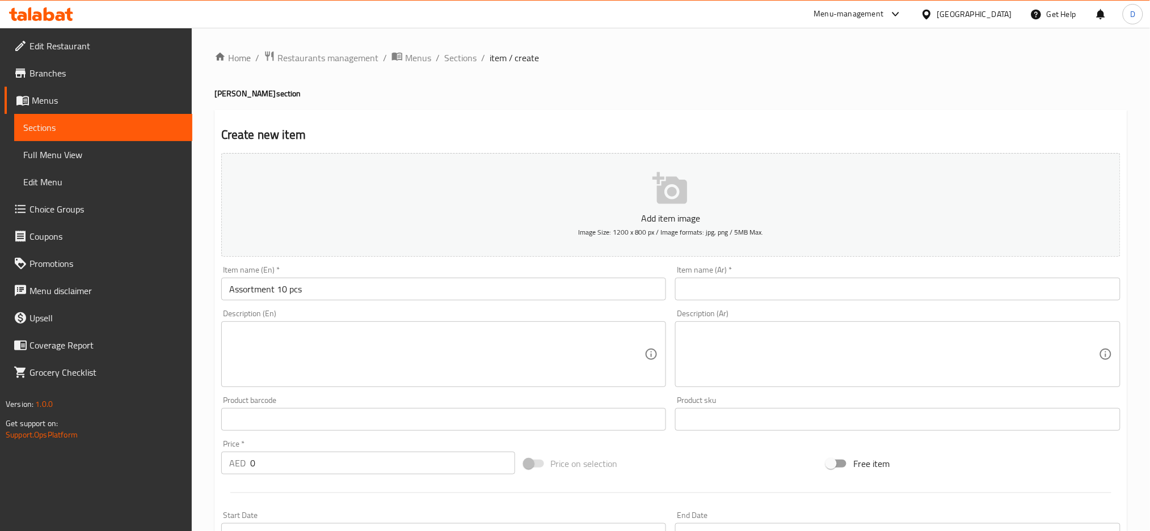
click at [260, 326] on div "Description (En)" at bounding box center [443, 355] width 445 height 66
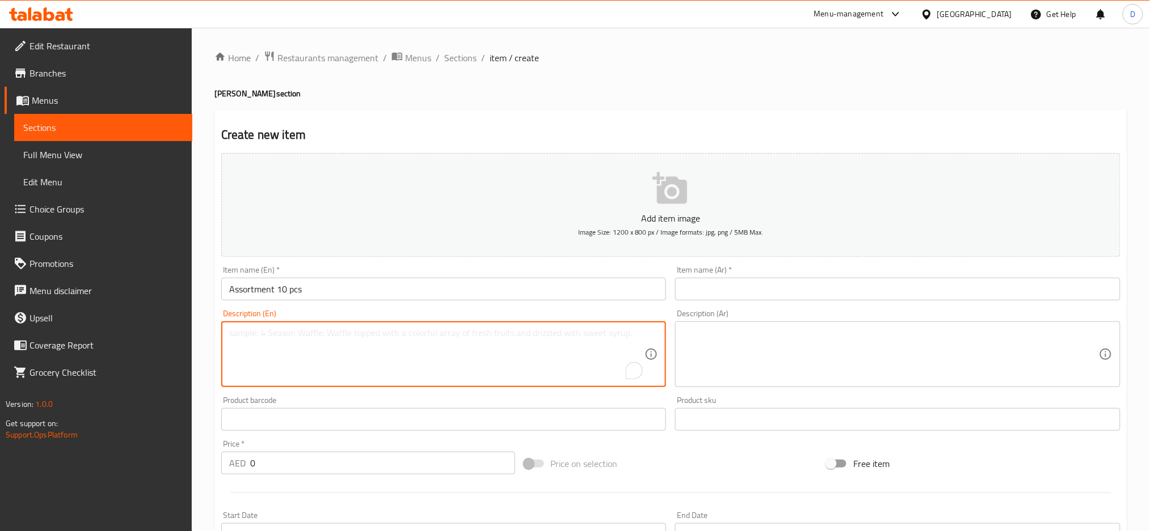
paste textarea "[US_STATE] [PERSON_NAME] 4 pcs., Riga [PERSON_NAME] 4 pcs., Salmon nigiri 2 pcs"
type textarea "[US_STATE] [PERSON_NAME] 4 pcs., Riga [PERSON_NAME] 4 pcs., Salmon nigiri 2 pcs"
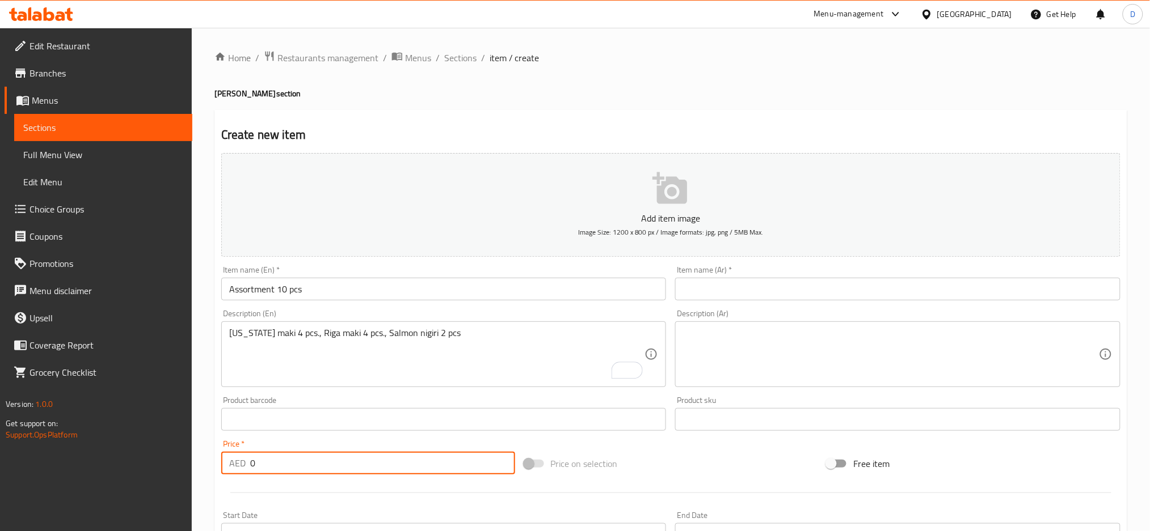
click at [306, 458] on input "0" at bounding box center [382, 463] width 265 height 23
type input "65"
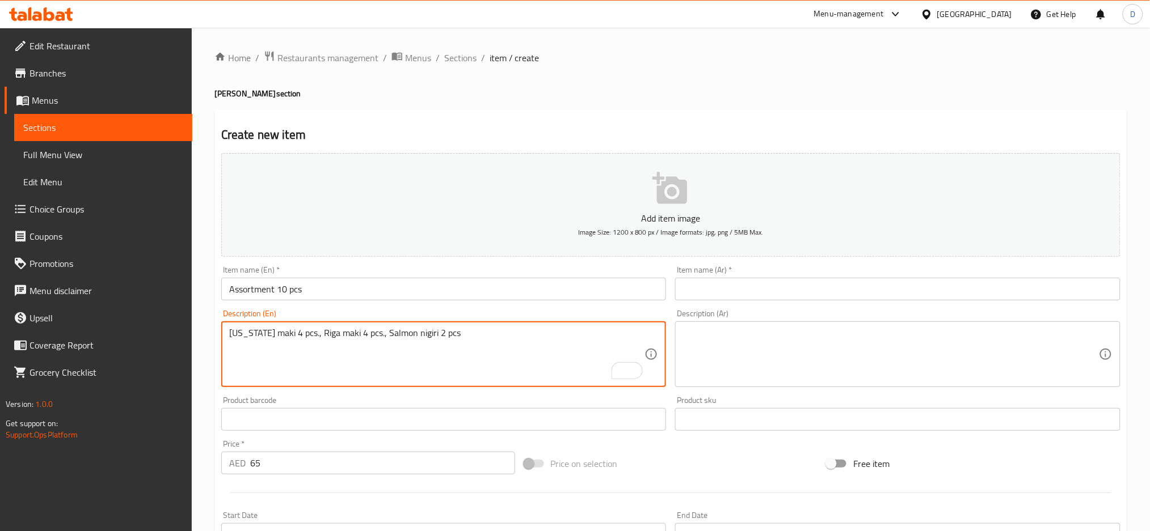
click at [247, 329] on textarea "[US_STATE] [PERSON_NAME] 4 pcs., Riga [PERSON_NAME] 4 pcs., Salmon nigiri 2 pcs" at bounding box center [437, 355] width 416 height 54
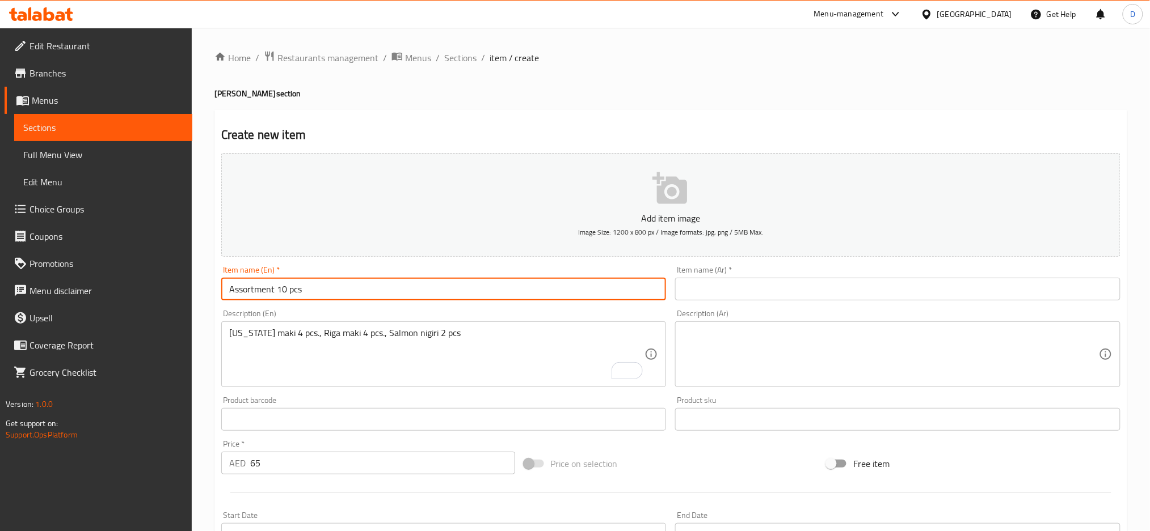
click at [343, 290] on input "Assortment 10 pcs" at bounding box center [443, 289] width 445 height 23
paste input "Alaska"
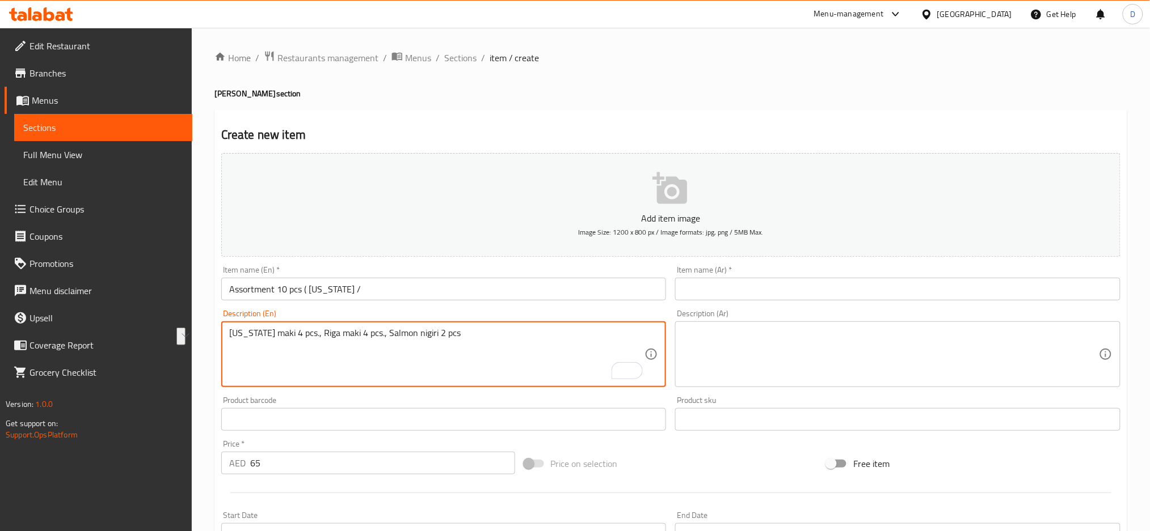
drag, startPoint x: 303, startPoint y: 333, endPoint x: 340, endPoint y: 334, distance: 36.9
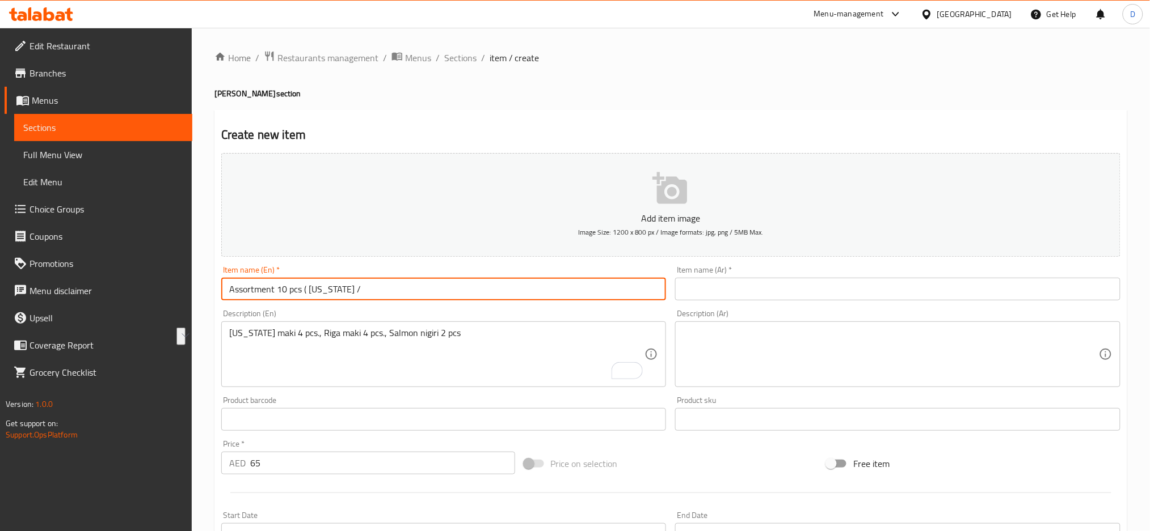
click at [393, 286] on input "Assortment 10 pcs ( Alaska /" at bounding box center [443, 289] width 445 height 23
paste input "Riga maki"
type input "Assortment 10 pcs ( [US_STATE] / [GEOGRAPHIC_DATA] [PERSON_NAME])"
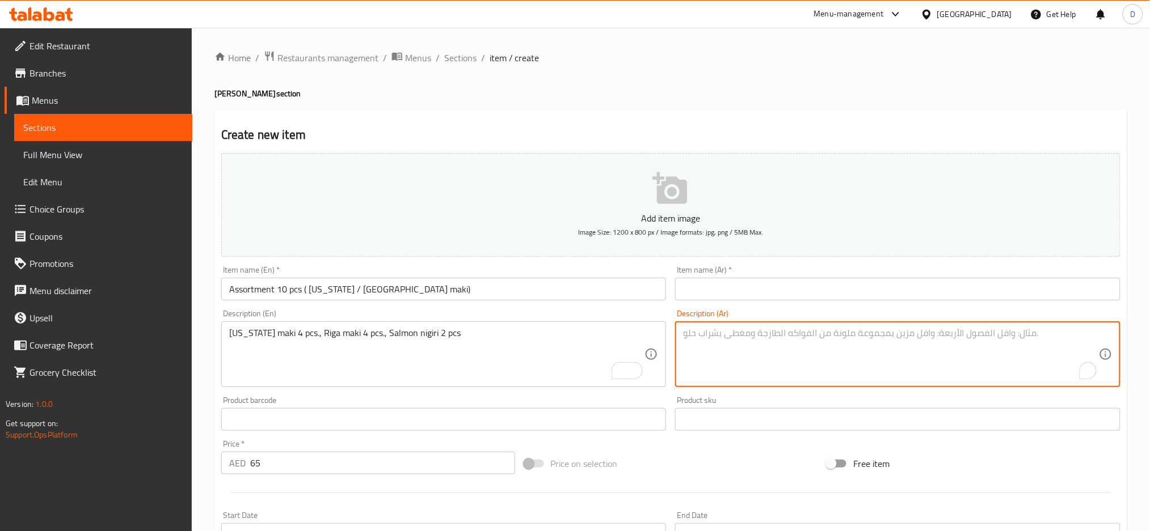
click at [847, 349] on textarea "To enrich screen reader interactions, please activate Accessibility in Grammarl…" at bounding box center [891, 355] width 416 height 54
type textarea "ماكي ألاسكا 4 قطع، ماكي ريجا 4 قطع و نيجيري سلمون 2 قطعة"
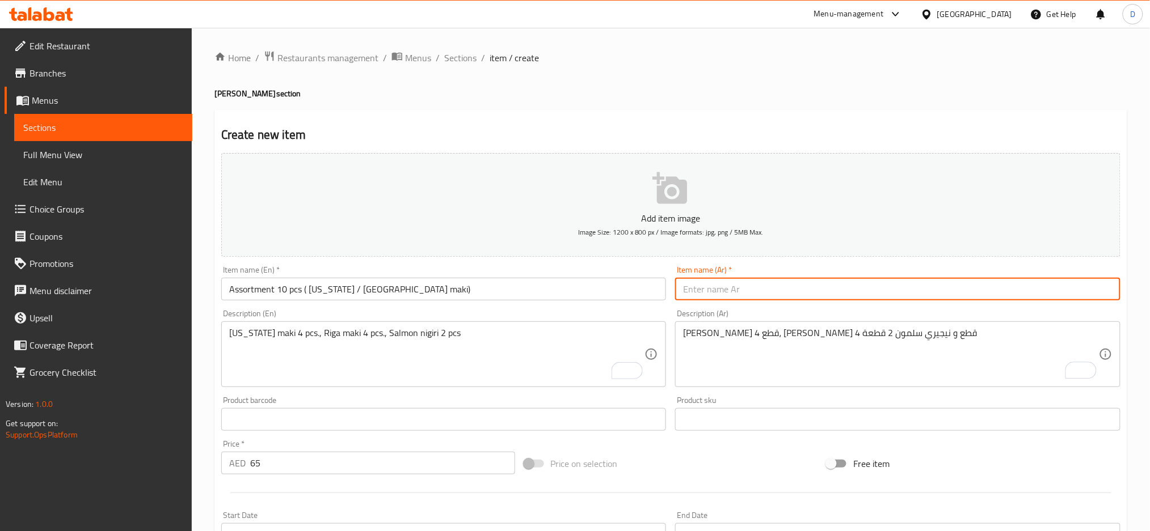
click at [850, 288] on input "text" at bounding box center [897, 289] width 445 height 23
type input "تشكيلة 10 قطع ( ألاسكا / ماكي ريجا )"
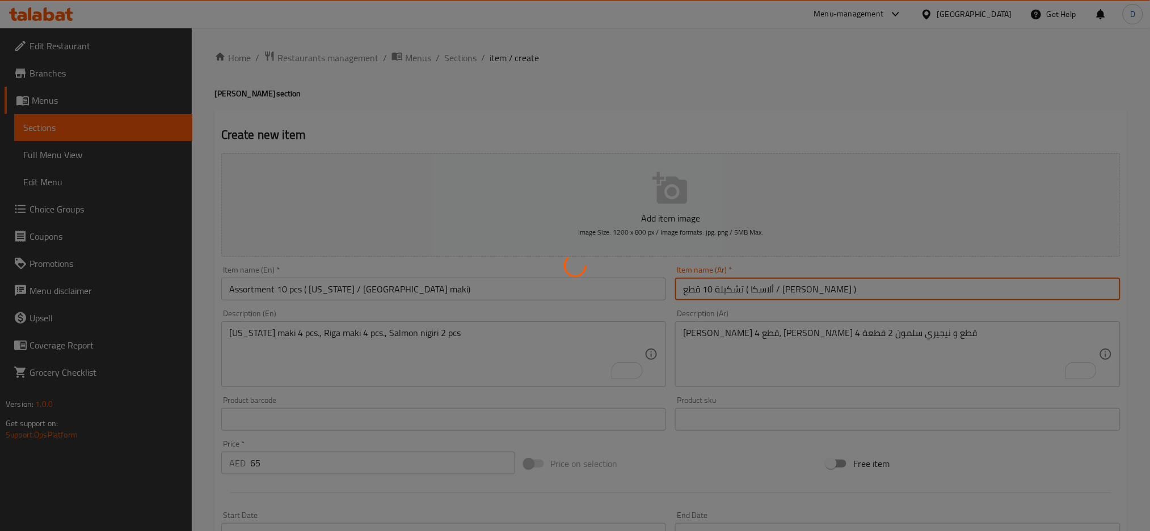
type input "0"
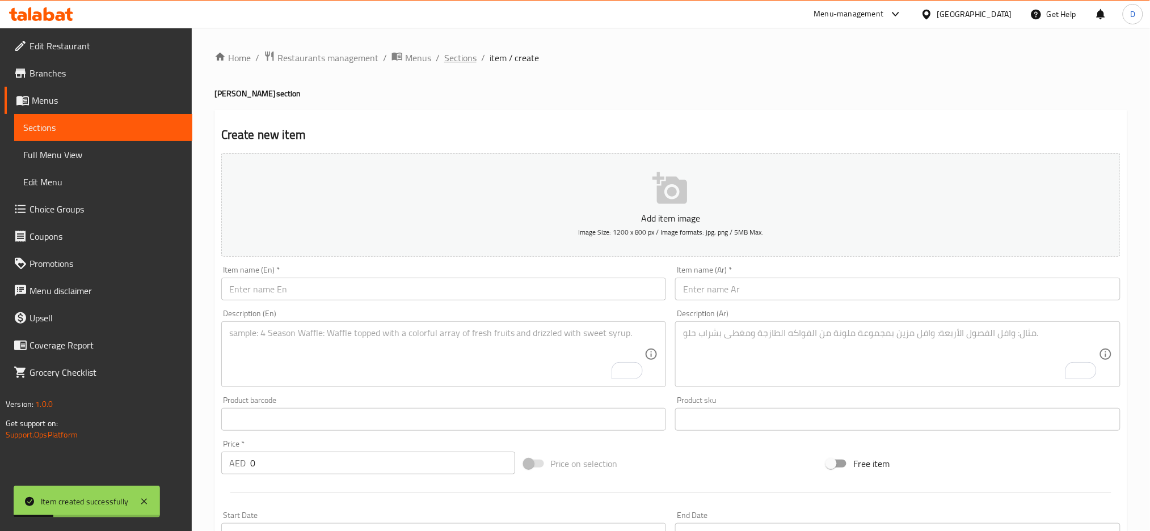
click at [457, 64] on span "Sections" at bounding box center [460, 58] width 32 height 14
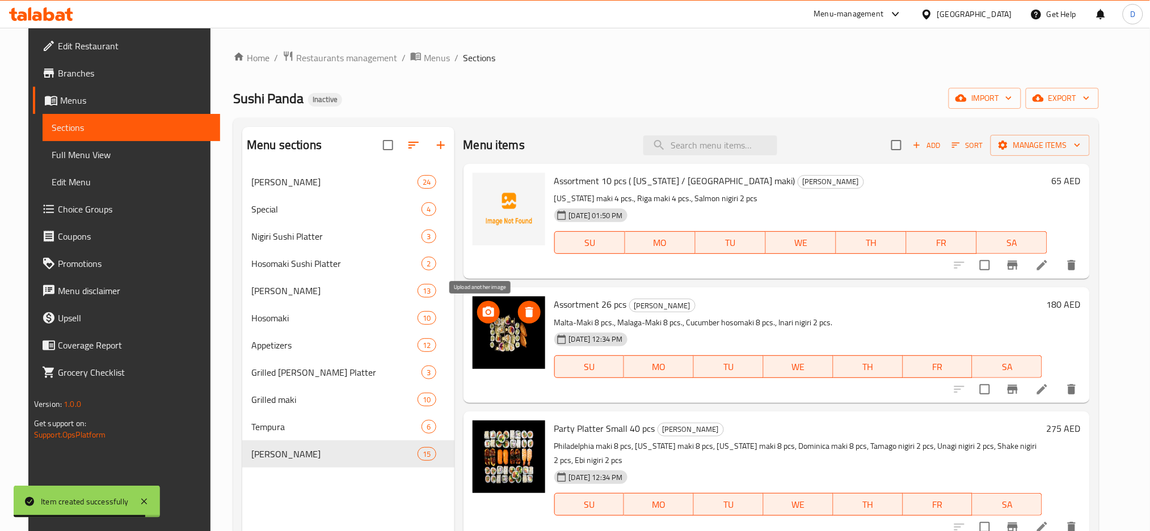
scroll to position [1069, 0]
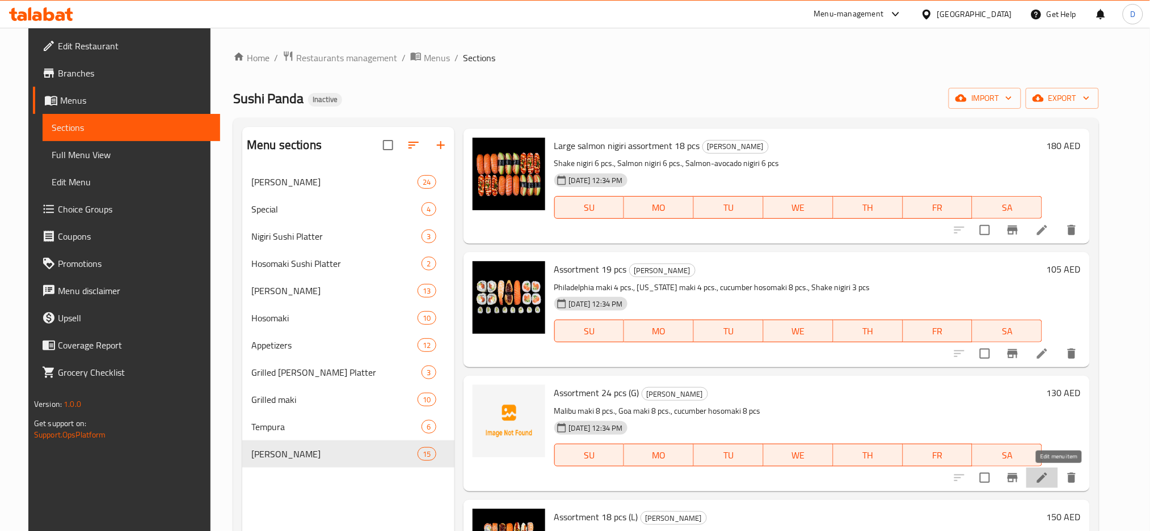
click at [1049, 475] on icon at bounding box center [1042, 478] width 14 height 14
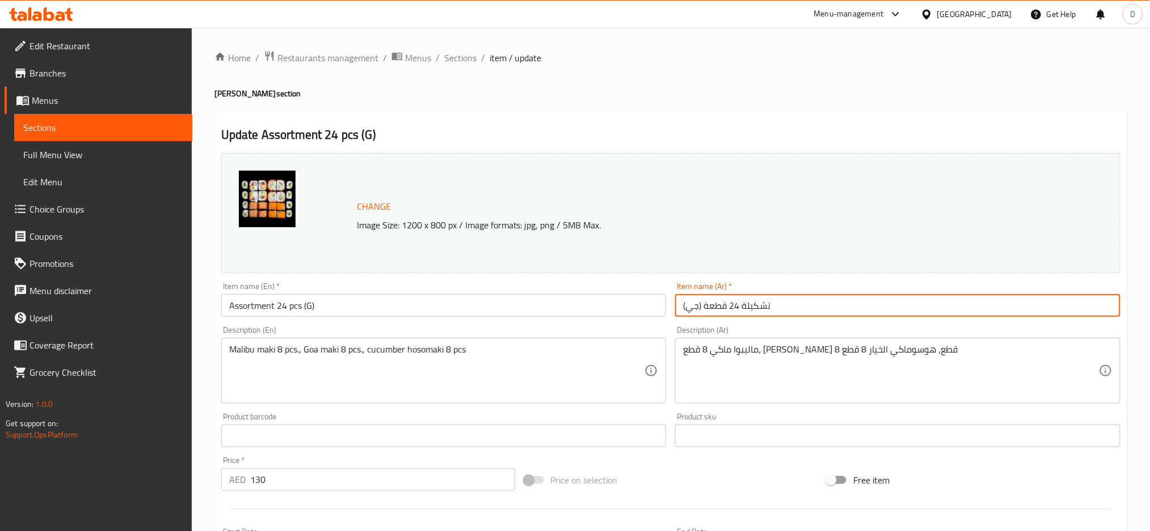
click at [689, 309] on input "تشكيلة 24 قطعة (جي)" at bounding box center [897, 305] width 445 height 23
type input "تشكيلة 24 قطعة (جلوتين)"
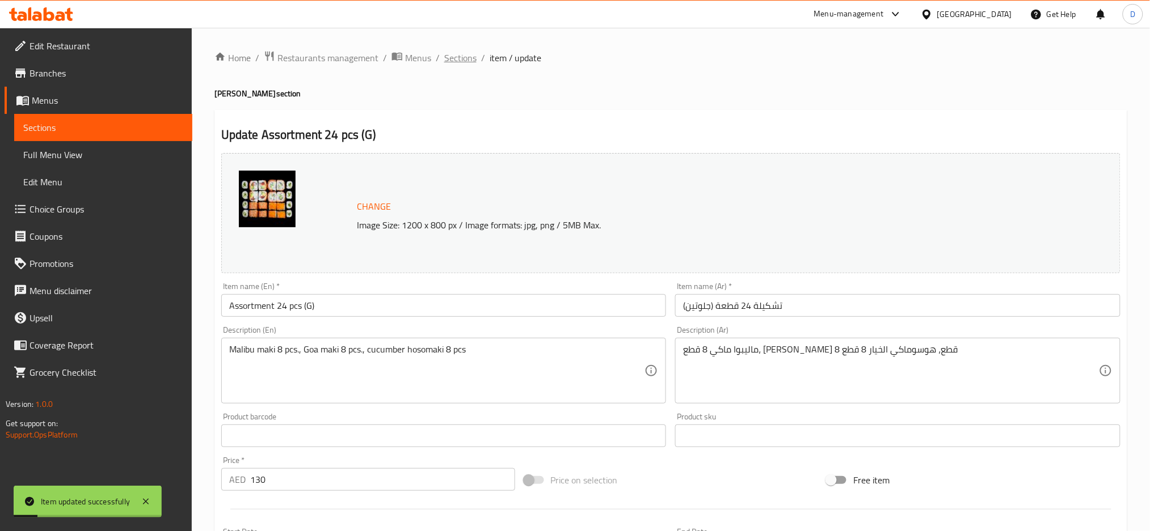
click at [458, 64] on span "Sections" at bounding box center [460, 58] width 32 height 14
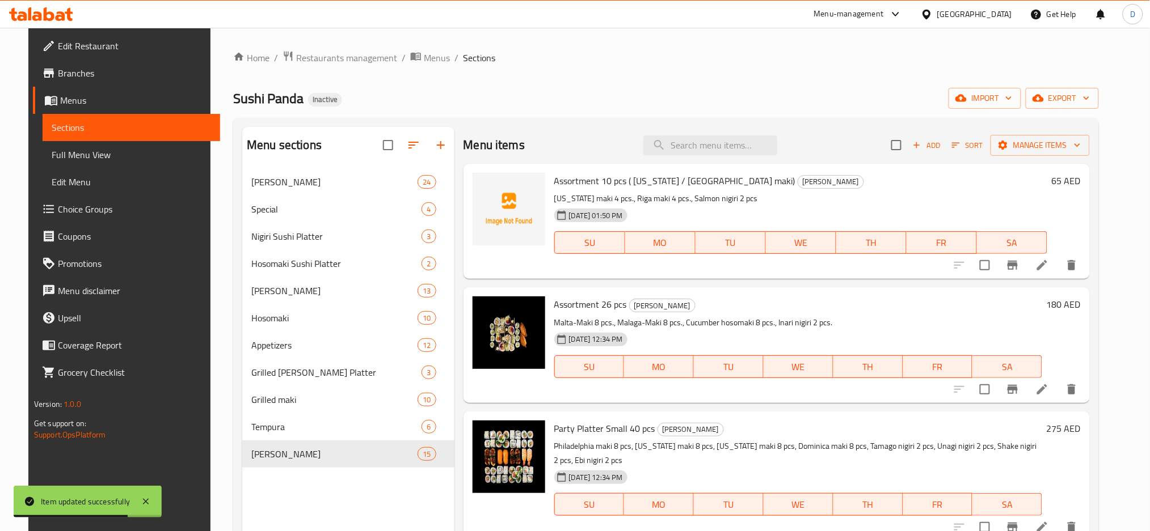
scroll to position [1193, 0]
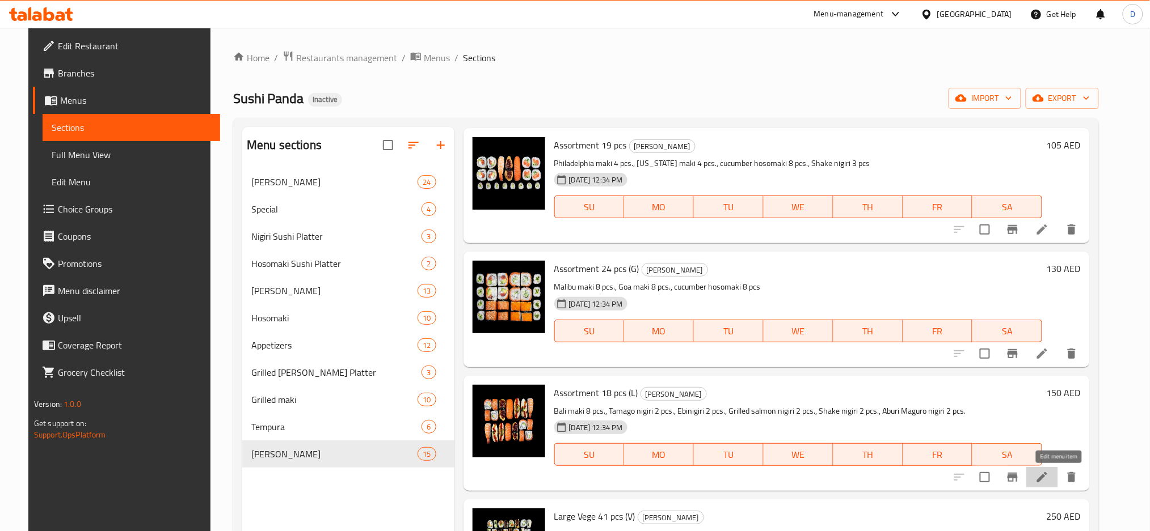
click at [1049, 473] on icon at bounding box center [1042, 478] width 14 height 14
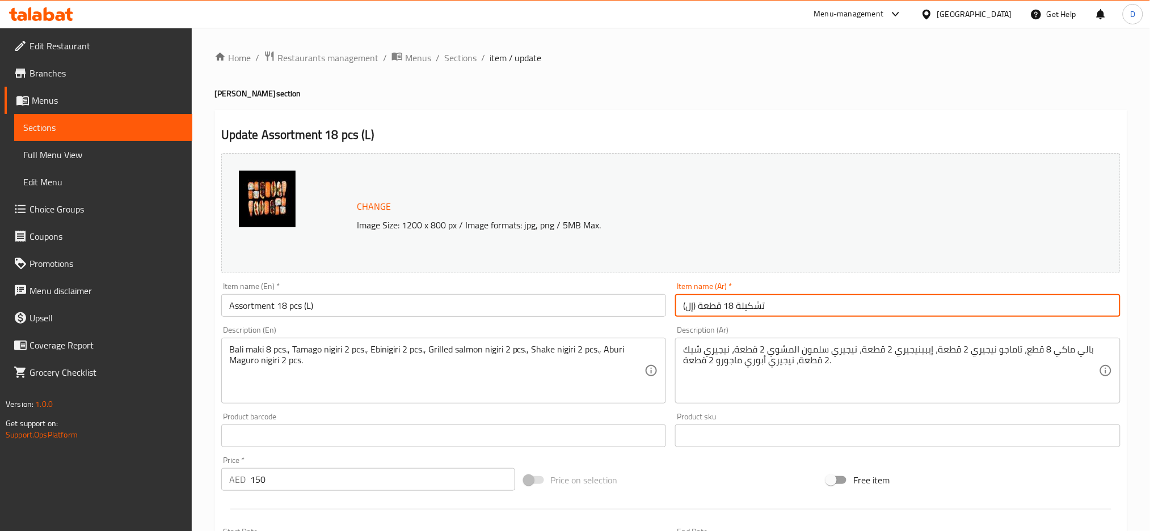
click at [686, 307] on input "تشكيلة 18 قطعة (إل)" at bounding box center [897, 305] width 445 height 23
type input "تشكيلة 18 قطعة (كبير)"
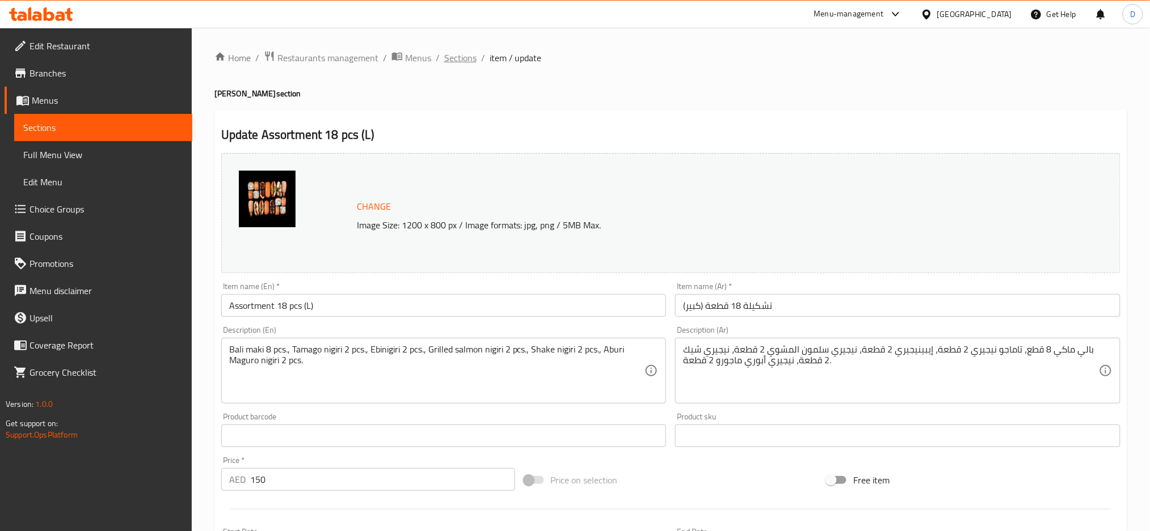
click at [450, 54] on span "Sections" at bounding box center [460, 58] width 32 height 14
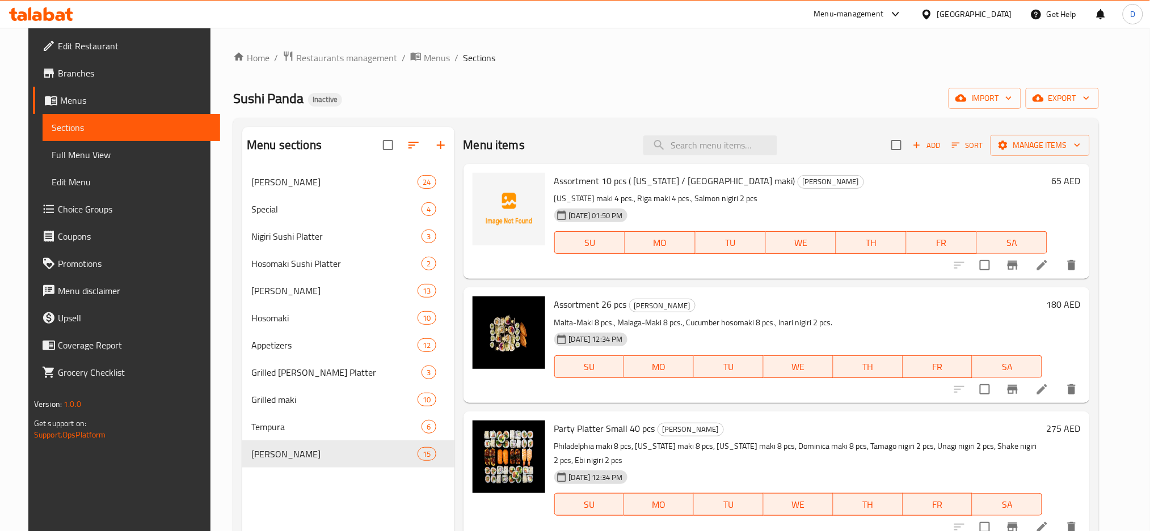
scroll to position [1317, 0]
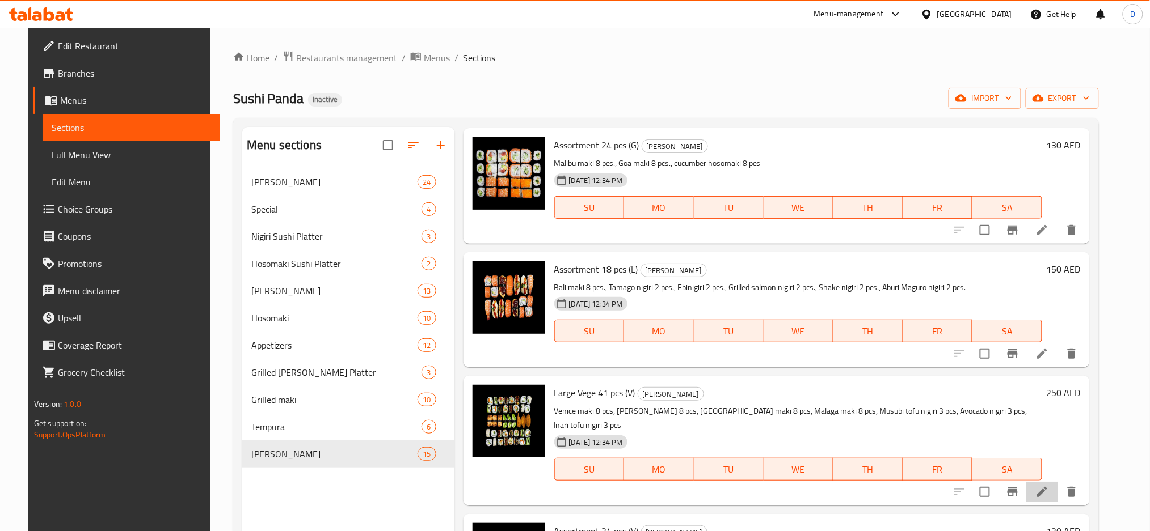
click at [1058, 482] on li at bounding box center [1042, 492] width 32 height 20
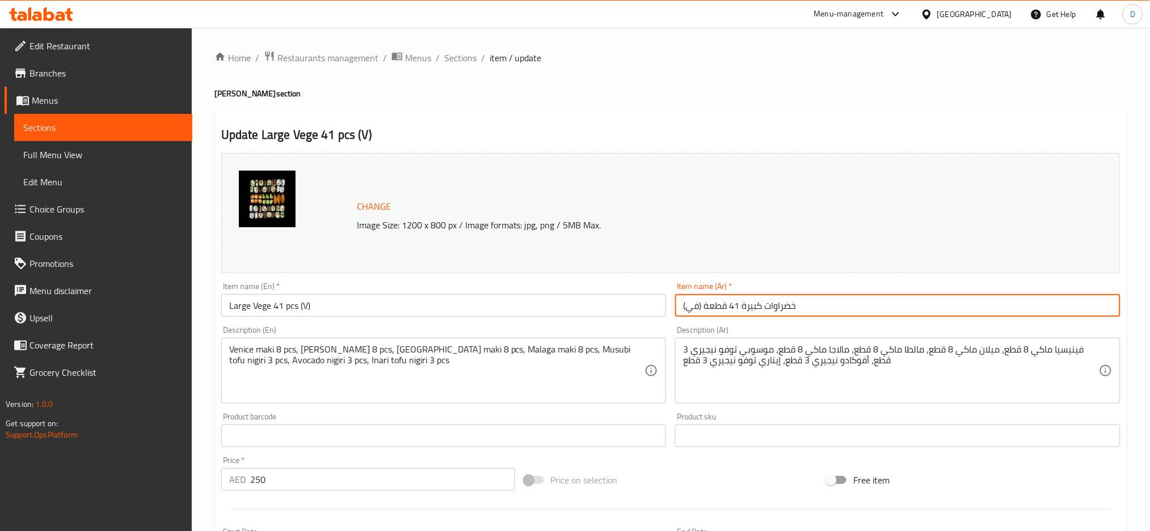
click at [685, 305] on input "خضراوات كبيرة 41 قطعة (في)" at bounding box center [897, 305] width 445 height 23
type input "خضراوات كبيرة 41 قطعة (نباتي)"
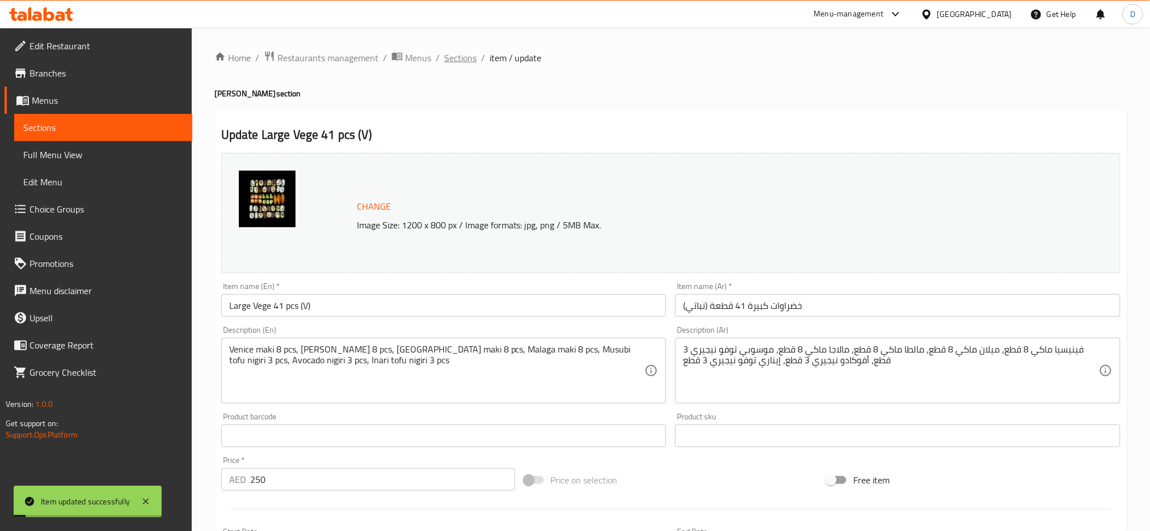
click at [468, 62] on span "Sections" at bounding box center [460, 58] width 32 height 14
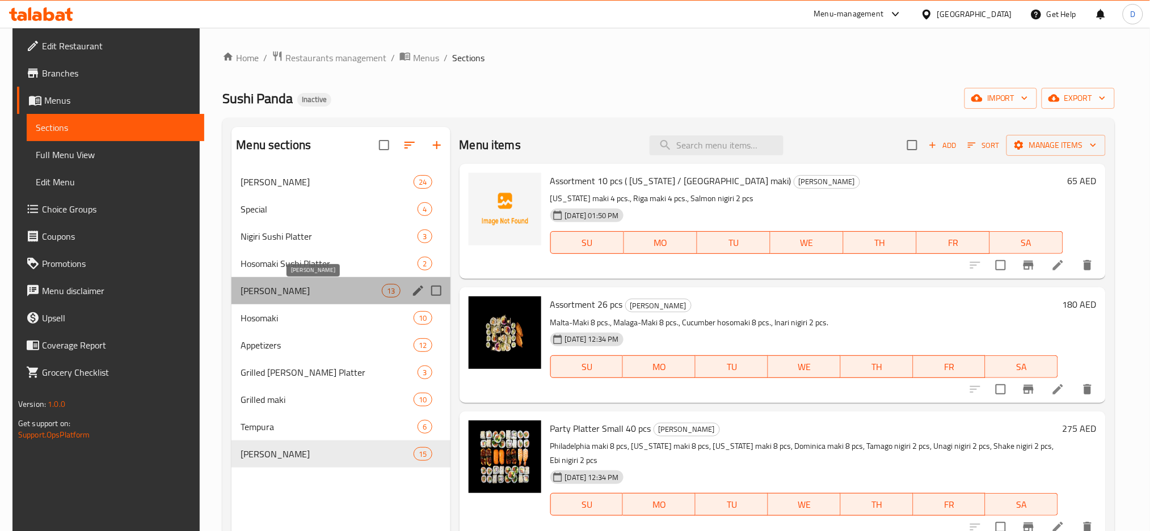
click at [320, 291] on span "[PERSON_NAME]" at bounding box center [310, 291] width 141 height 14
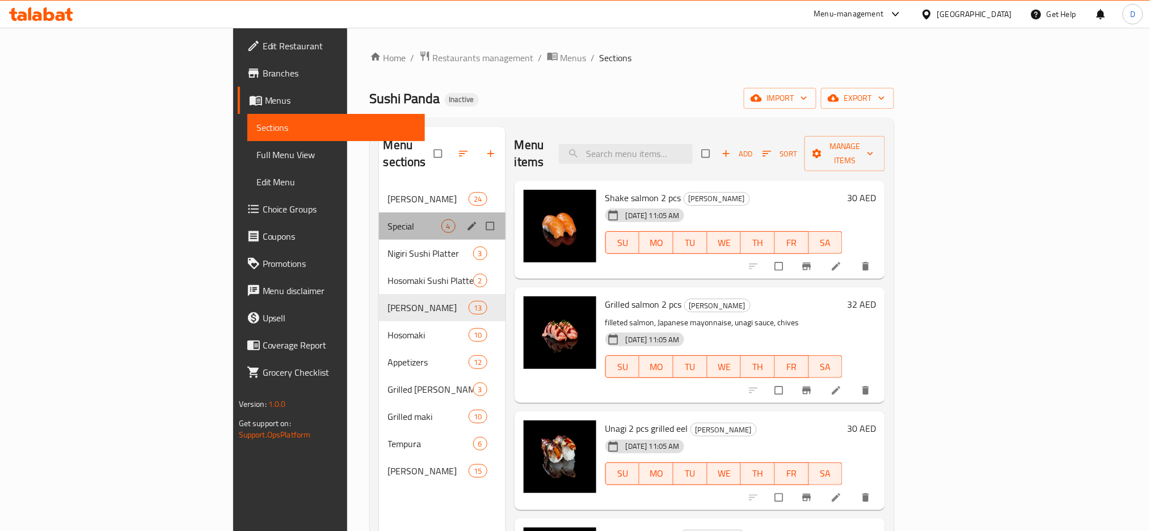
click at [379, 222] on div "Special 4" at bounding box center [442, 226] width 126 height 27
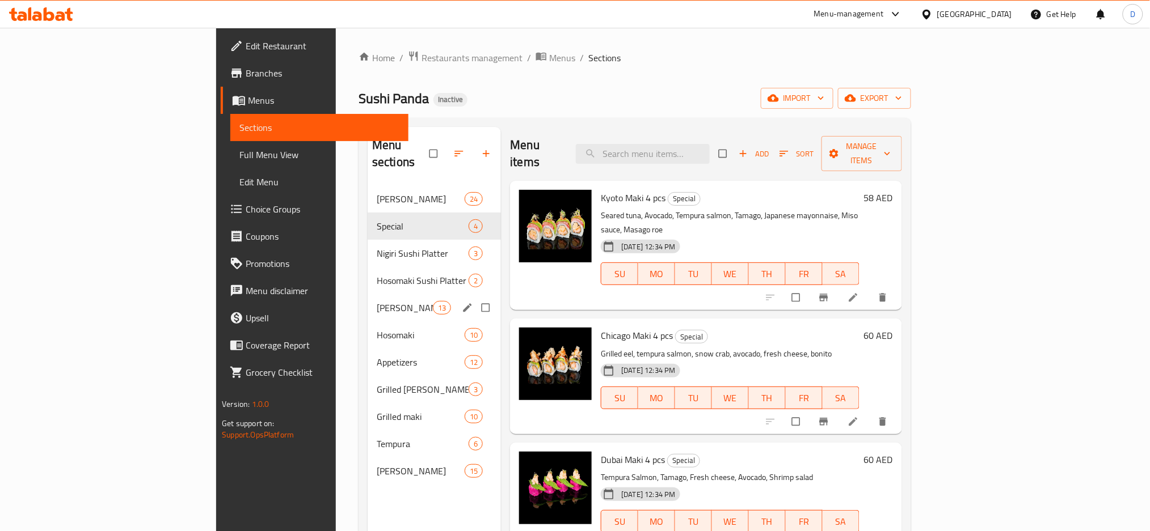
scroll to position [159, 0]
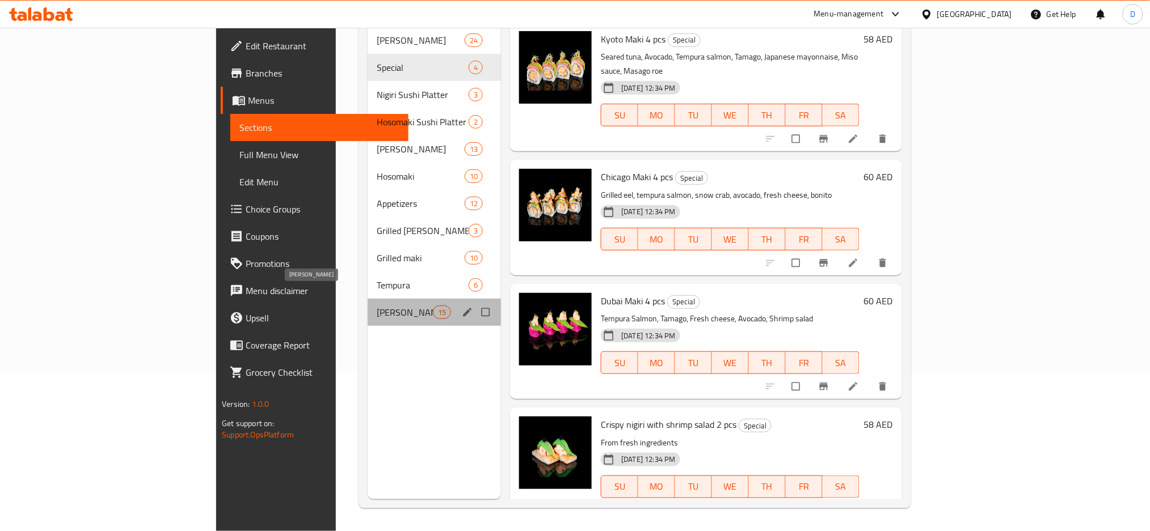
click at [377, 306] on span "[PERSON_NAME]" at bounding box center [405, 313] width 56 height 14
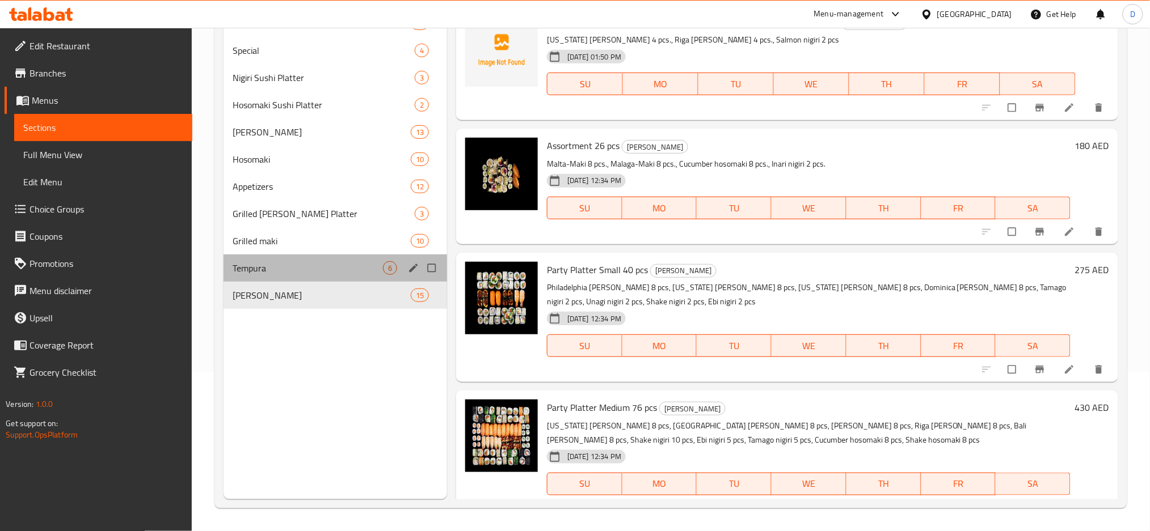
click at [339, 257] on div "Tempura 6" at bounding box center [334, 268] width 223 height 27
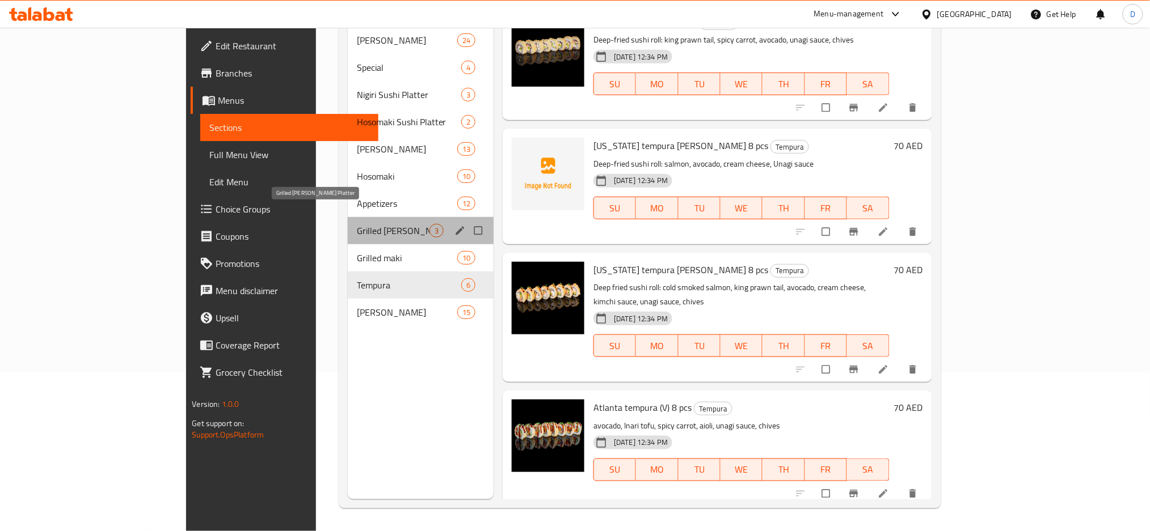
click at [357, 224] on span "Grilled [PERSON_NAME] Platter" at bounding box center [393, 231] width 73 height 14
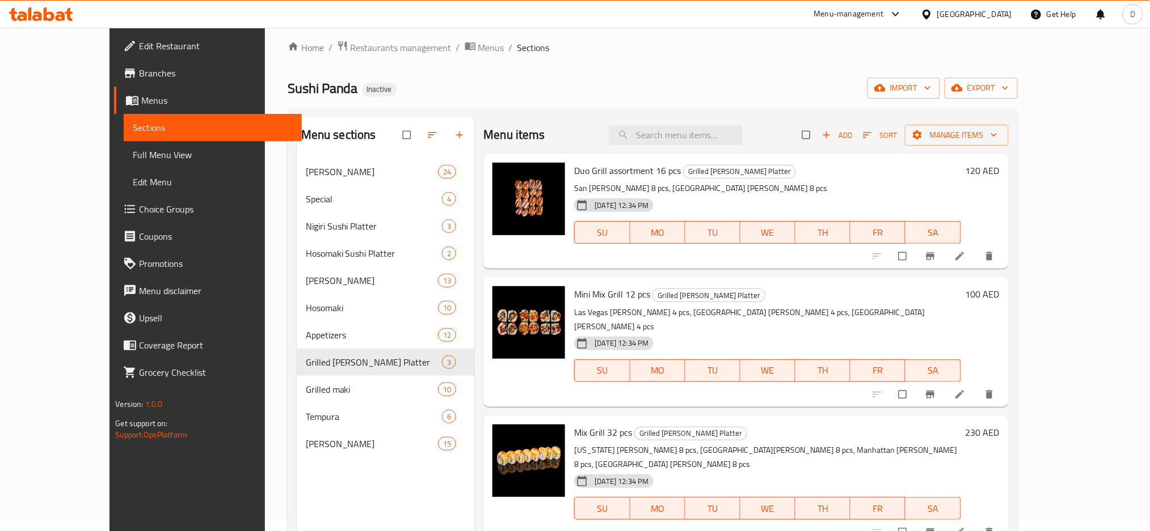
scroll to position [10, 0]
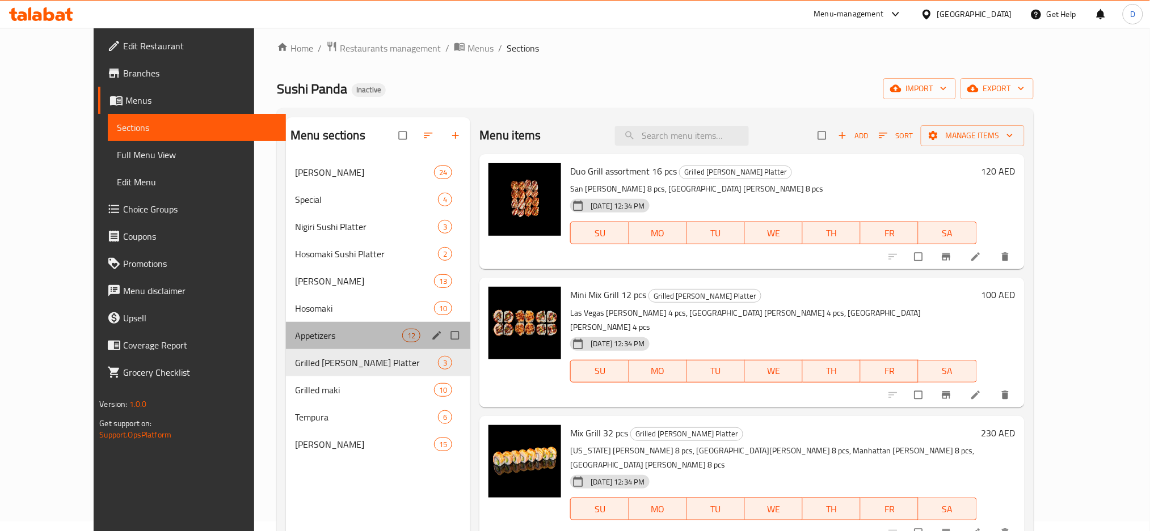
click at [325, 323] on div "Appetizers 12" at bounding box center [378, 335] width 184 height 27
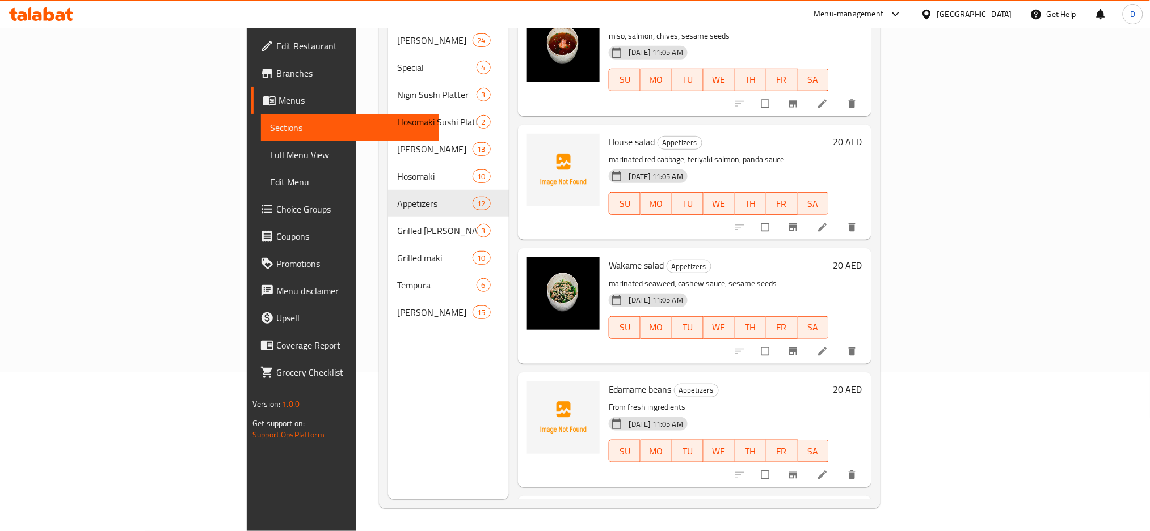
scroll to position [983, 0]
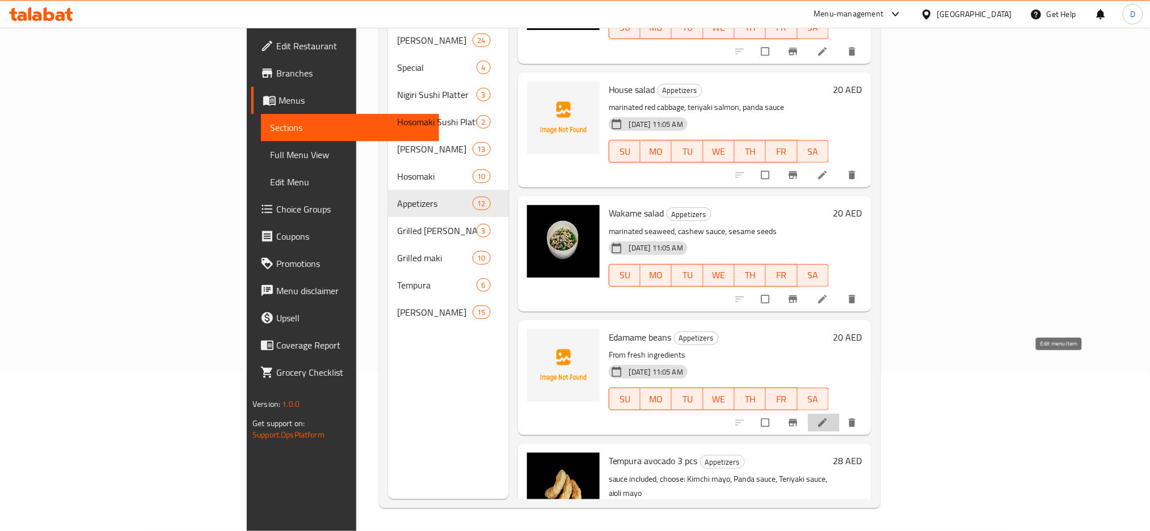
click at [828, 417] on icon at bounding box center [822, 422] width 11 height 11
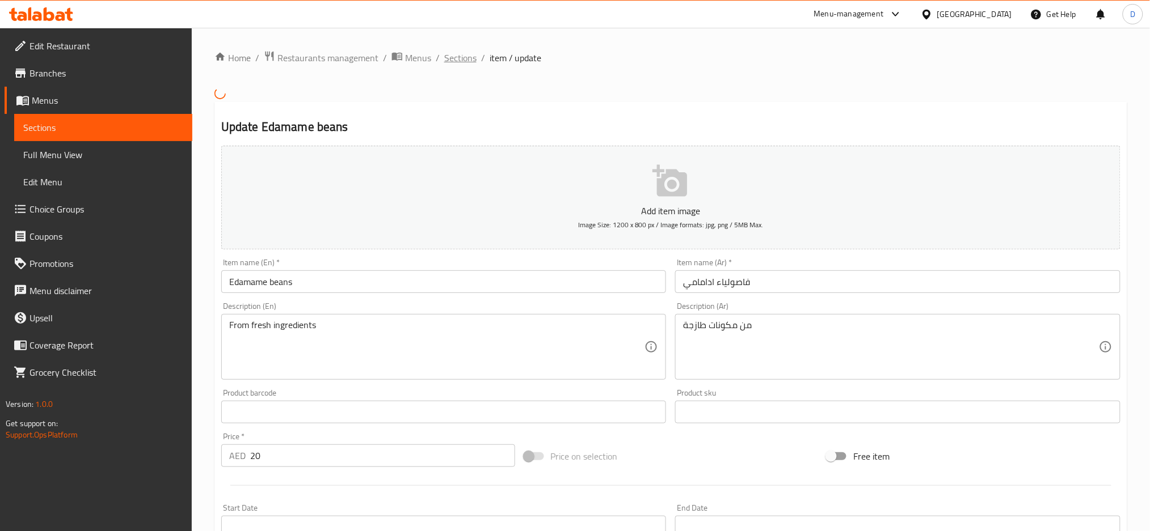
click at [462, 65] on span "Sections" at bounding box center [460, 58] width 32 height 14
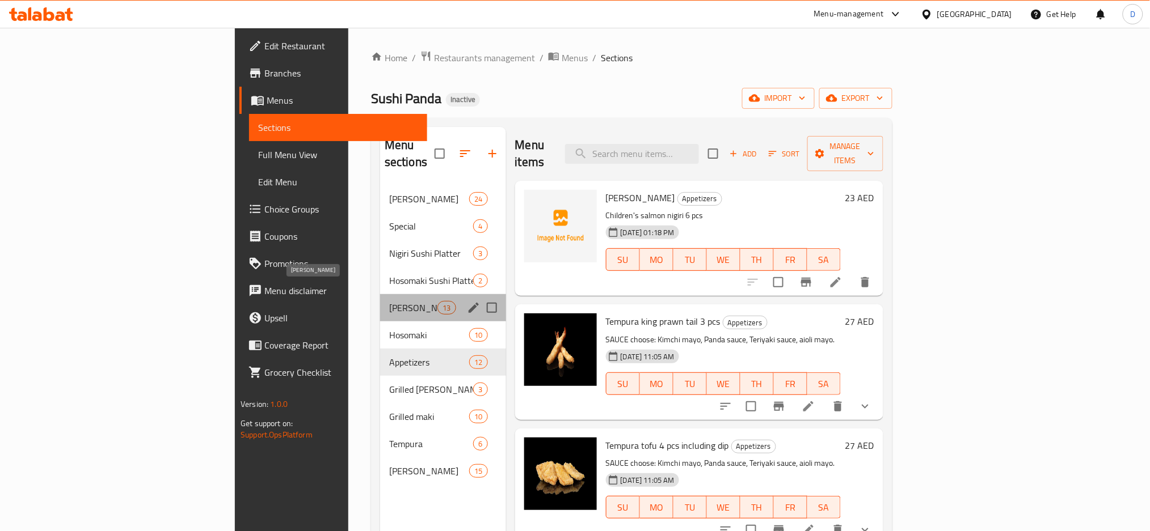
click at [389, 301] on span "[PERSON_NAME]" at bounding box center [413, 308] width 48 height 14
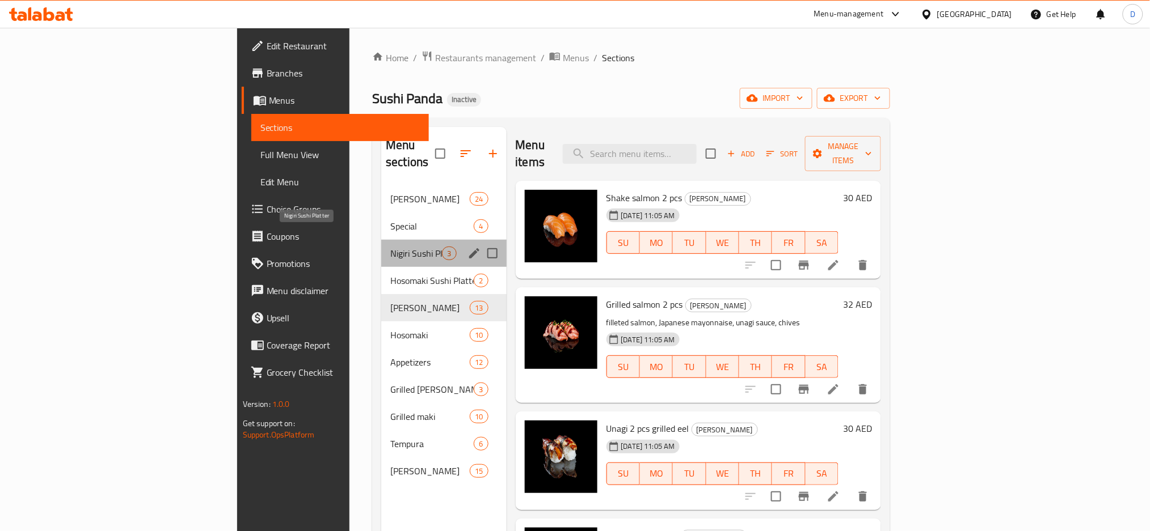
click at [390, 247] on span "Nigiri Sushi Platter" at bounding box center [416, 254] width 52 height 14
